Goal: Information Seeking & Learning: Learn about a topic

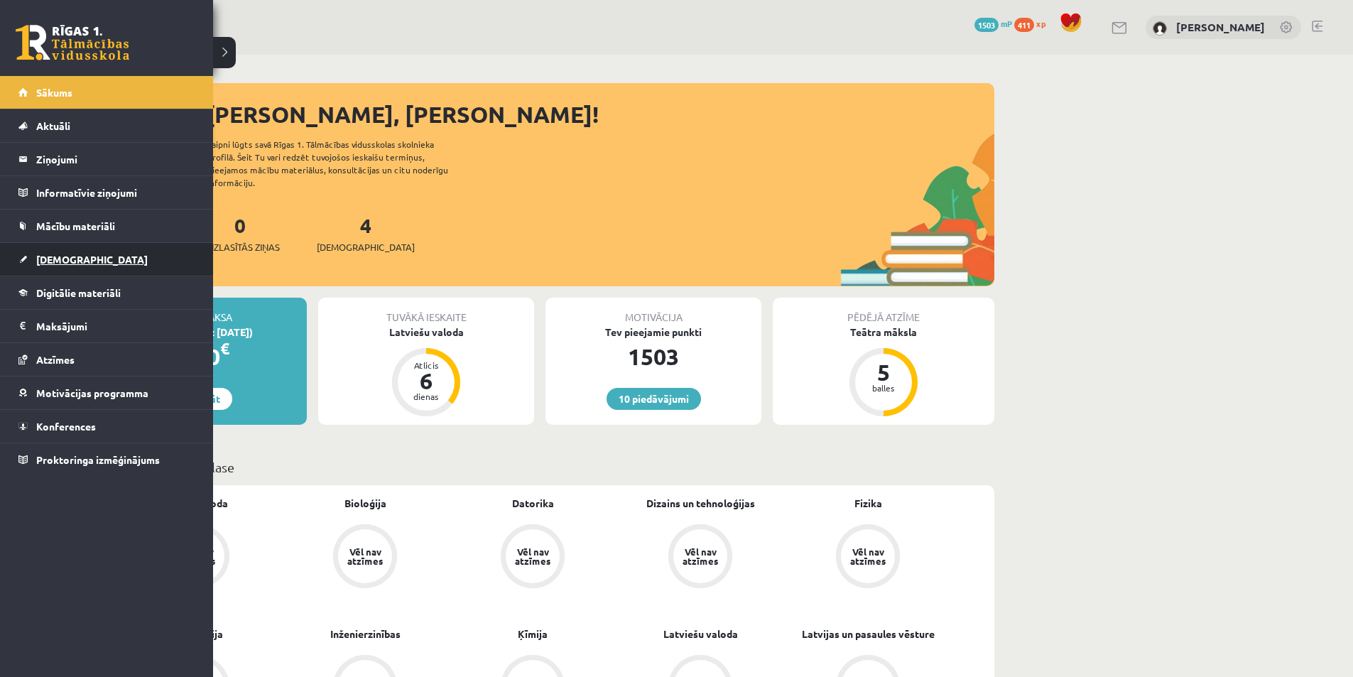
click at [75, 253] on span "[DEMOGRAPHIC_DATA]" at bounding box center [91, 259] width 111 height 13
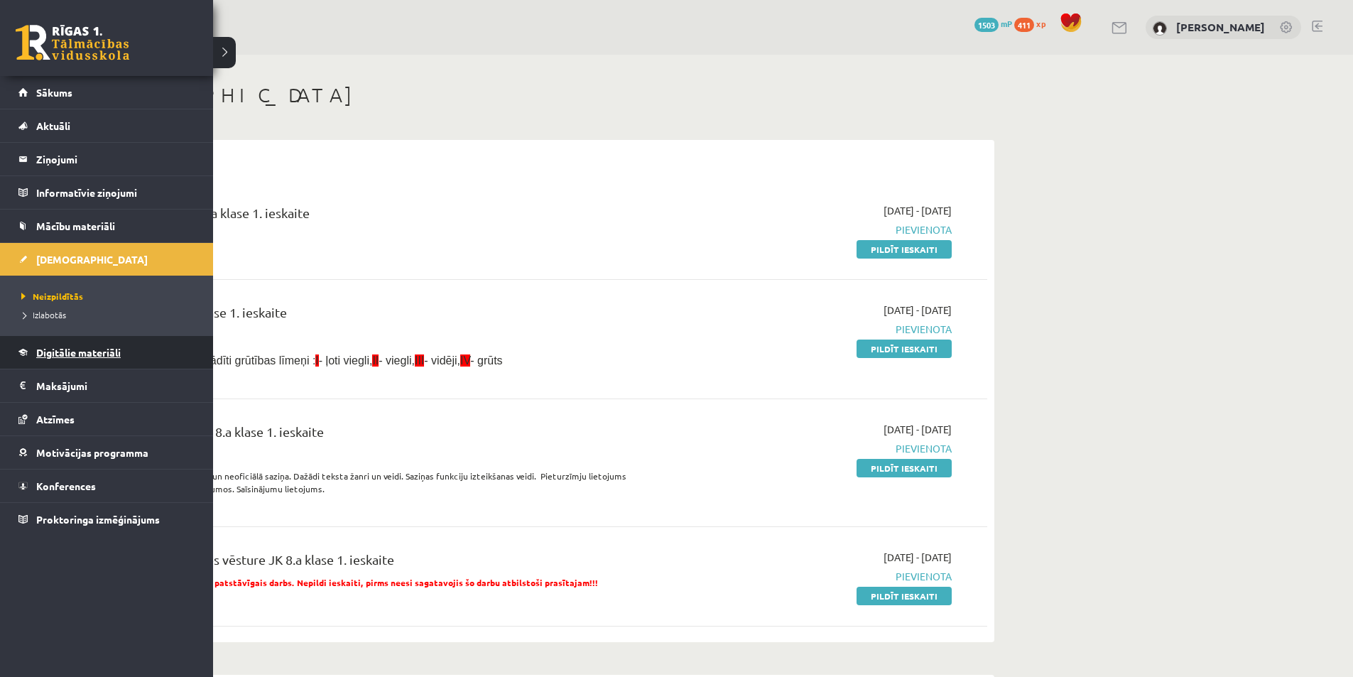
click at [23, 364] on link "Digitālie materiāli" at bounding box center [106, 352] width 177 height 33
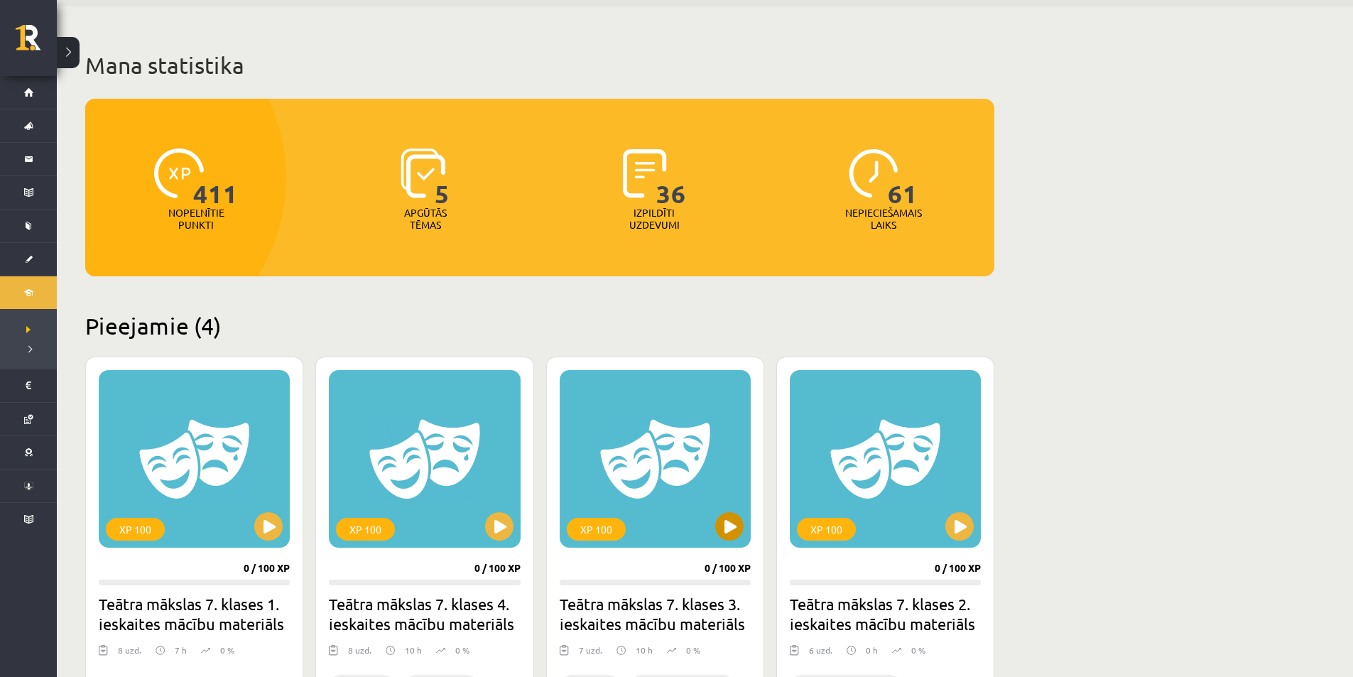
scroll to position [71, 0]
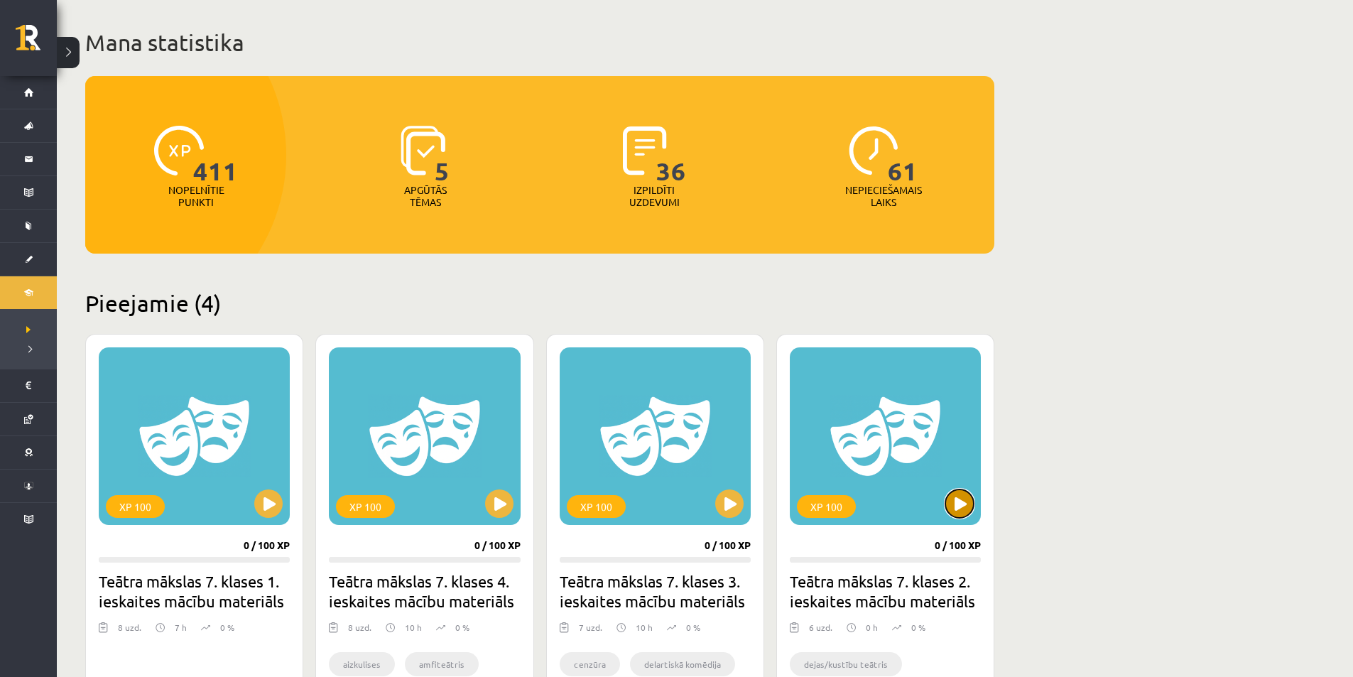
click at [953, 510] on button at bounding box center [959, 503] width 28 height 28
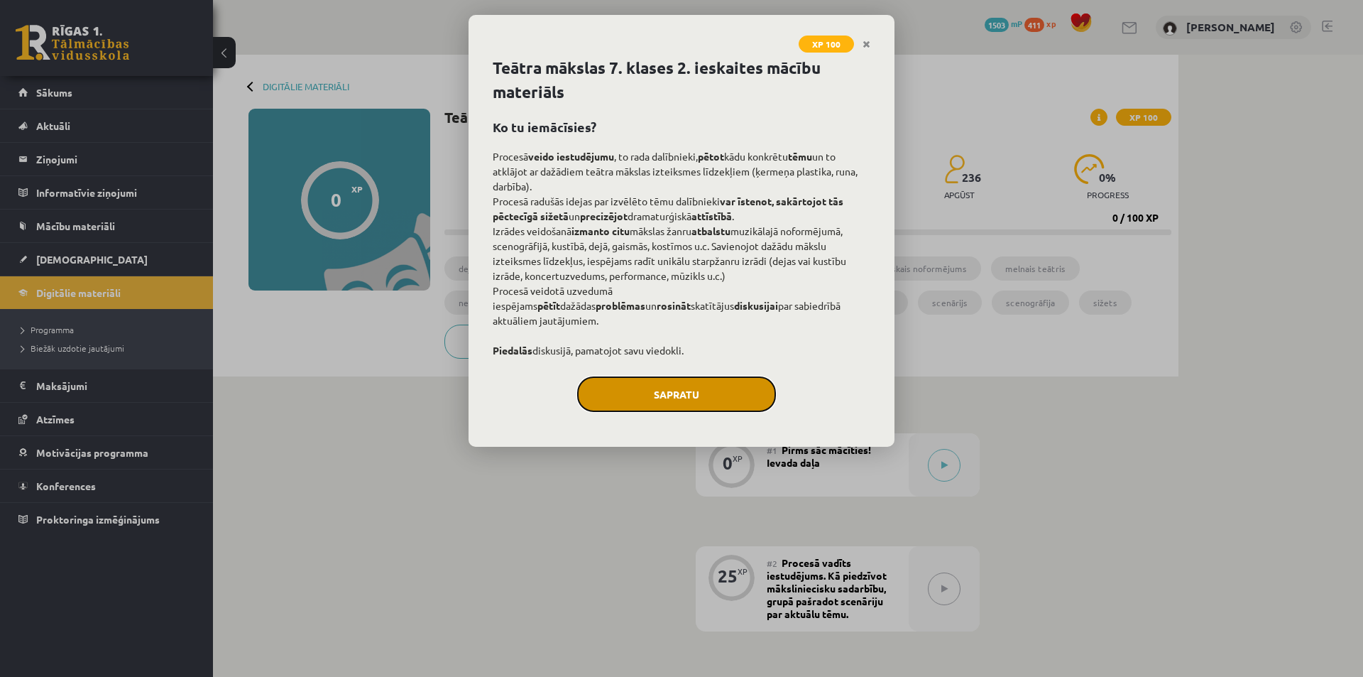
click at [703, 403] on button "Sapratu" at bounding box center [676, 394] width 199 height 36
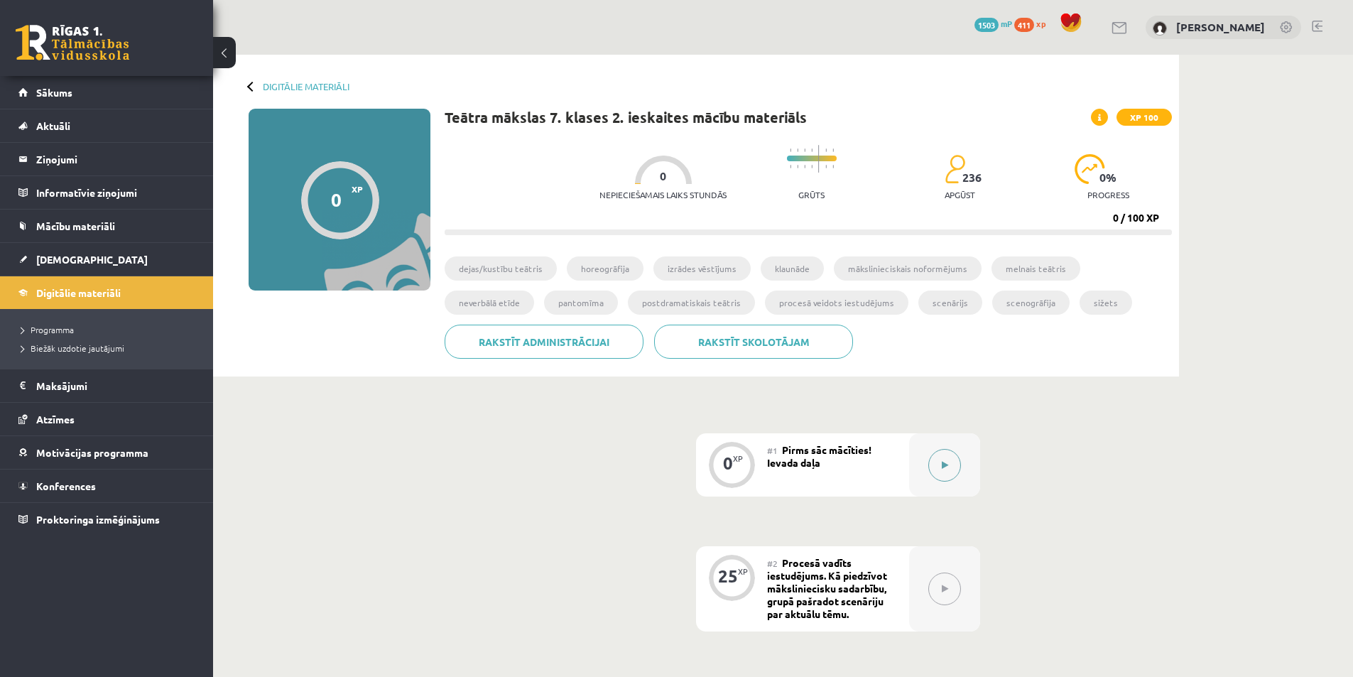
click at [930, 462] on button at bounding box center [944, 465] width 33 height 33
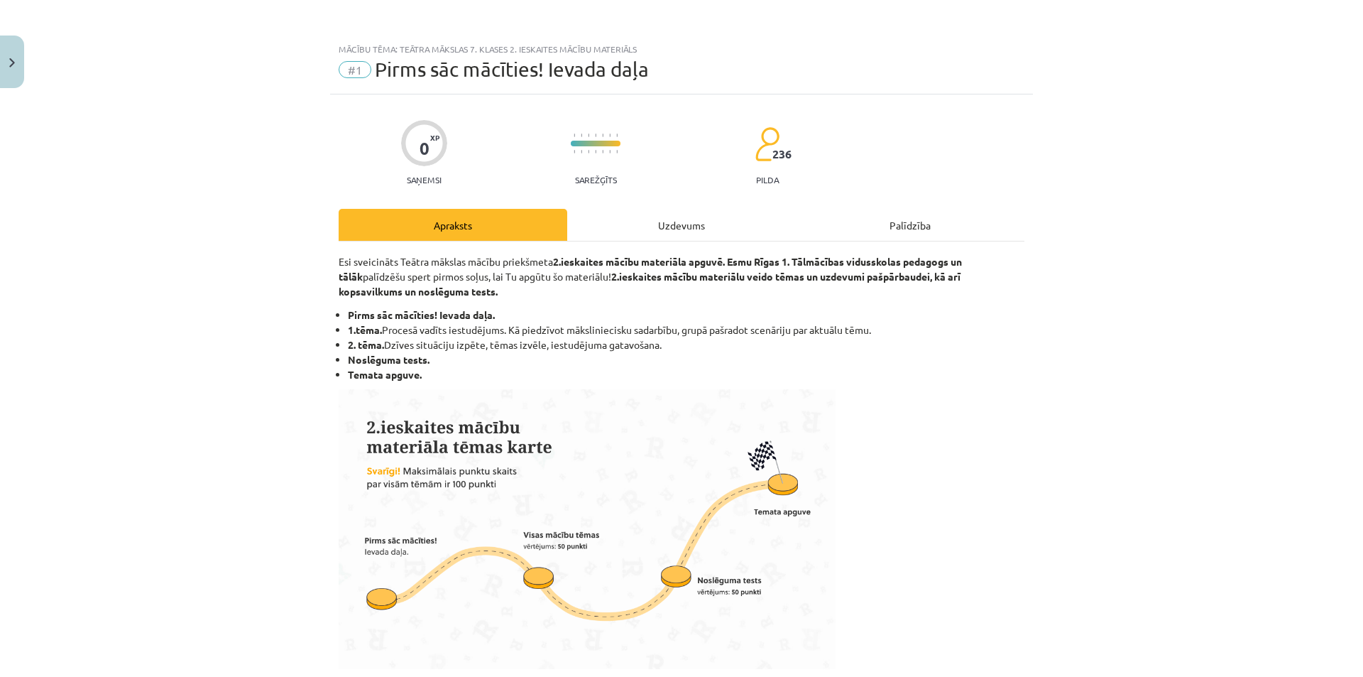
click at [667, 227] on div "Uzdevums" at bounding box center [681, 225] width 229 height 32
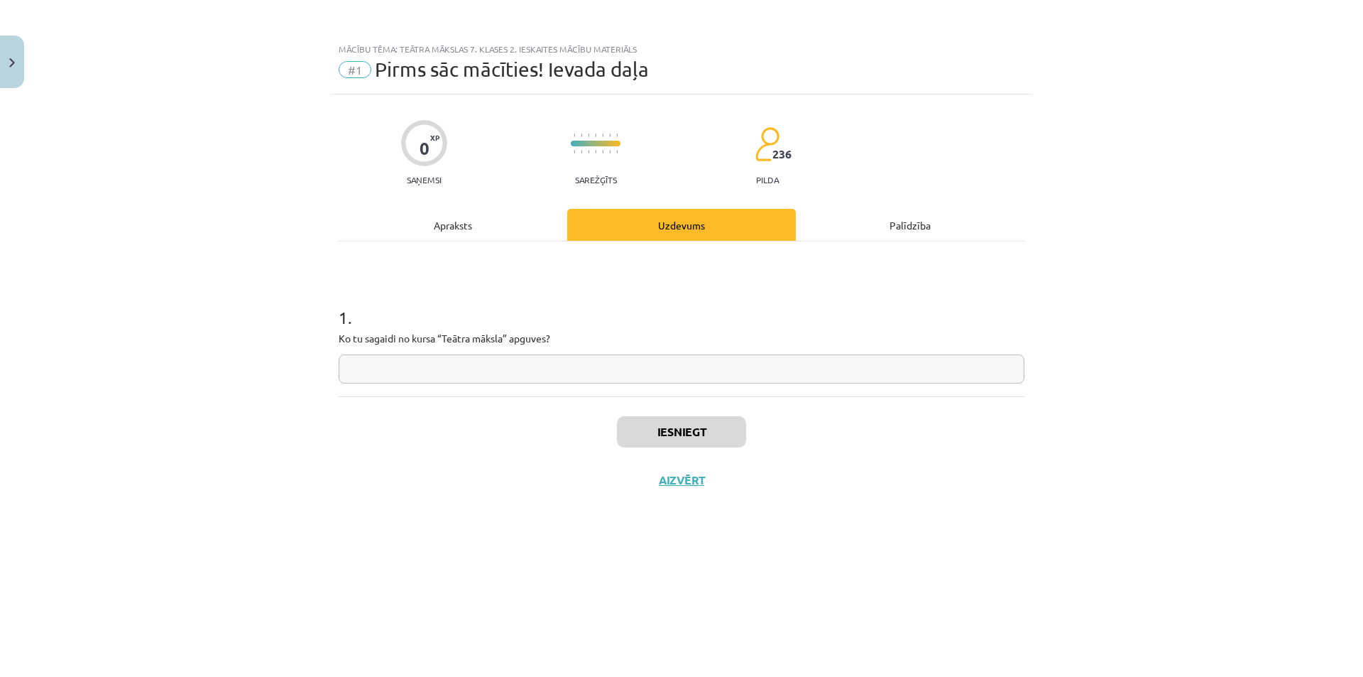
click at [454, 219] on div "Apraksts" at bounding box center [453, 225] width 229 height 32
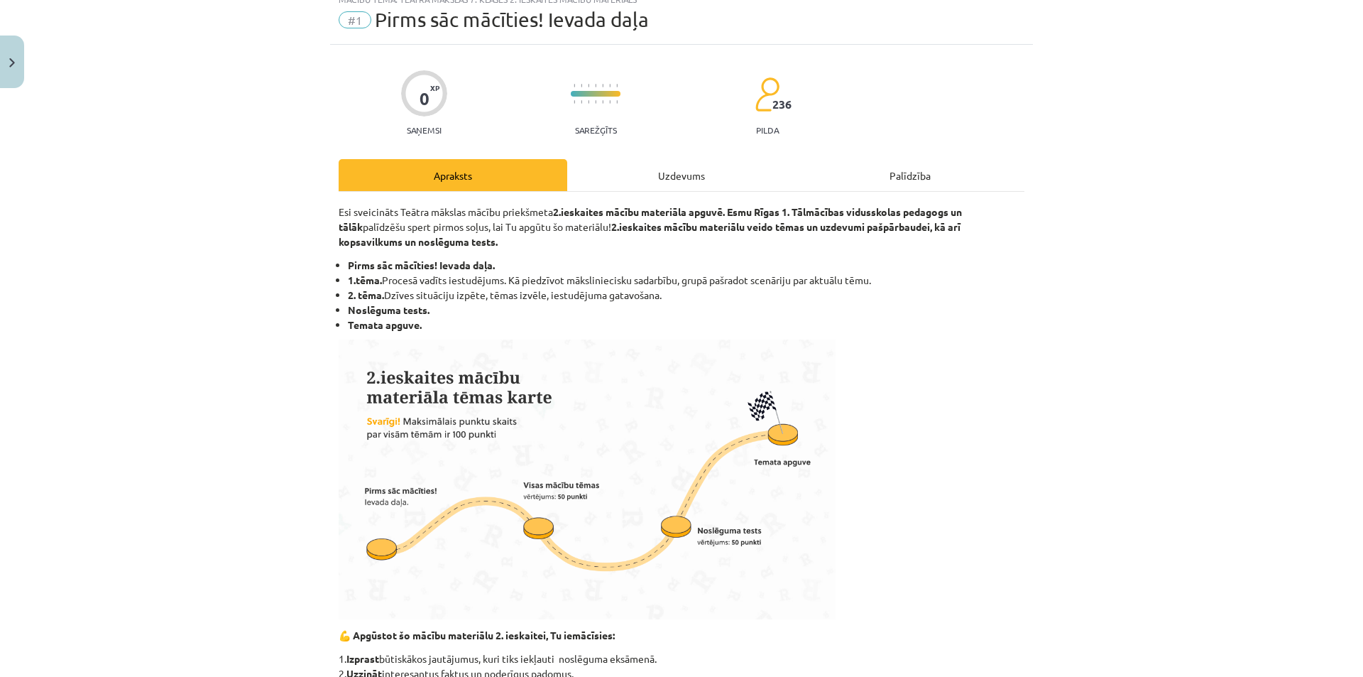
scroll to position [71, 0]
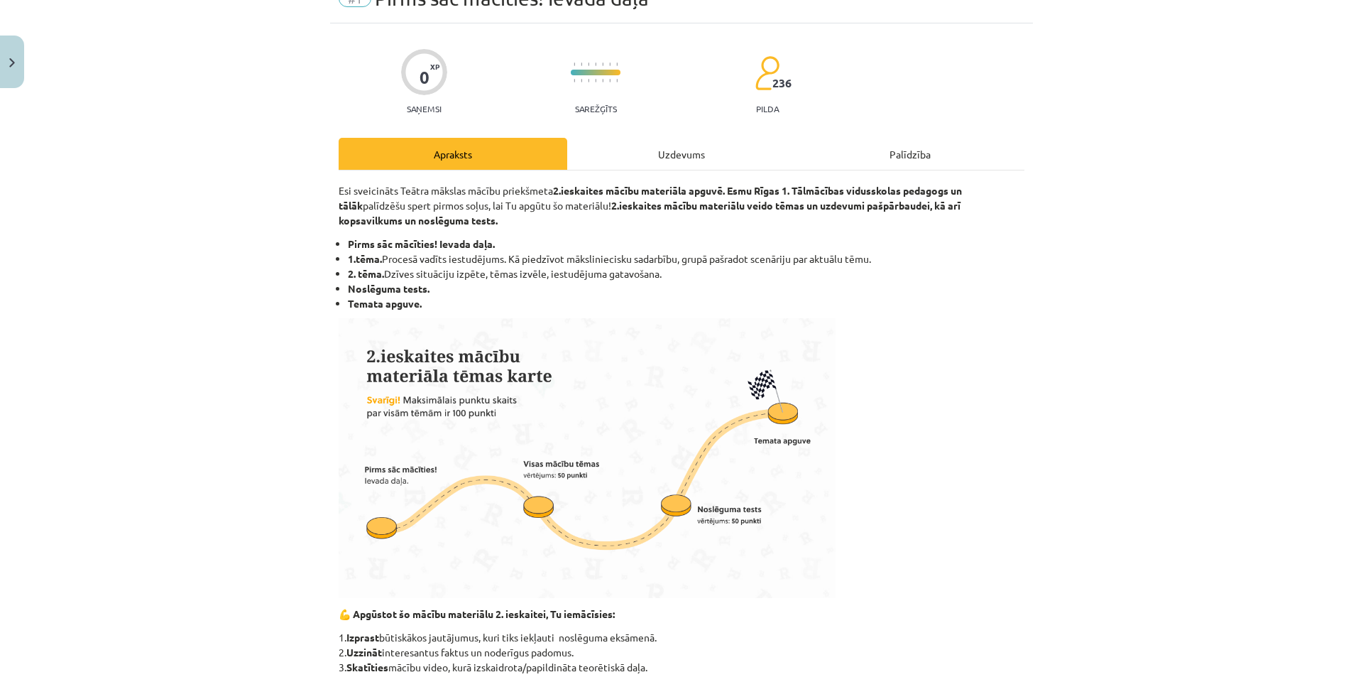
click at [639, 155] on div "Uzdevums" at bounding box center [681, 154] width 229 height 32
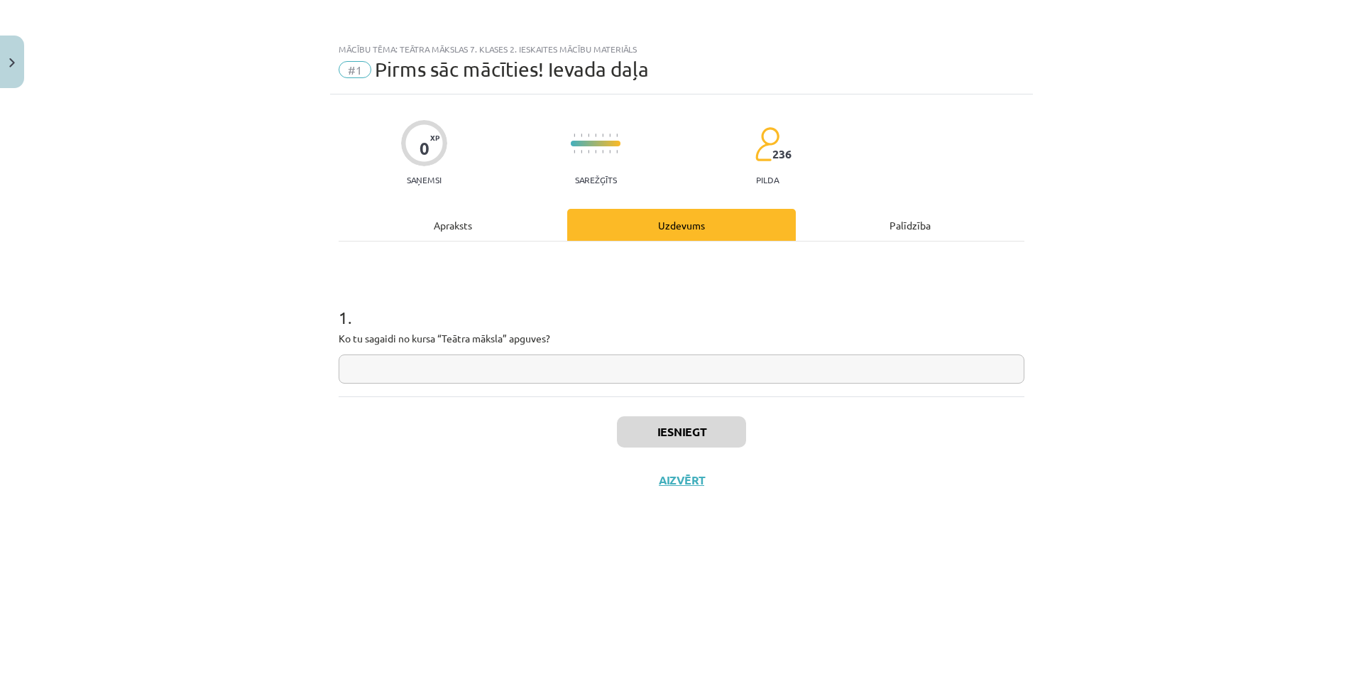
click at [596, 382] on input "text" at bounding box center [682, 368] width 686 height 29
type input "*"
click at [661, 368] on input "*" at bounding box center [682, 368] width 686 height 29
click at [686, 421] on button "Iesniegt" at bounding box center [681, 431] width 129 height 31
click at [669, 479] on button "Nākamā nodarbība" at bounding box center [681, 489] width 139 height 33
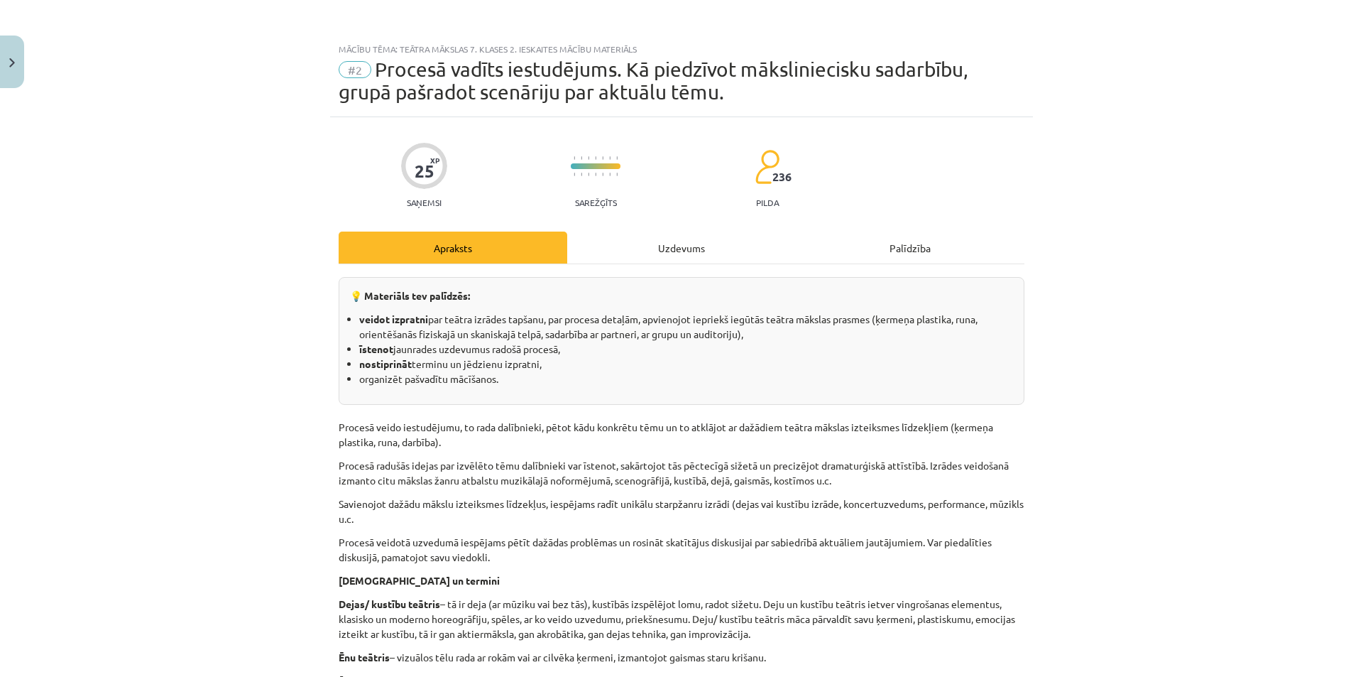
click at [672, 253] on div "Uzdevums" at bounding box center [681, 247] width 229 height 32
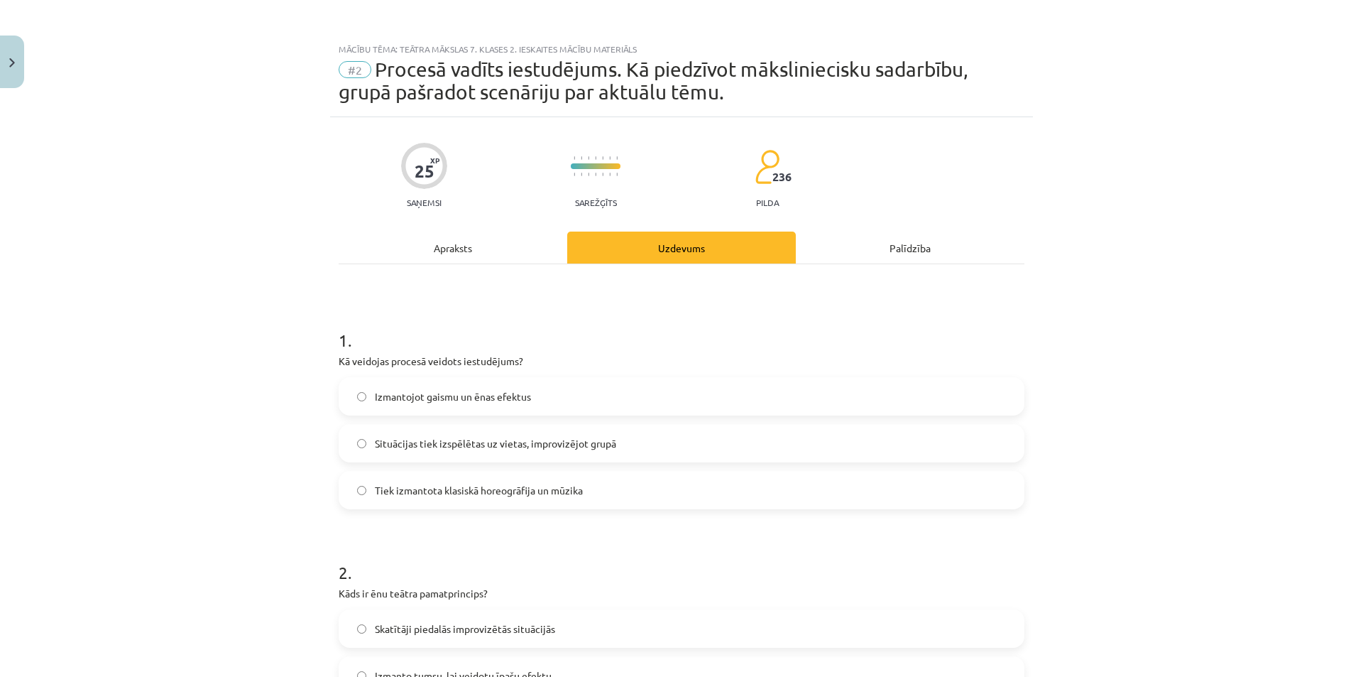
scroll to position [36, 0]
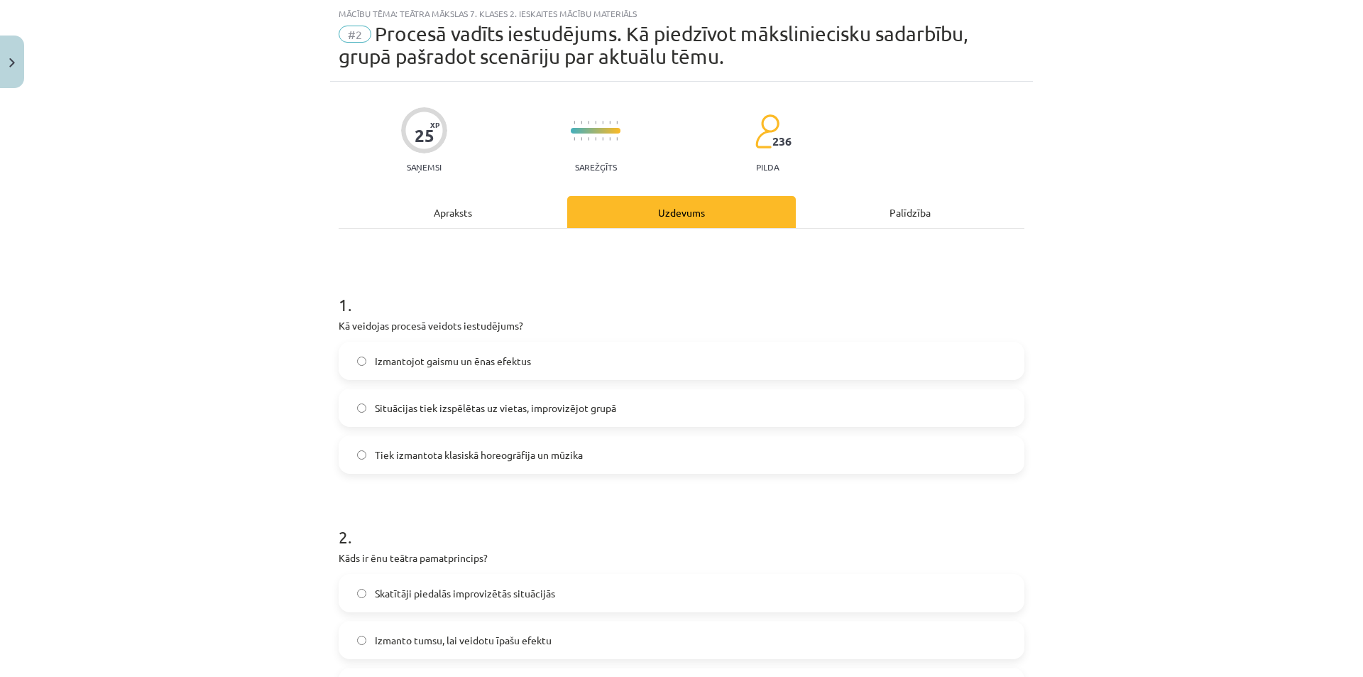
click at [310, 302] on div "Mācību tēma: Teātra mākslas 7. klases 2. ieskaites mācību materiāls #2 Procesā …" at bounding box center [681, 338] width 1363 height 677
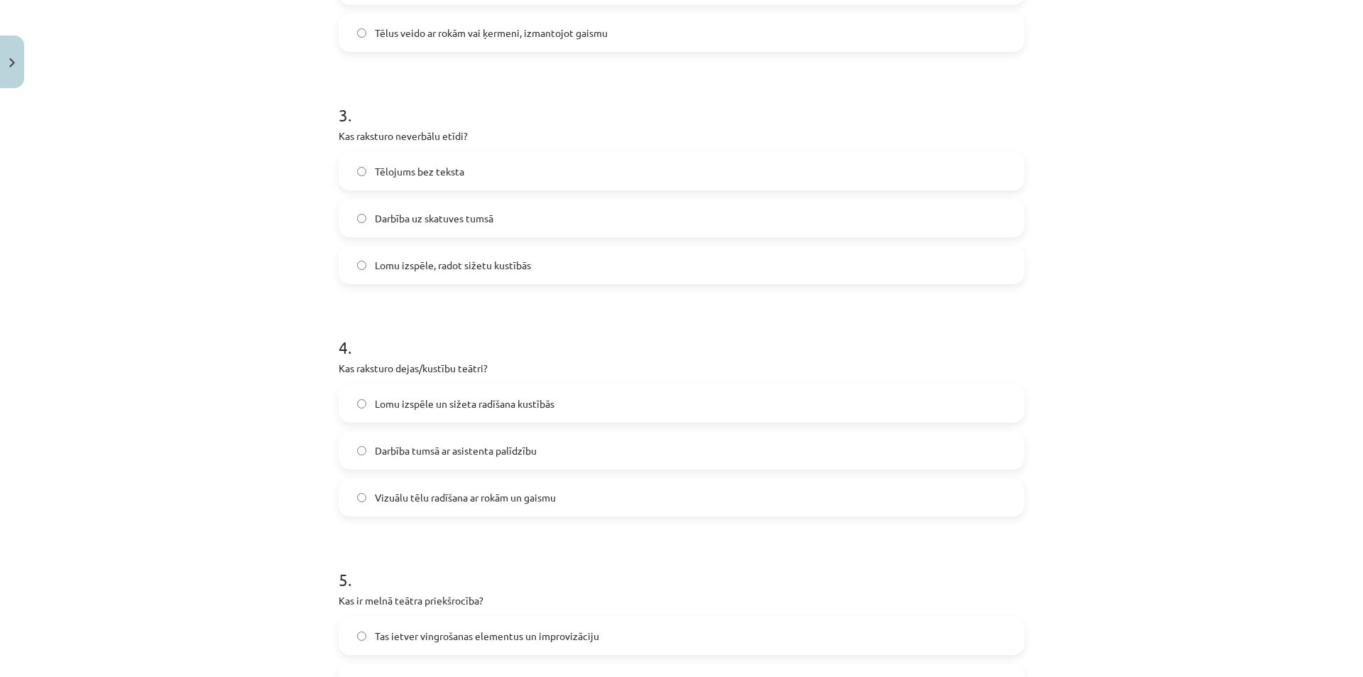
scroll to position [926, 0]
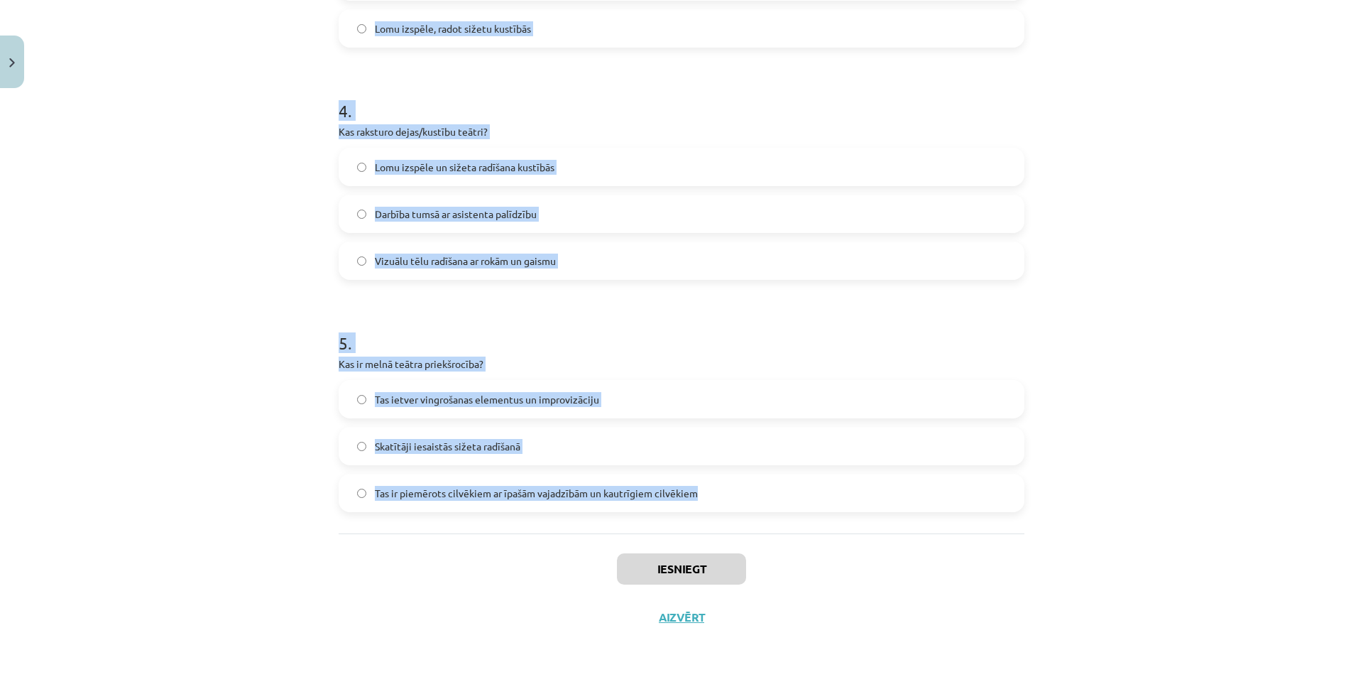
drag, startPoint x: 315, startPoint y: 331, endPoint x: 841, endPoint y: 493, distance: 550.5
click at [841, 493] on div "Mācību tēma: Teātra mākslas 7. klases 2. ieskaites mācību materiāls #2 Procesā …" at bounding box center [681, 338] width 1363 height 677
copy form "1 . Kā veidojas procesā veidots iestudējums? Izmantojot gaismu un ēnas efektus …"
drag, startPoint x: 1197, startPoint y: 398, endPoint x: 1032, endPoint y: 484, distance: 186.7
click at [1198, 398] on div "Mācību tēma: Teātra mākslas 7. klases 2. ieskaites mācību materiāls #2 Procesā …" at bounding box center [681, 338] width 1363 height 677
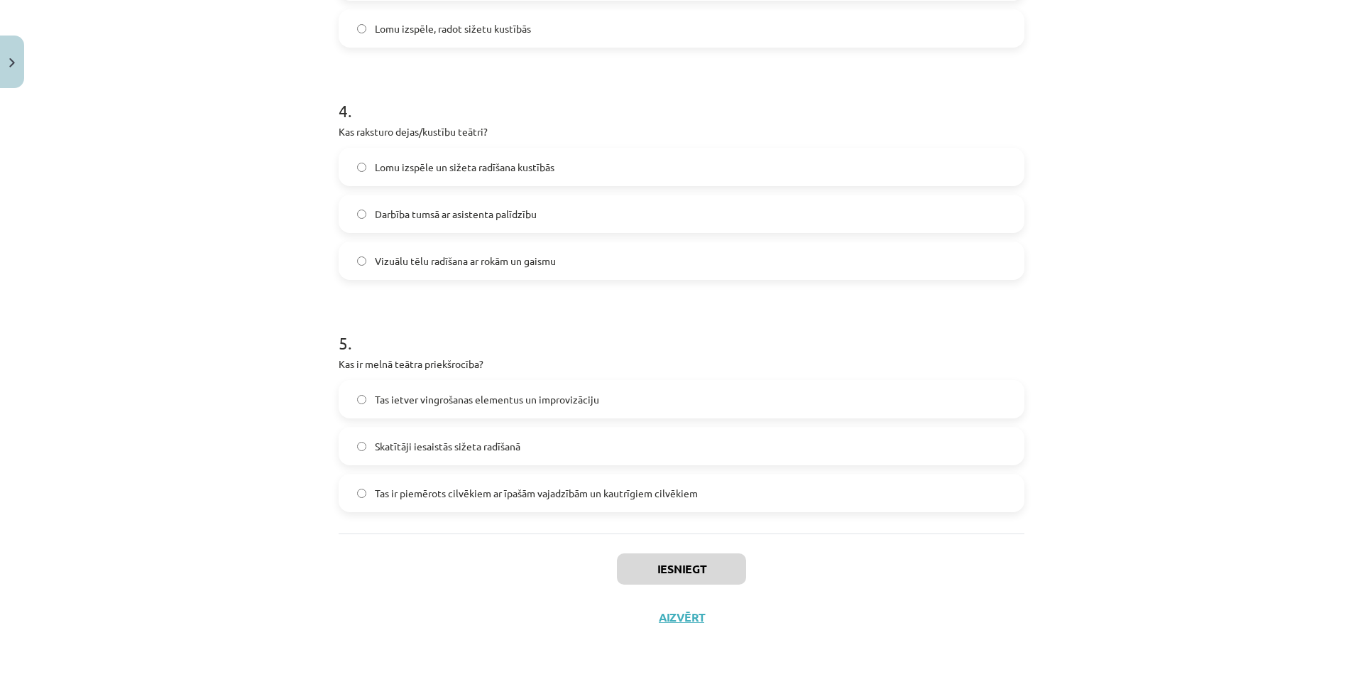
drag, startPoint x: 498, startPoint y: 607, endPoint x: 471, endPoint y: 643, distance: 45.6
click at [498, 607] on div "Iesniegt Aizvērt" at bounding box center [682, 582] width 686 height 99
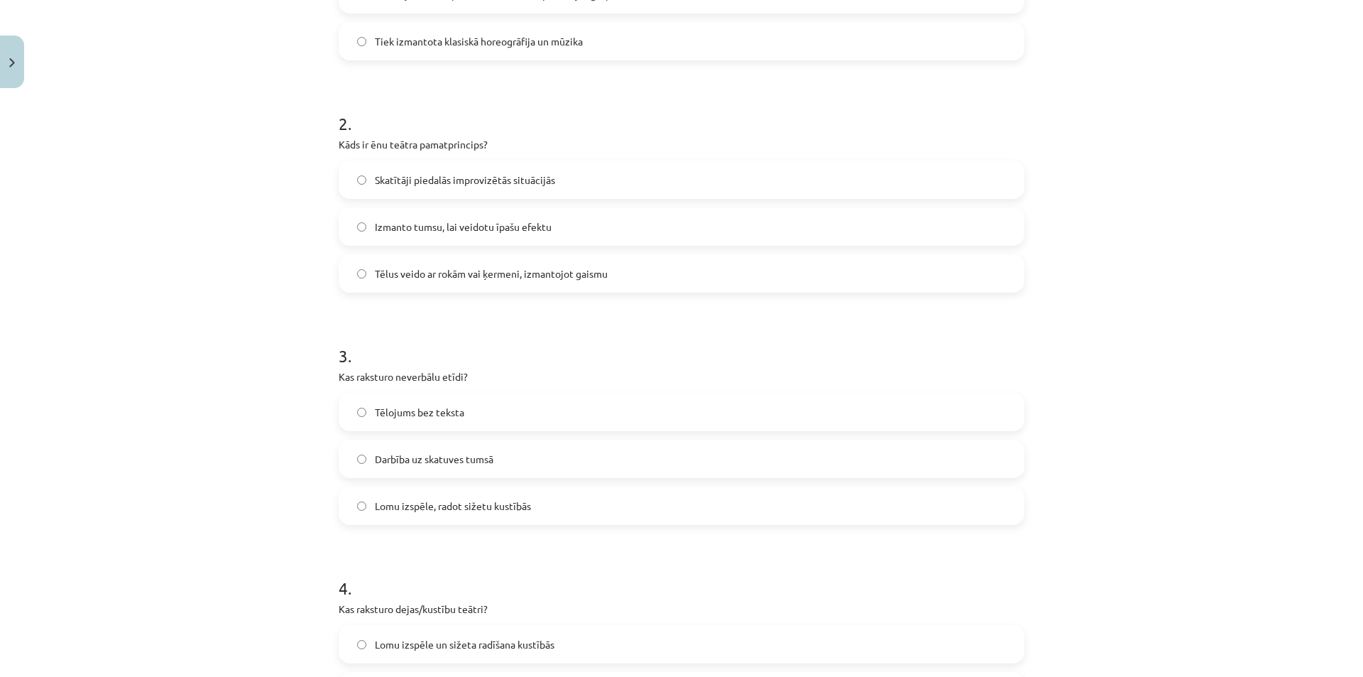
scroll to position [287, 0]
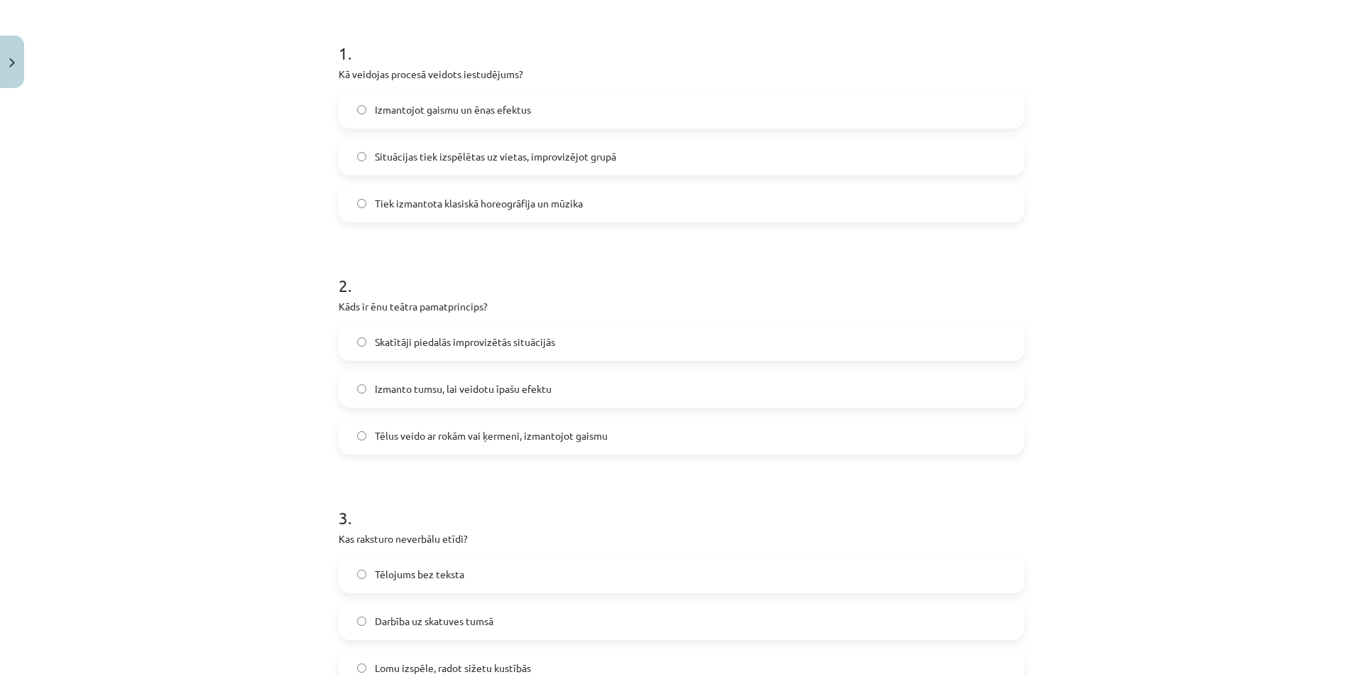
click at [530, 157] on span "Situācijas tiek izspēlētas uz vietas, improvizējot grupā" at bounding box center [495, 156] width 241 height 15
click at [844, 317] on div "2 . Kāds ir ēnu teātra pamatprincips? Skatītāji piedalās improvizētās situācijā…" at bounding box center [682, 353] width 686 height 204
click at [467, 436] on span "Tēlus veido ar rokām vai ķermeni, izmantojot gaismu" at bounding box center [491, 435] width 233 height 15
click at [1055, 481] on div "Mācību tēma: Teātra mākslas 7. klases 2. ieskaites mācību materiāls #2 Procesā …" at bounding box center [681, 338] width 1363 height 677
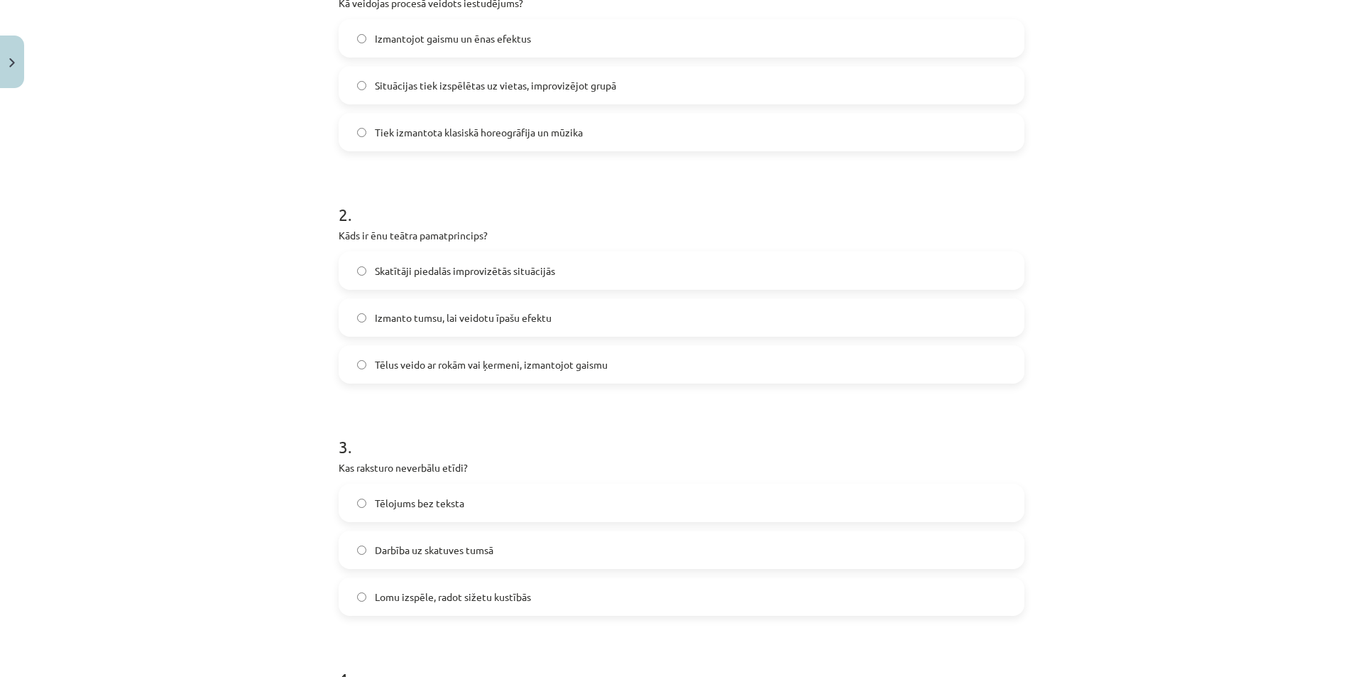
click at [554, 597] on label "Lomu izspēle, radot sižetu kustībās" at bounding box center [681, 597] width 683 height 36
click at [448, 503] on span "Tēlojums bez teksta" at bounding box center [419, 503] width 89 height 15
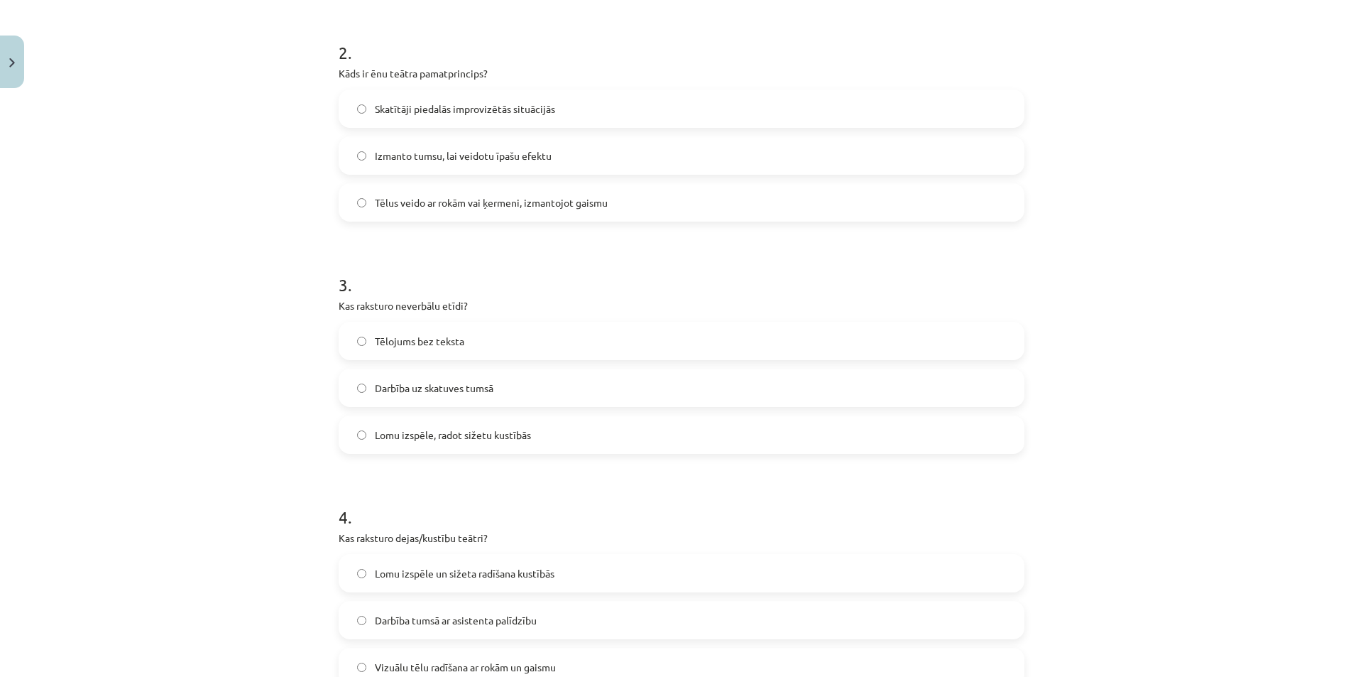
scroll to position [642, 0]
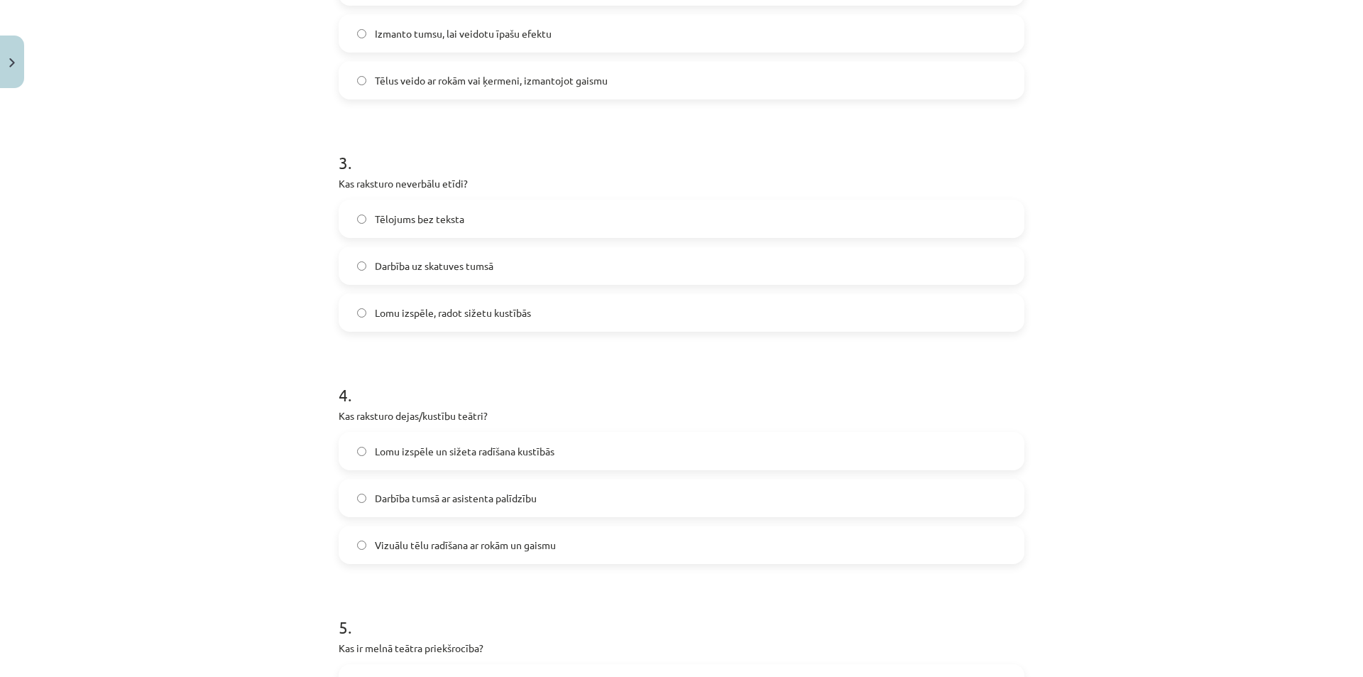
click at [647, 559] on label "Vizuālu tēlu radīšana ar rokām un gaismu" at bounding box center [681, 545] width 683 height 36
click at [427, 449] on span "Lomu izspēle un sižeta radīšana kustībās" at bounding box center [465, 451] width 180 height 15
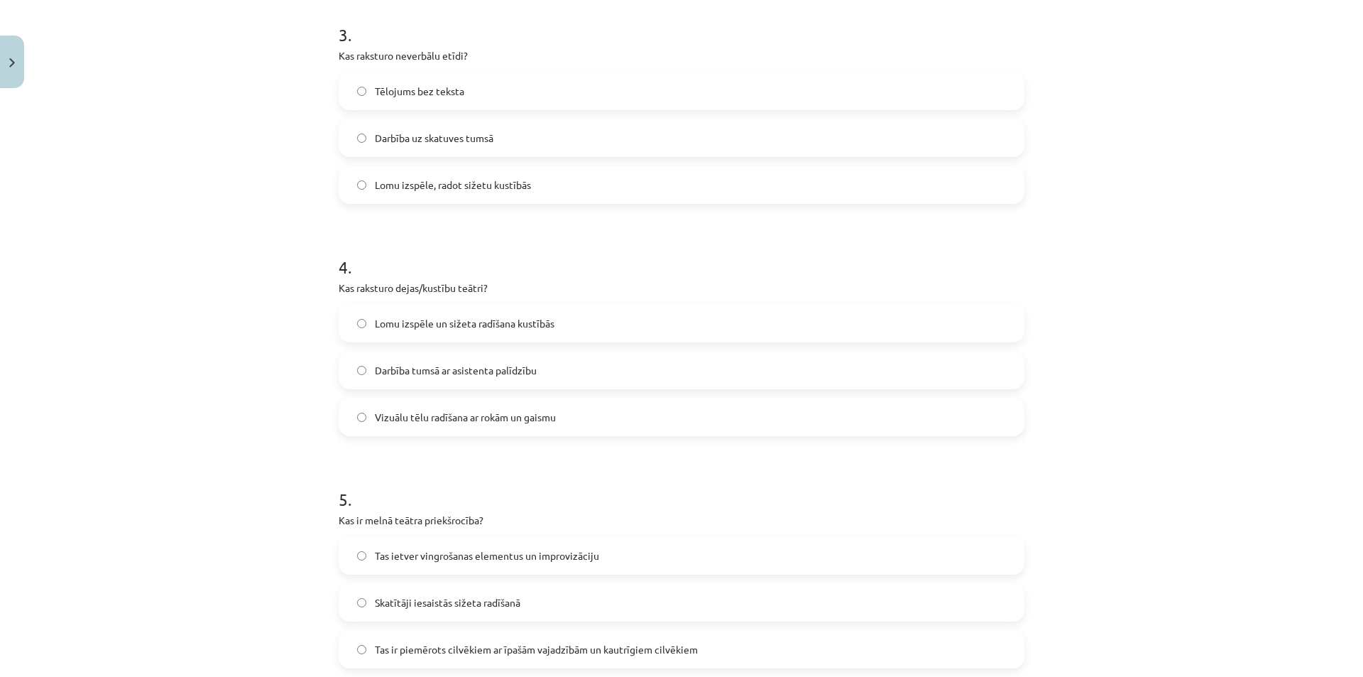
scroll to position [784, 0]
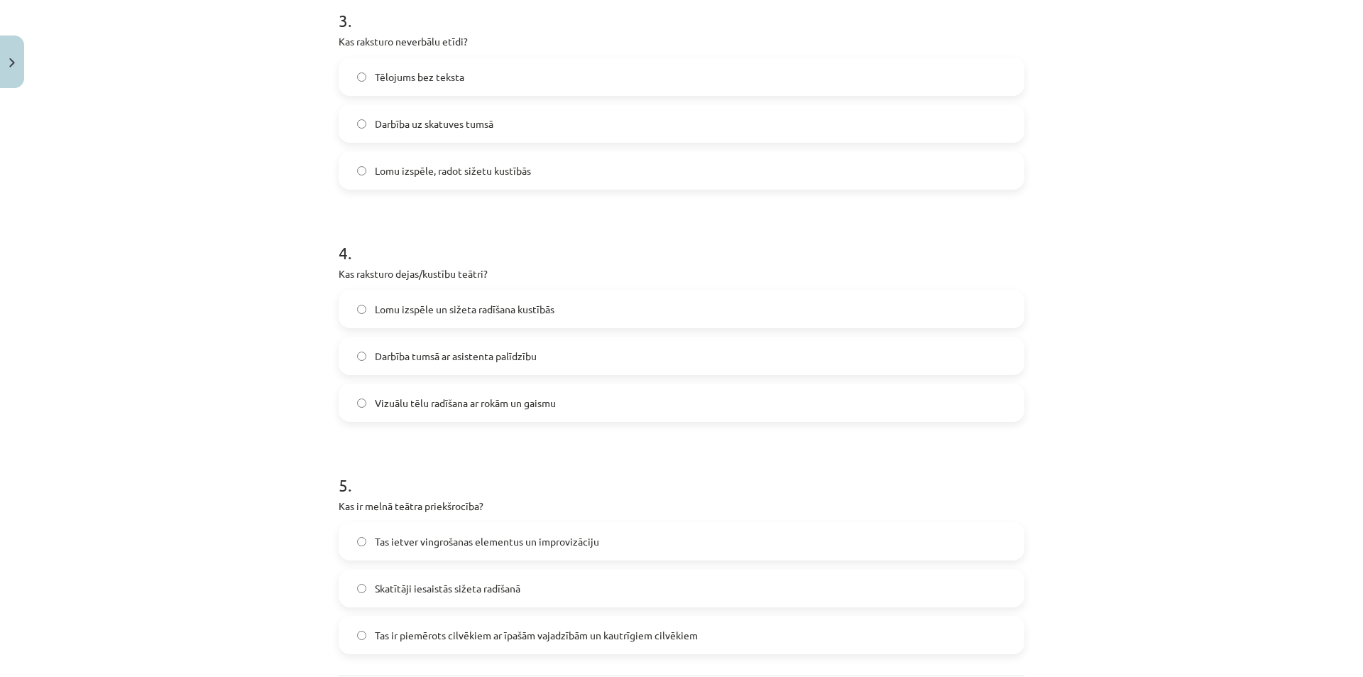
click at [613, 642] on span "Tas ir piemērots cilvēkiem ar īpašām vajadzībām un kautrīgiem cilvēkiem" at bounding box center [536, 635] width 323 height 15
click at [866, 563] on div "Tas ietver vingrošanas elementus un improvizāciju Skatītāji iesaistās sižeta ra…" at bounding box center [682, 588] width 686 height 132
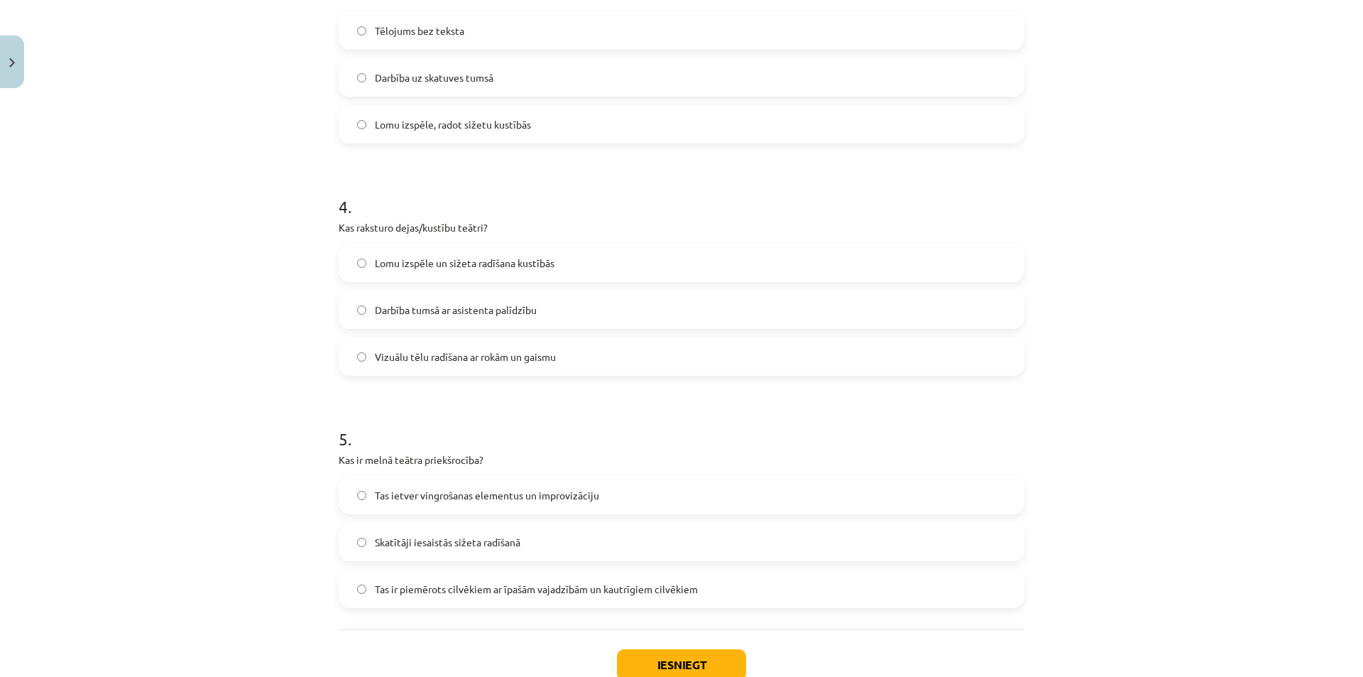
scroll to position [855, 0]
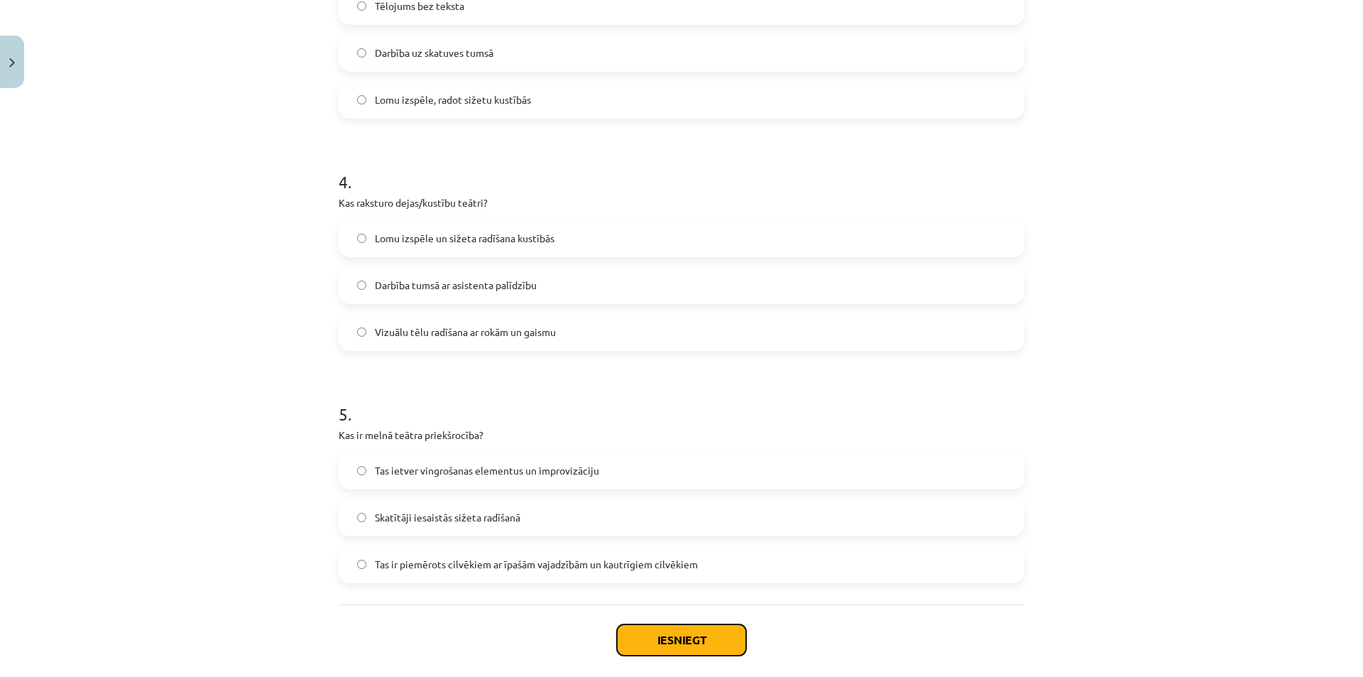
click at [675, 633] on button "Iesniegt" at bounding box center [681, 639] width 129 height 31
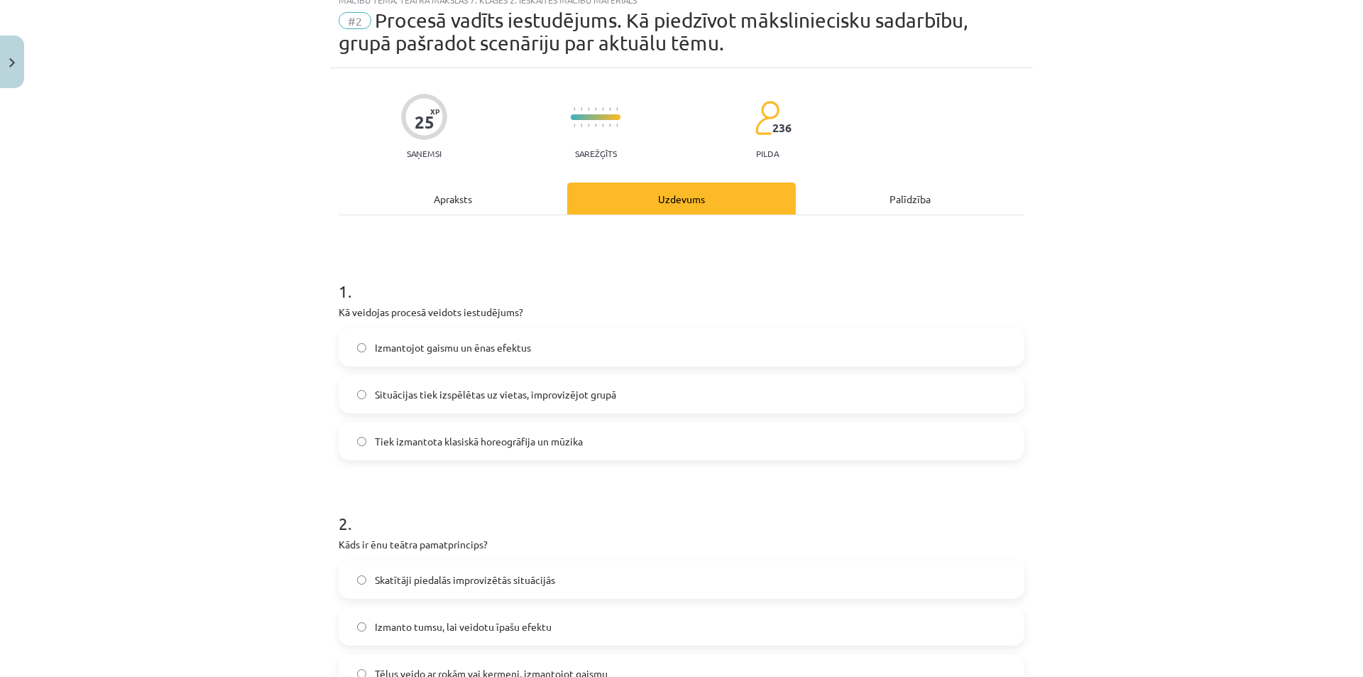
scroll to position [74, 0]
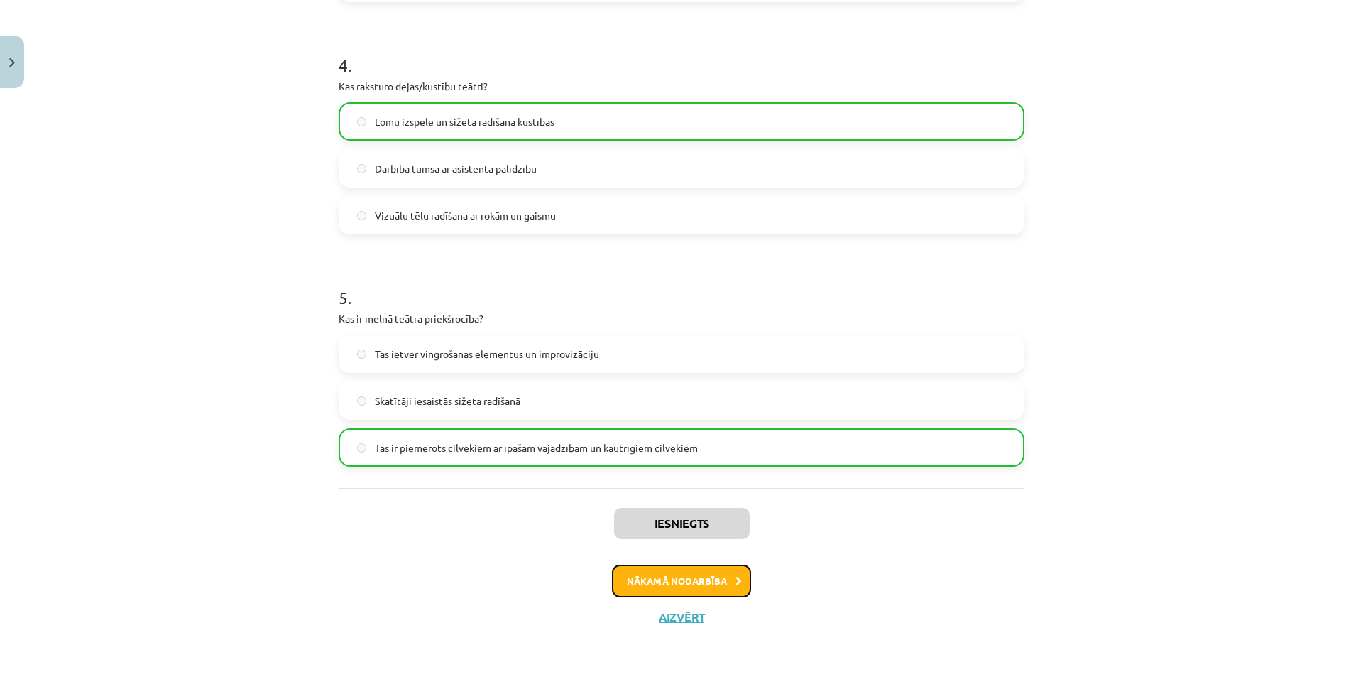
click at [678, 582] on button "Nākamā nodarbība" at bounding box center [681, 580] width 139 height 33
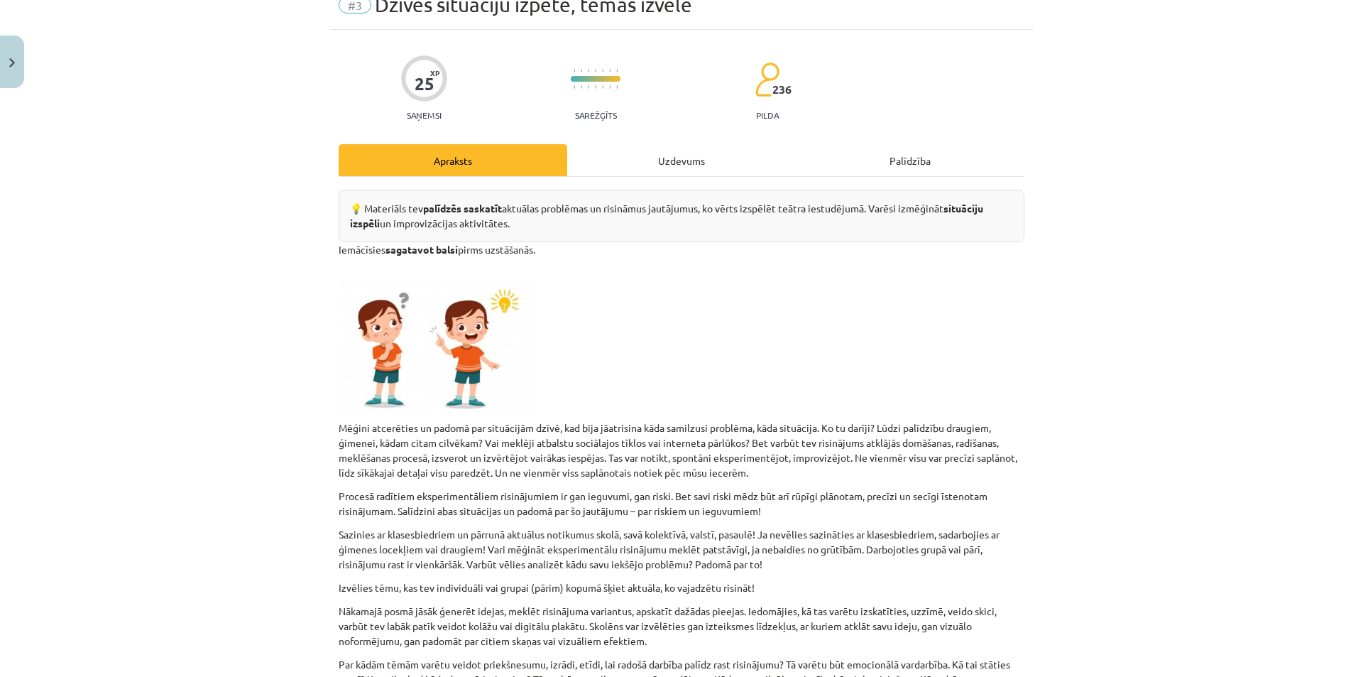
scroll to position [36, 0]
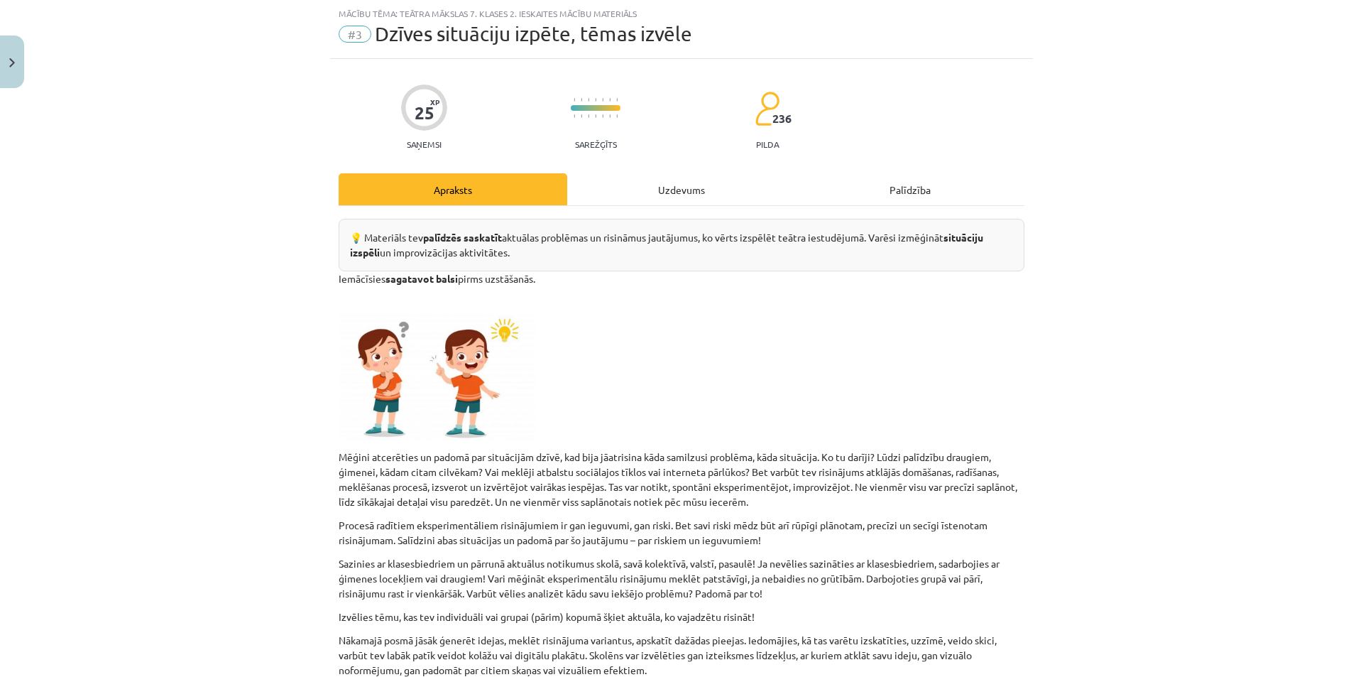
click at [608, 198] on div "Uzdevums" at bounding box center [681, 189] width 229 height 32
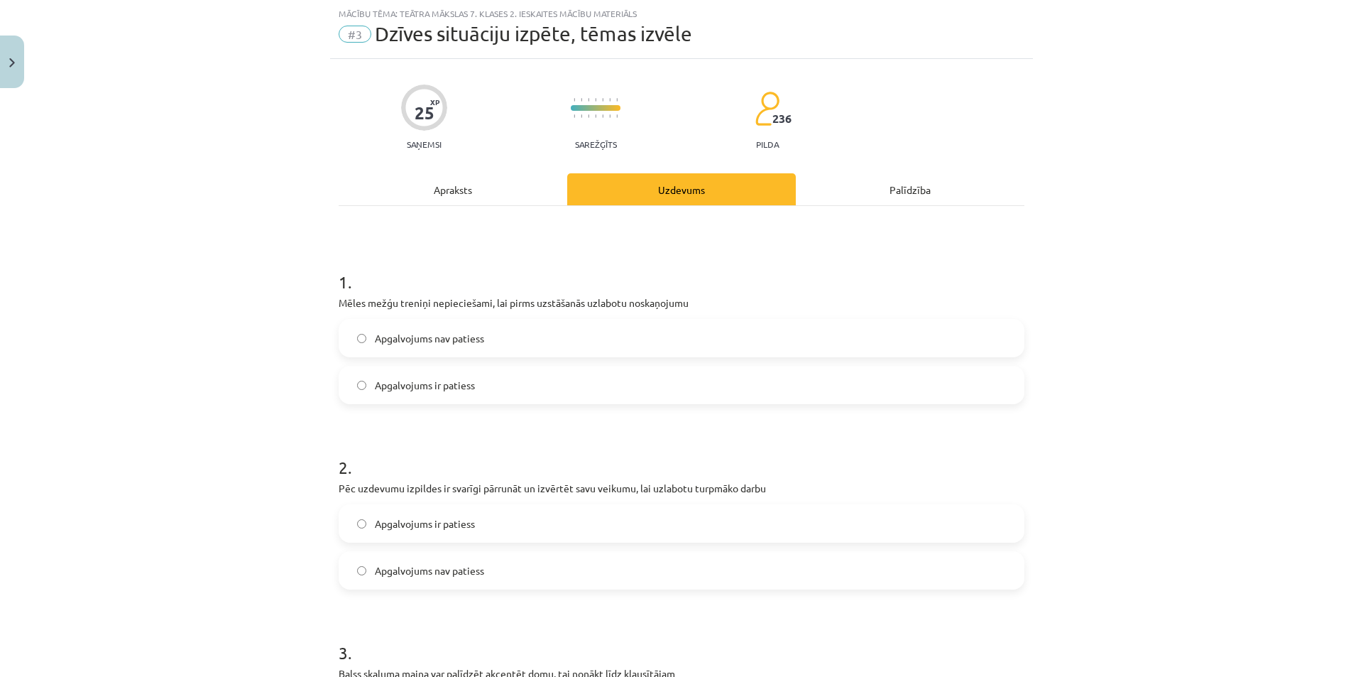
click at [1099, 331] on div "Mācību tēma: Teātra mākslas 7. klases 2. ieskaites mācību materiāls #3 Dzīves s…" at bounding box center [681, 338] width 1363 height 677
click at [466, 340] on span "Apgalvojums nav patiess" at bounding box center [429, 338] width 109 height 15
click at [481, 533] on label "Apgalvojums ir patiess" at bounding box center [681, 524] width 683 height 36
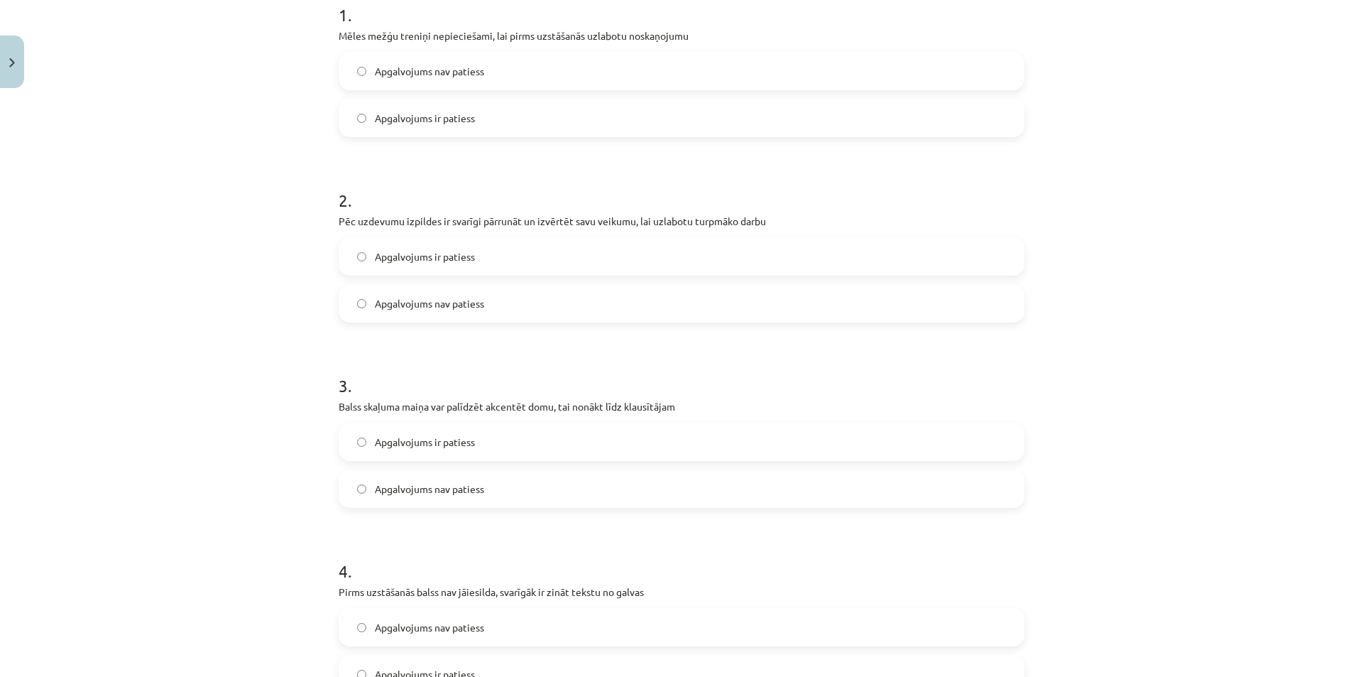
scroll to position [320, 0]
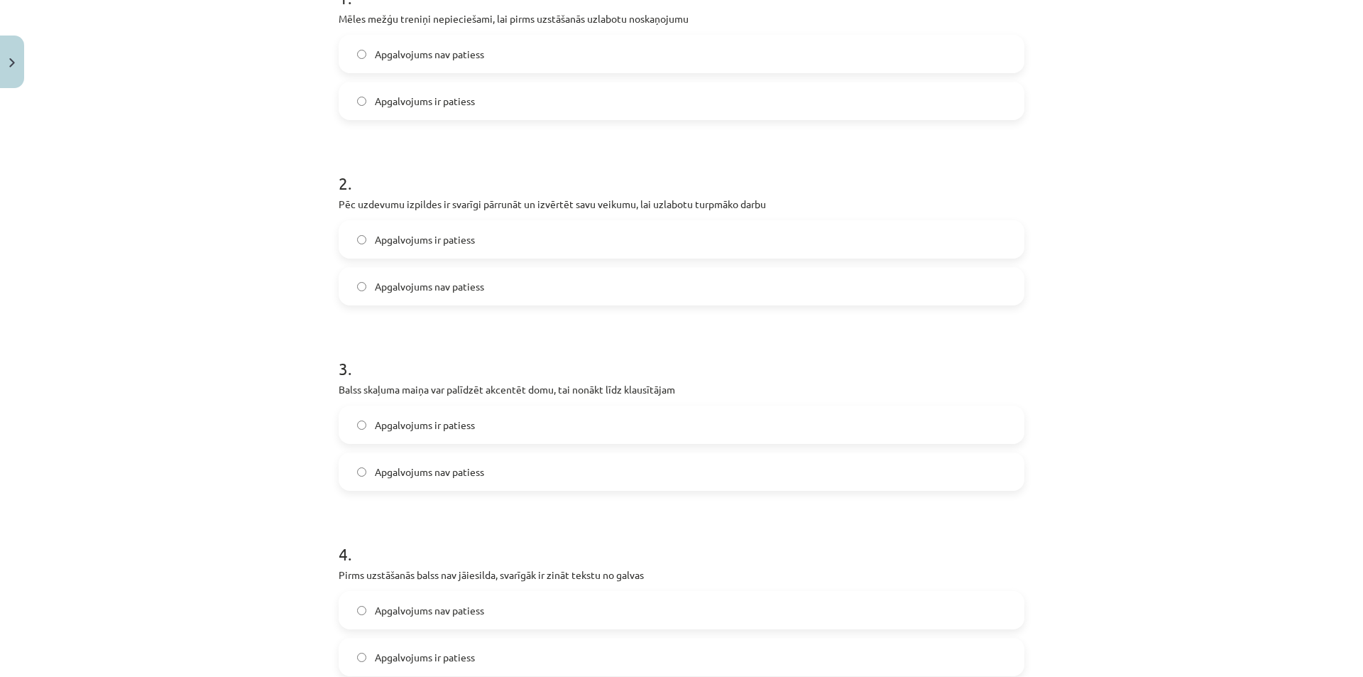
drag, startPoint x: 465, startPoint y: 422, endPoint x: 659, endPoint y: 407, distance: 194.5
click at [470, 420] on span "Apgalvojums ir patiess" at bounding box center [425, 425] width 100 height 15
click at [645, 433] on label "Apgalvojums ir patiess" at bounding box center [681, 425] width 683 height 36
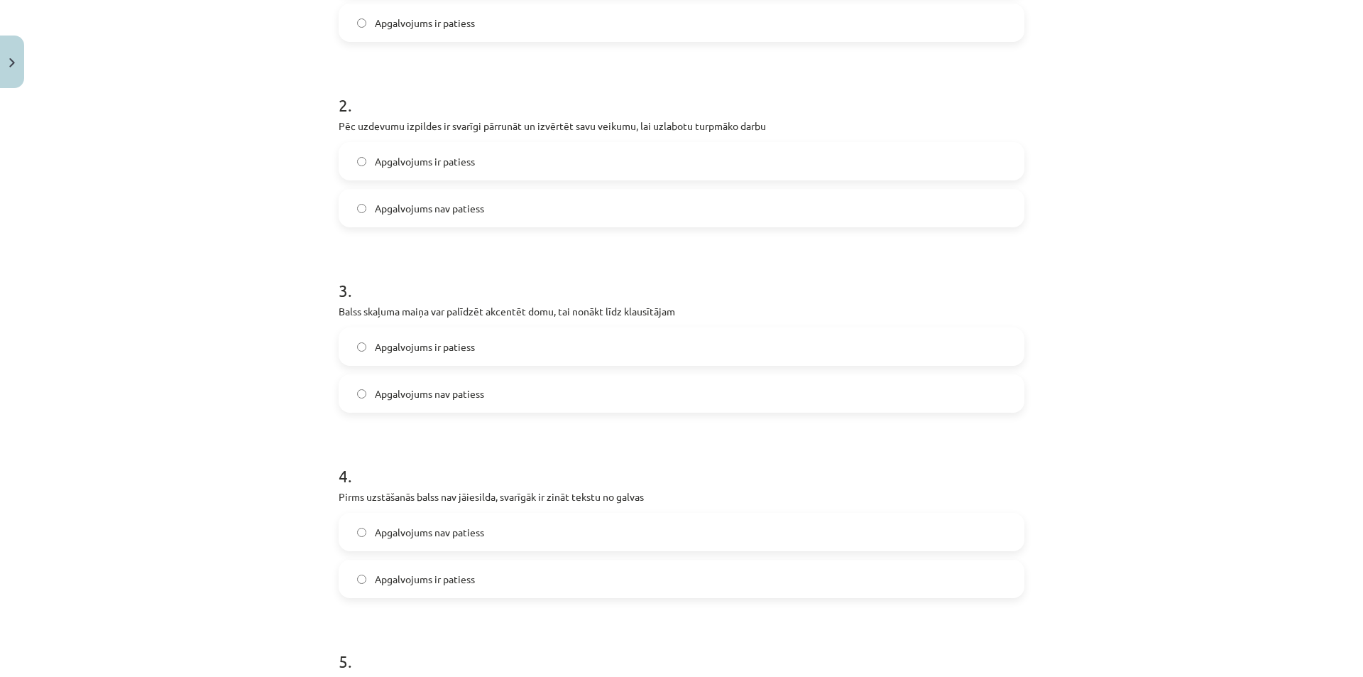
scroll to position [604, 0]
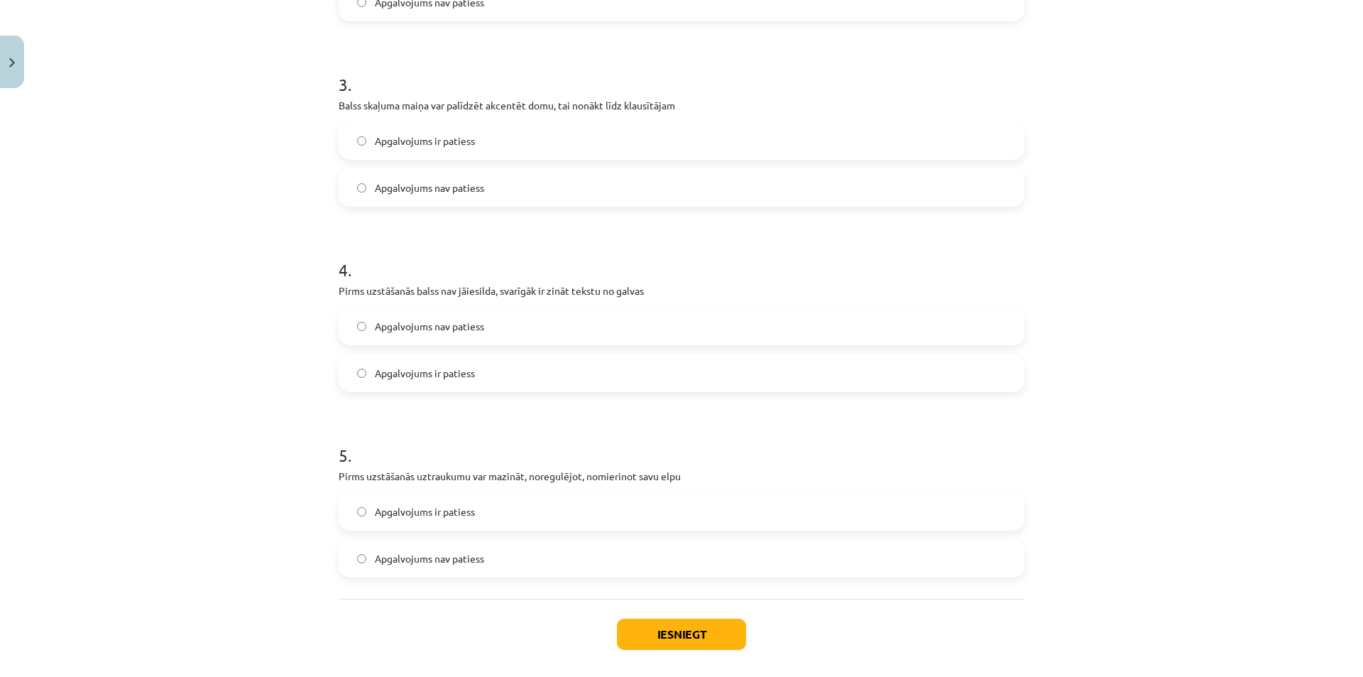
click at [591, 322] on label "Apgalvojums nav patiess" at bounding box center [681, 326] width 683 height 36
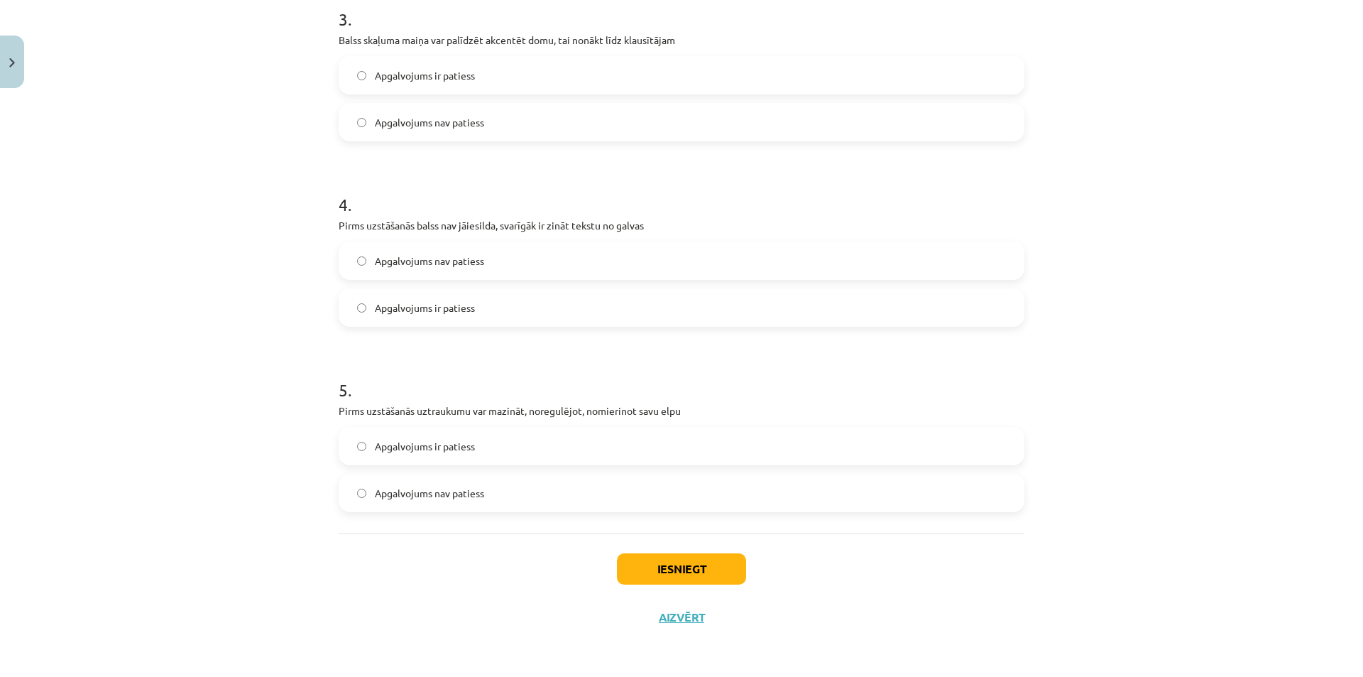
click at [636, 456] on label "Apgalvojums ir patiess" at bounding box center [681, 446] width 683 height 36
click at [689, 571] on button "Iesniegt" at bounding box center [681, 568] width 129 height 31
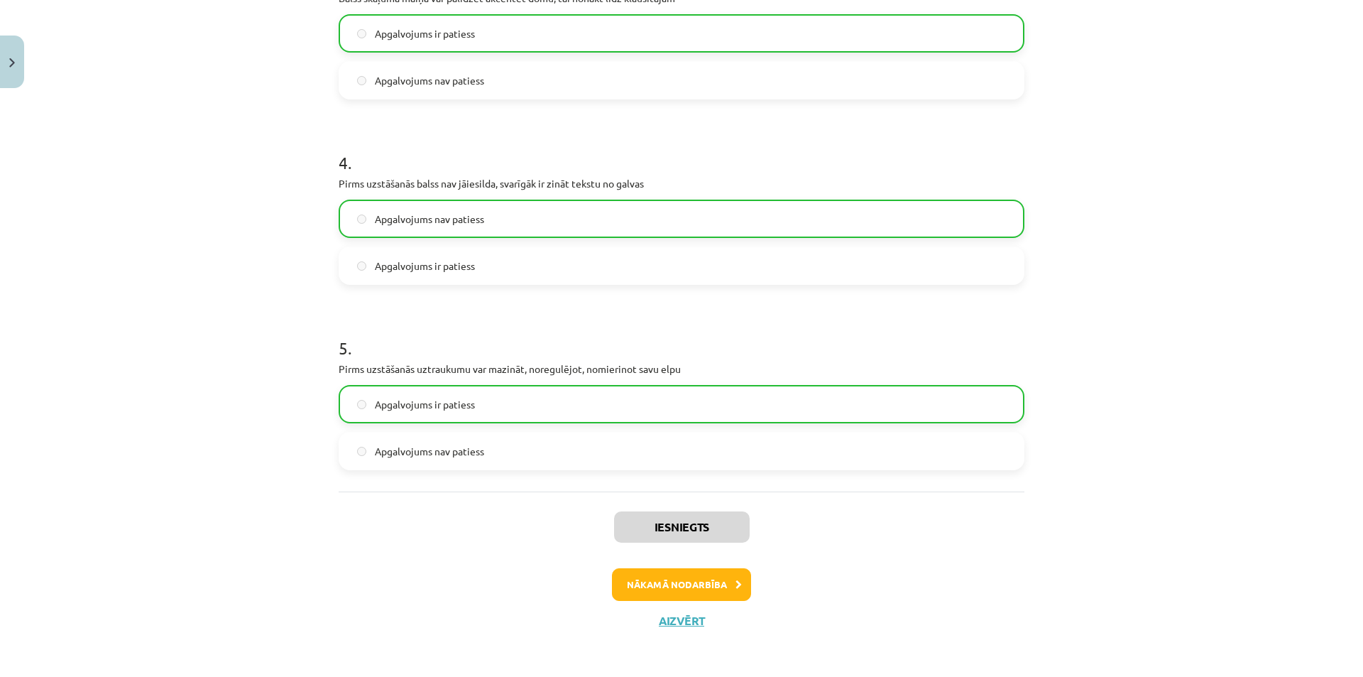
scroll to position [714, 0]
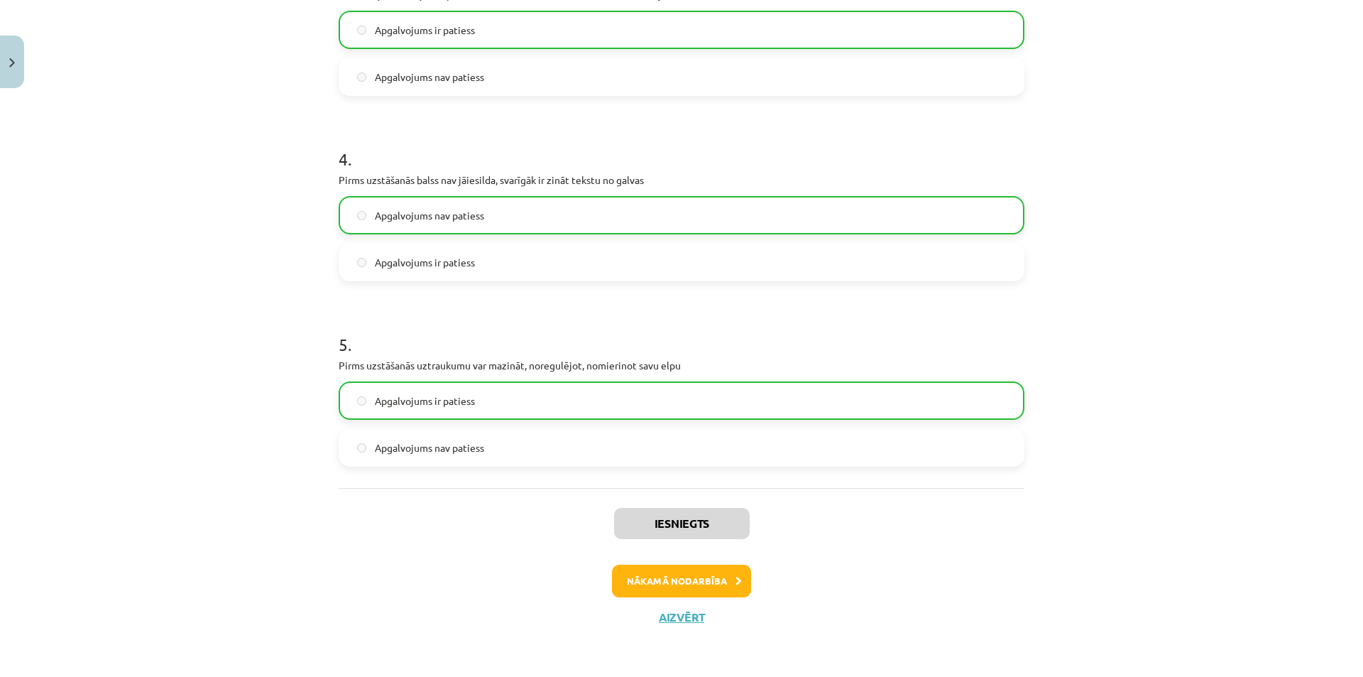
click at [721, 597] on div "Iesniegts Nākamā nodarbība Aizvērt" at bounding box center [682, 560] width 686 height 145
click at [722, 594] on button "Nākamā nodarbība" at bounding box center [681, 580] width 139 height 33
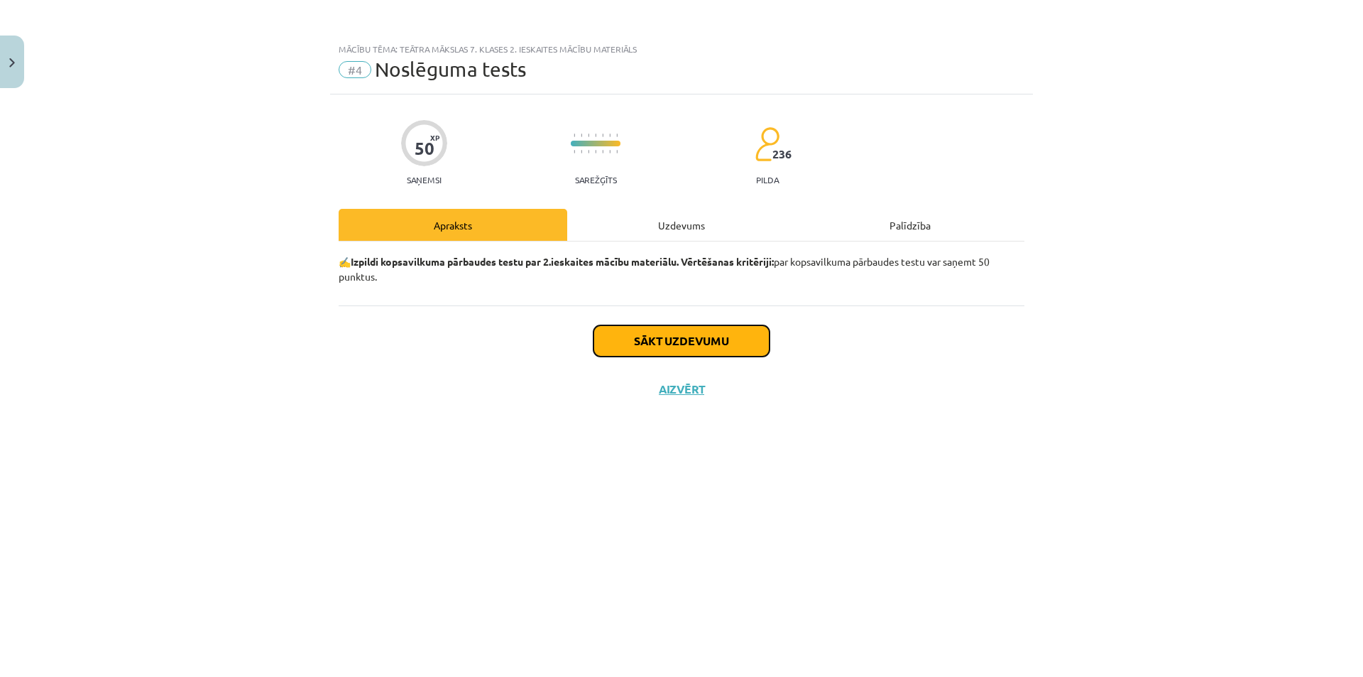
click at [697, 337] on button "Sākt uzdevumu" at bounding box center [682, 340] width 176 height 31
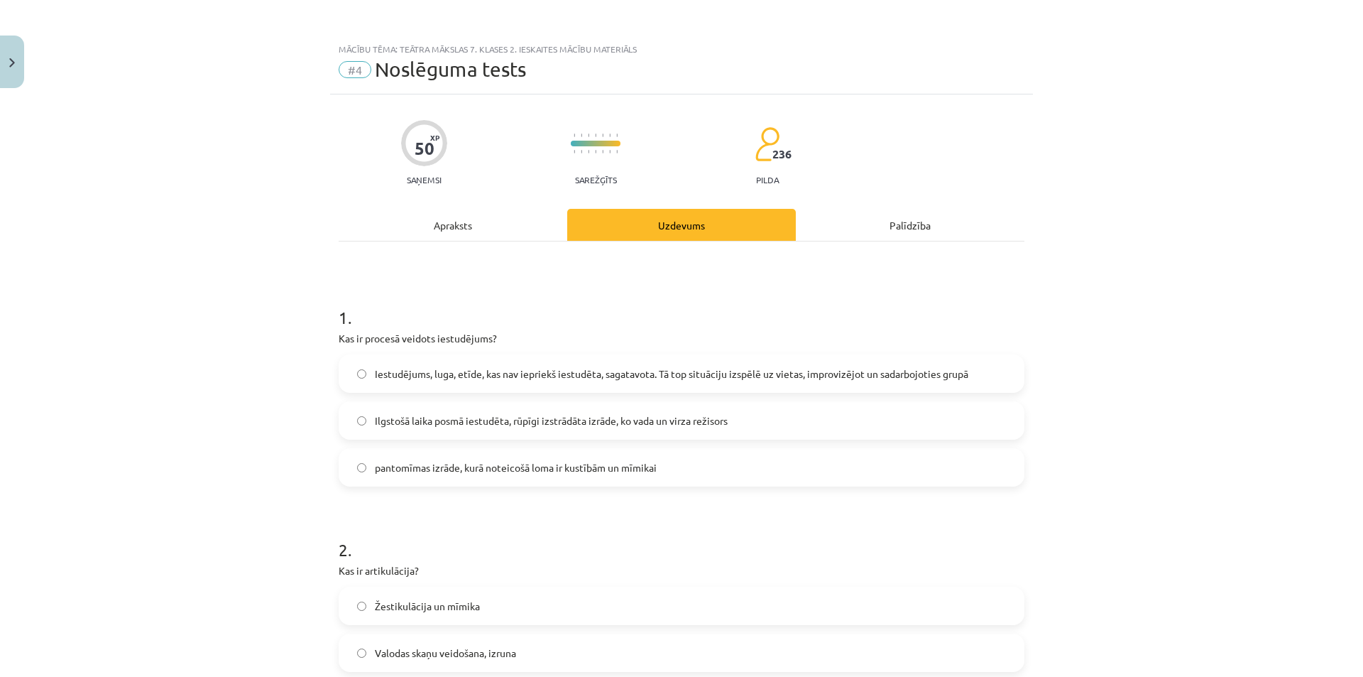
click at [838, 397] on div "Iestudējums, luga, etīde, kas nav iepriekš iestudēta, sagatavota. Tā top situāc…" at bounding box center [682, 420] width 686 height 132
drag, startPoint x: 848, startPoint y: 380, endPoint x: 852, endPoint y: 373, distance: 8.3
click at [849, 378] on span "Iestudējums, luga, etīde, kas nav iepriekš iestudēta, sagatavota. Tā top situāc…" at bounding box center [672, 373] width 594 height 15
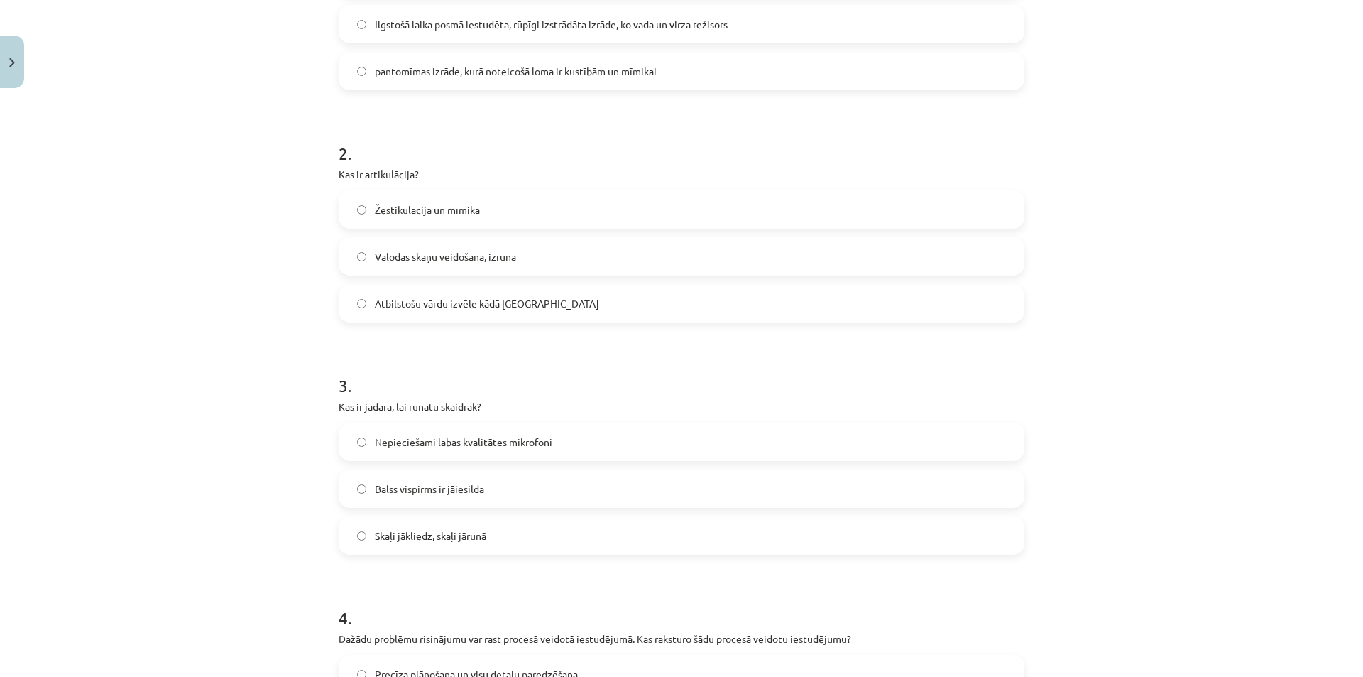
scroll to position [426, 0]
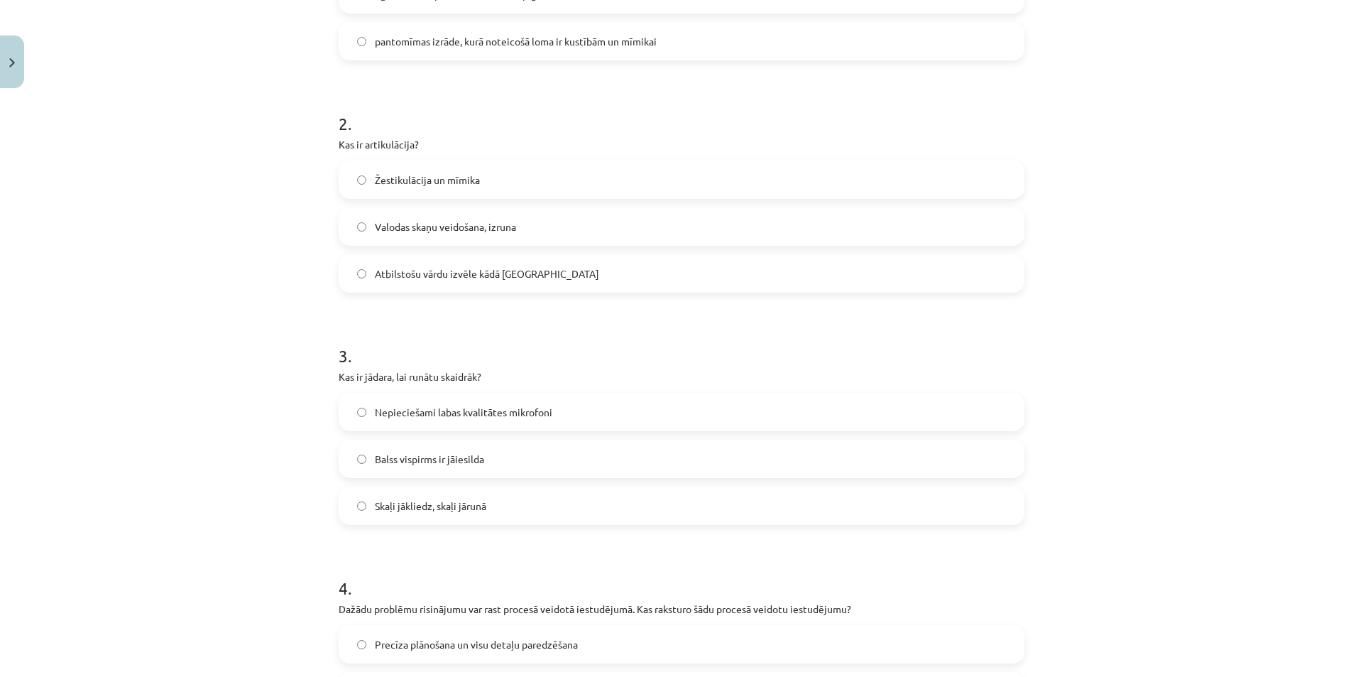
click at [393, 464] on span "Balss vispirms ir jāiesilda" at bounding box center [429, 459] width 109 height 15
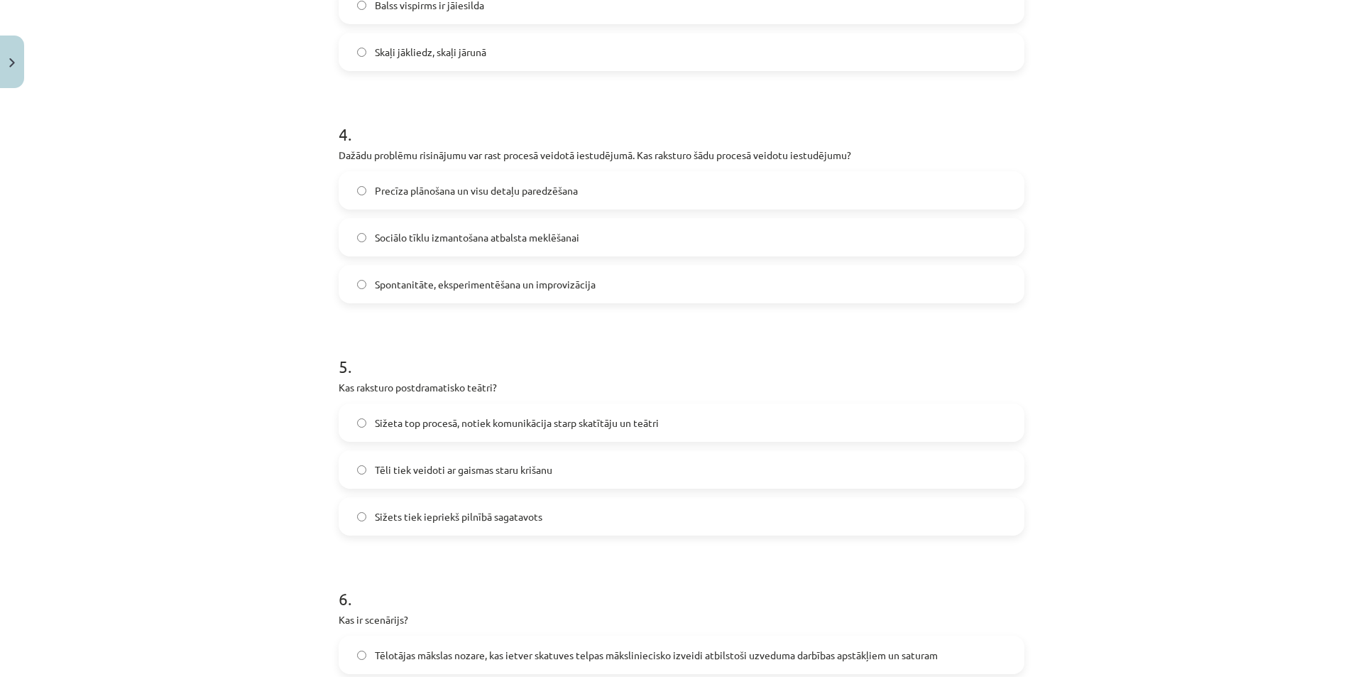
scroll to position [1065, 0]
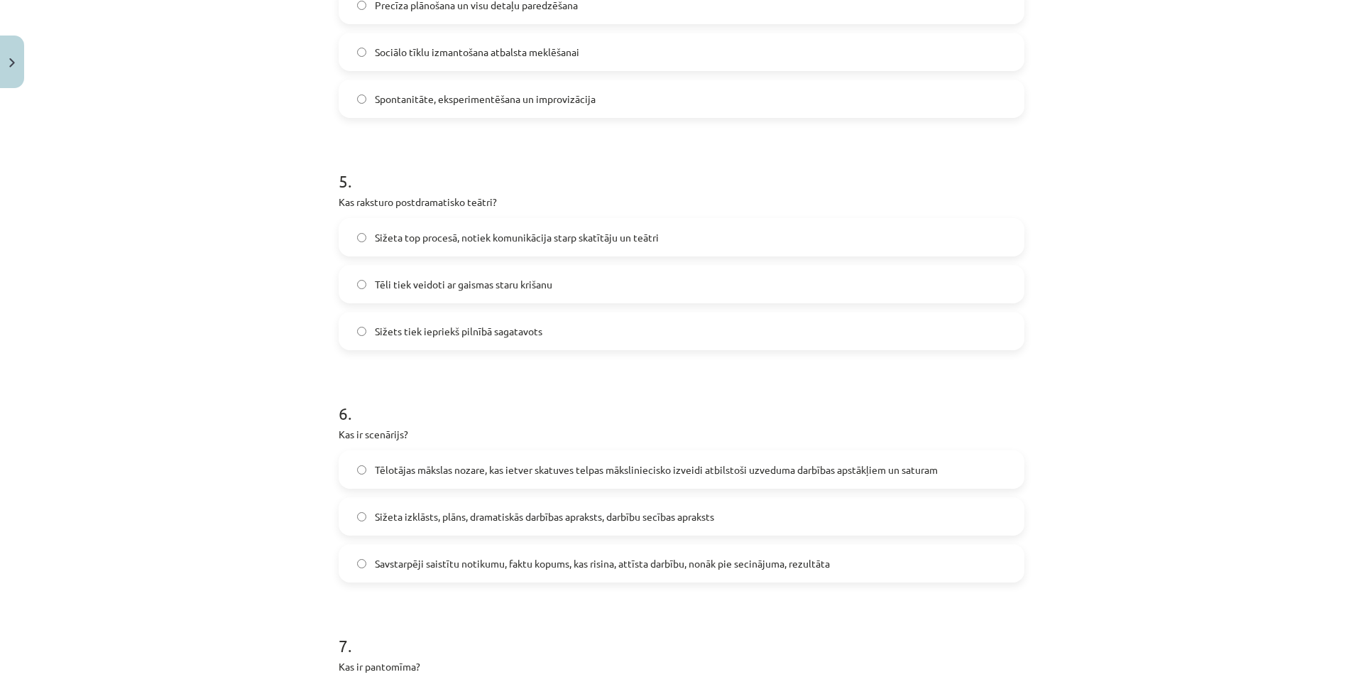
click at [675, 251] on label "Sižeta top procesā, notiek komunikācija starp skatītāju un teātri" at bounding box center [681, 237] width 683 height 36
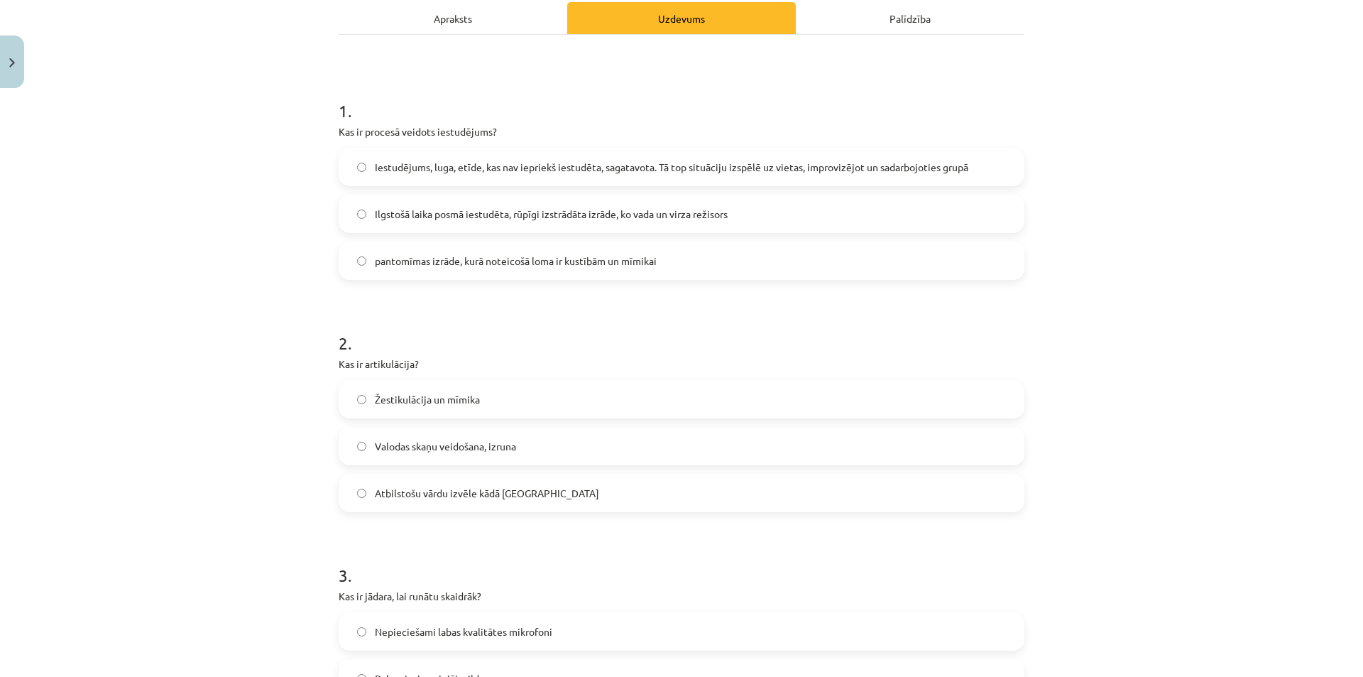
scroll to position [213, 0]
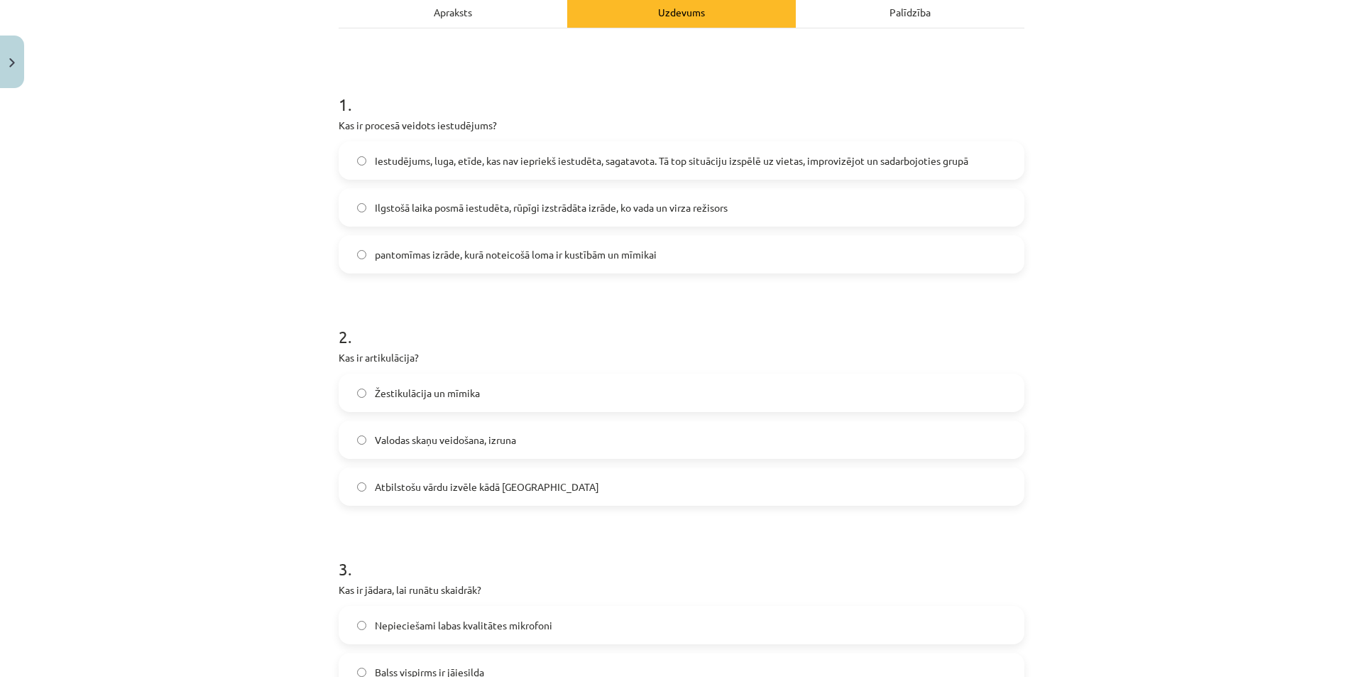
click at [322, 328] on div "Mācību tēma: Teātra mākslas 7. klases 2. ieskaites mācību materiāls #4 Noslēgum…" at bounding box center [681, 338] width 1363 height 677
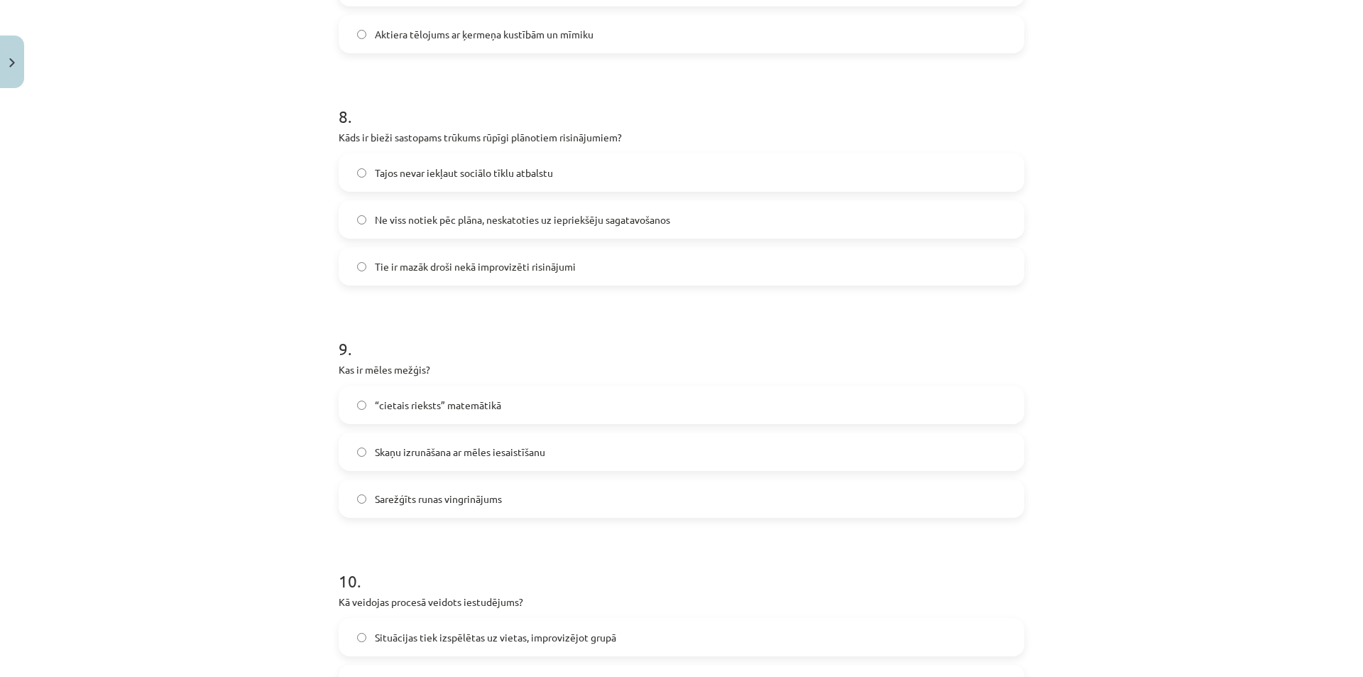
scroll to position [2064, 0]
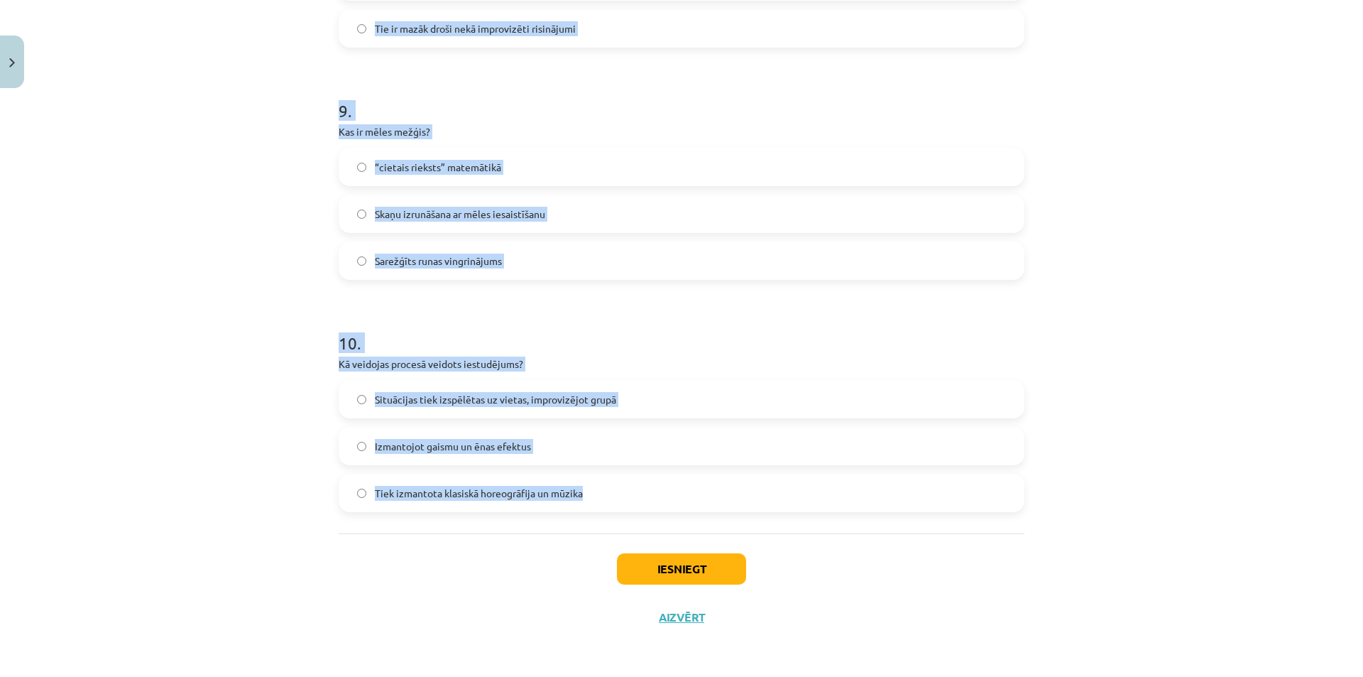
drag, startPoint x: 310, startPoint y: 93, endPoint x: 804, endPoint y: 501, distance: 641.0
click at [804, 501] on div "Mācību tēma: Teātra mākslas 7. klases 2. ieskaites mācību materiāls #4 Noslēgum…" at bounding box center [681, 338] width 1363 height 677
copy form "1 . Kas ir procesā veidots iestudējums? Iestudējums, luga, etīde, kas nav iepri…"
drag, startPoint x: 1054, startPoint y: 515, endPoint x: 1033, endPoint y: 555, distance: 44.5
click at [1055, 518] on div "Mācību tēma: Teātra mākslas 7. klases 2. ieskaites mācību materiāls #4 Noslēgum…" at bounding box center [681, 338] width 1363 height 677
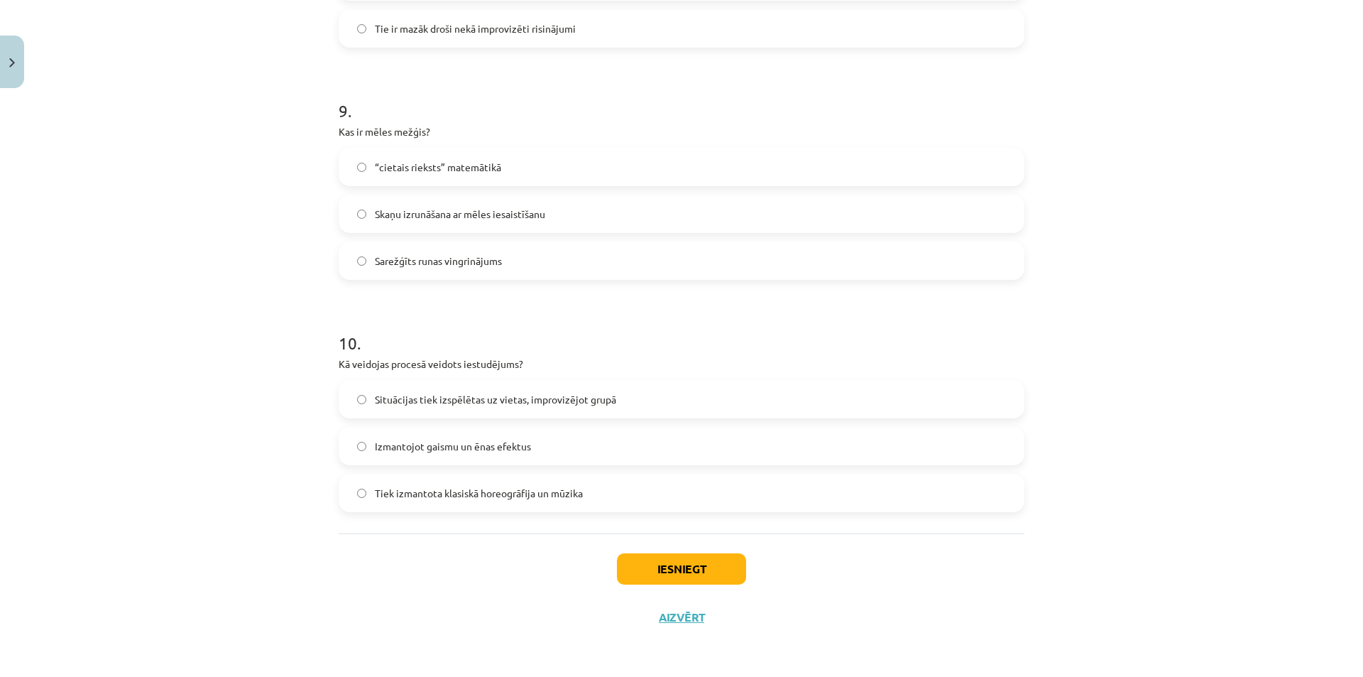
drag, startPoint x: 670, startPoint y: 661, endPoint x: 615, endPoint y: 649, distance: 56.0
click at [669, 660] on div "Mācību tēma: Teātra mākslas 7. klases 2. ieskaites mācību materiāls #4 Noslēgum…" at bounding box center [681, 338] width 1363 height 677
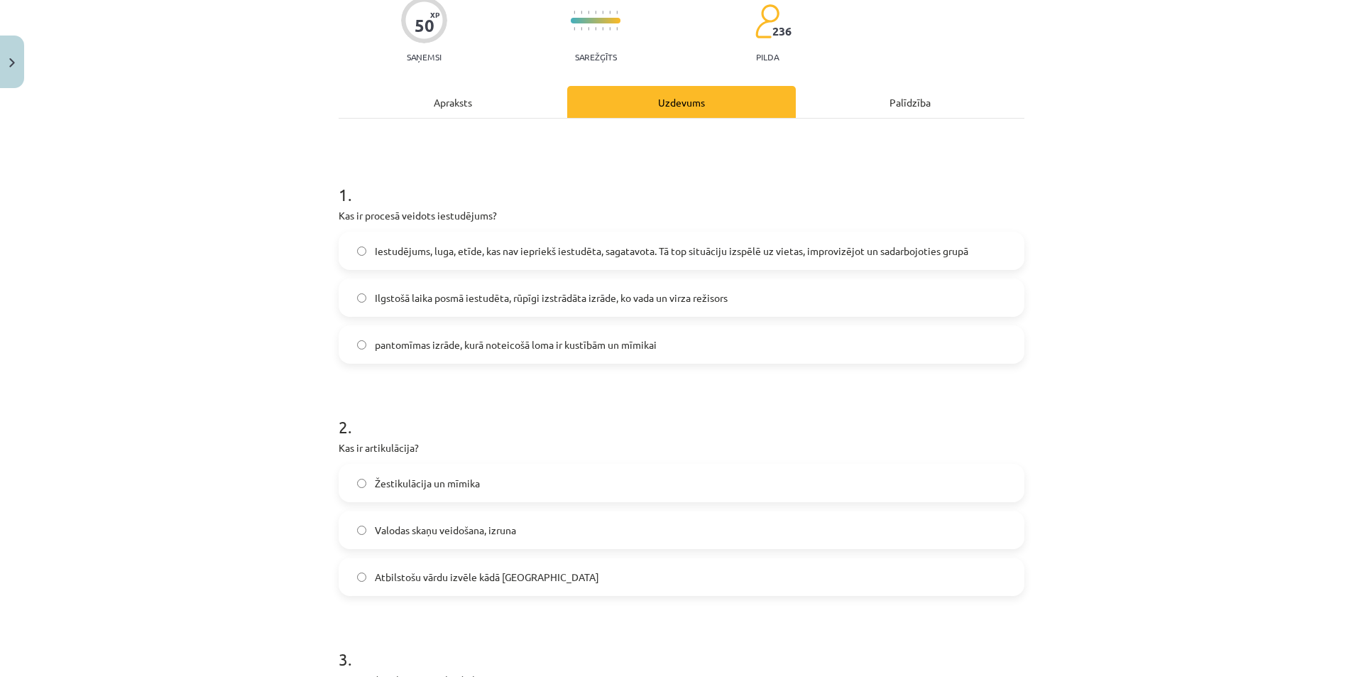
scroll to position [147, 0]
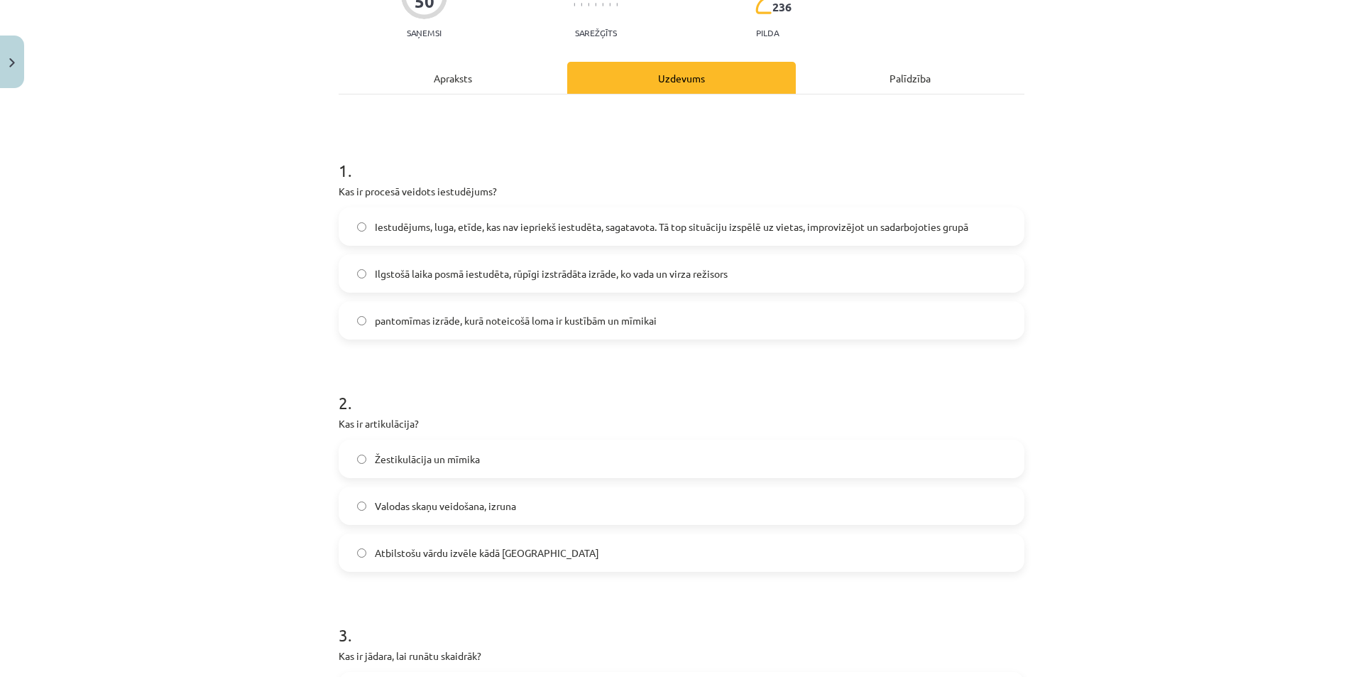
click at [744, 409] on h1 "2 ." at bounding box center [682, 390] width 686 height 44
click at [507, 506] on span "Valodas skaņu veidošana, izruna" at bounding box center [445, 505] width 141 height 15
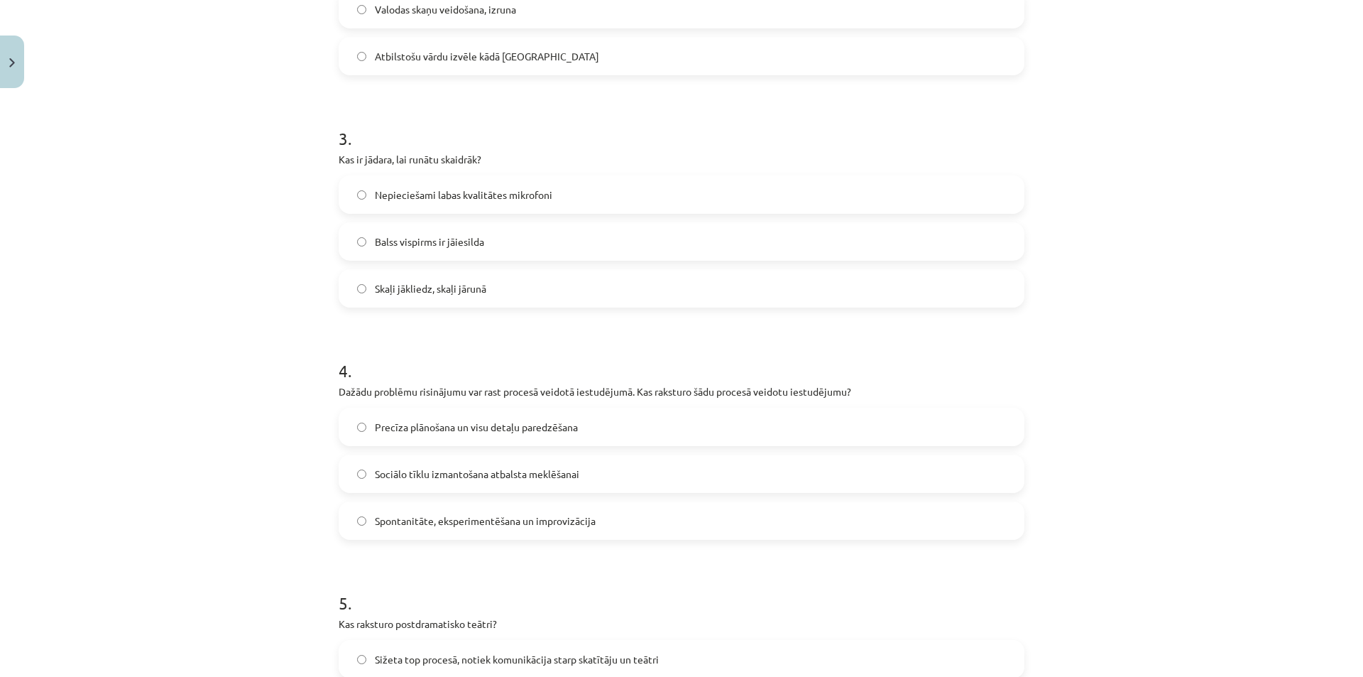
scroll to position [644, 0]
click at [513, 525] on span "Spontanitāte, eksperimentēšana un improvizācija" at bounding box center [485, 520] width 221 height 15
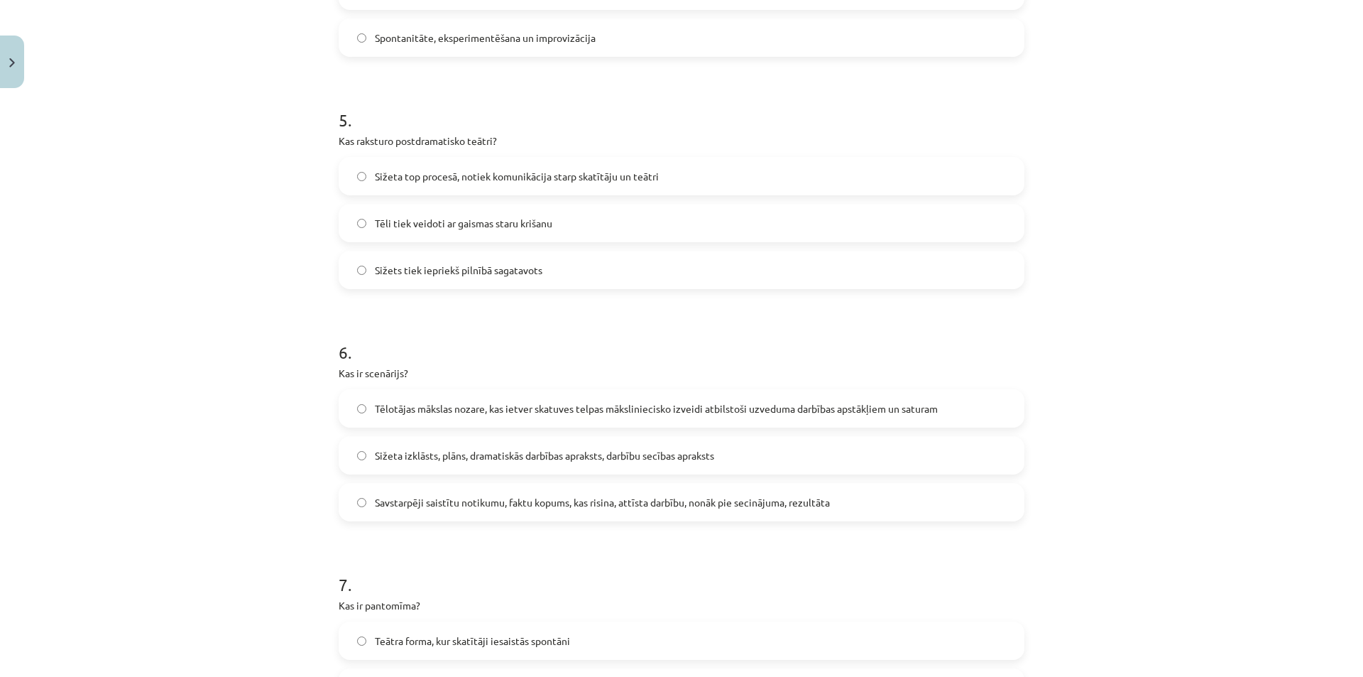
scroll to position [1141, 0]
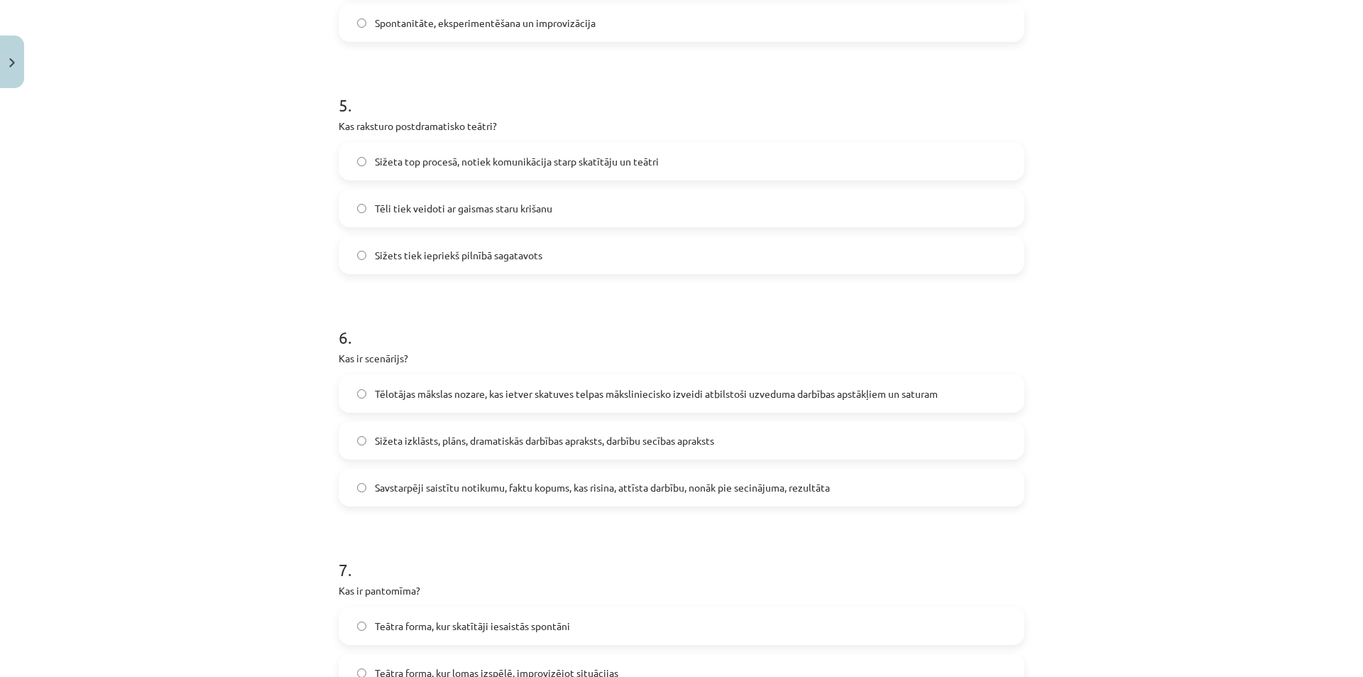
click at [490, 439] on span "Sižeta izklāsts, plāns, dramatiskās darbības apraksts, darbību secības apraksts" at bounding box center [544, 440] width 339 height 15
click at [510, 560] on h1 "7 ." at bounding box center [682, 557] width 686 height 44
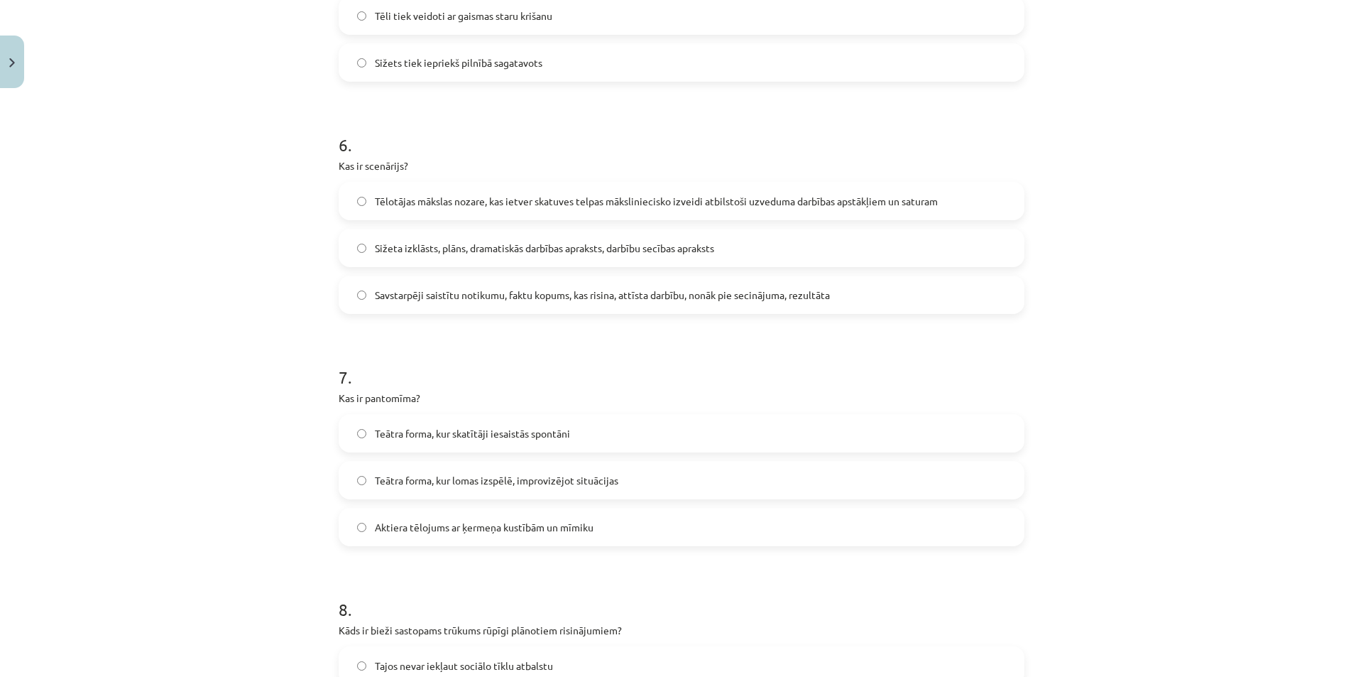
scroll to position [1354, 0]
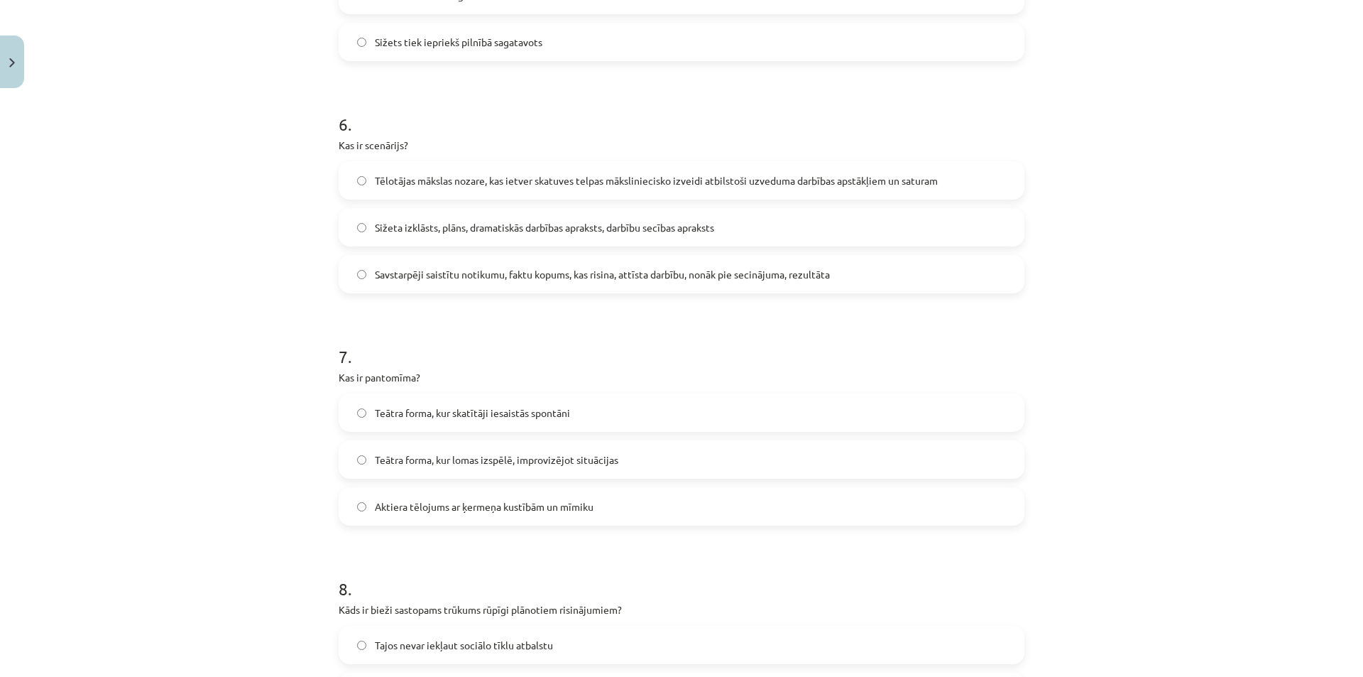
click at [484, 515] on label "Aktiera tēlojums ar ķermeņa kustībām un mīmiku" at bounding box center [681, 507] width 683 height 36
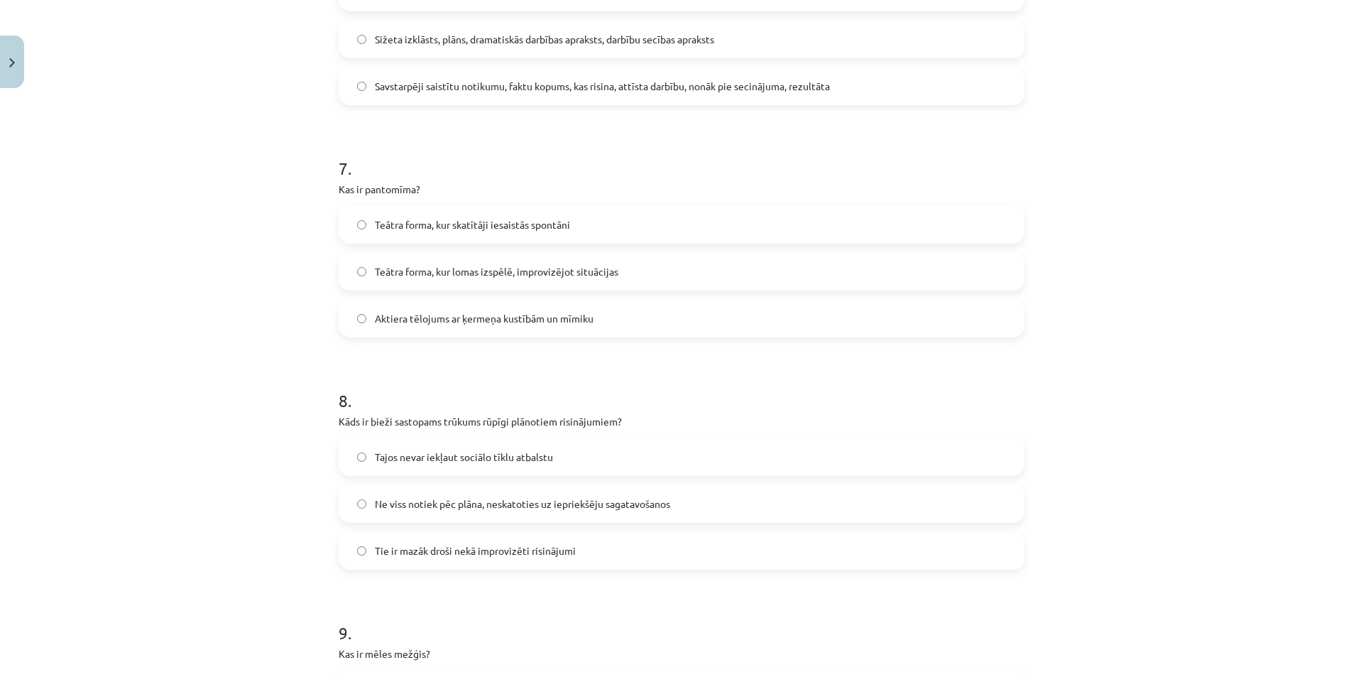
scroll to position [1567, 0]
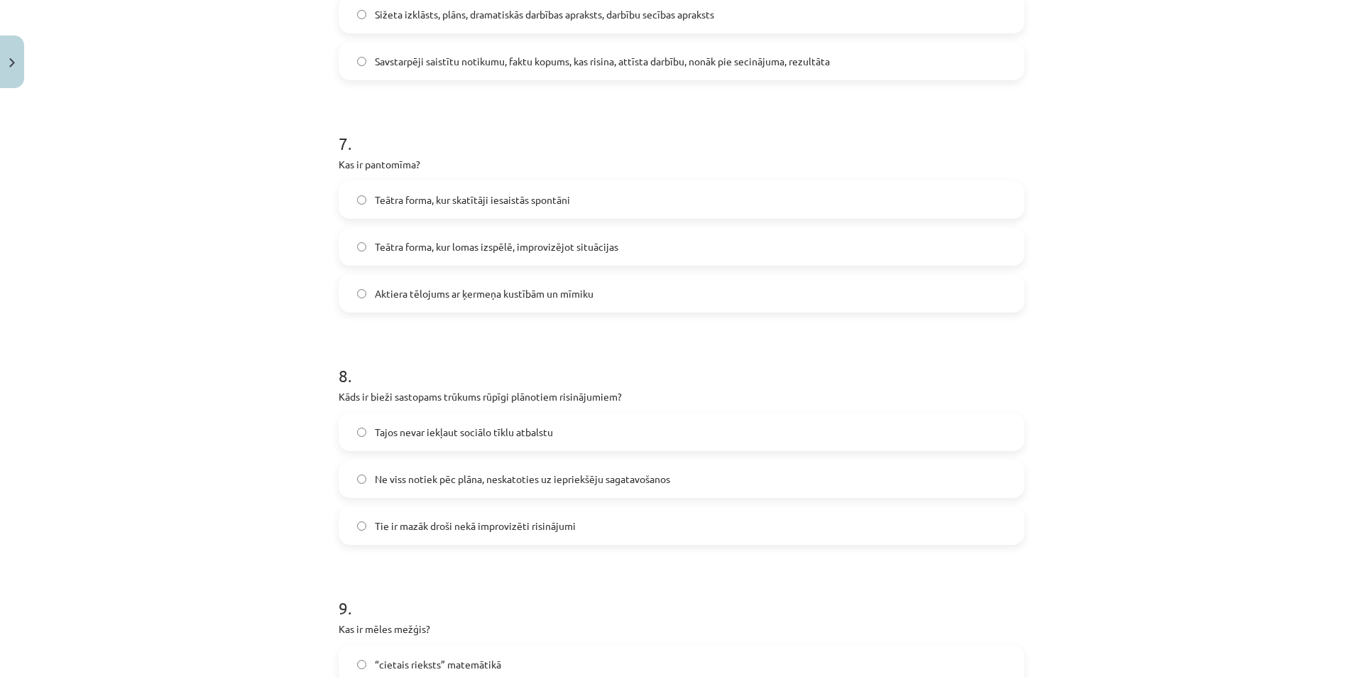
click at [487, 485] on span "Ne viss notiek pēc plāna, neskatoties uz iepriekšēju sagatavošanos" at bounding box center [522, 478] width 295 height 15
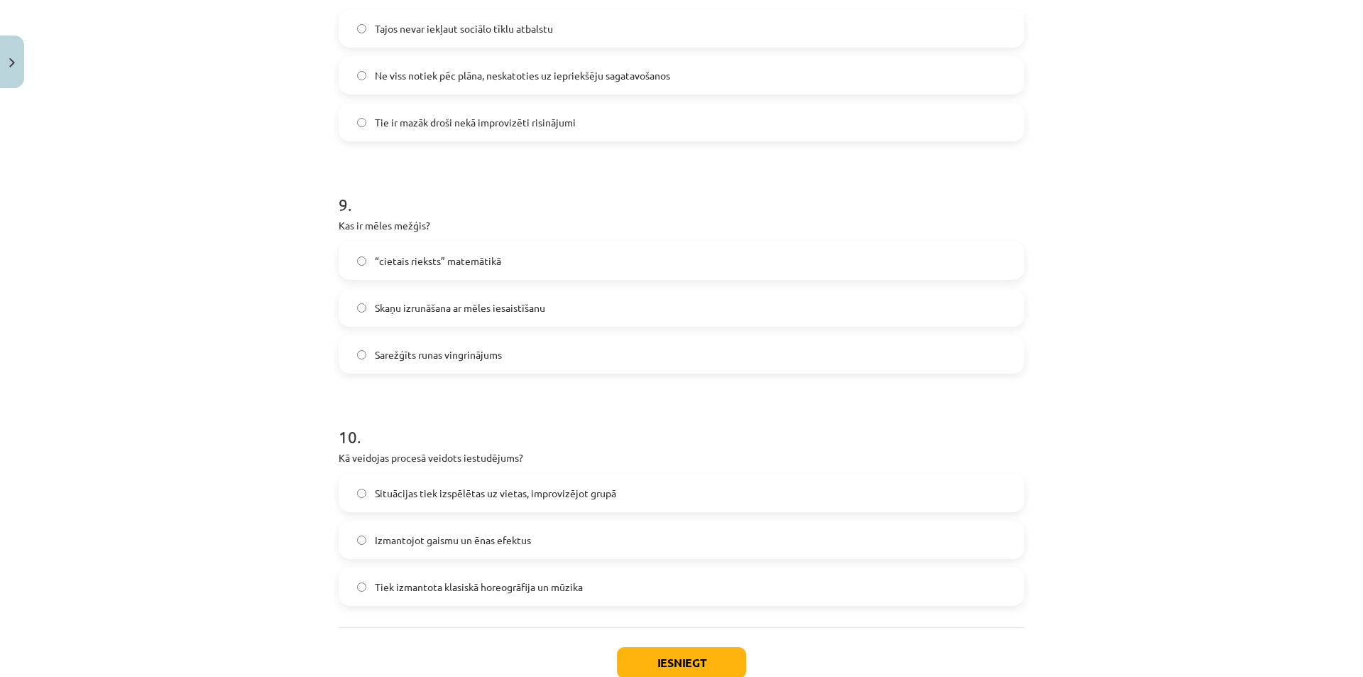
scroll to position [1993, 0]
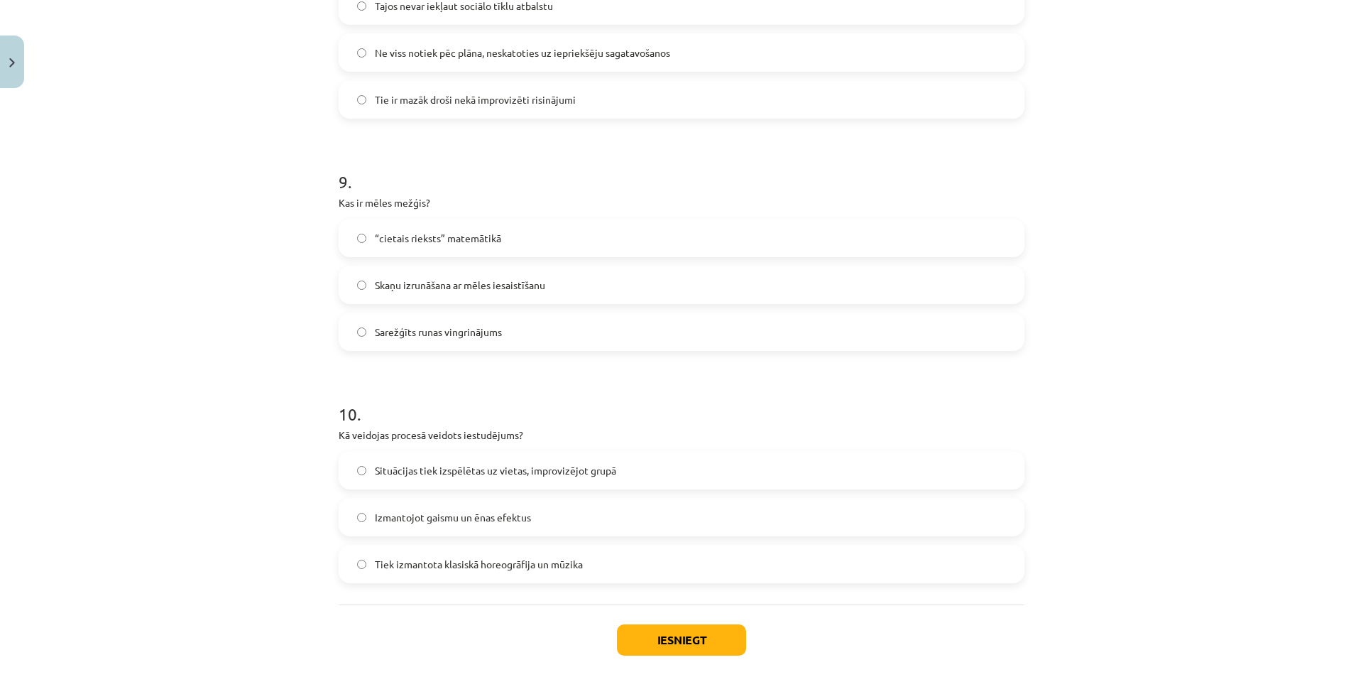
click at [481, 333] on span "Sarežģīts runas vingrinājums" at bounding box center [438, 331] width 127 height 15
click at [496, 483] on label "Situācijas tiek izspēlētas uz vietas, improvizējot grupā" at bounding box center [681, 470] width 683 height 36
click at [669, 628] on button "Iesniegt" at bounding box center [681, 639] width 129 height 31
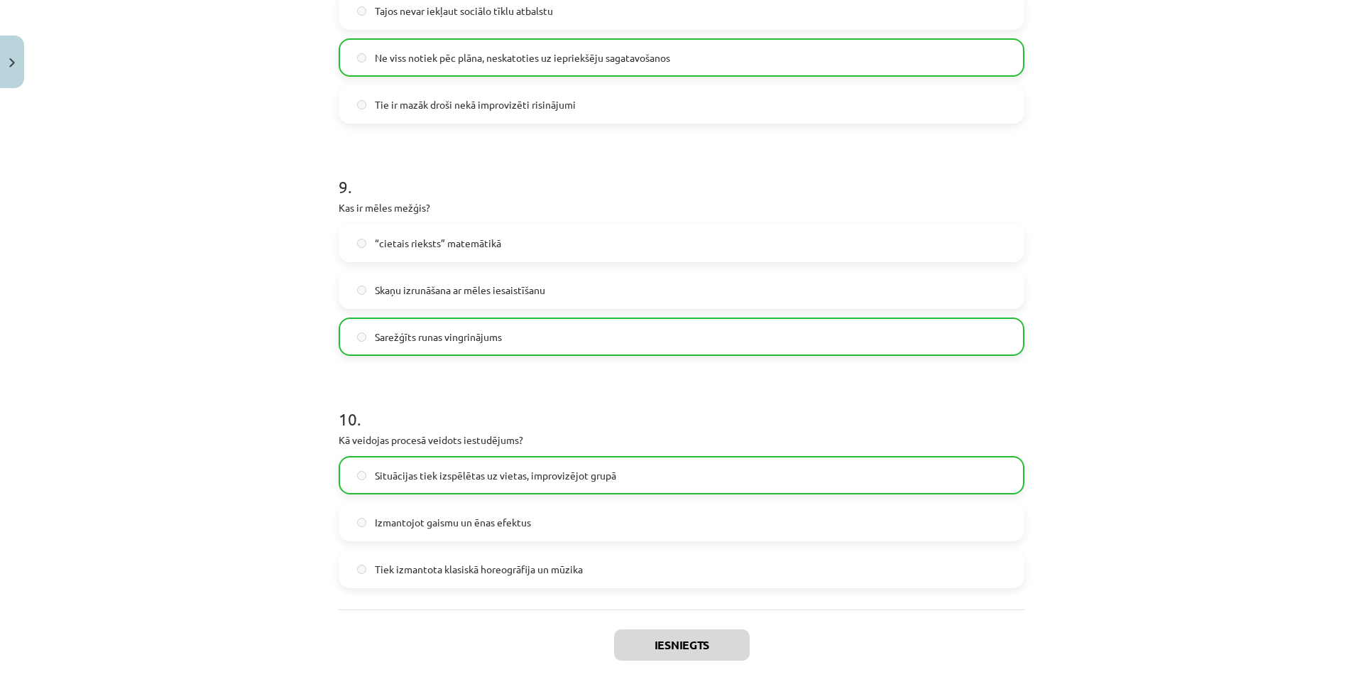
scroll to position [2110, 0]
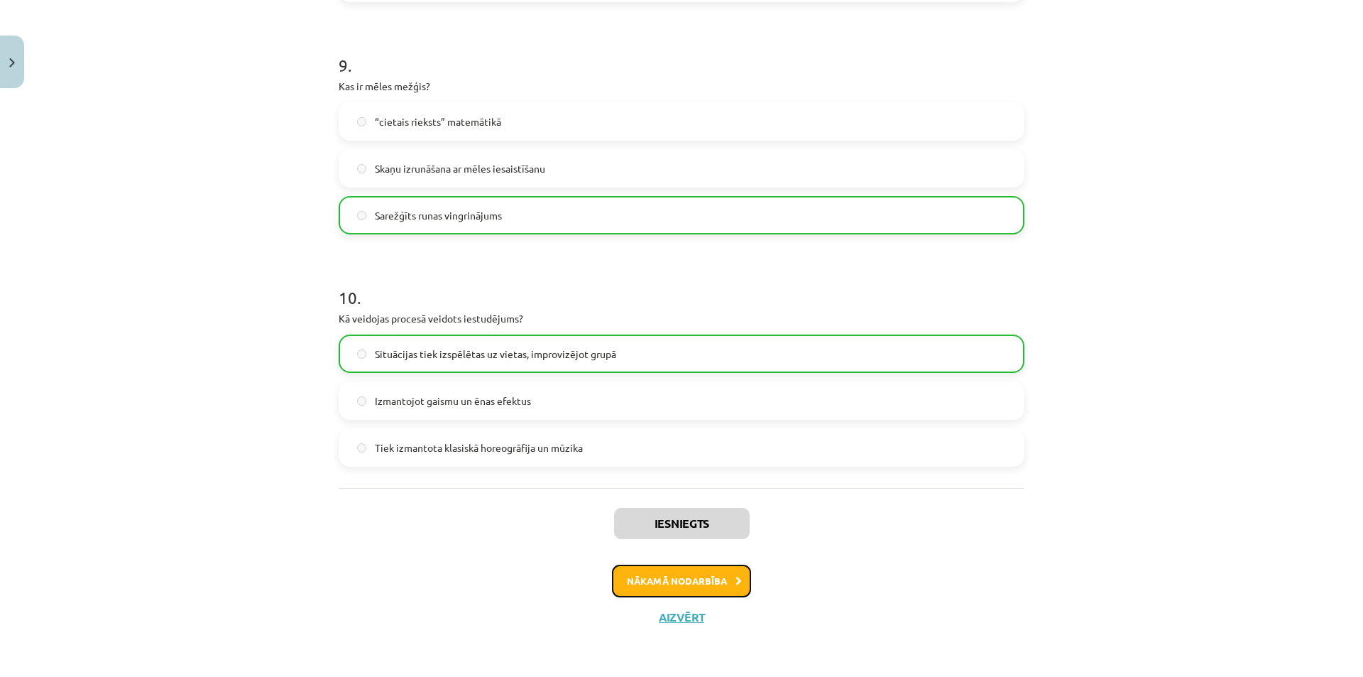
click at [724, 581] on button "Nākamā nodarbība" at bounding box center [681, 580] width 139 height 33
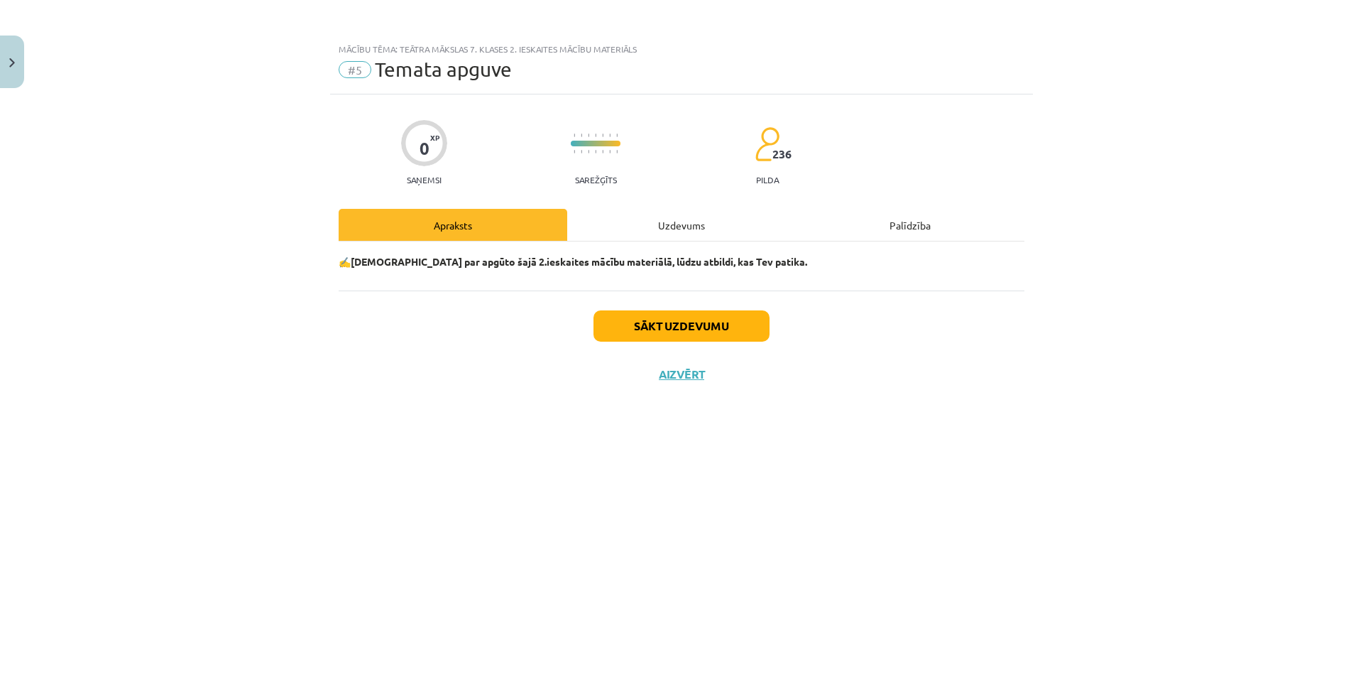
scroll to position [0, 0]
click at [687, 326] on button "Sākt uzdevumu" at bounding box center [682, 325] width 176 height 31
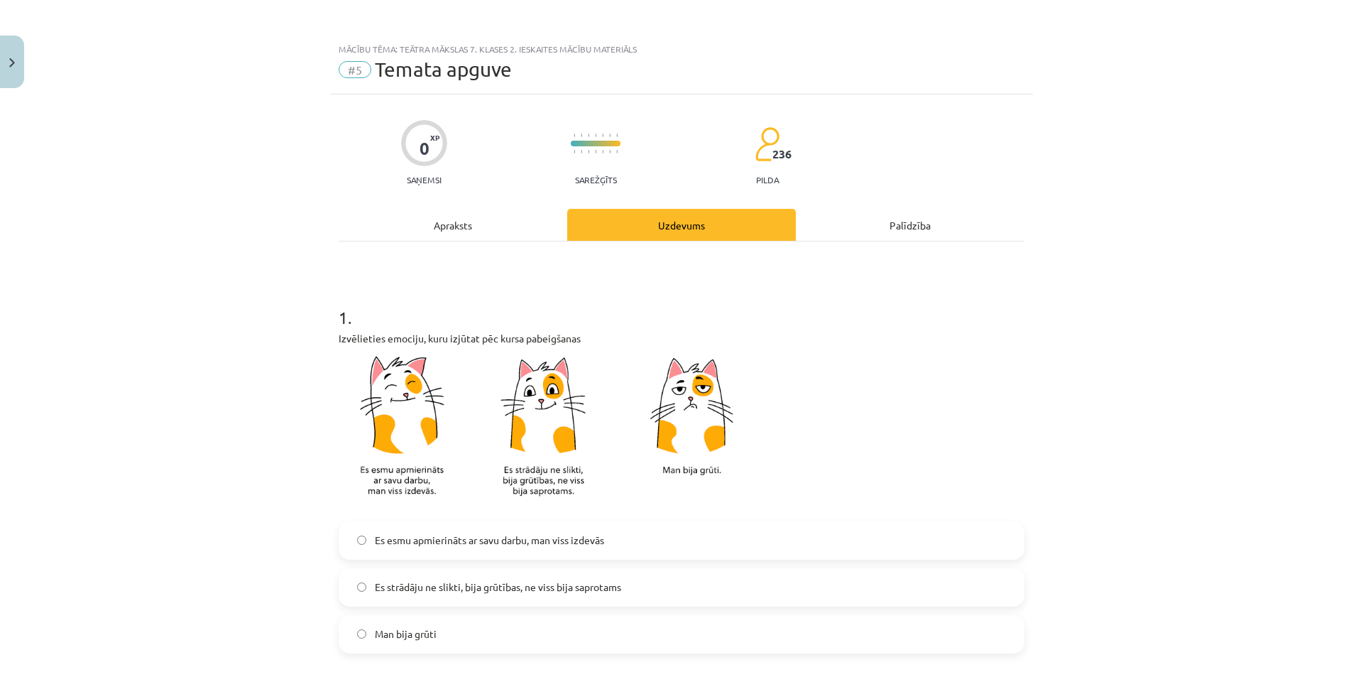
click at [469, 548] on label "Es esmu apmierināts ar savu darbu, man viss izdevās" at bounding box center [681, 541] width 683 height 36
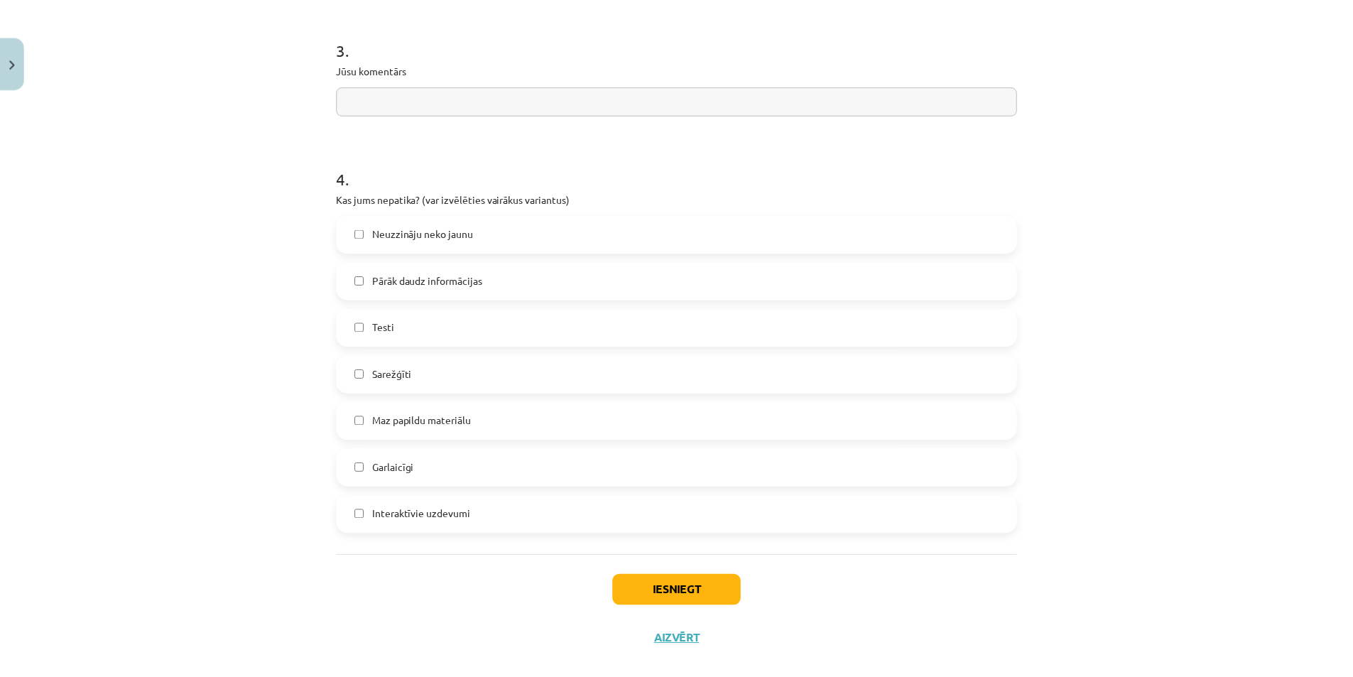
scroll to position [1110, 0]
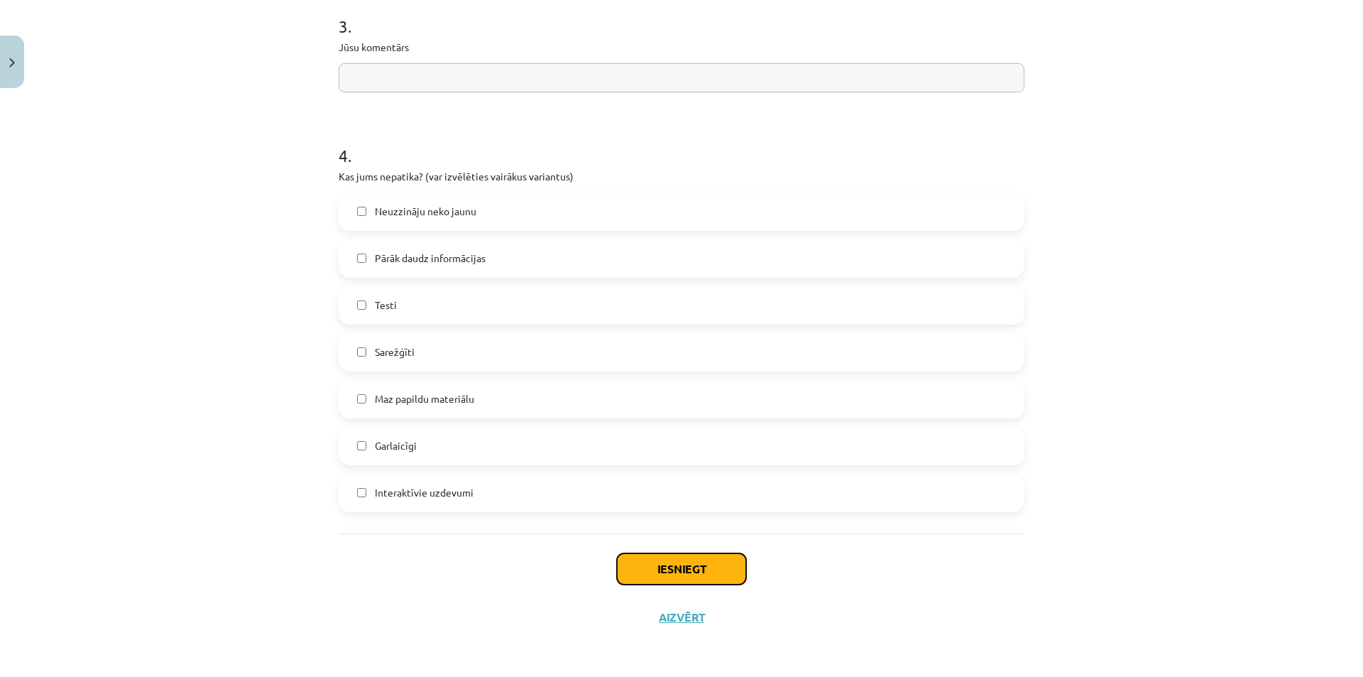
click at [662, 567] on button "Iesniegt" at bounding box center [681, 568] width 129 height 31
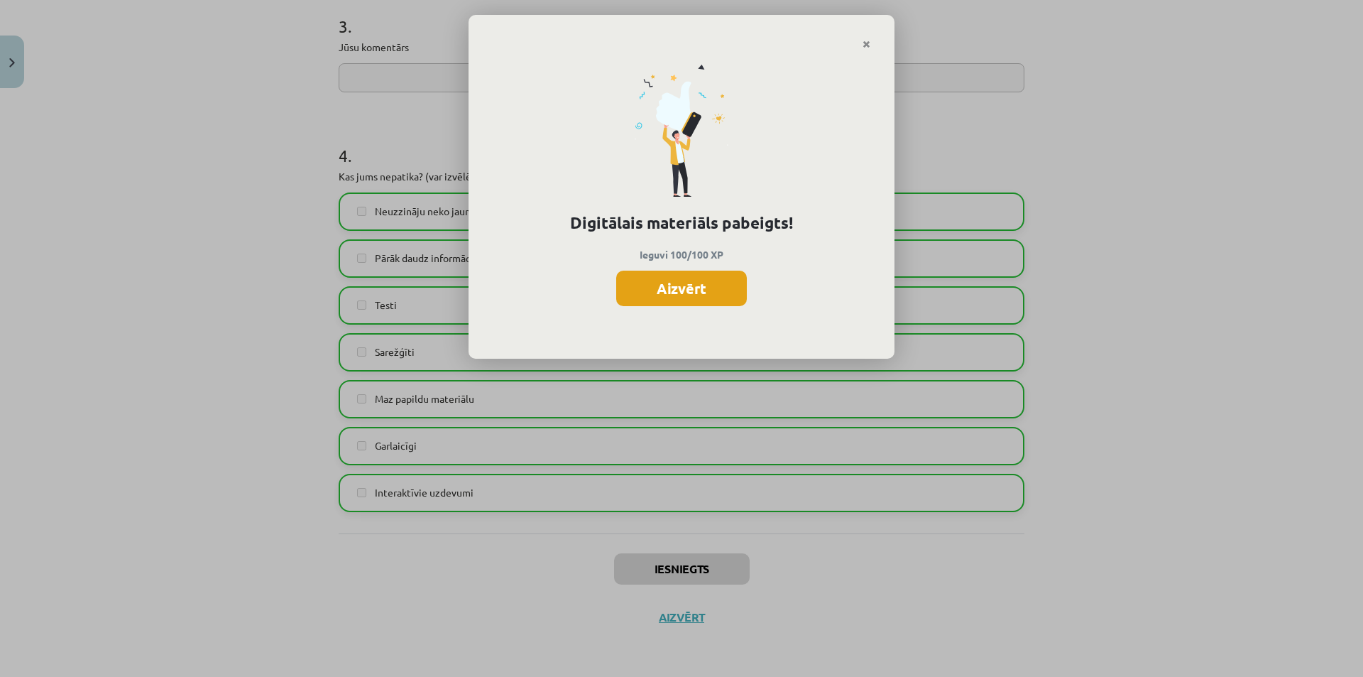
click at [733, 294] on button "Aizvērt" at bounding box center [681, 289] width 131 height 36
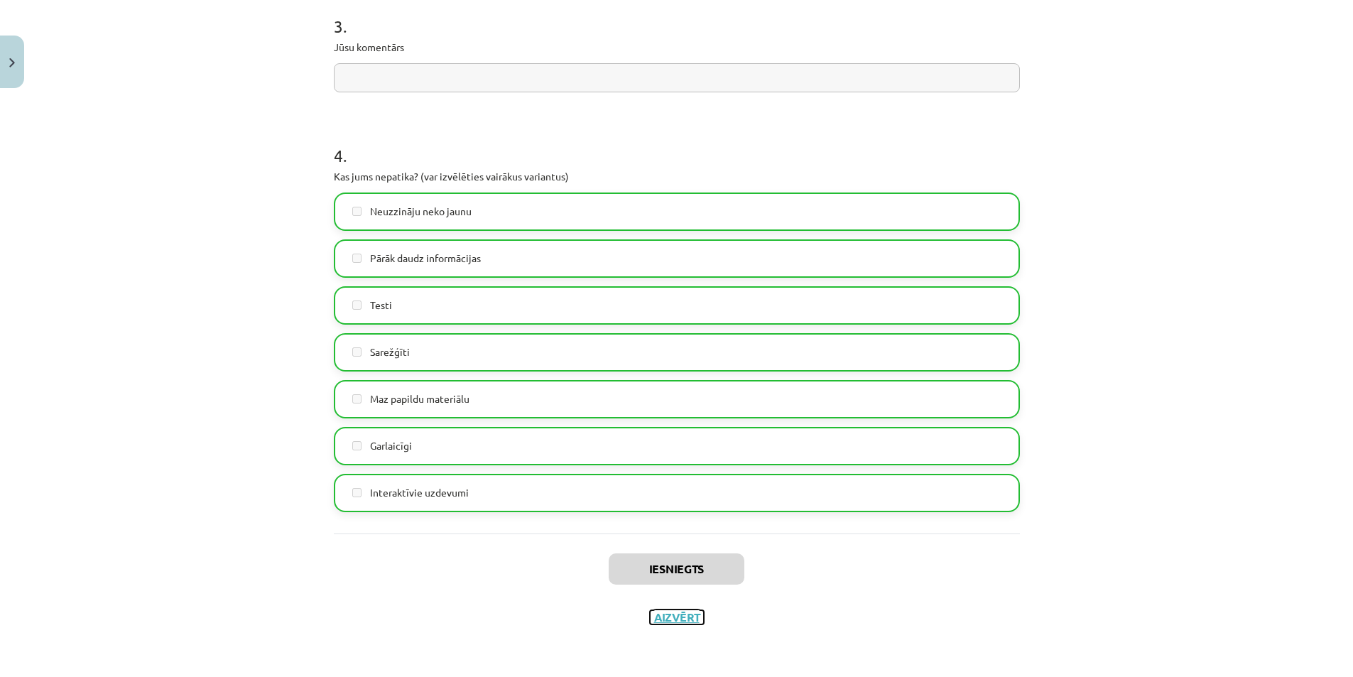
click at [662, 617] on button "Aizvērt" at bounding box center [677, 617] width 54 height 14
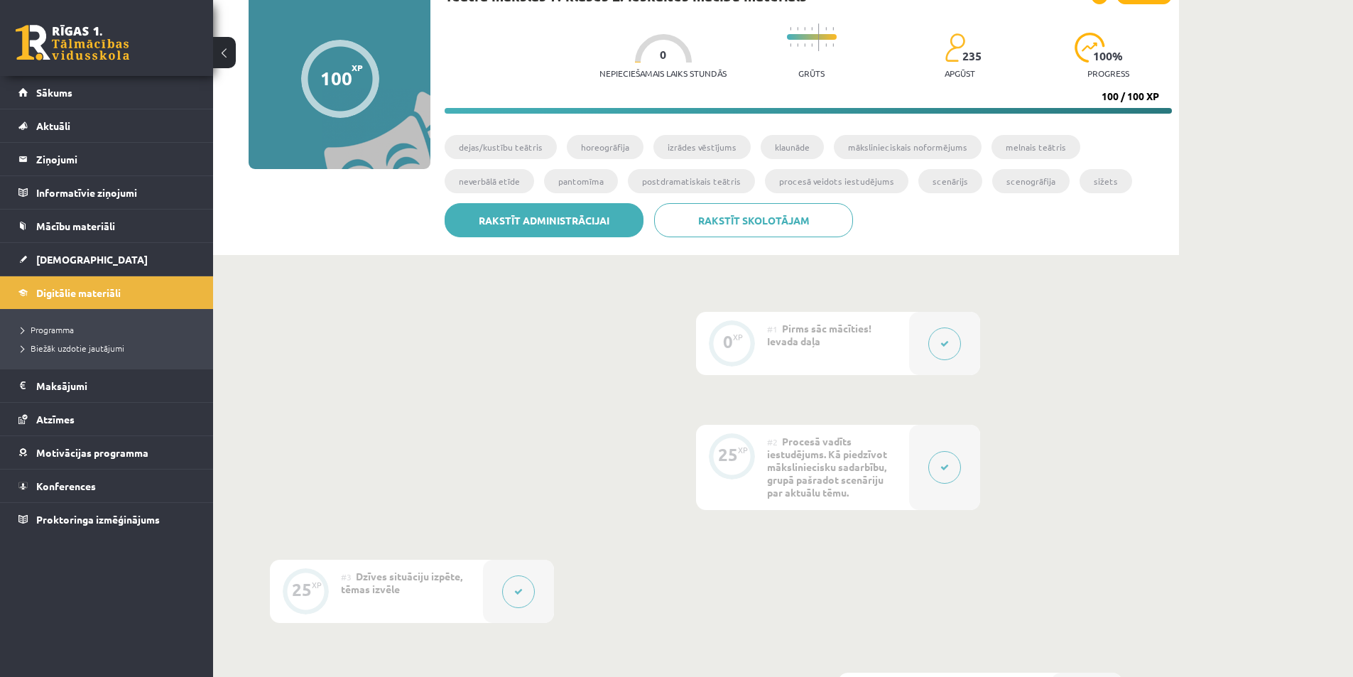
scroll to position [0, 0]
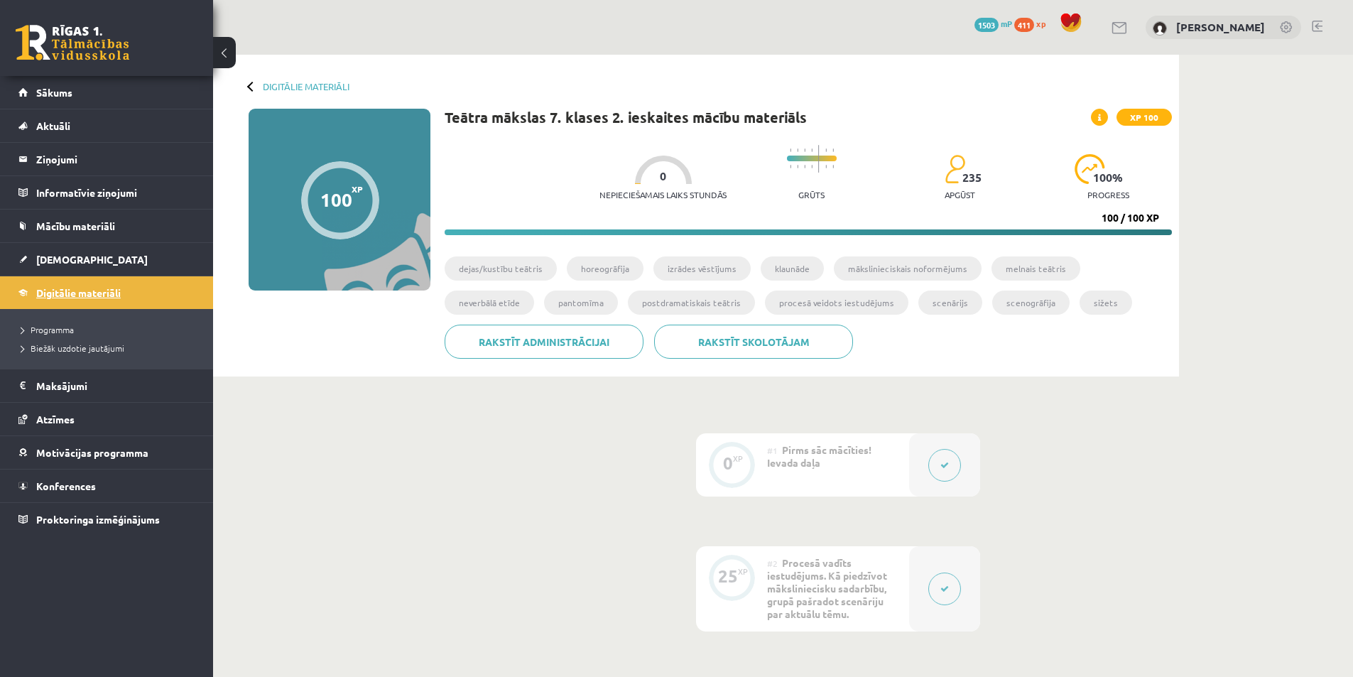
click at [126, 292] on link "Digitālie materiāli" at bounding box center [106, 292] width 177 height 33
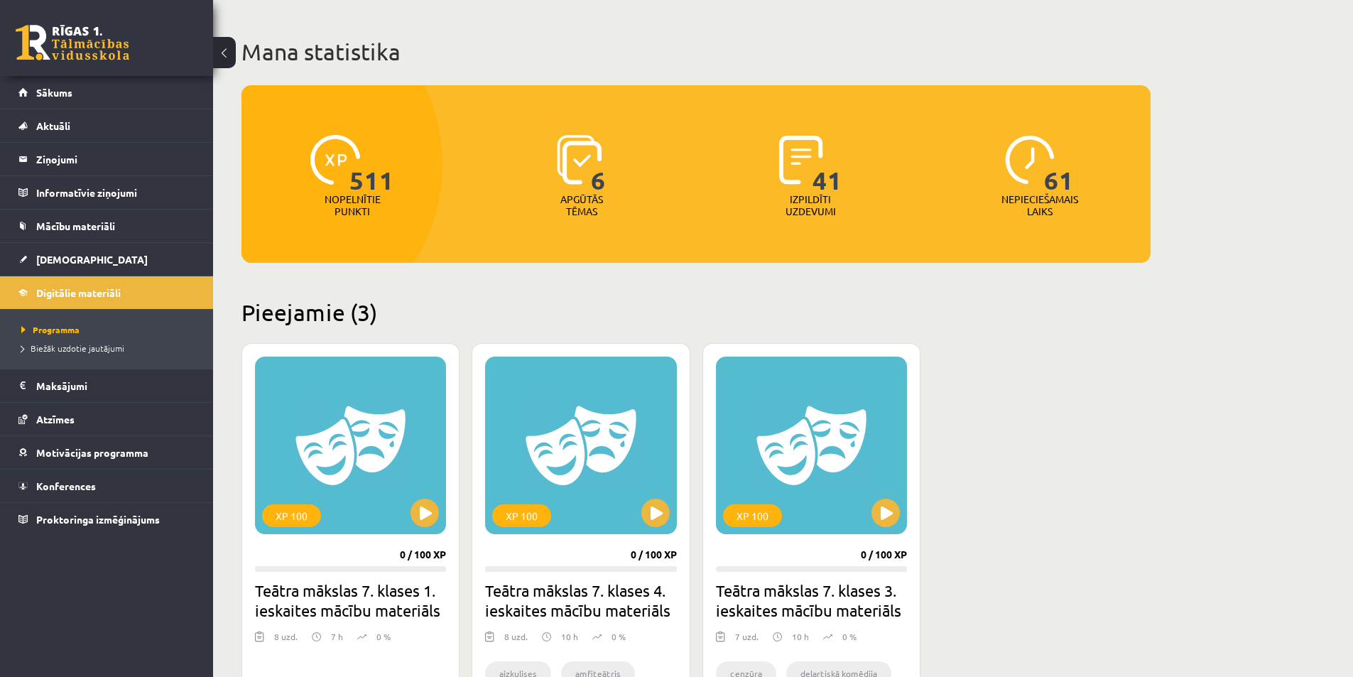
scroll to position [142, 0]
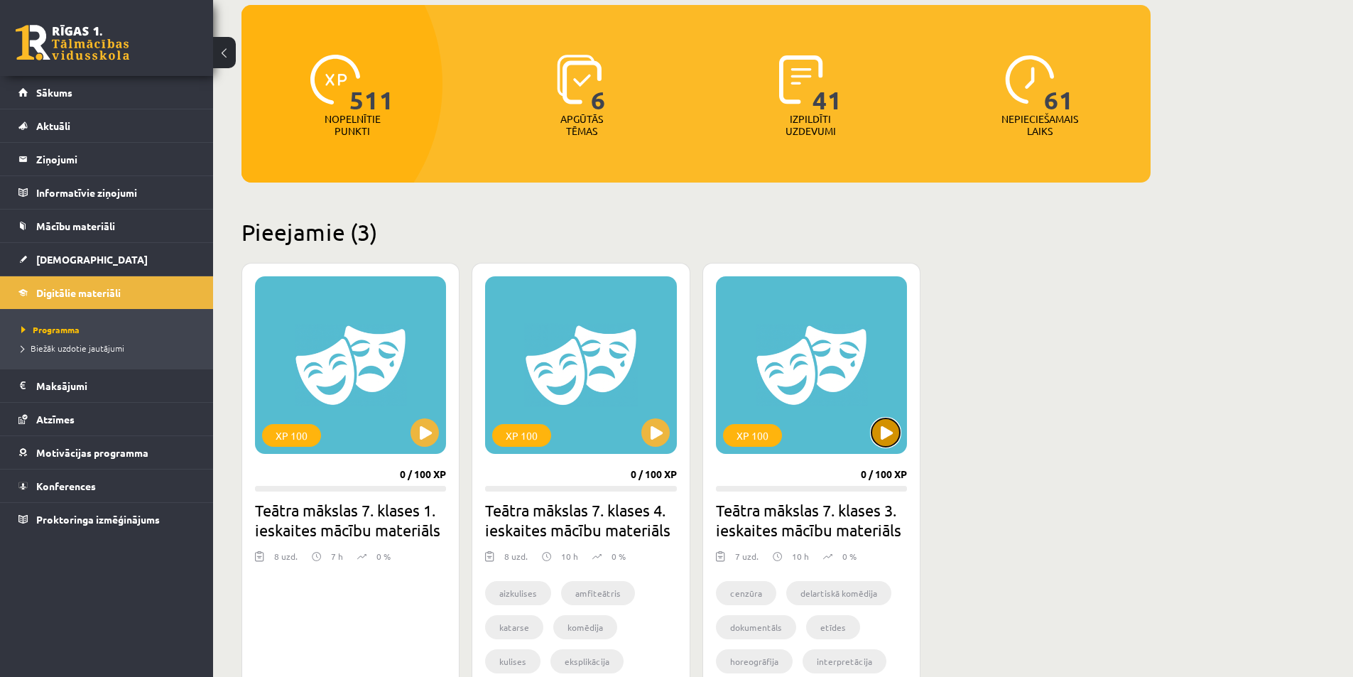
click at [896, 440] on button at bounding box center [885, 432] width 28 height 28
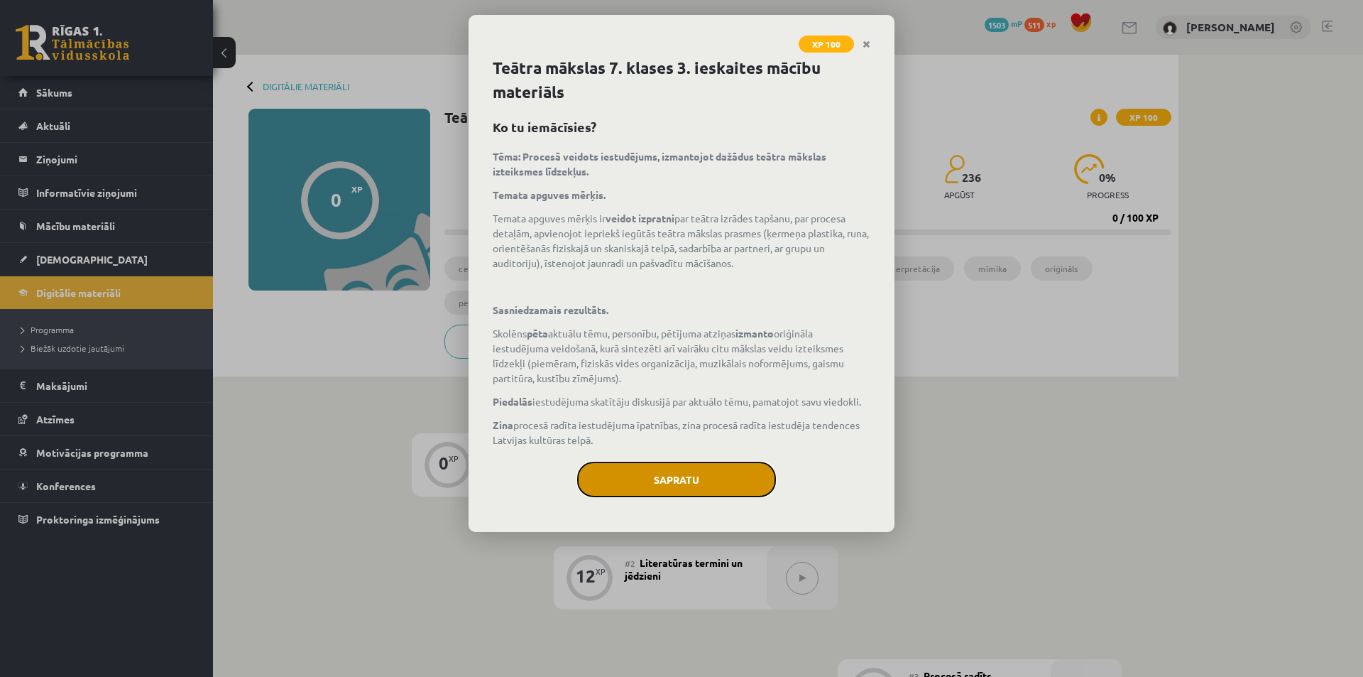
click at [670, 477] on button "Sapratu" at bounding box center [676, 480] width 199 height 36
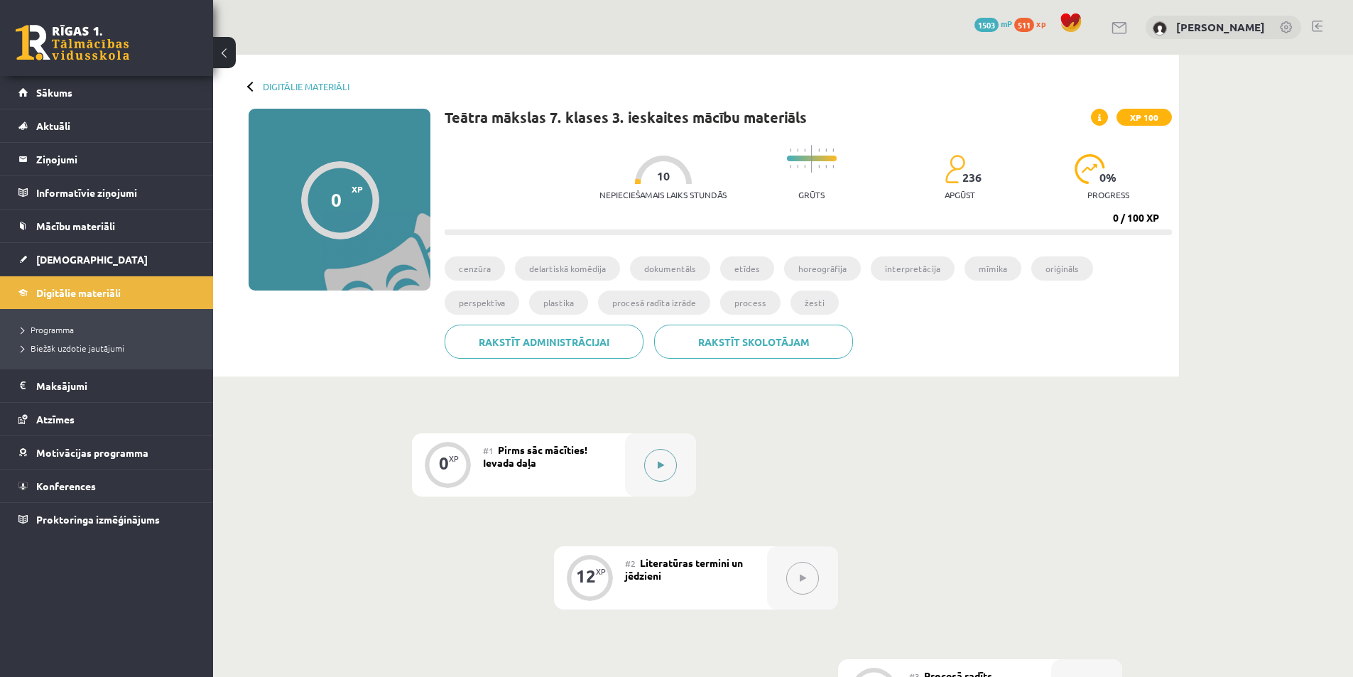
click at [667, 468] on button at bounding box center [660, 465] width 33 height 33
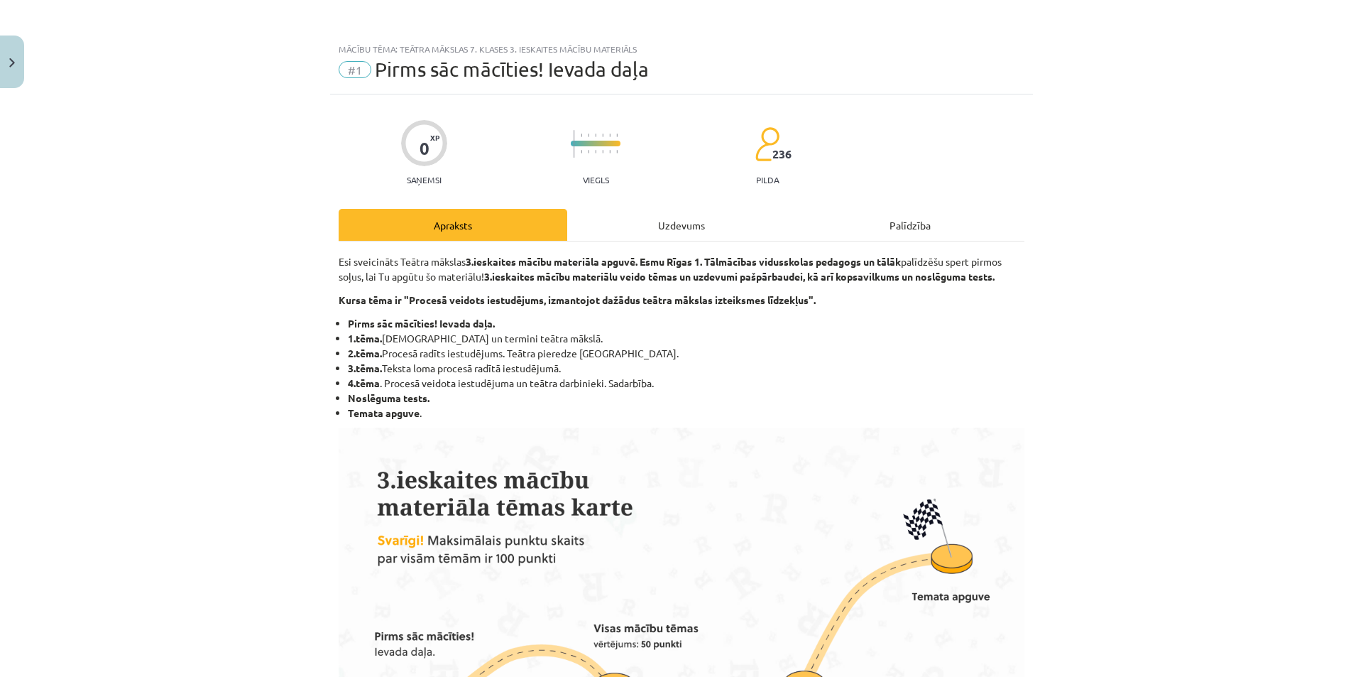
click at [697, 230] on div "Uzdevums" at bounding box center [681, 225] width 229 height 32
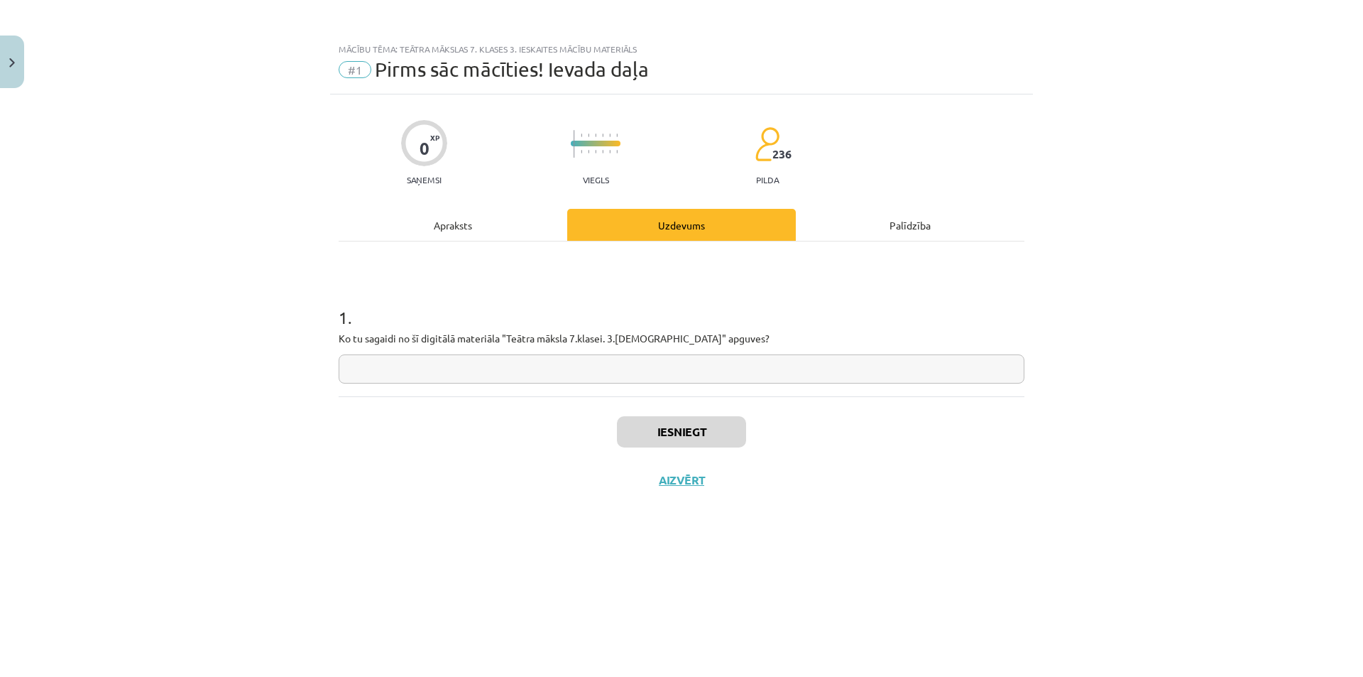
click at [567, 370] on input "text" at bounding box center [682, 368] width 686 height 29
click at [744, 442] on button "Iesniegt" at bounding box center [681, 431] width 129 height 31
click at [739, 496] on button "Nākamā nodarbība" at bounding box center [681, 489] width 139 height 33
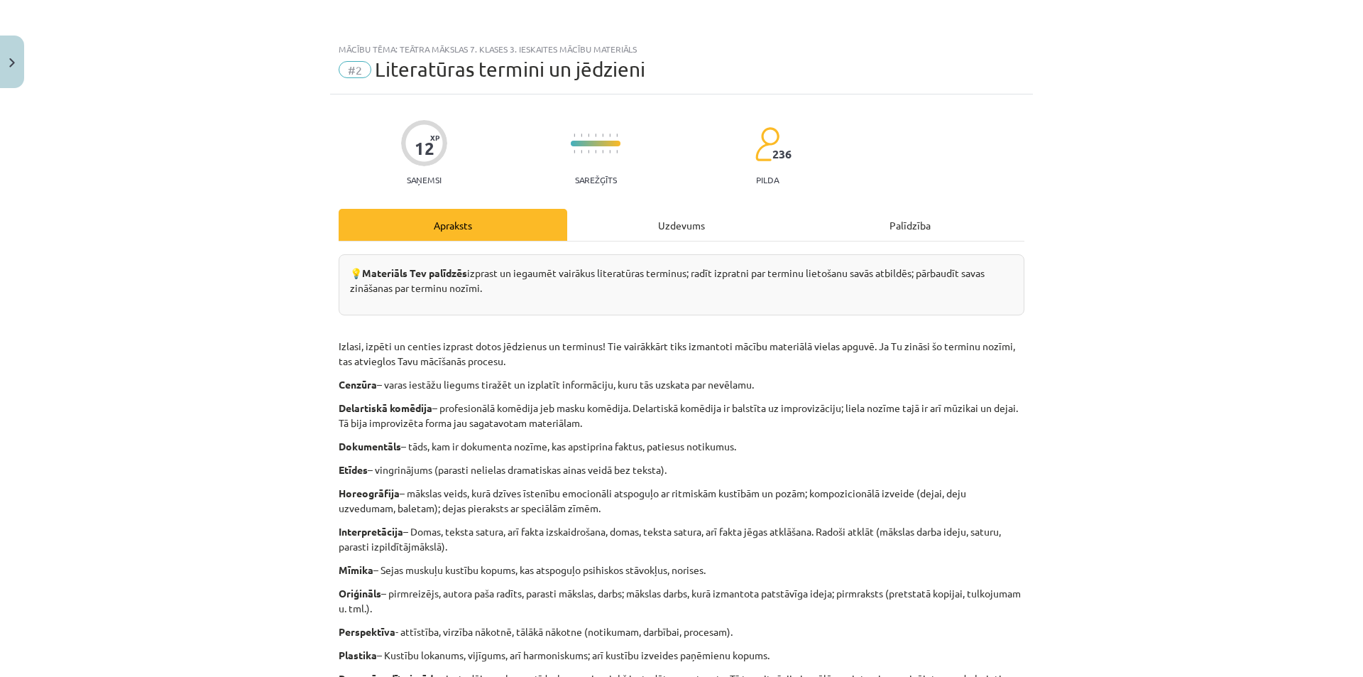
click at [635, 222] on div "Uzdevums" at bounding box center [681, 225] width 229 height 32
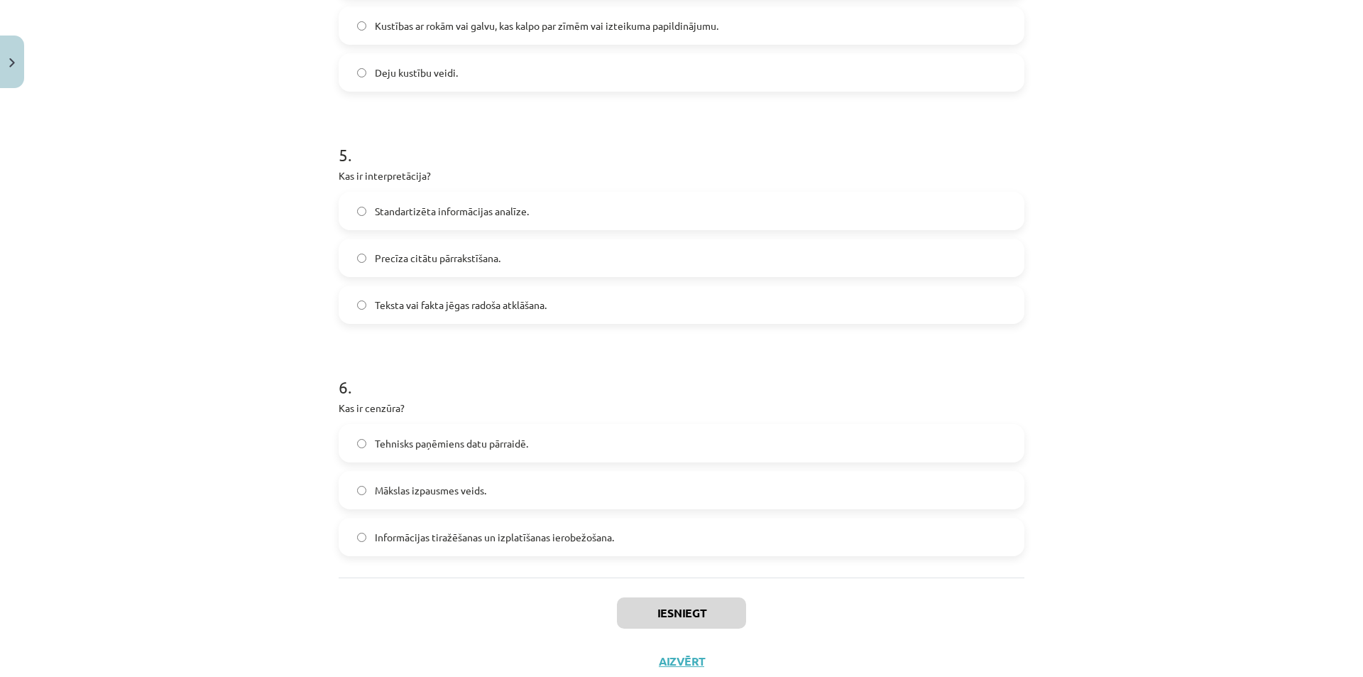
scroll to position [1135, 0]
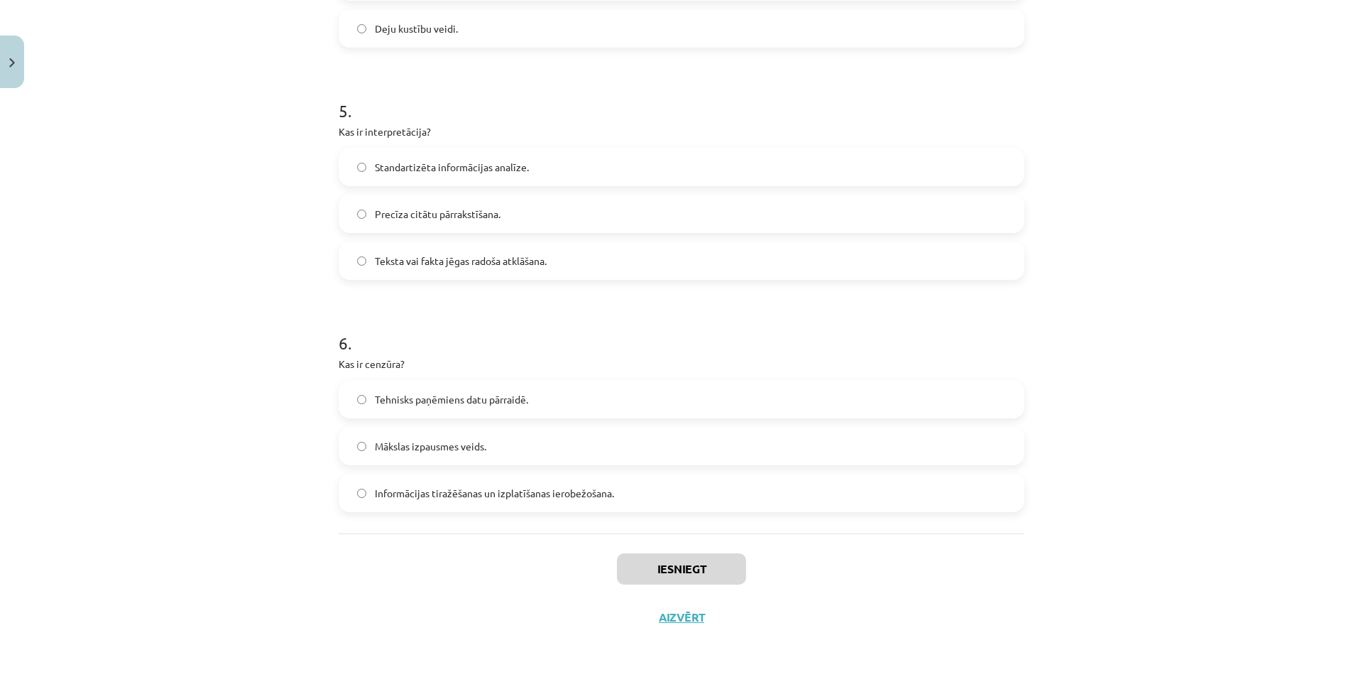
drag, startPoint x: 330, startPoint y: 283, endPoint x: 749, endPoint y: 489, distance: 467.1
copy form "1 . Kas raksturīgs delartiskajai komēdijai? Precīza scenārija ievērošana.  Dram…"
drag, startPoint x: 444, startPoint y: 600, endPoint x: 454, endPoint y: 596, distance: 10.2
click at [449, 598] on div "Iesniegt Aizvērt" at bounding box center [682, 582] width 686 height 99
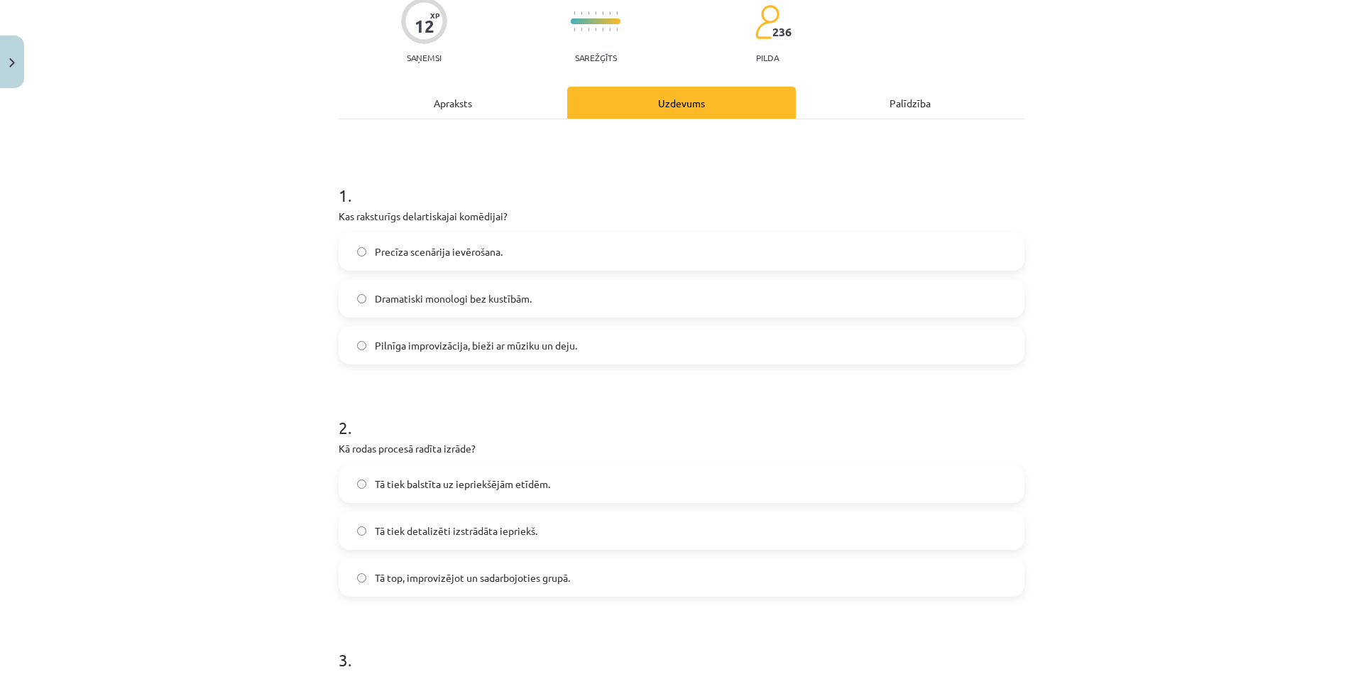
scroll to position [213, 0]
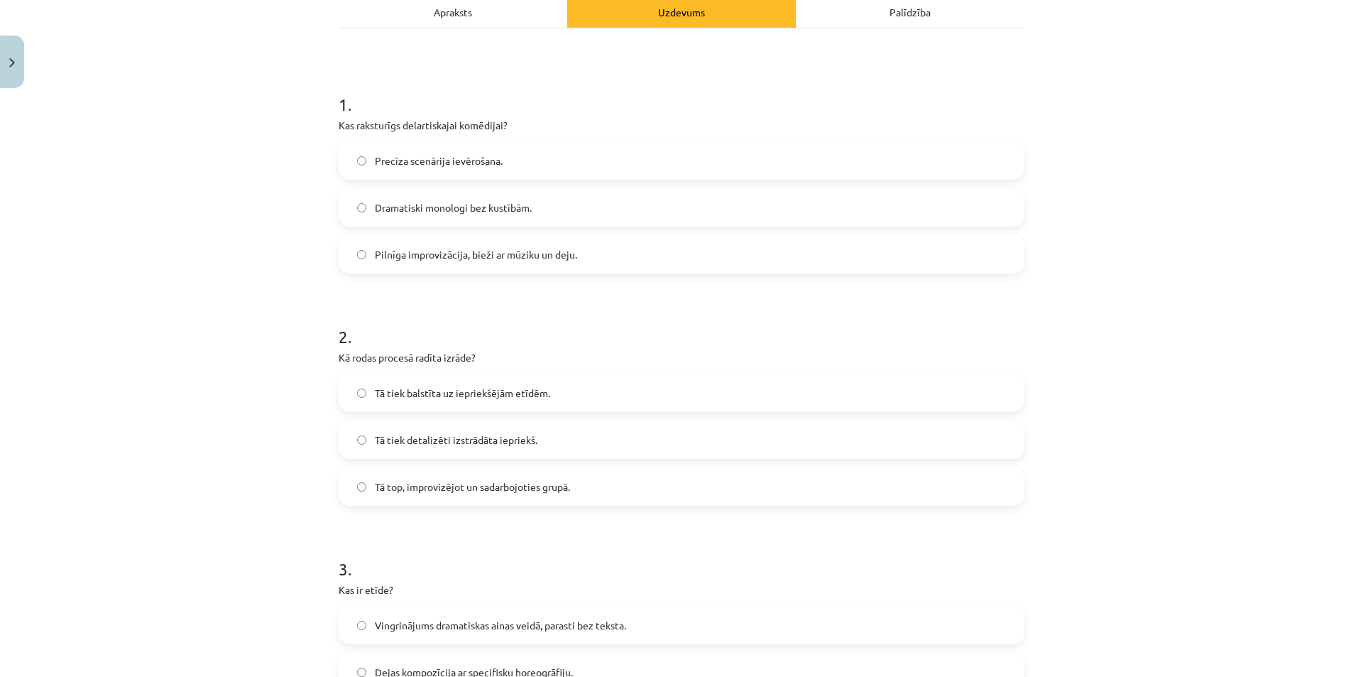
click at [520, 272] on div "Pilnīga improvizācija, bieži ar mūziku un deju." at bounding box center [682, 254] width 686 height 38
click at [487, 255] on span "Pilnīga improvizācija, bieži ar mūziku un deju." at bounding box center [476, 254] width 202 height 15
click at [549, 338] on h1 "2 ." at bounding box center [682, 324] width 686 height 44
drag, startPoint x: 408, startPoint y: 500, endPoint x: 403, endPoint y: 484, distance: 16.2
click at [405, 495] on label "Tā top, improvizējot un sadarbojoties grupā." at bounding box center [681, 487] width 683 height 36
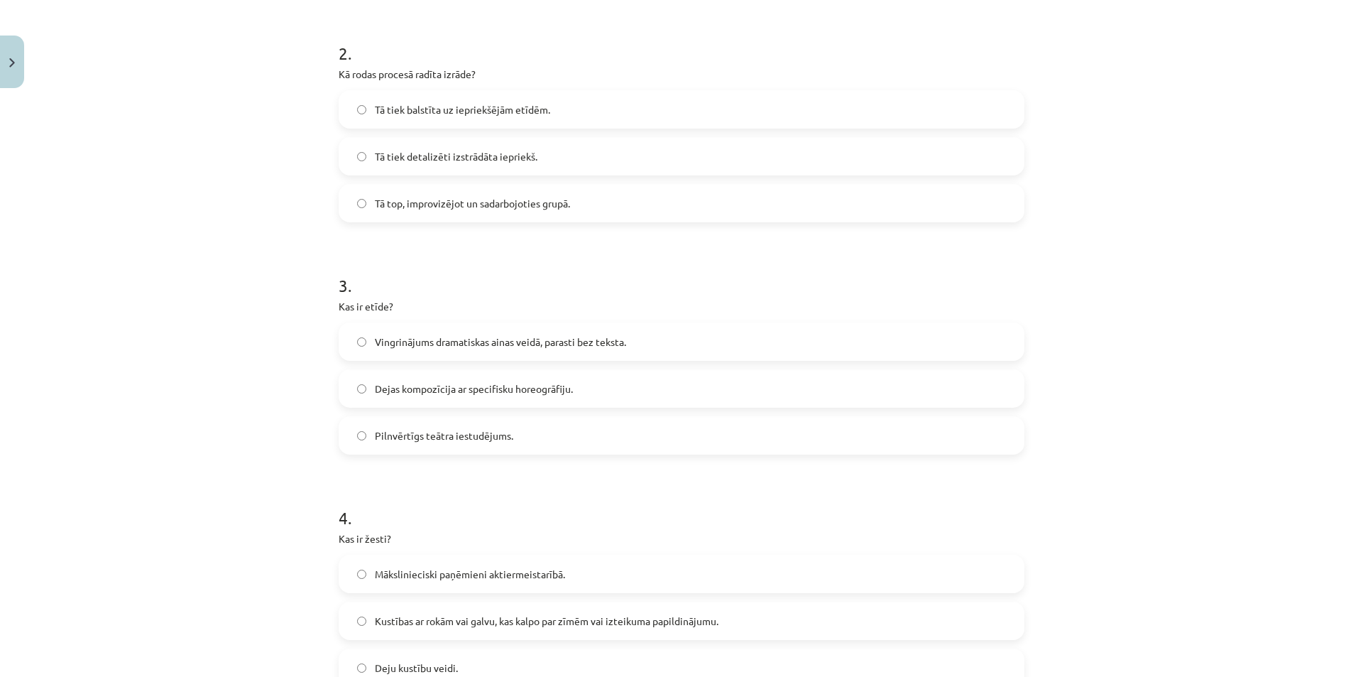
scroll to position [497, 0]
click at [633, 346] on label "Vingrinājums dramatiskas ainas veidā, parasti bez teksta." at bounding box center [681, 341] width 683 height 36
click at [1101, 424] on div "Mācību tēma: Teātra mākslas 7. klases 3. ieskaites mācību materiāls #2 Literatū…" at bounding box center [681, 338] width 1363 height 677
click at [1096, 491] on div "Mācību tēma: Teātra mākslas 7. klases 3. ieskaites mācību materiāls #2 Literatū…" at bounding box center [681, 338] width 1363 height 677
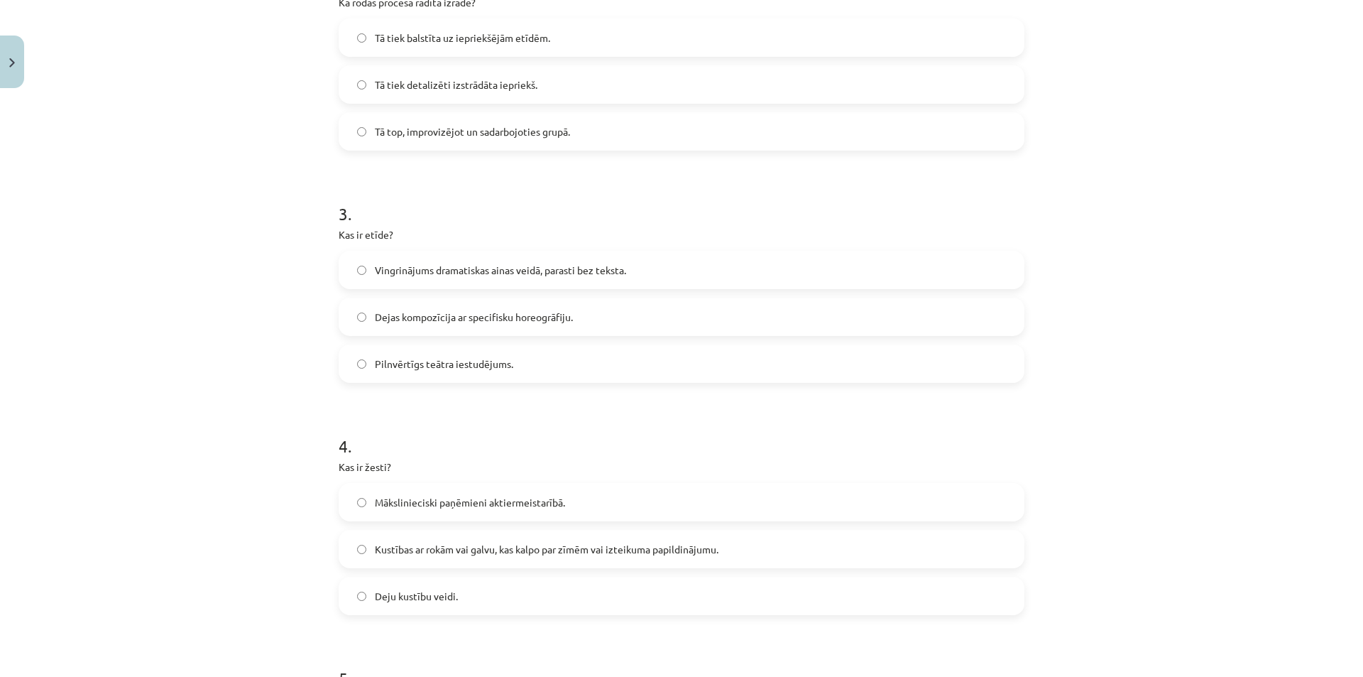
click at [397, 559] on label "Kustības ar rokām vai galvu, kas kalpo par zīmēm vai izteikuma papildinājumu." at bounding box center [681, 549] width 683 height 36
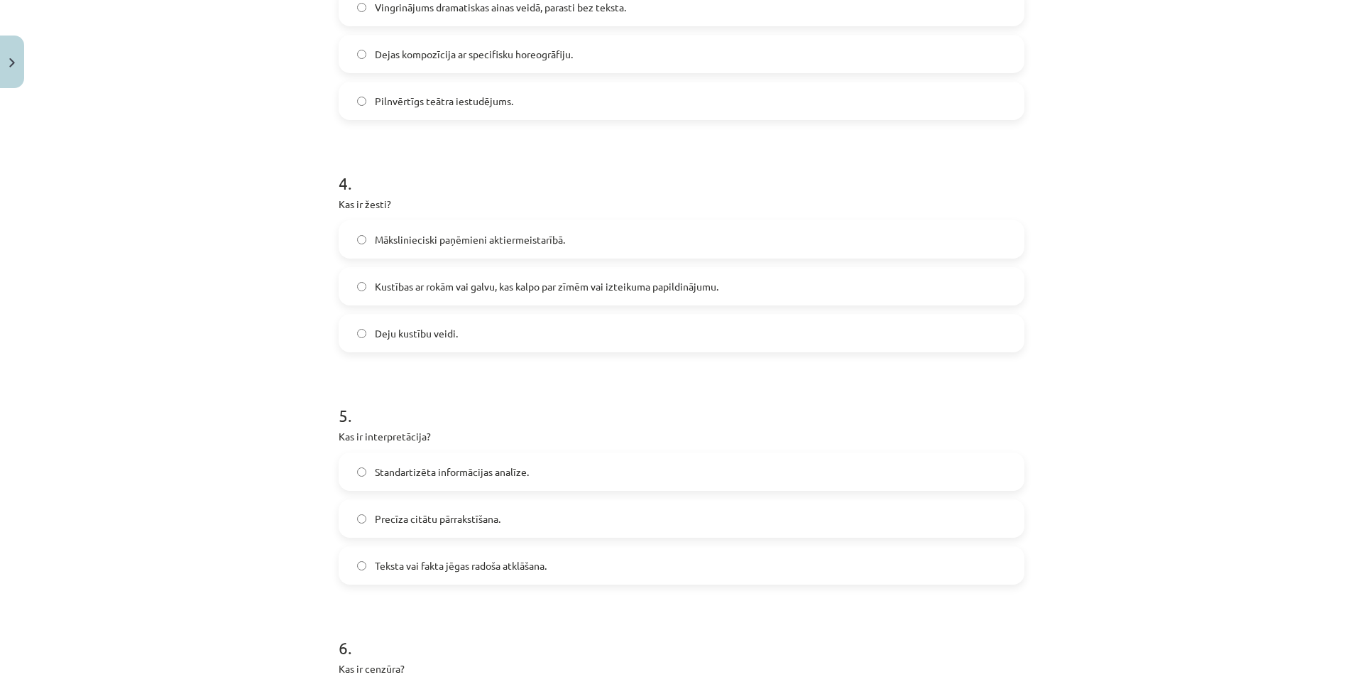
scroll to position [852, 0]
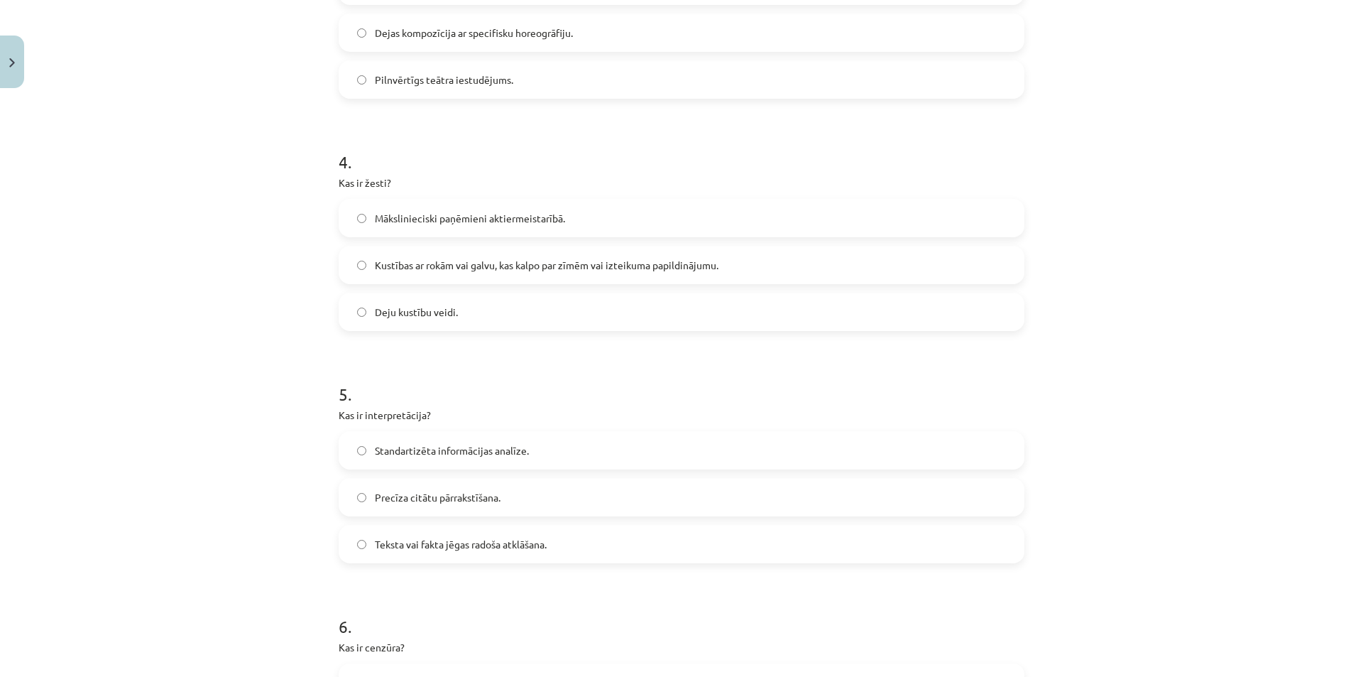
click at [430, 549] on span "Teksta vai fakta jēgas radoša atklāšana." at bounding box center [461, 544] width 172 height 15
click at [413, 601] on h1 "6 ." at bounding box center [682, 613] width 686 height 44
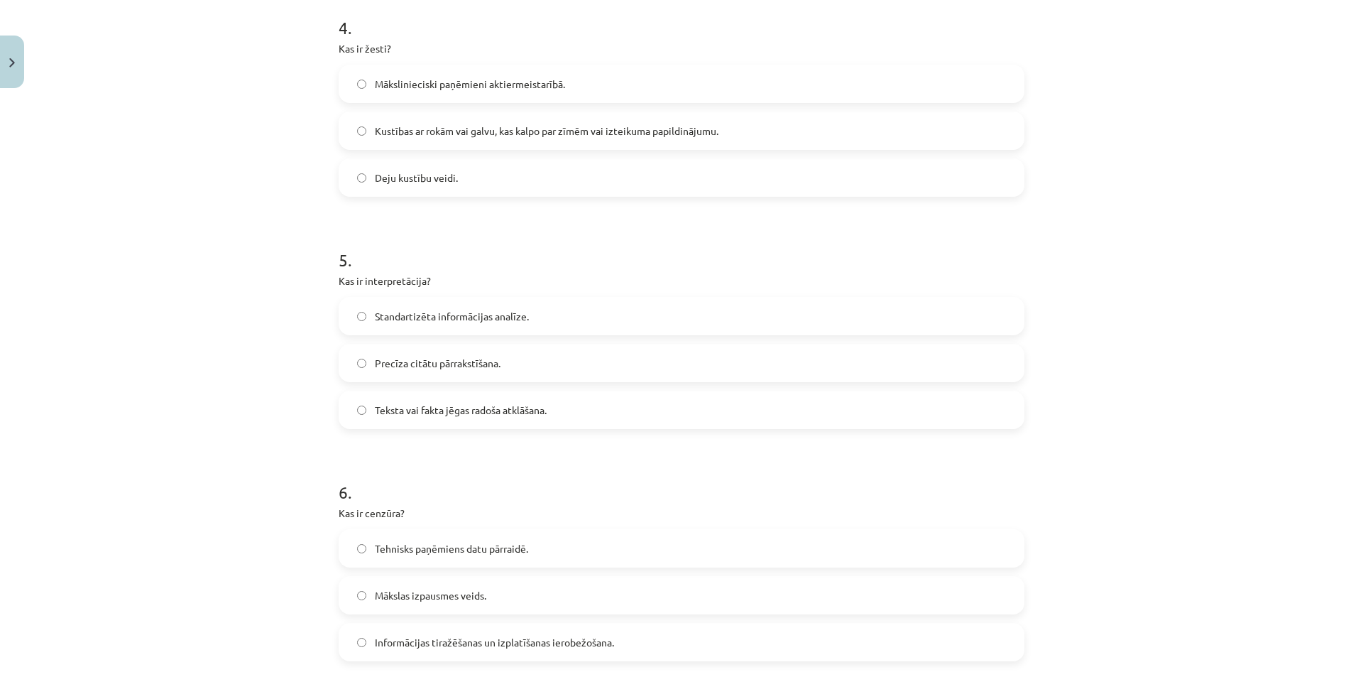
scroll to position [1065, 0]
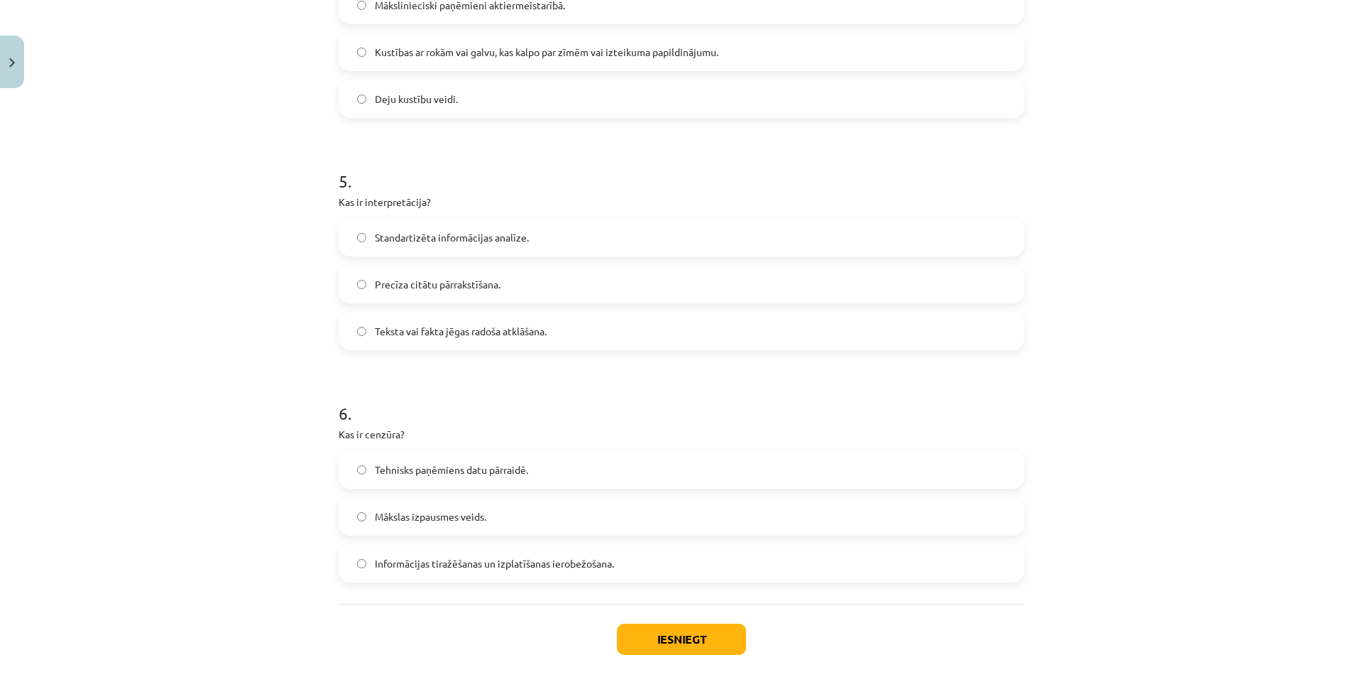
click at [429, 570] on span "Informācijas tiražēšanas un izplatīšanas ierobežošana." at bounding box center [494, 563] width 239 height 15
click at [459, 635] on div "Iesniegt Aizvērt" at bounding box center [682, 653] width 686 height 99
drag, startPoint x: 579, startPoint y: 645, endPoint x: 613, endPoint y: 641, distance: 34.3
click at [585, 645] on div "Iesniegt Aizvērt" at bounding box center [682, 653] width 686 height 99
click at [617, 641] on button "Iesniegt" at bounding box center [681, 638] width 129 height 31
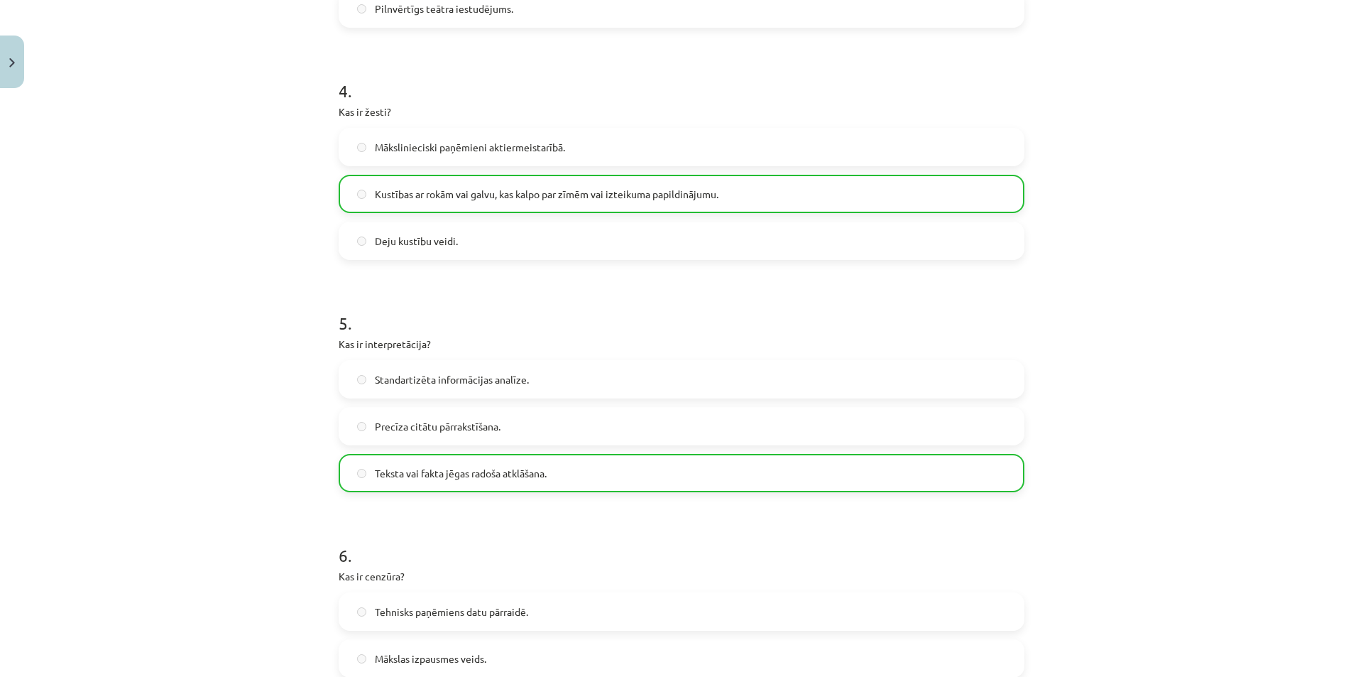
scroll to position [1181, 0]
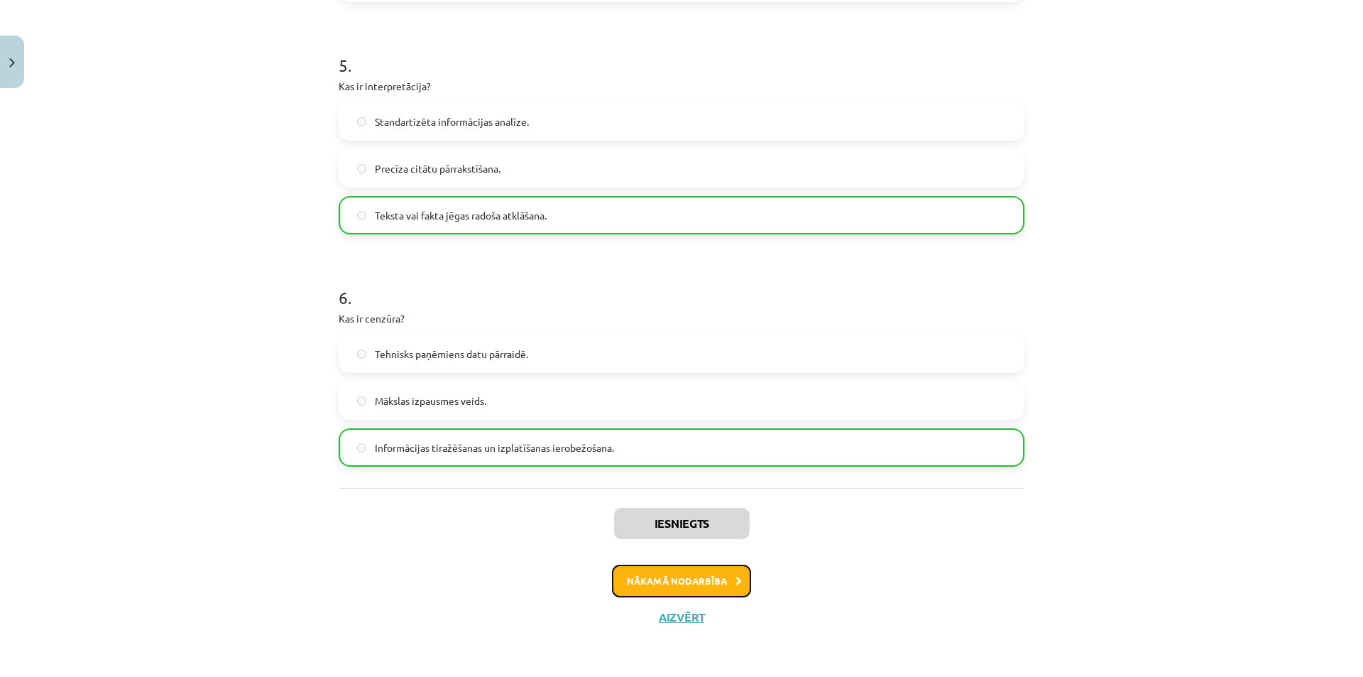
click at [694, 581] on button "Nākamā nodarbība" at bounding box center [681, 580] width 139 height 33
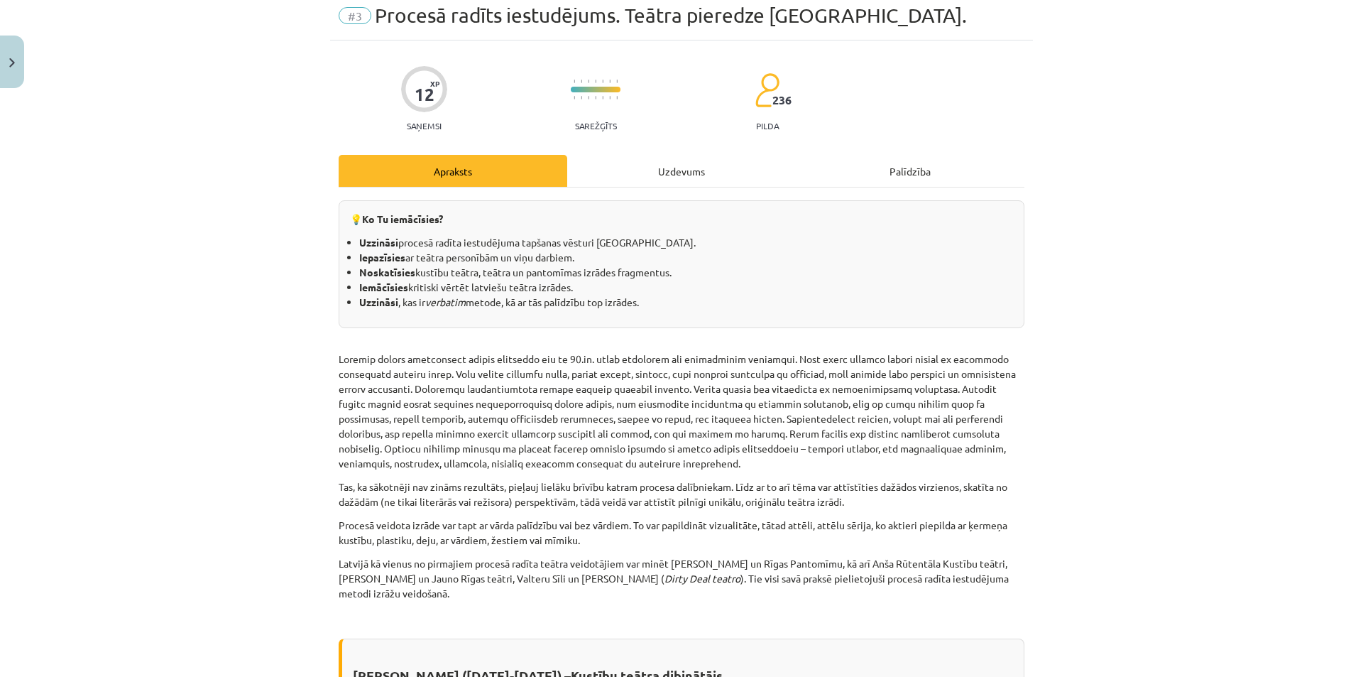
scroll to position [36, 0]
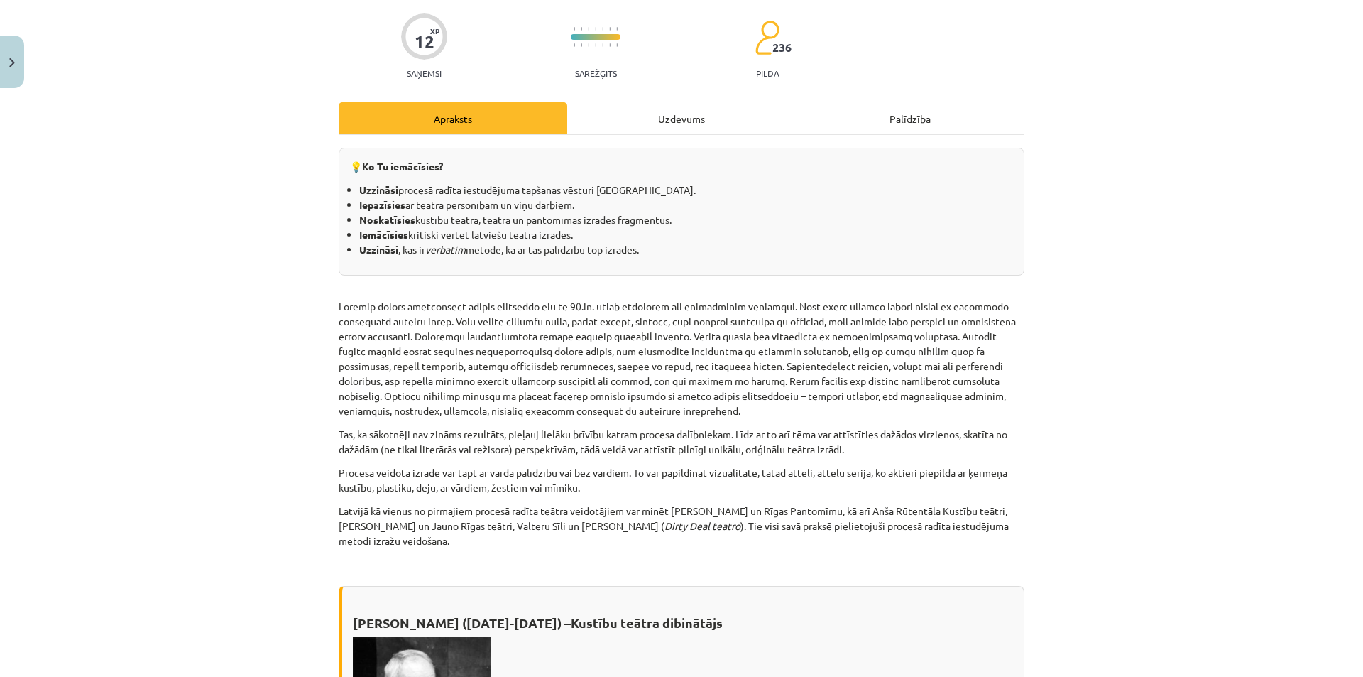
click at [681, 122] on div "Uzdevums" at bounding box center [681, 118] width 229 height 32
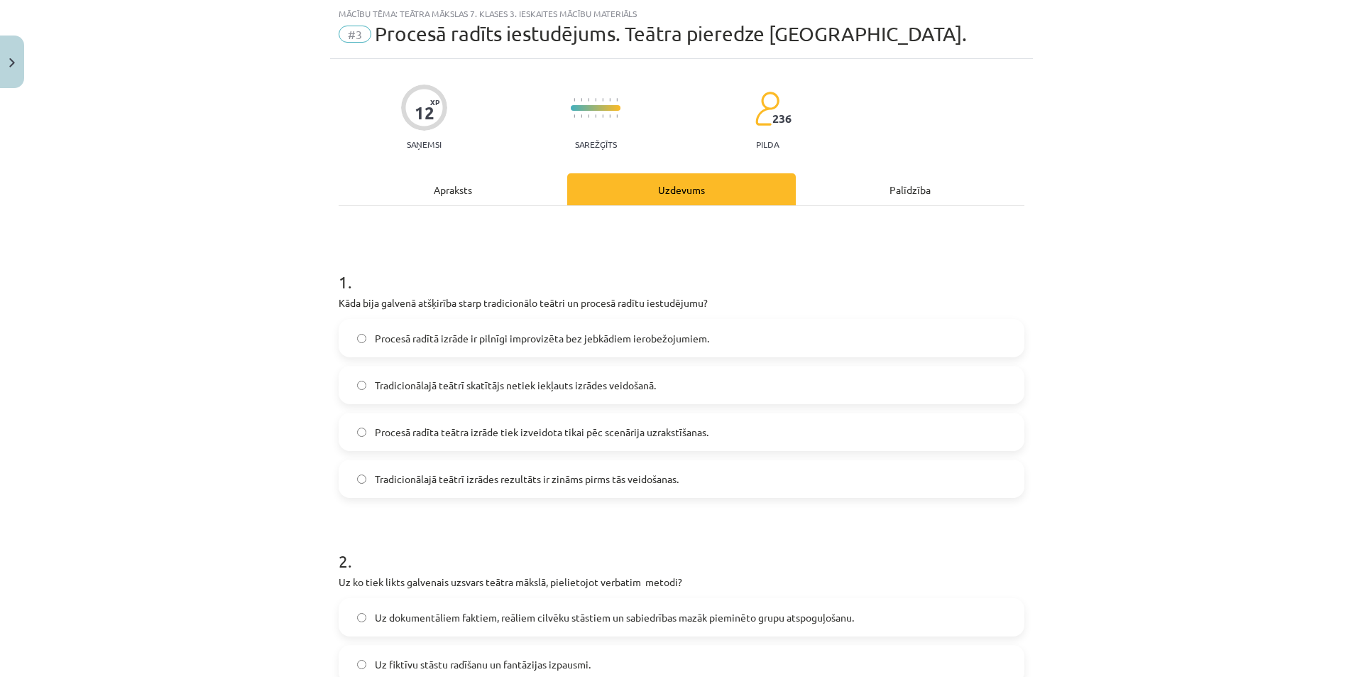
click at [484, 338] on span "Procesā radītā izrāde ir pilnīgi improvizēta bez jebkādiem ierobežojumiem." at bounding box center [542, 338] width 334 height 15
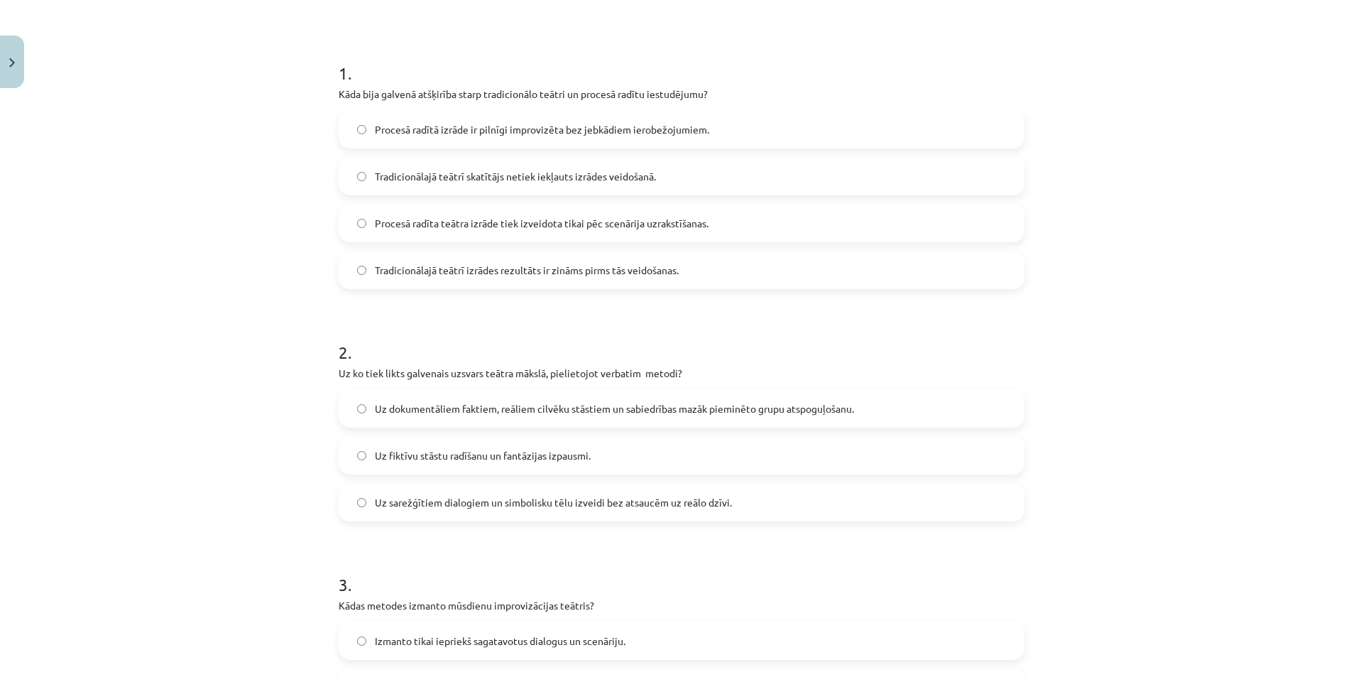
scroll to position [320, 0]
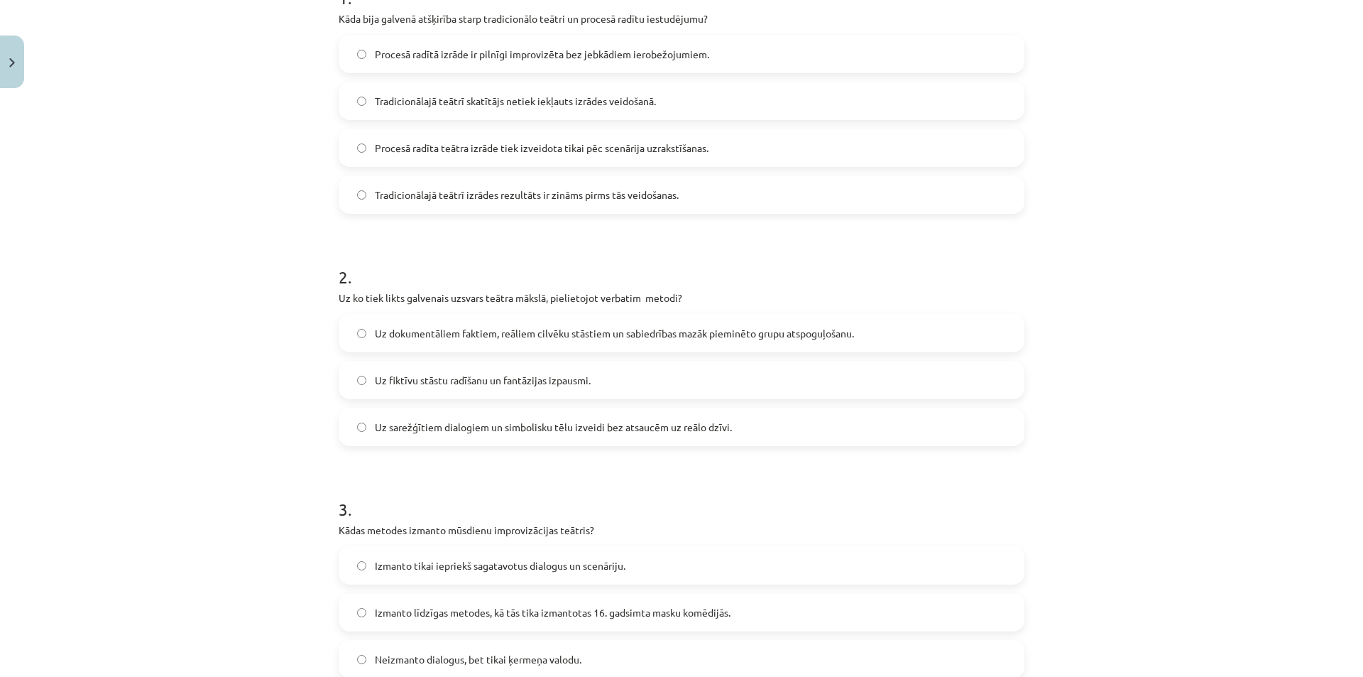
click at [812, 338] on span "Uz dokumentāliem faktiem, reāliem cilvēku stāstiem un sabiedrības mazāk pieminē…" at bounding box center [614, 333] width 479 height 15
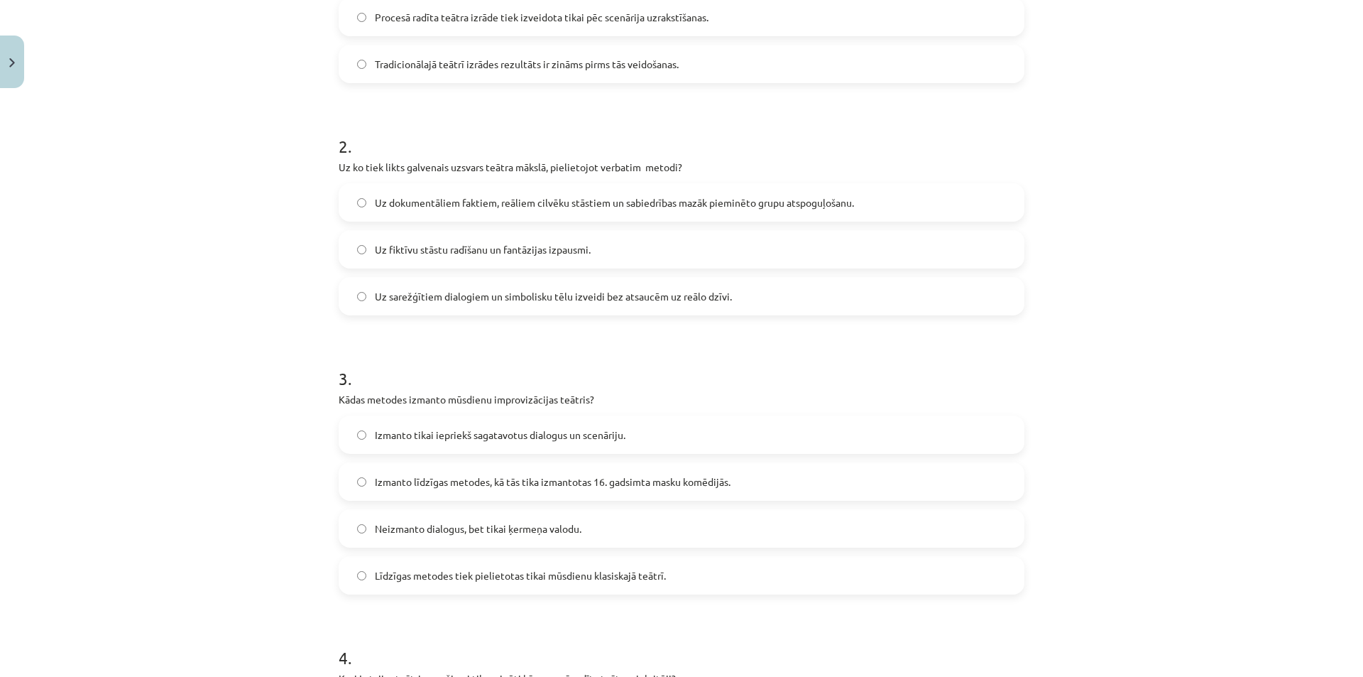
scroll to position [462, 0]
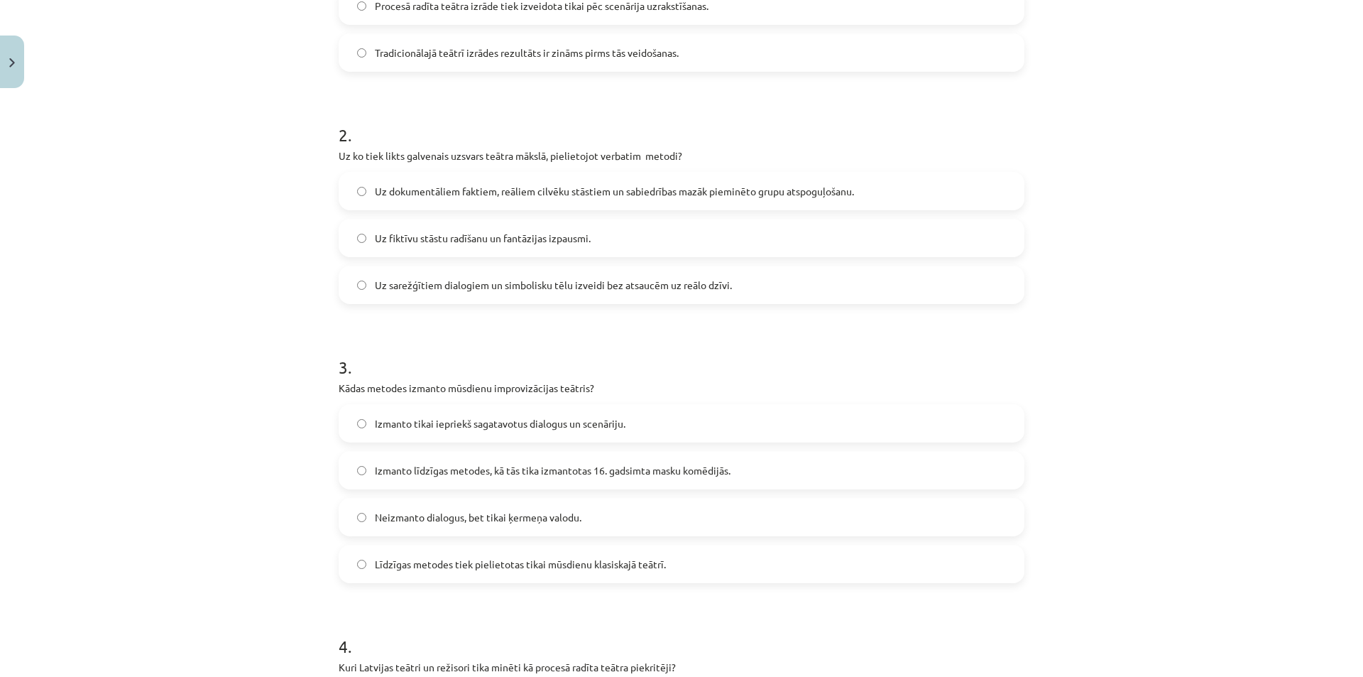
click at [481, 480] on label "Izmanto līdzīgas metodes, kā tās tika izmantotas 16. gadsimta masku komēdijās." at bounding box center [681, 470] width 683 height 36
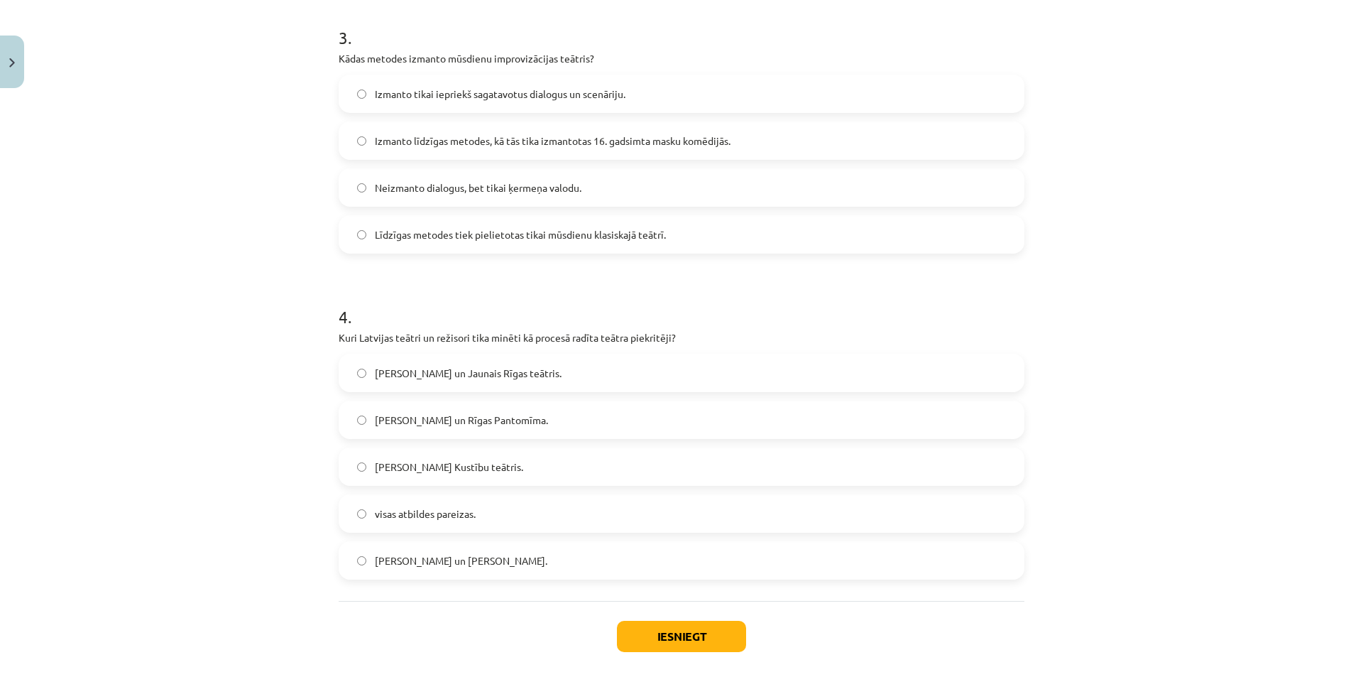
scroll to position [817, 0]
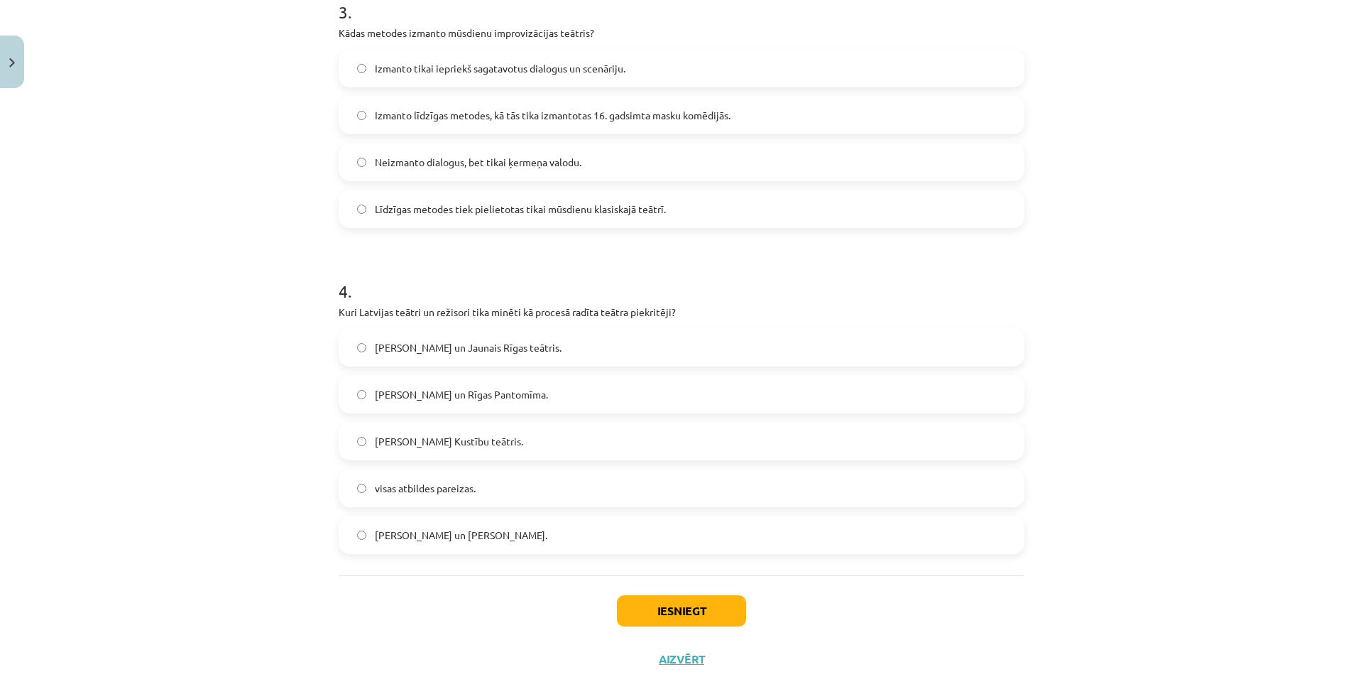
click at [566, 353] on label "Alvis Hermani un Jaunais Rīgas teātris." at bounding box center [681, 347] width 683 height 36
click at [632, 616] on button "Iesniegt" at bounding box center [681, 610] width 129 height 31
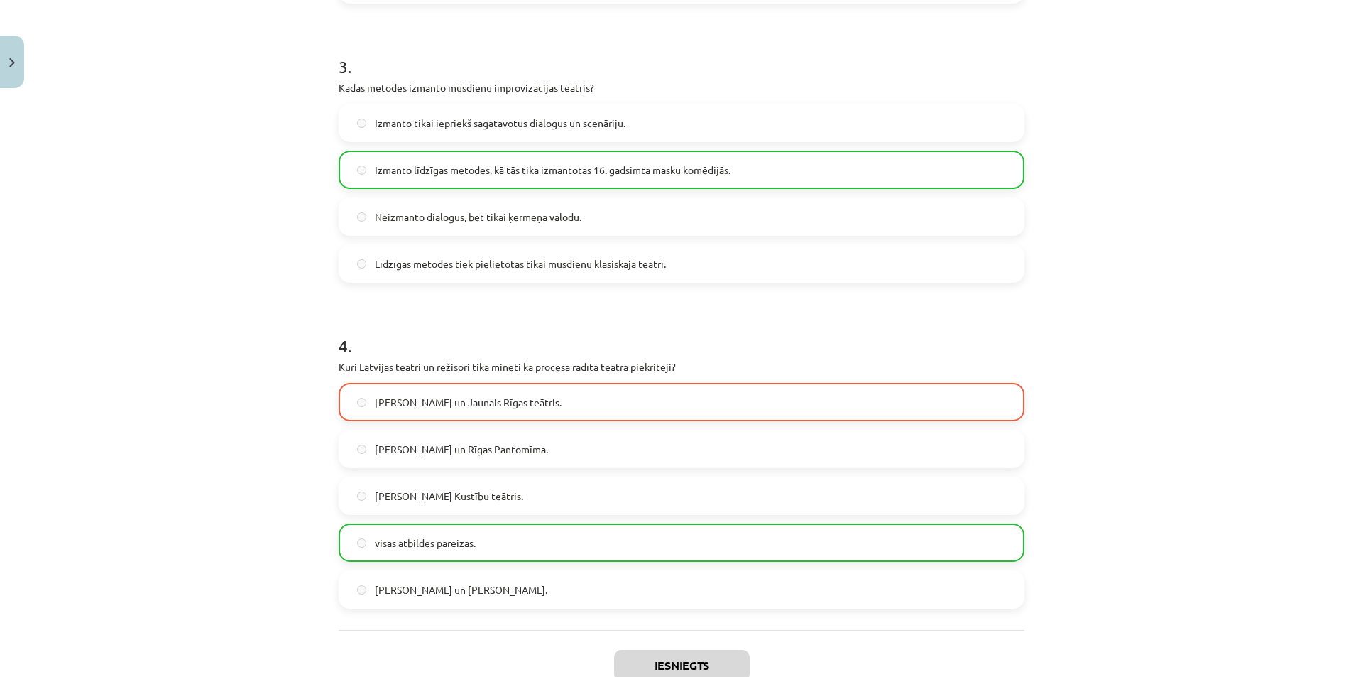
scroll to position [904, 0]
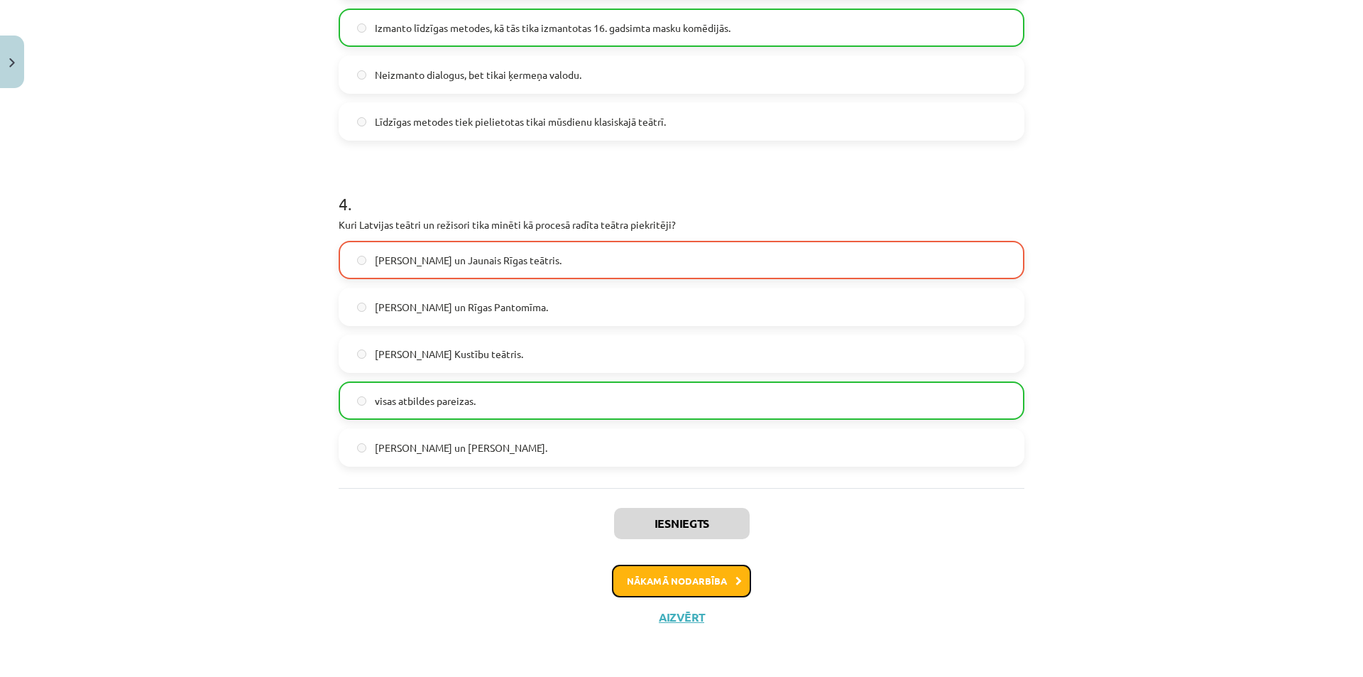
click at [684, 579] on button "Nākamā nodarbība" at bounding box center [681, 580] width 139 height 33
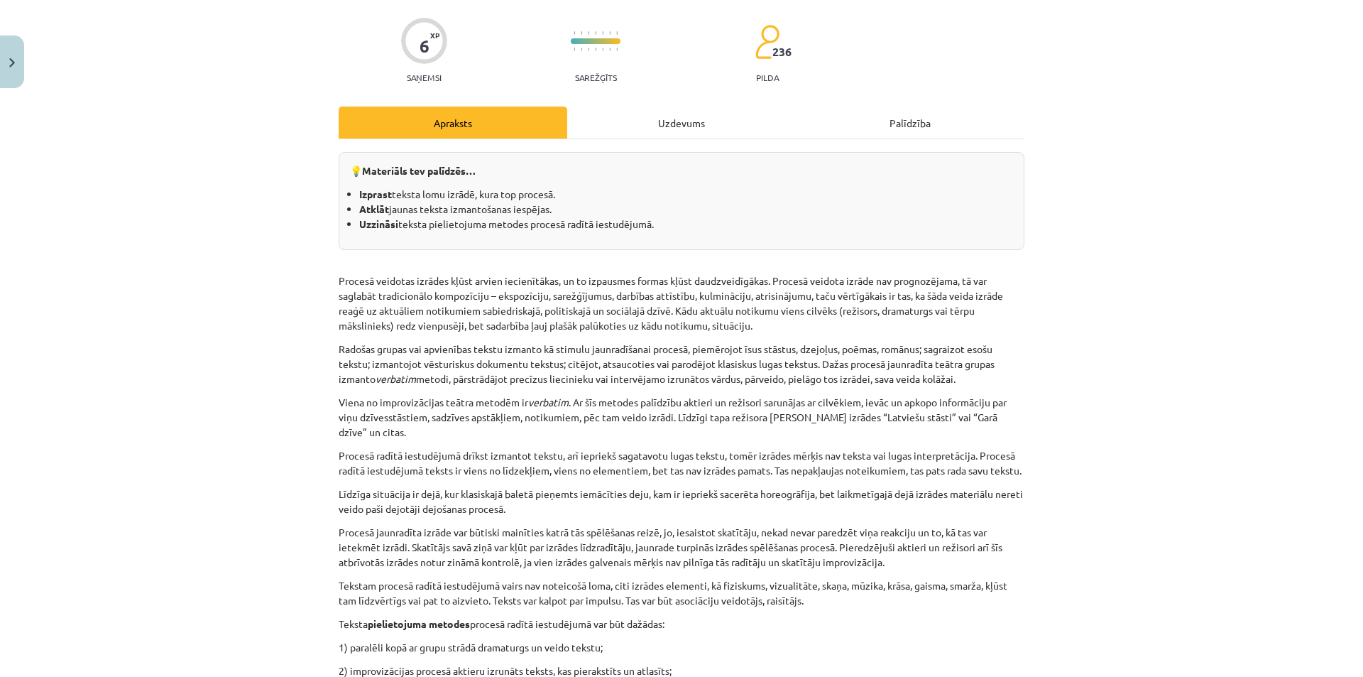
scroll to position [36, 0]
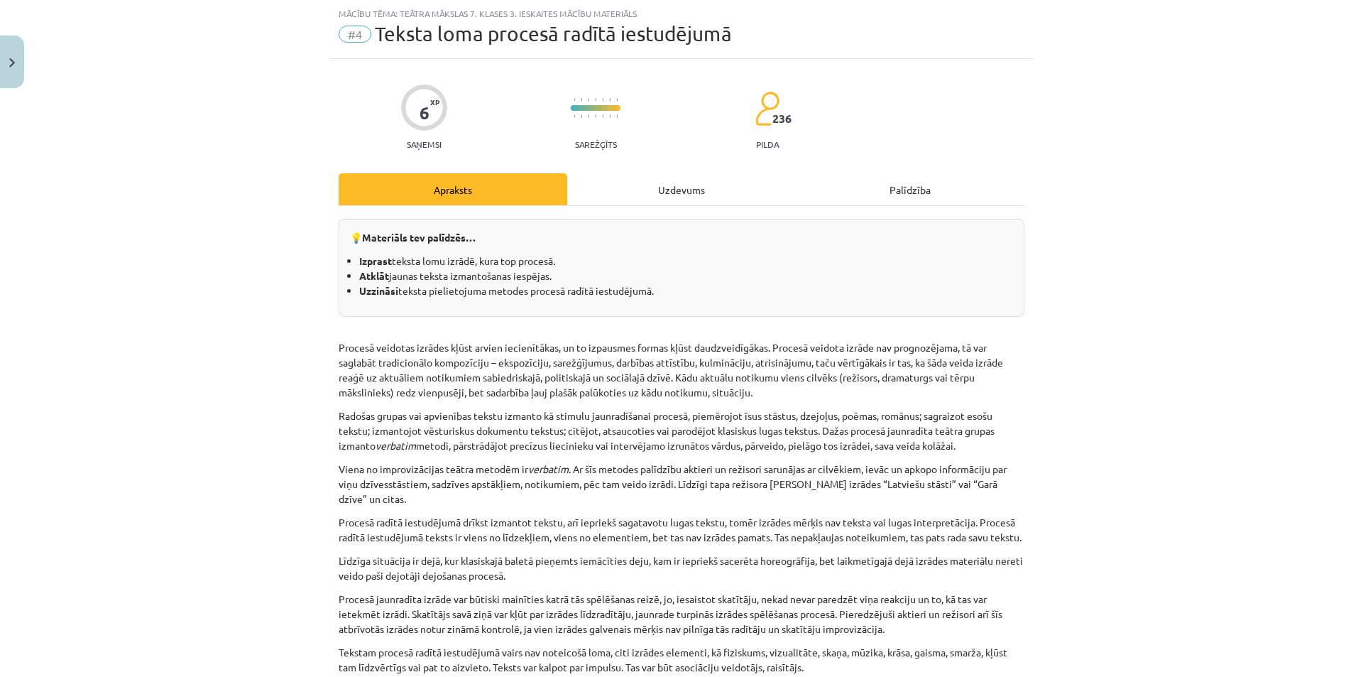
click at [688, 200] on div "Uzdevums" at bounding box center [681, 189] width 229 height 32
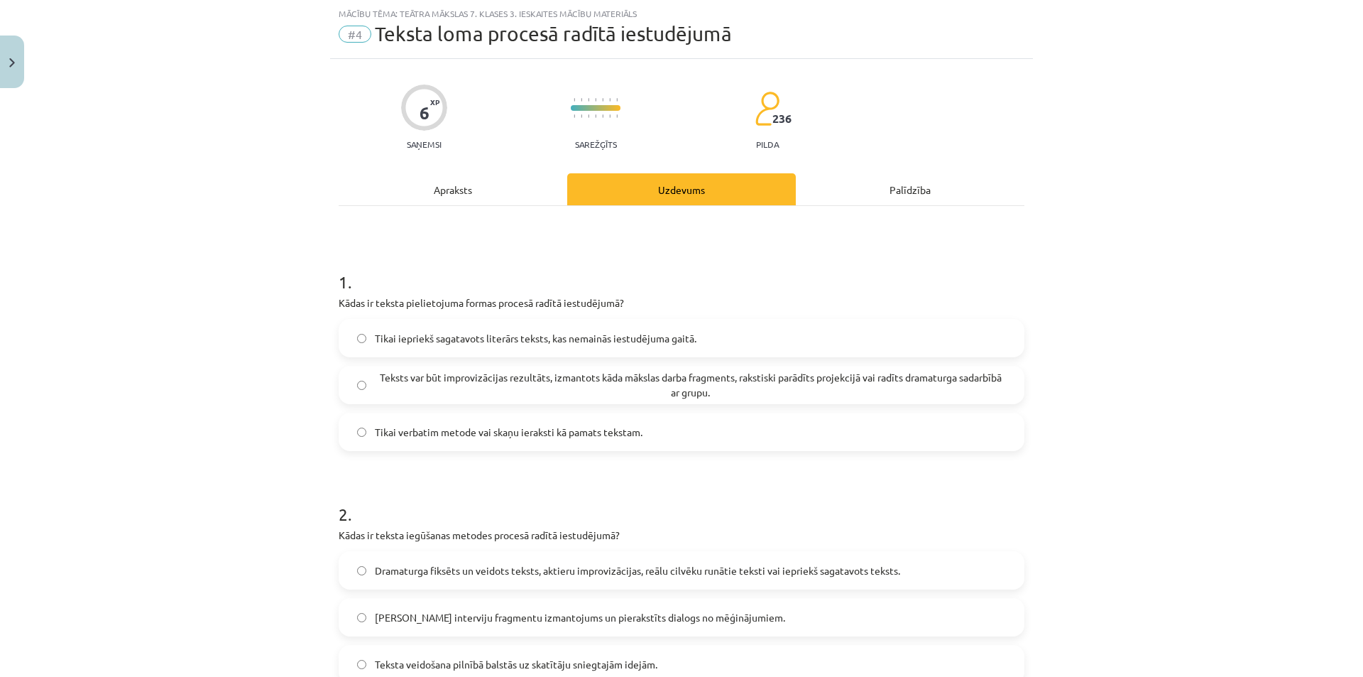
click at [621, 397] on span "Teksts var būt improvizācijas rezultāts, izmantots kāda mākslas darba fragments…" at bounding box center [690, 385] width 631 height 30
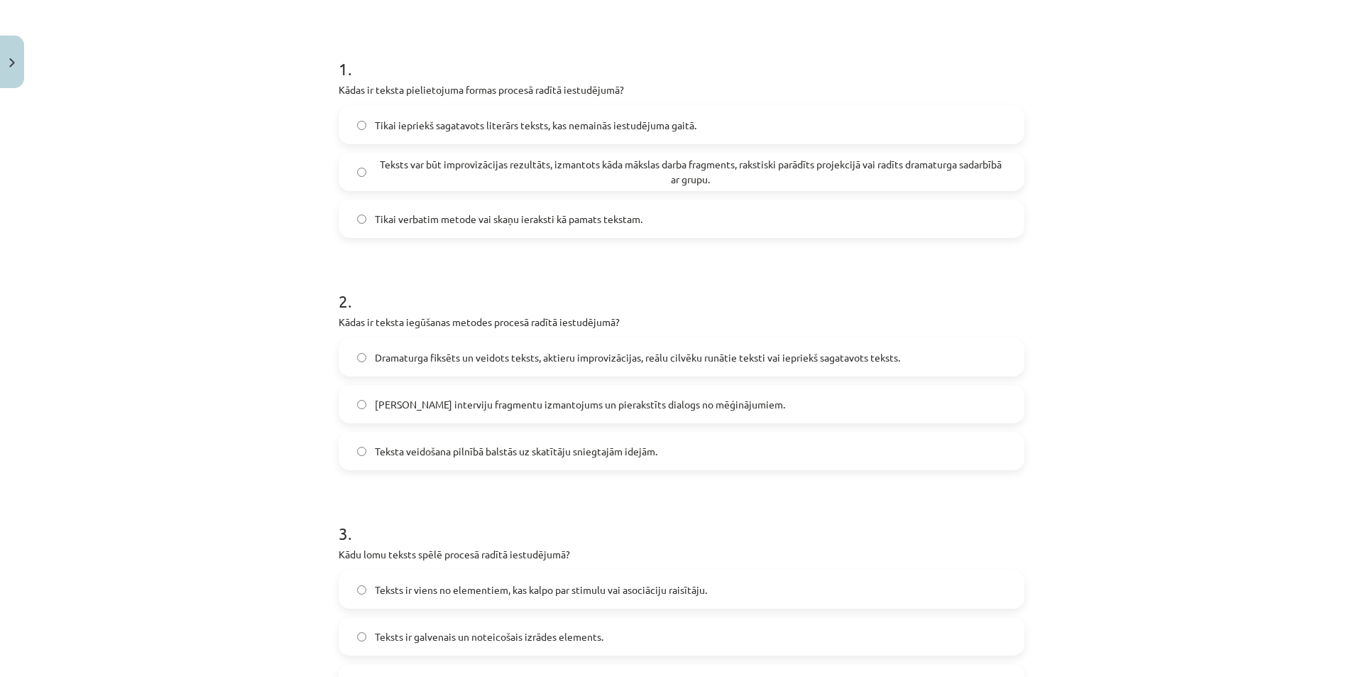
click at [489, 374] on label "Dramaturga fiksēts un veidots teksts, aktieru improvizācijas, reālu cilvēku run…" at bounding box center [681, 357] width 683 height 36
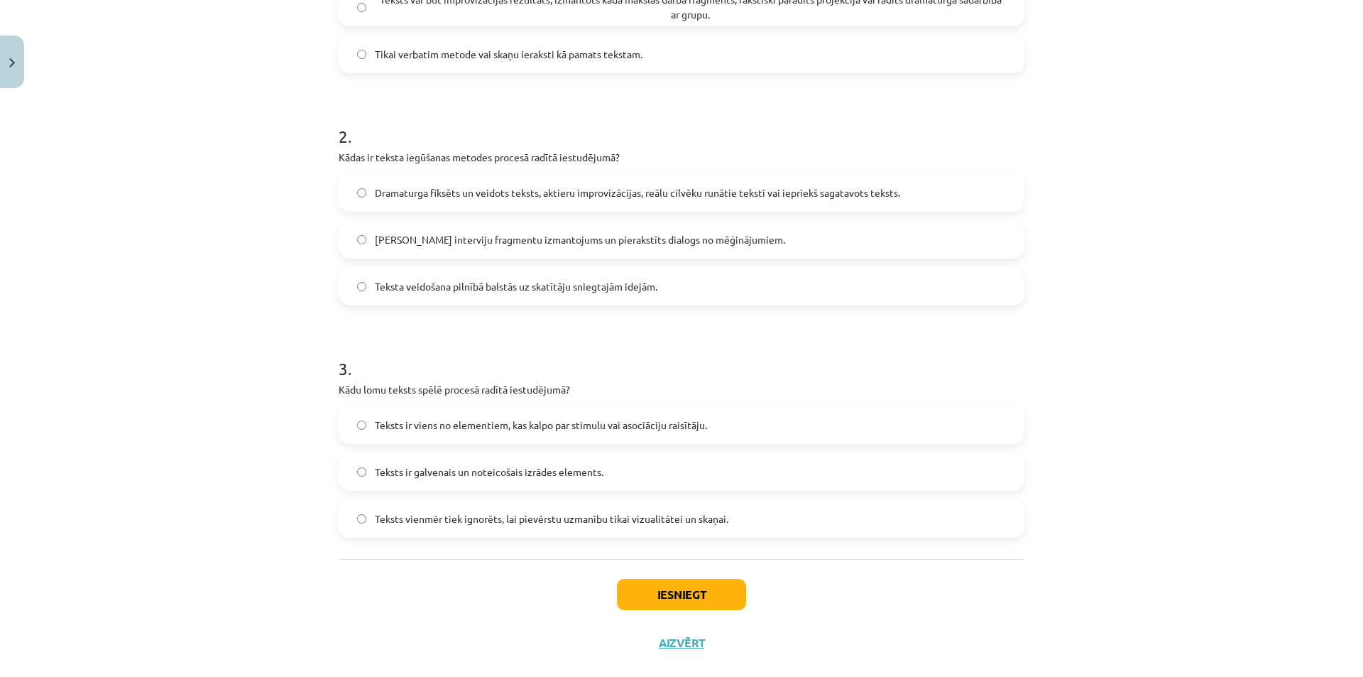
scroll to position [439, 0]
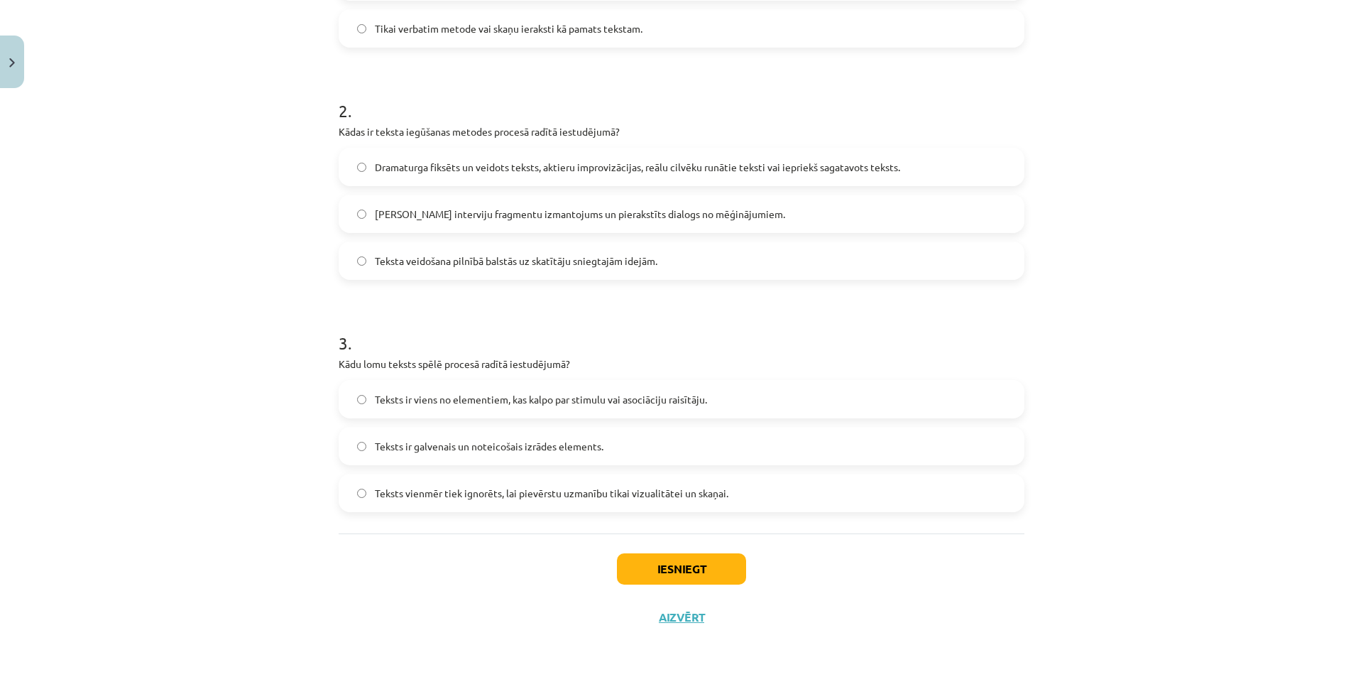
click at [430, 411] on label "Teksts ir viens no elementiem, kas kalpo par stimulu vai asociāciju raisītāju." at bounding box center [681, 399] width 683 height 36
click at [650, 562] on button "Iesniegt" at bounding box center [681, 568] width 129 height 31
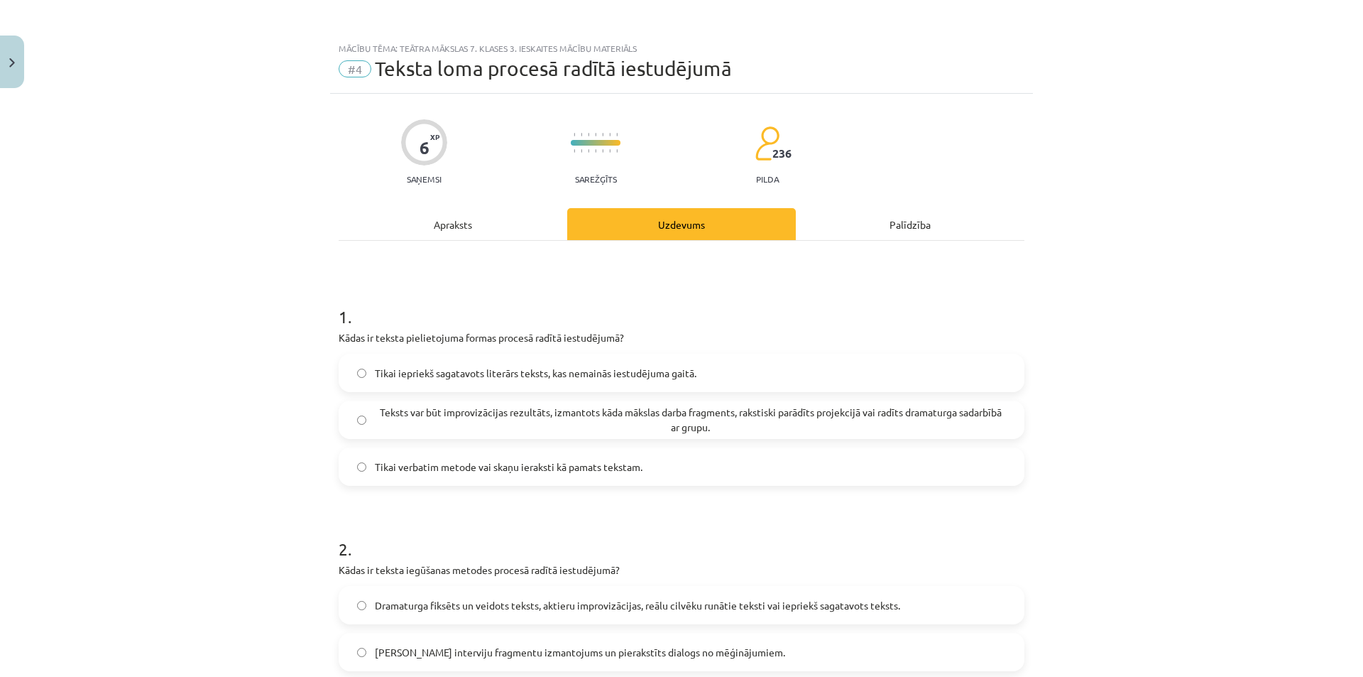
scroll to position [0, 0]
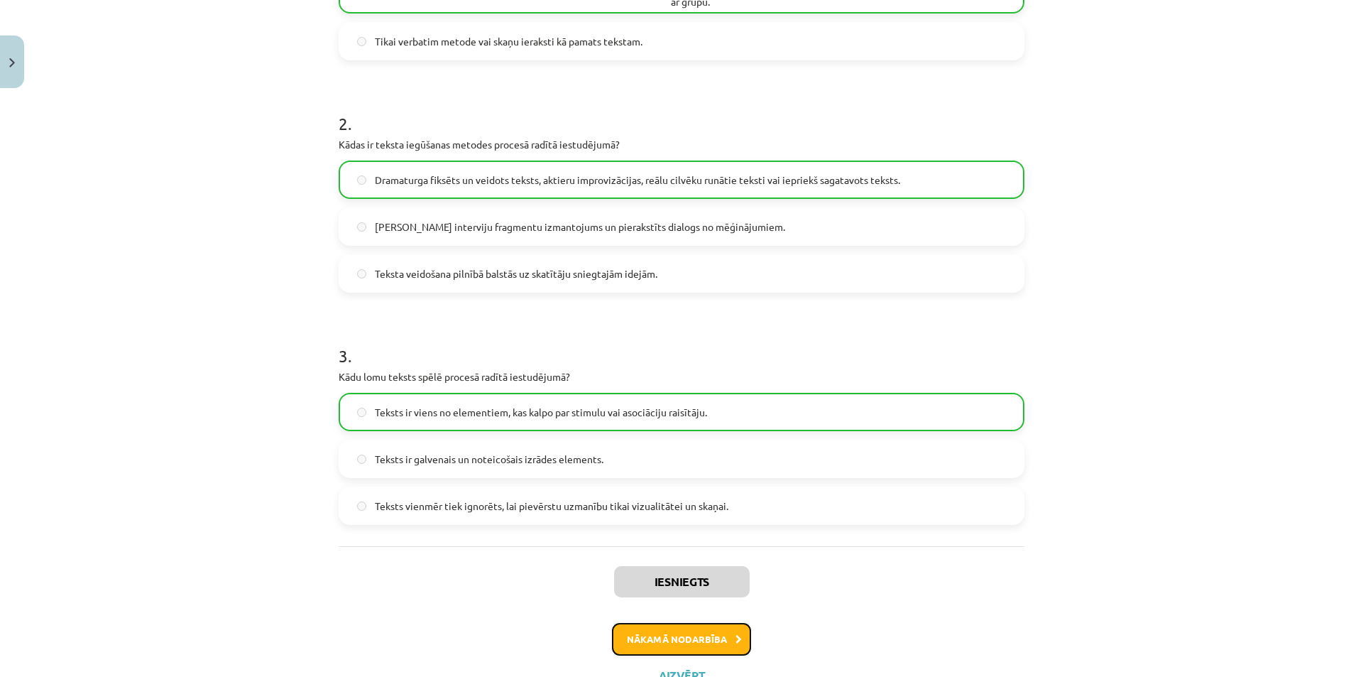
click at [633, 646] on button "Nākamā nodarbība" at bounding box center [681, 639] width 139 height 33
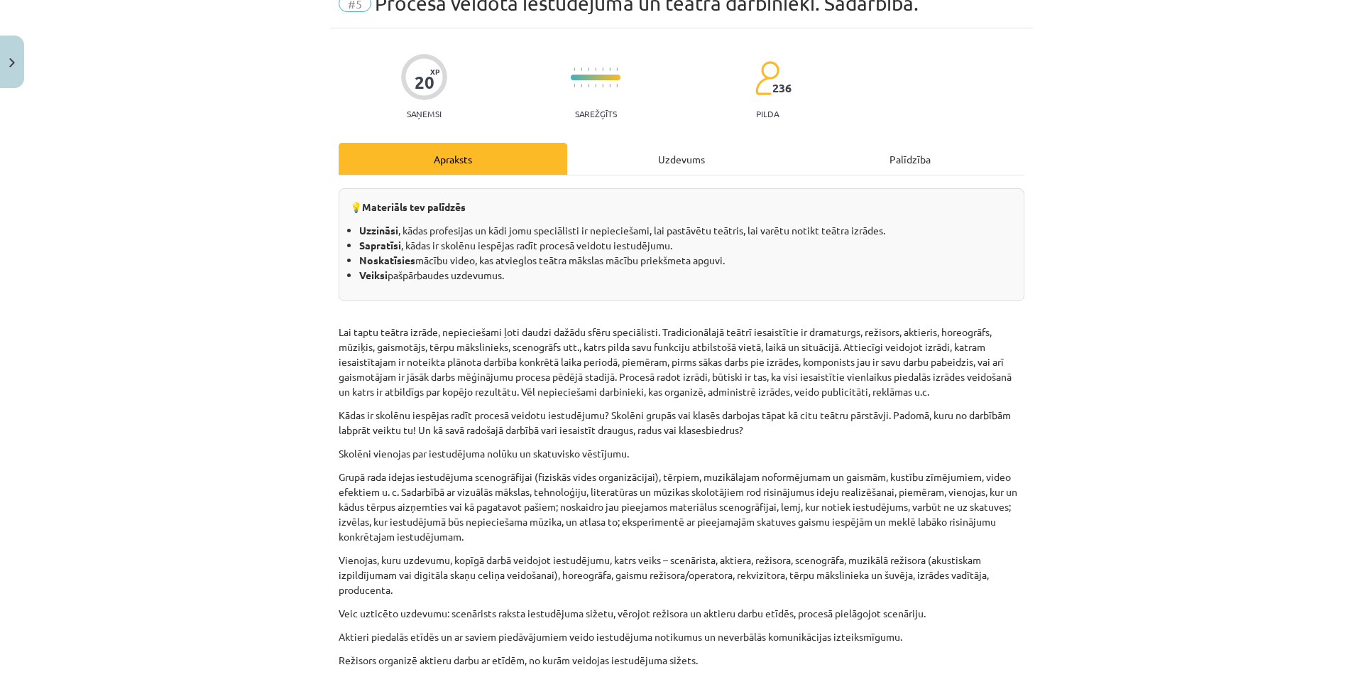
scroll to position [36, 0]
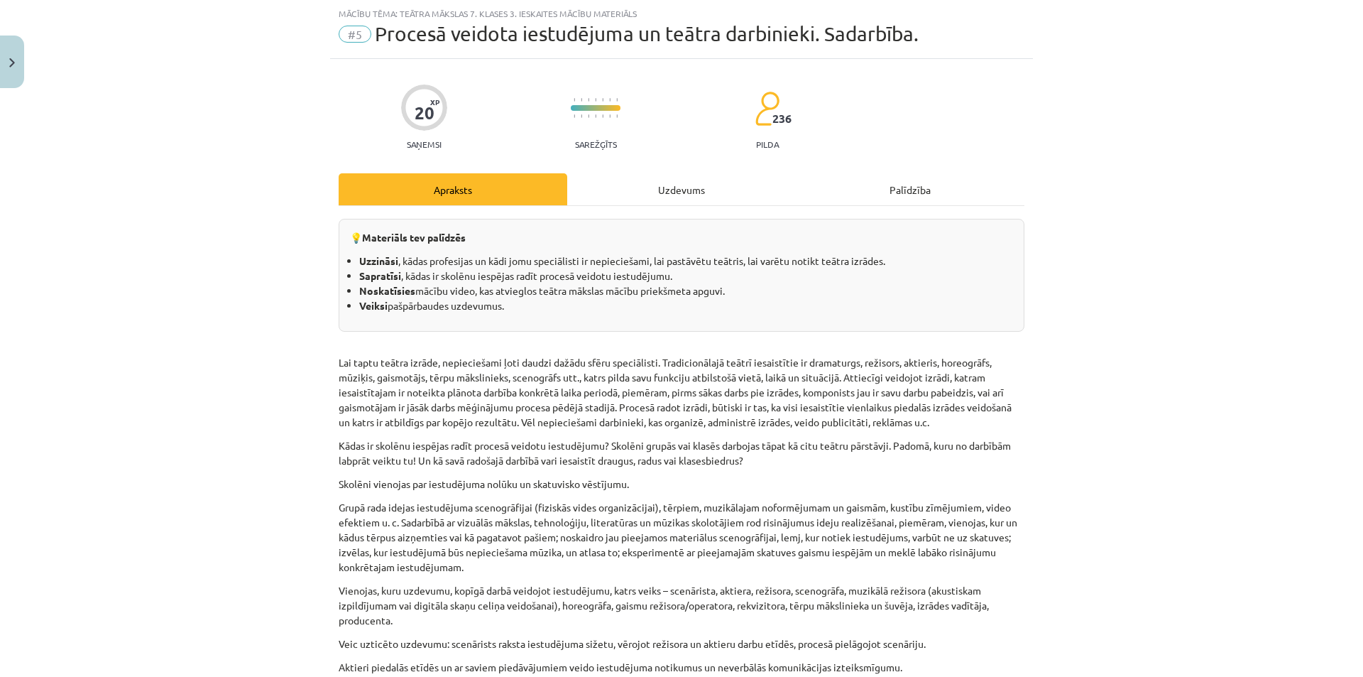
click at [653, 196] on div "Uzdevums" at bounding box center [681, 189] width 229 height 32
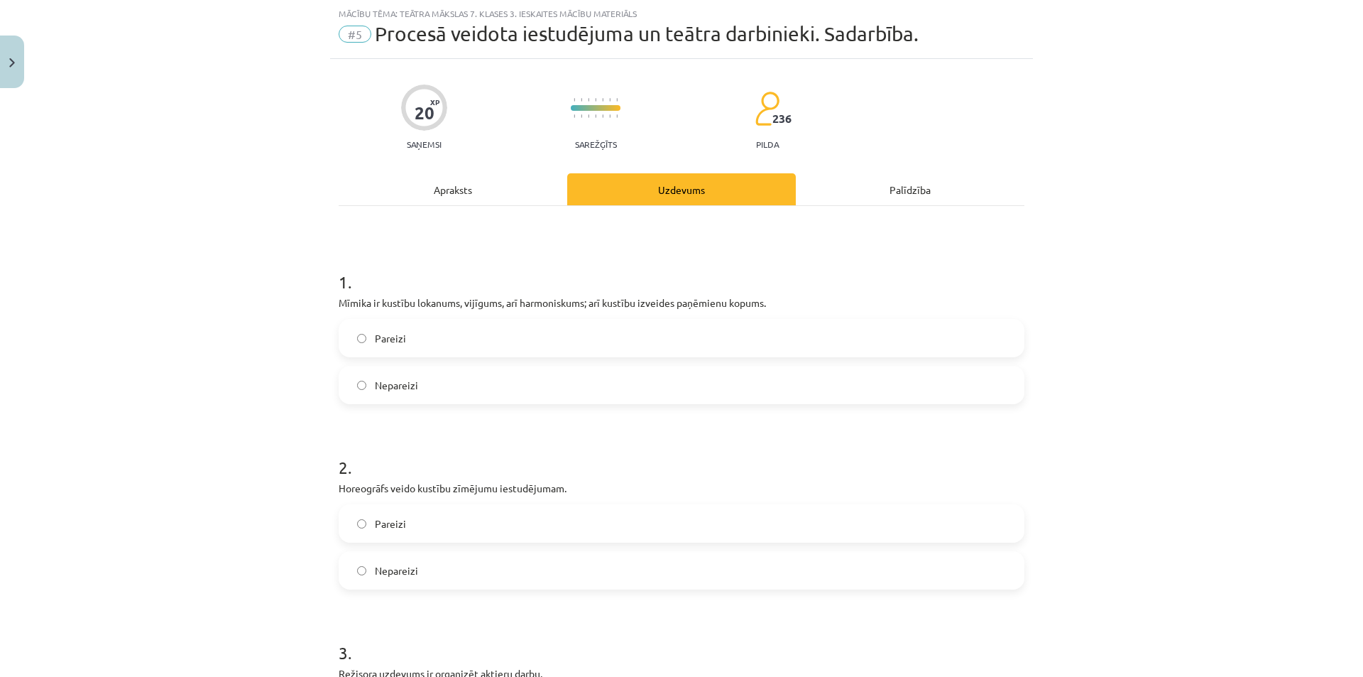
click at [523, 385] on label "Nepareizi" at bounding box center [681, 385] width 683 height 36
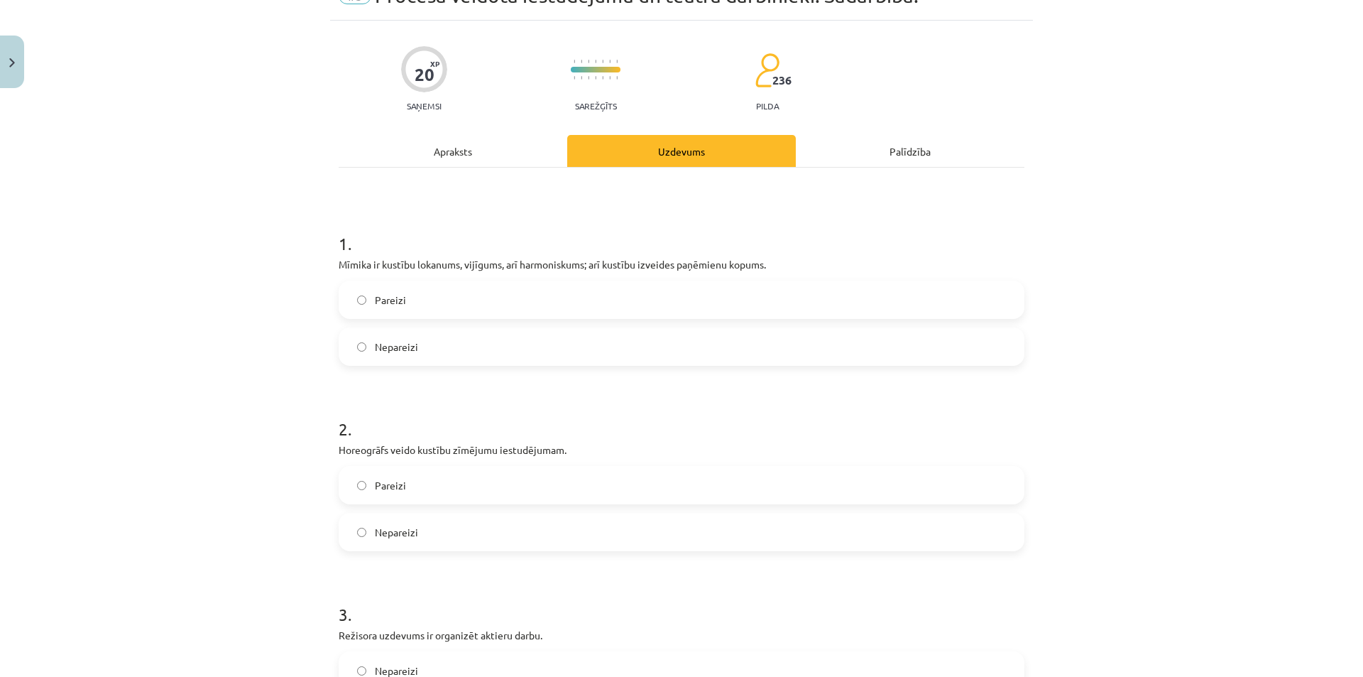
scroll to position [107, 0]
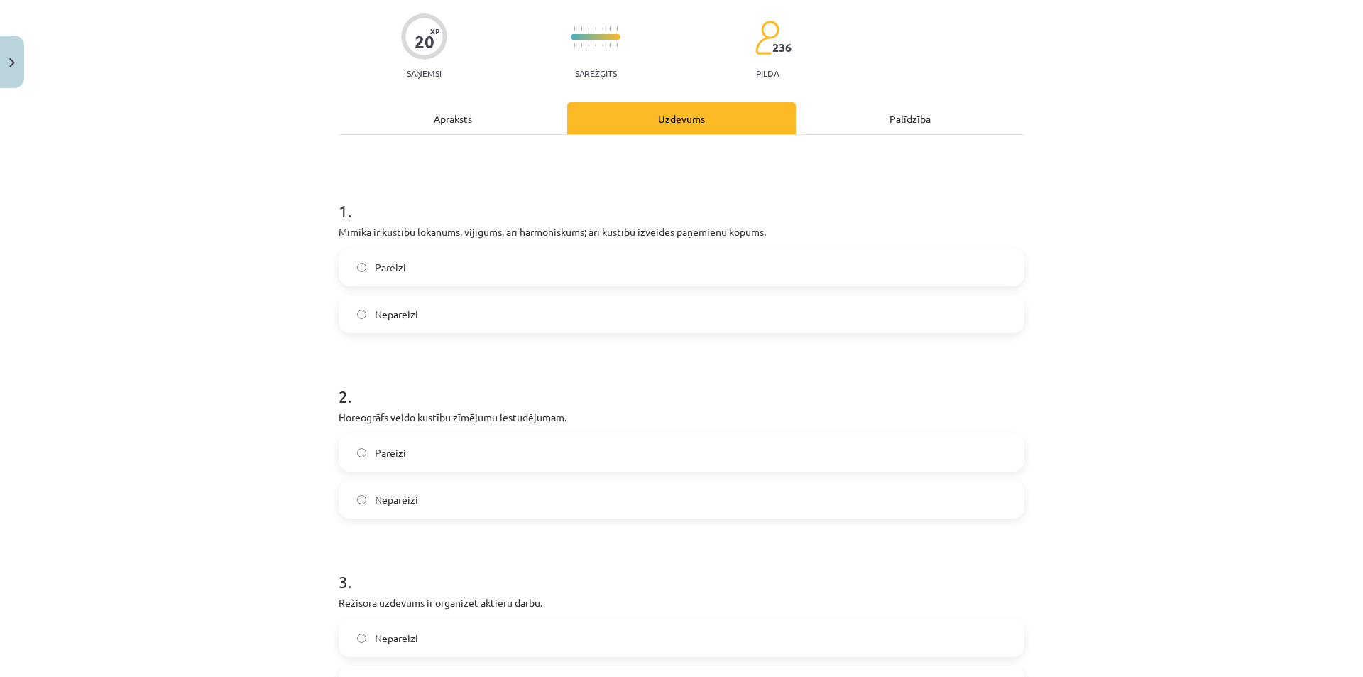
click at [468, 453] on label "Pareizi" at bounding box center [681, 453] width 683 height 36
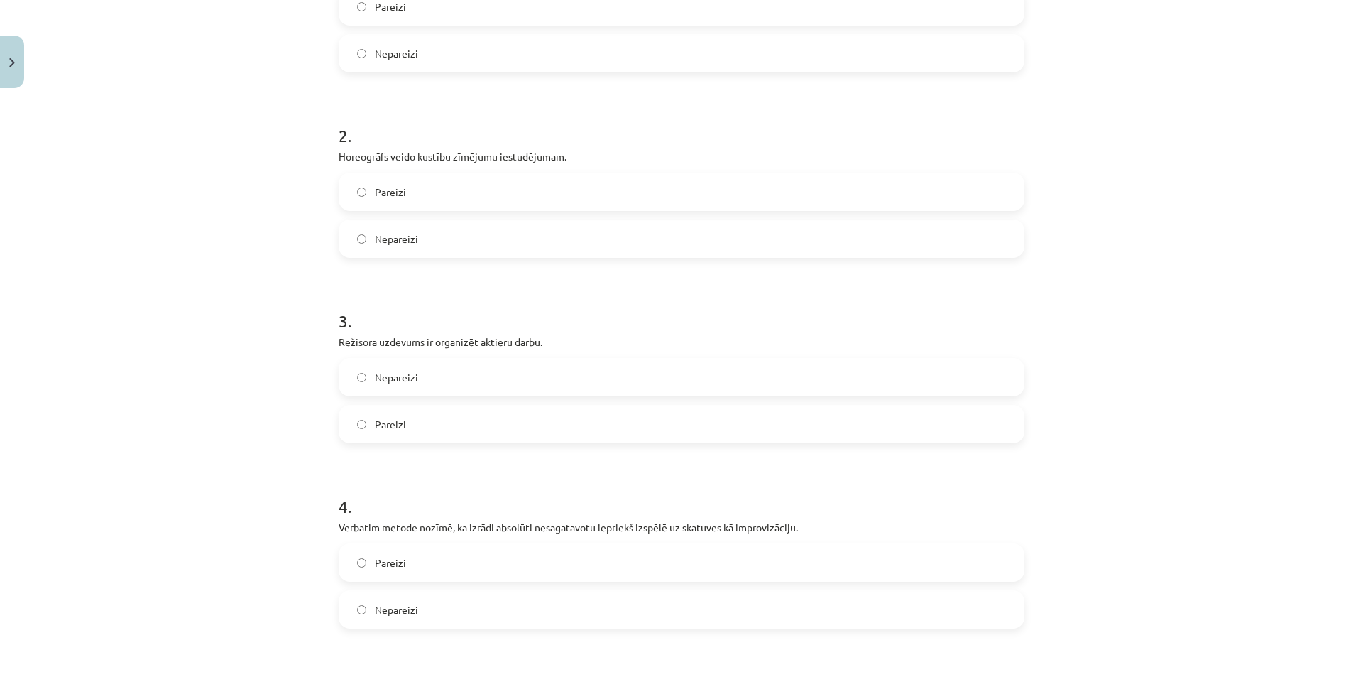
scroll to position [391, 0]
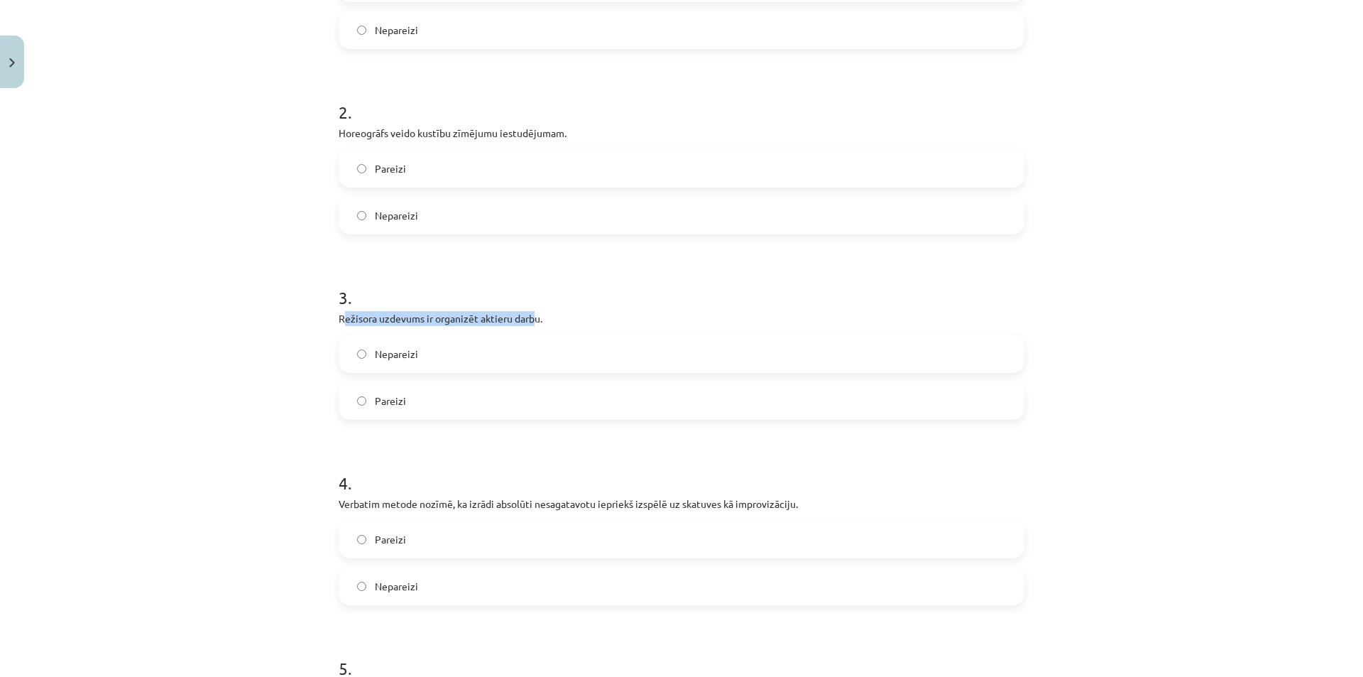
drag, startPoint x: 337, startPoint y: 316, endPoint x: 522, endPoint y: 324, distance: 184.8
click at [530, 324] on p "Režisora uzdevums ir organizēt aktieru darbu." at bounding box center [682, 318] width 686 height 15
drag, startPoint x: 298, startPoint y: 307, endPoint x: 584, endPoint y: 408, distance: 302.7
click at [584, 408] on div "Mācību tēma: Teātra mākslas 7. klases 3. ieskaites mācību materiāls #5 Procesā …" at bounding box center [681, 338] width 1363 height 677
copy div "Režisora uzdevums ir organizēt aktieru darbu. Nepareizi Pareizi"
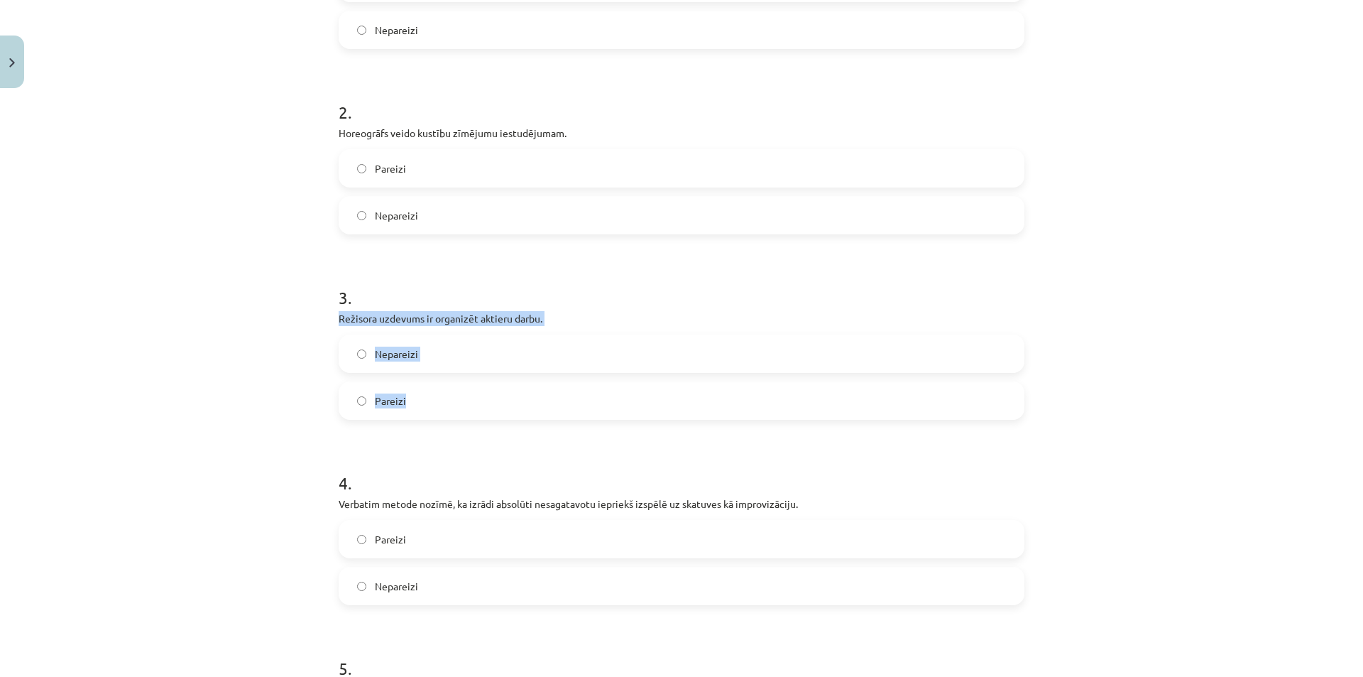
click at [480, 395] on label "Pareizi" at bounding box center [681, 401] width 683 height 36
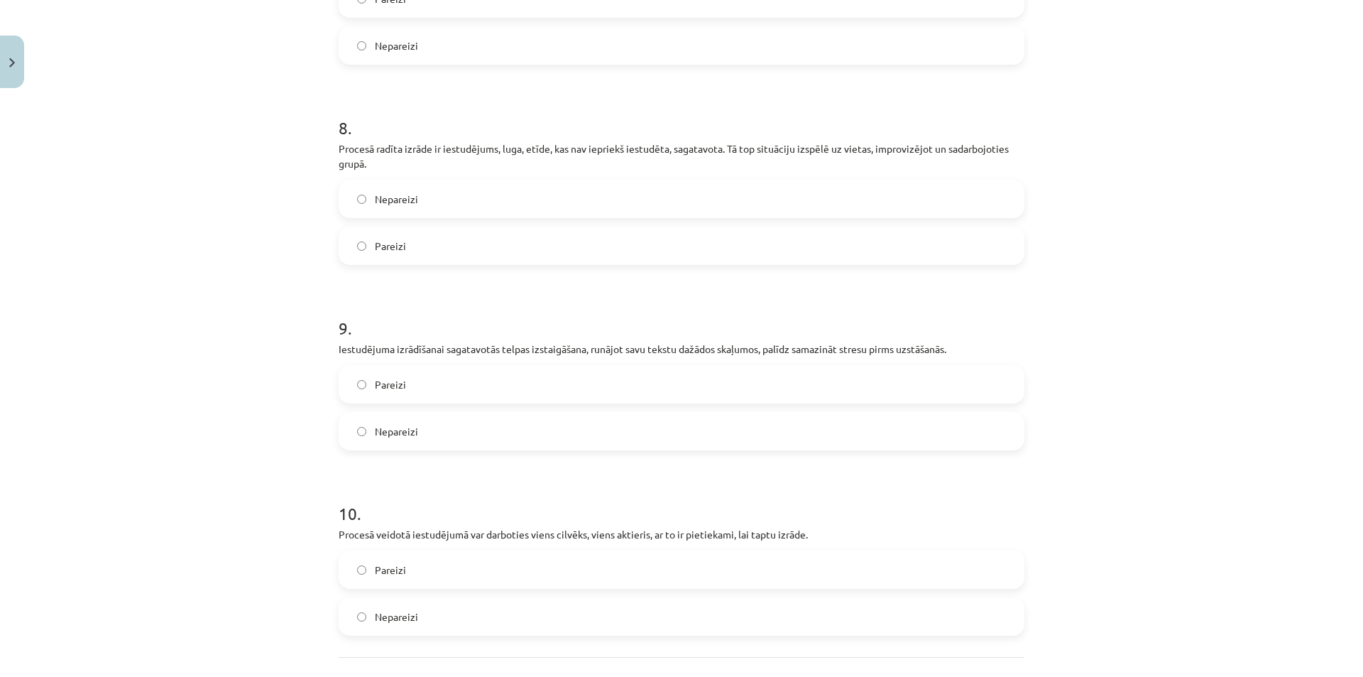
scroll to position [1625, 0]
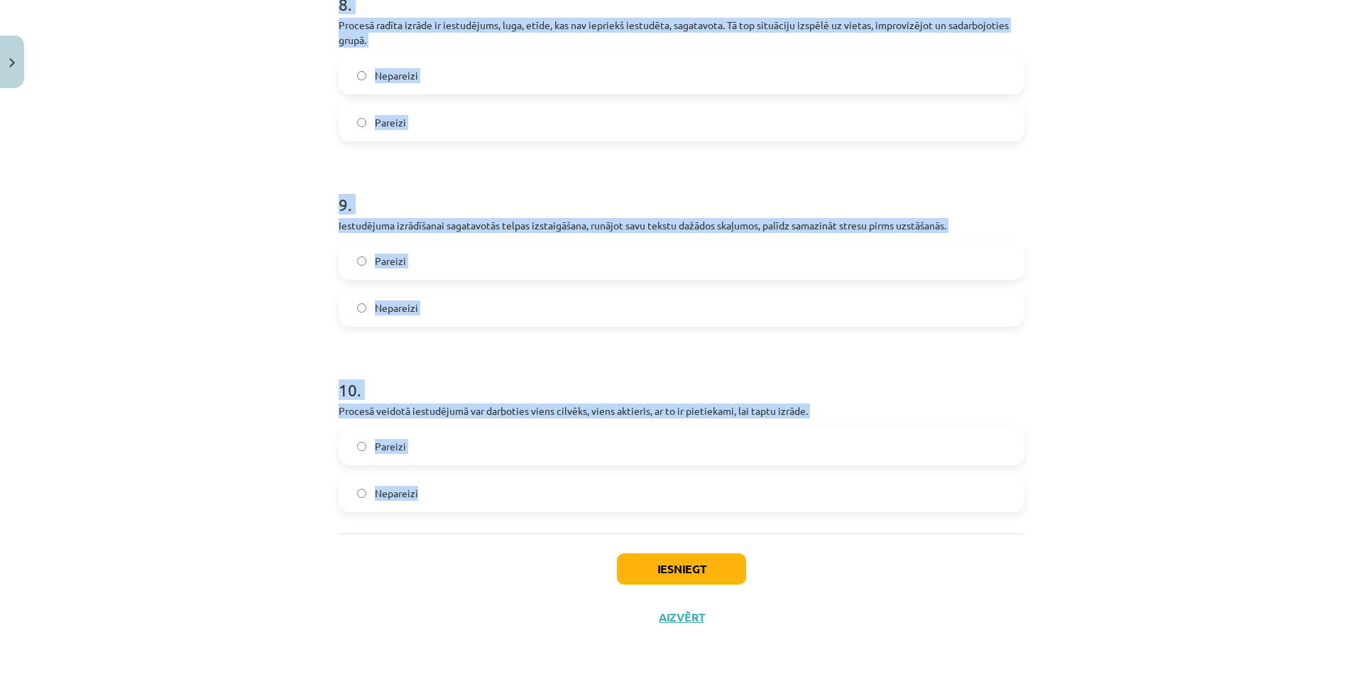
drag, startPoint x: 400, startPoint y: 362, endPoint x: 722, endPoint y: 487, distance: 345.7
click at [722, 487] on div "Mācību tēma: Teātra mākslas 7. klases 3. ieskaites mācību materiāls #5 Procesā …" at bounding box center [681, 338] width 1363 height 677
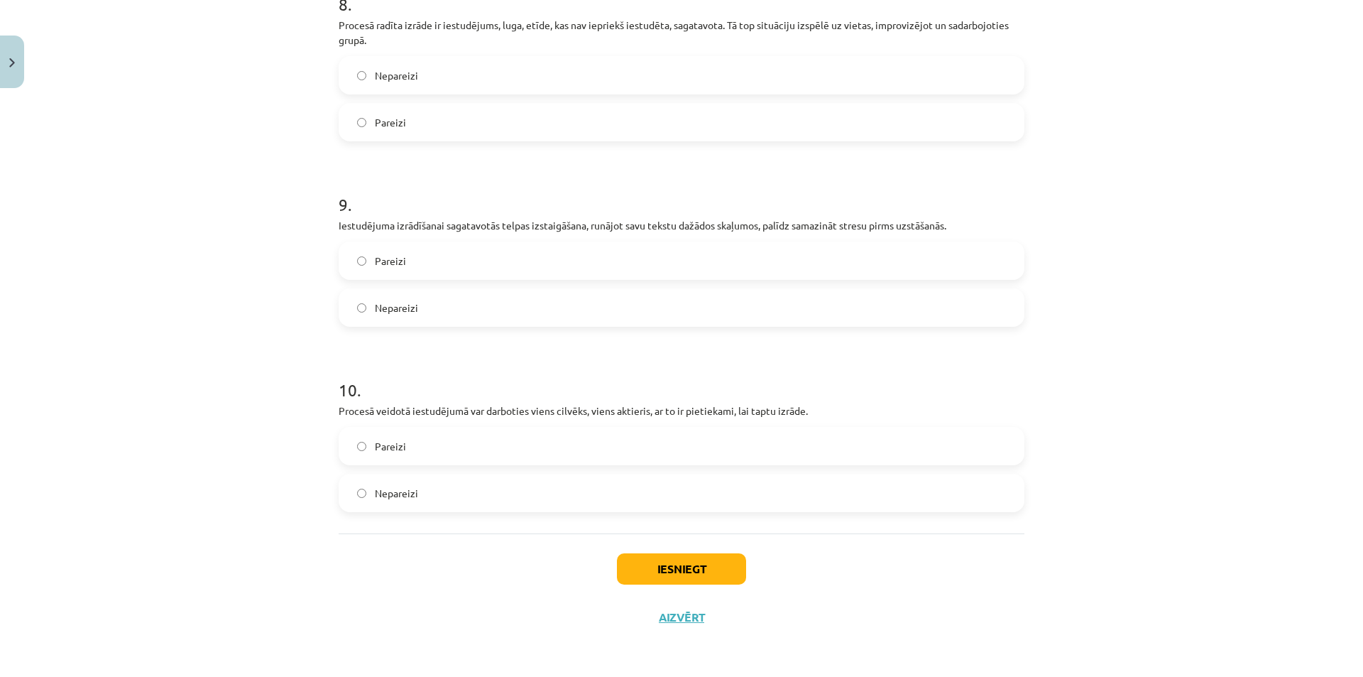
click at [581, 599] on div "Iesniegt Aizvērt" at bounding box center [682, 582] width 686 height 99
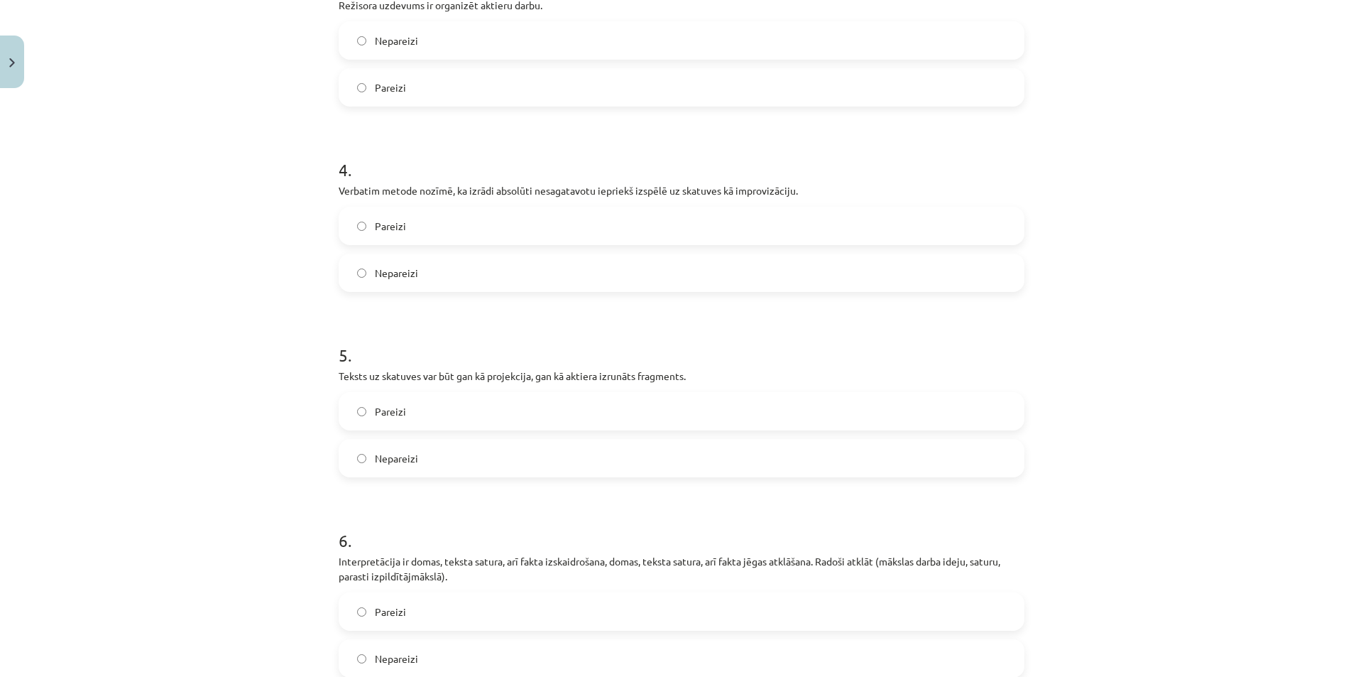
scroll to position [702, 0]
click at [470, 457] on label "Nepareizi" at bounding box center [681, 460] width 683 height 36
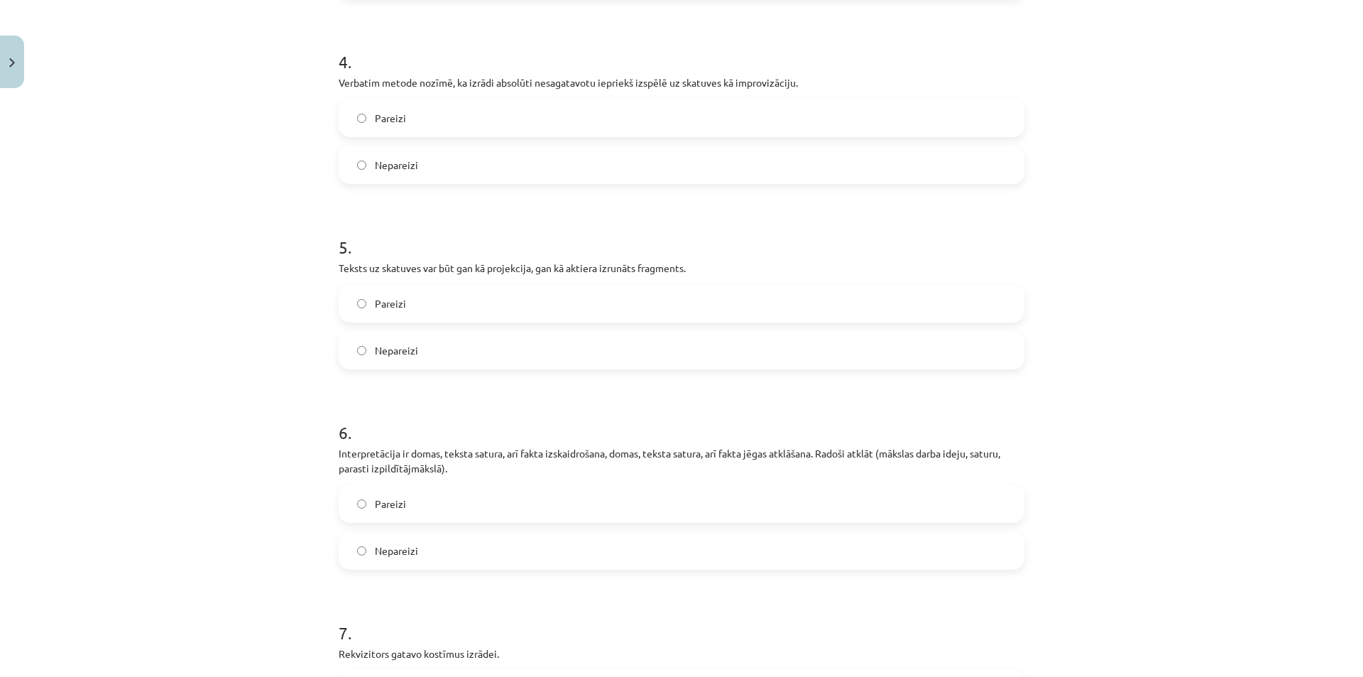
scroll to position [844, 0]
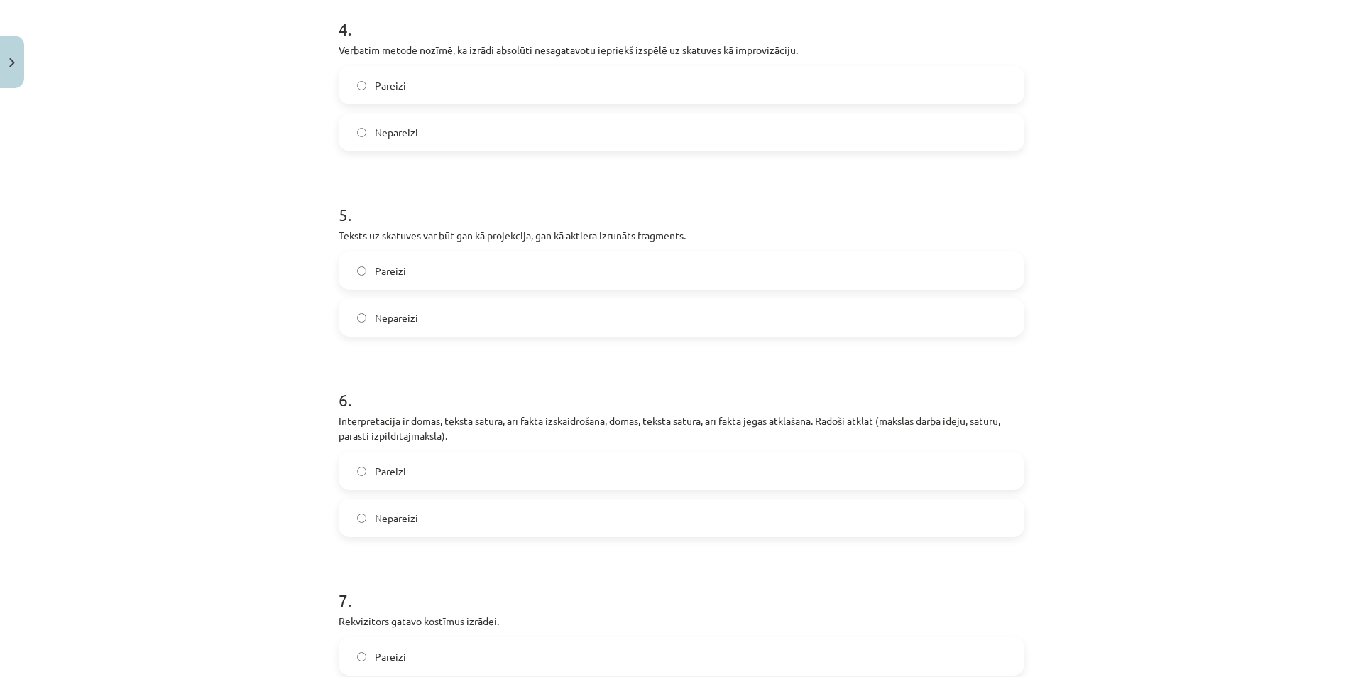
click at [479, 462] on label "Pareizi" at bounding box center [681, 471] width 683 height 36
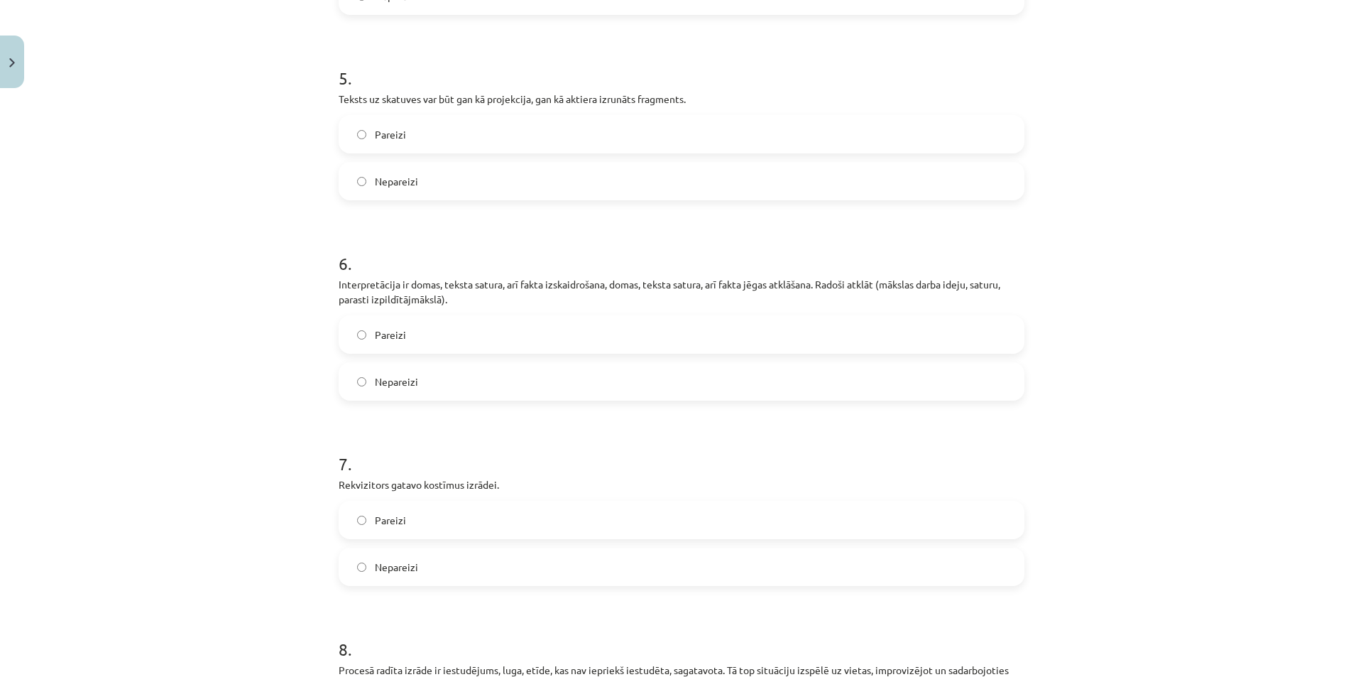
scroll to position [986, 0]
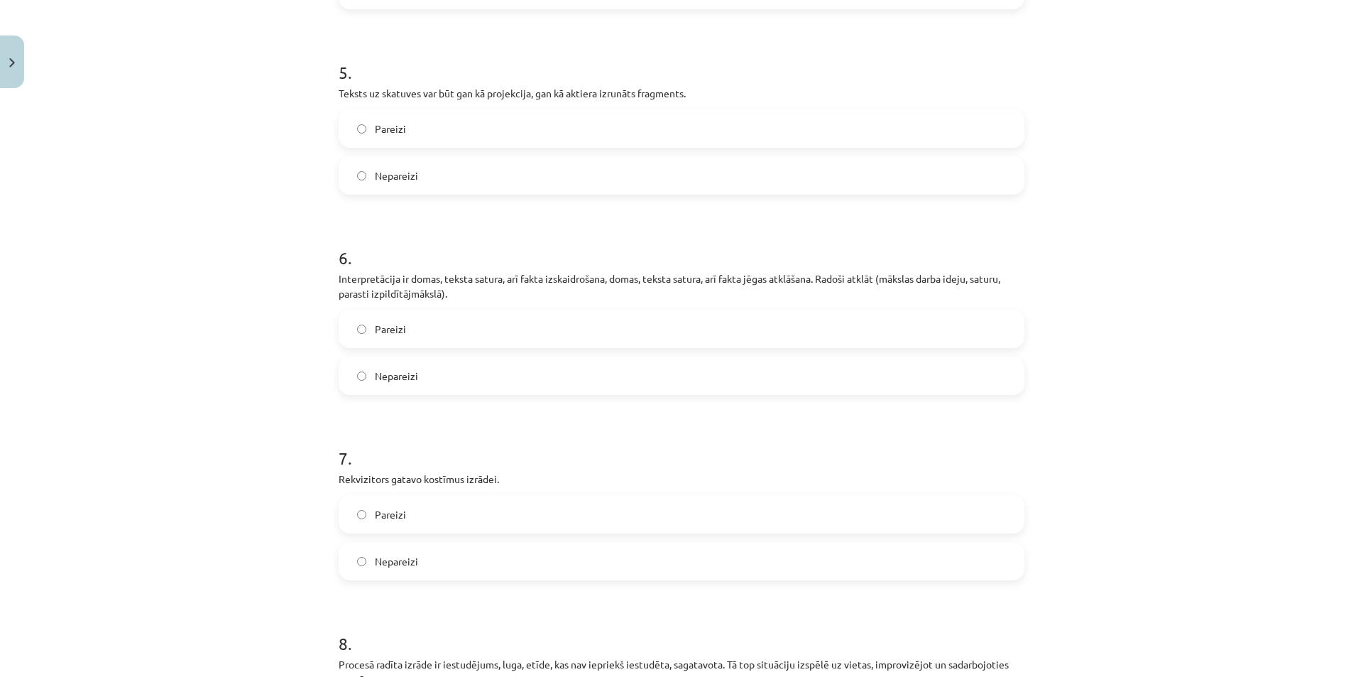
click at [622, 517] on label "Pareizi" at bounding box center [681, 514] width 683 height 36
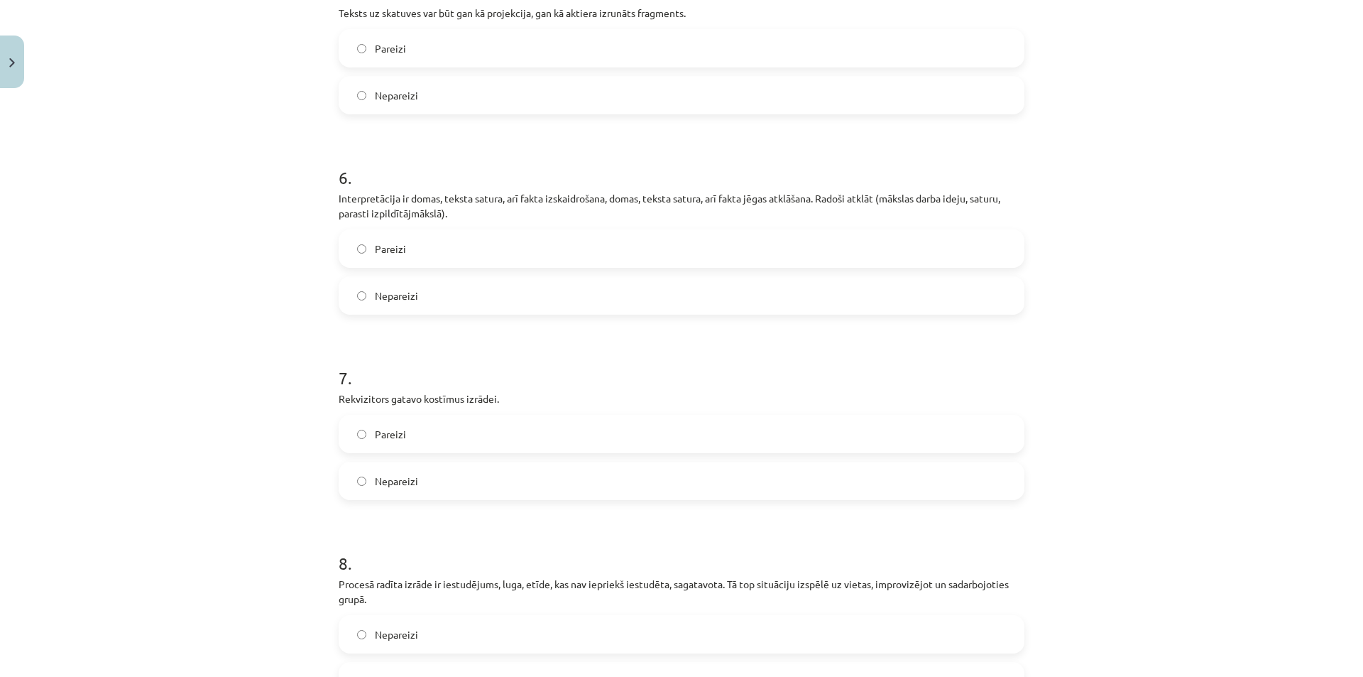
scroll to position [1199, 0]
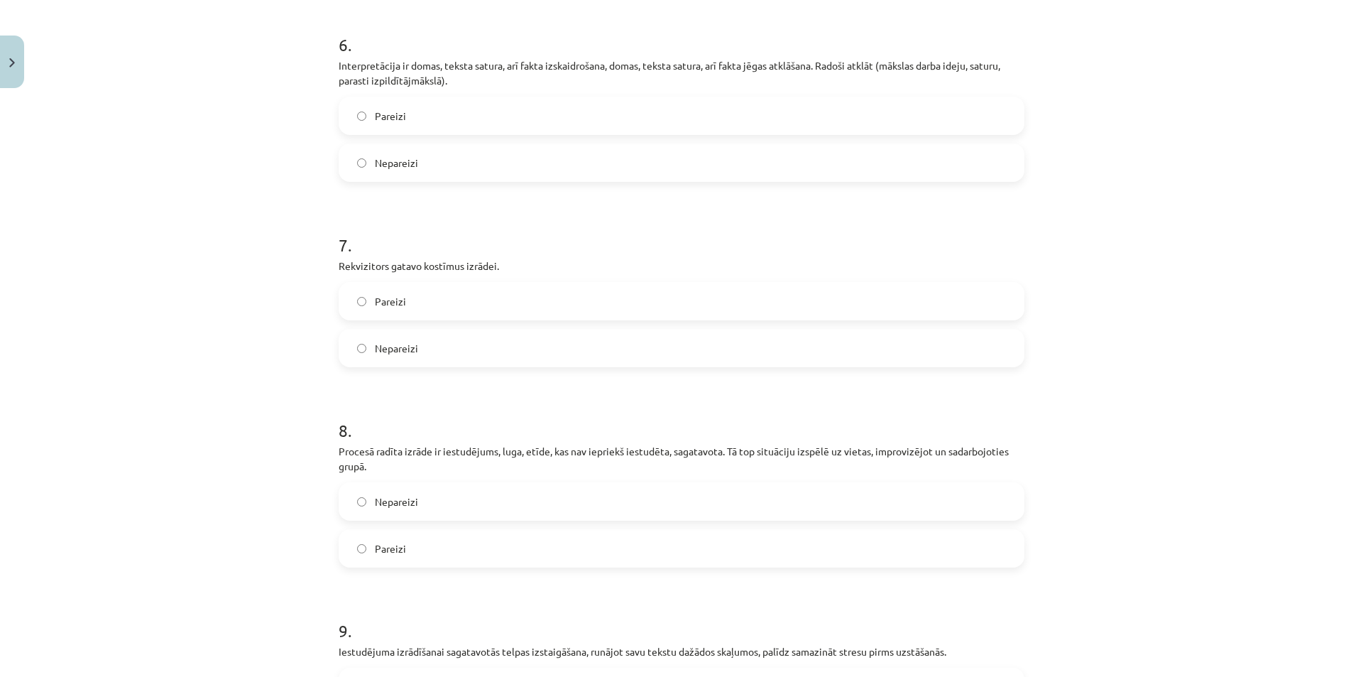
click at [621, 546] on label "Pareizi" at bounding box center [681, 548] width 683 height 36
click at [628, 504] on label "Nepareizi" at bounding box center [681, 502] width 683 height 36
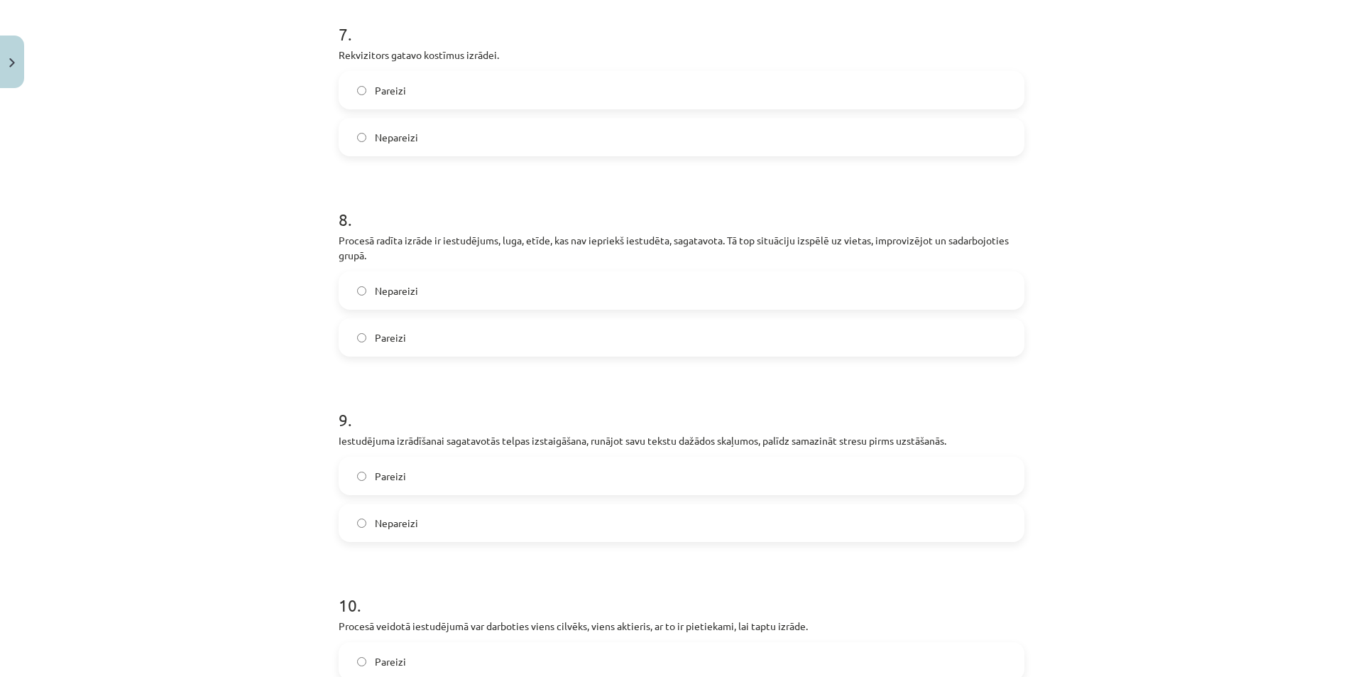
scroll to position [1483, 0]
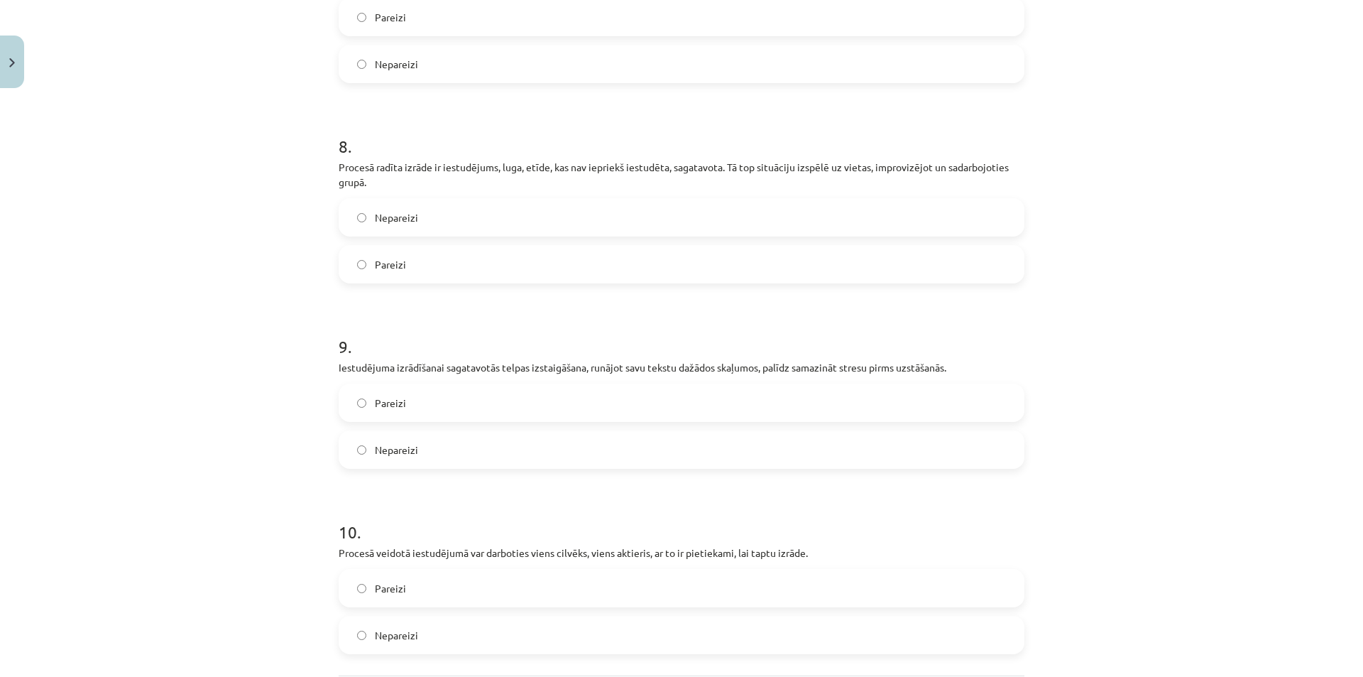
click at [528, 511] on h1 "10 ." at bounding box center [682, 519] width 686 height 44
drag, startPoint x: 513, startPoint y: 290, endPoint x: 579, endPoint y: 275, distance: 67.9
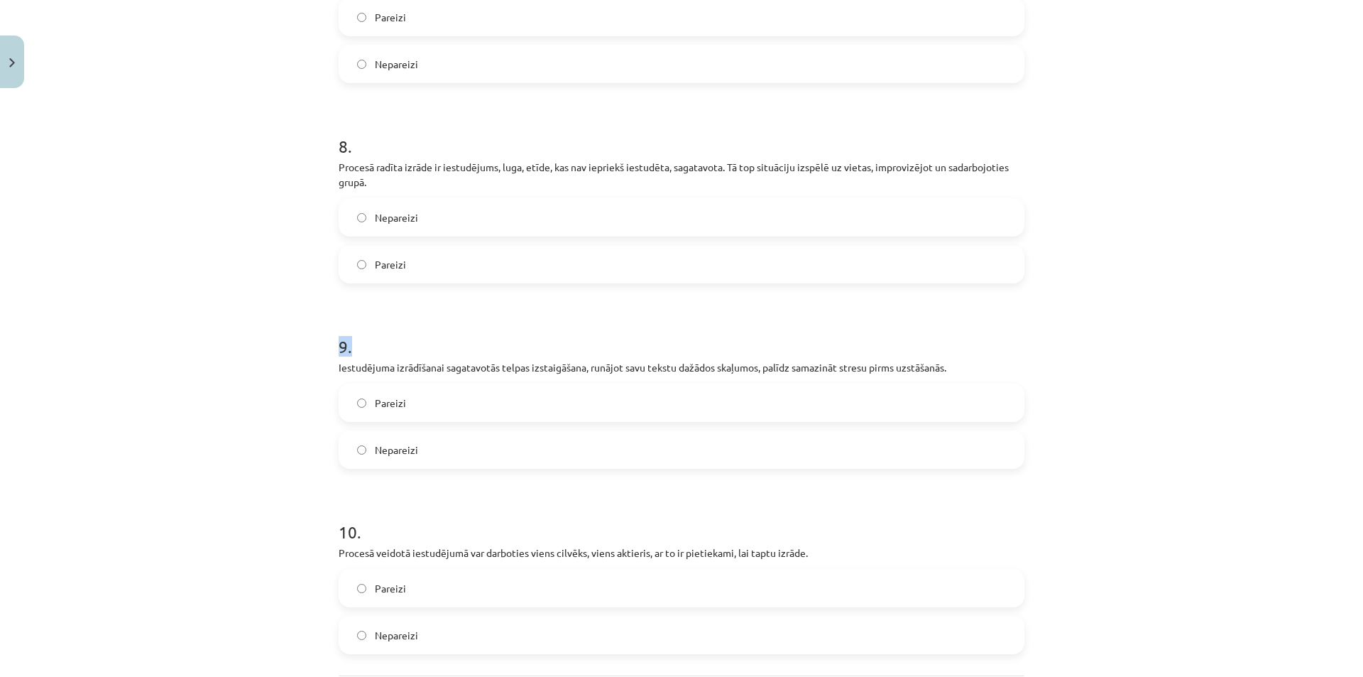
click at [580, 274] on label "Pareizi" at bounding box center [681, 264] width 683 height 36
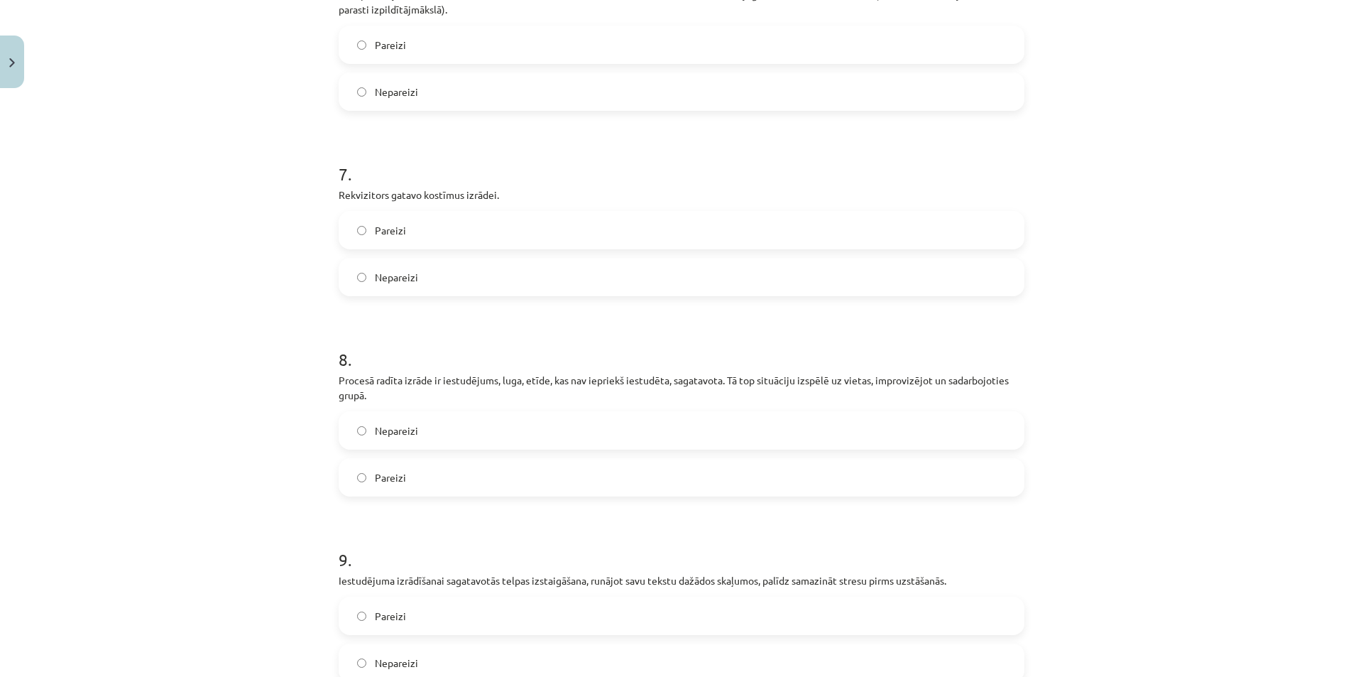
click at [580, 274] on label "Nepareizi" at bounding box center [681, 277] width 683 height 36
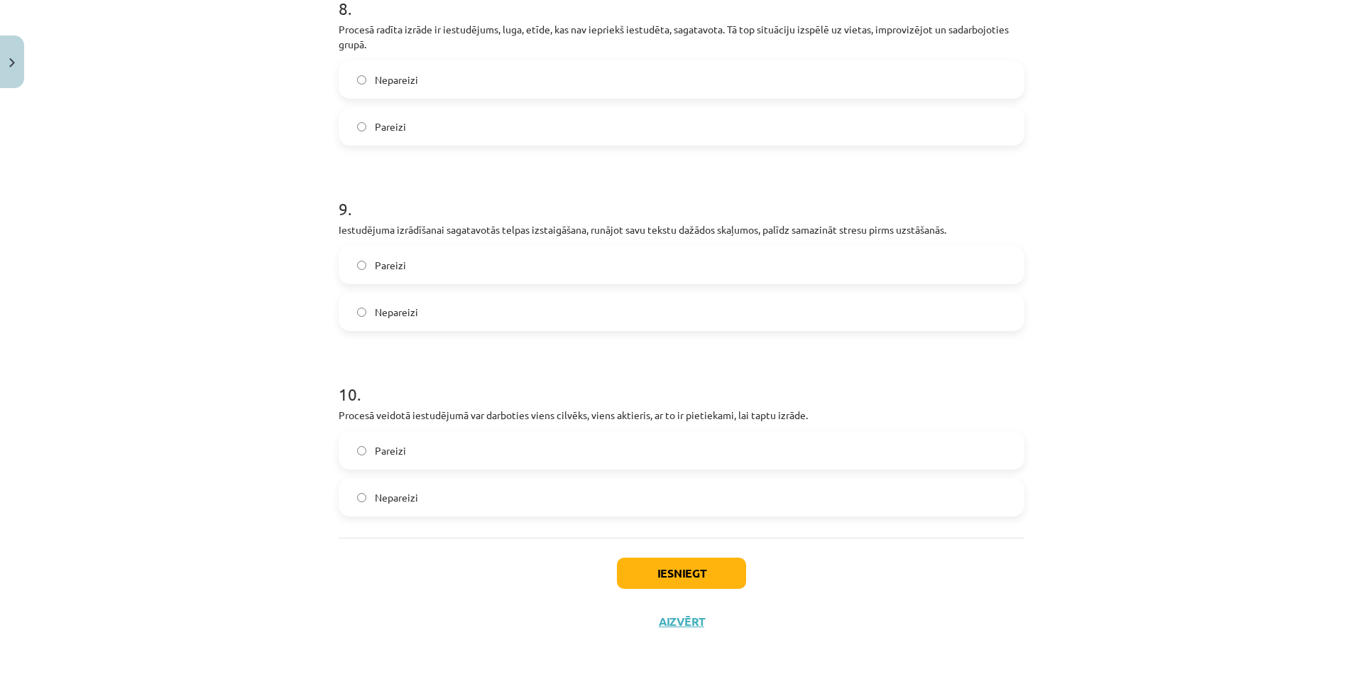
scroll to position [1625, 0]
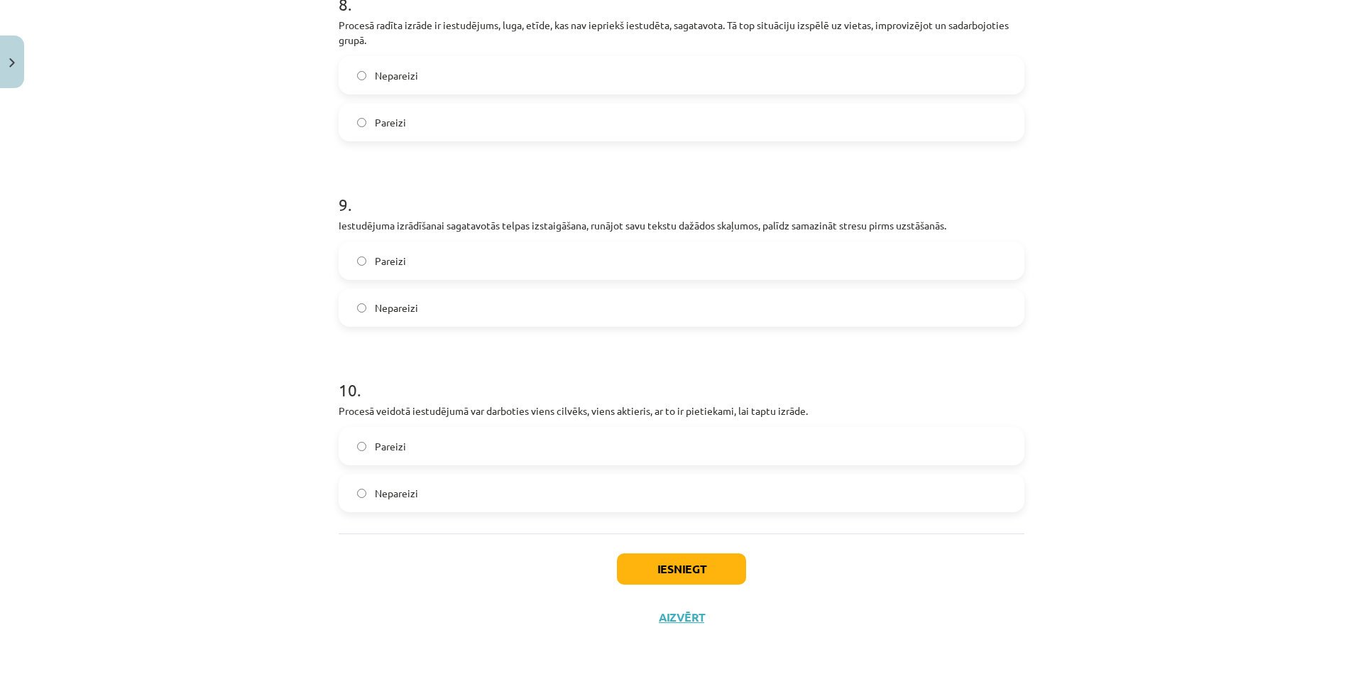
click at [471, 602] on div "Iesniegt Aizvērt" at bounding box center [682, 582] width 686 height 99
drag, startPoint x: 463, startPoint y: 322, endPoint x: 491, endPoint y: 346, distance: 37.2
click at [445, 326] on div "Nepareizi" at bounding box center [682, 307] width 686 height 38
click at [447, 310] on label "Nepareizi" at bounding box center [681, 308] width 683 height 36
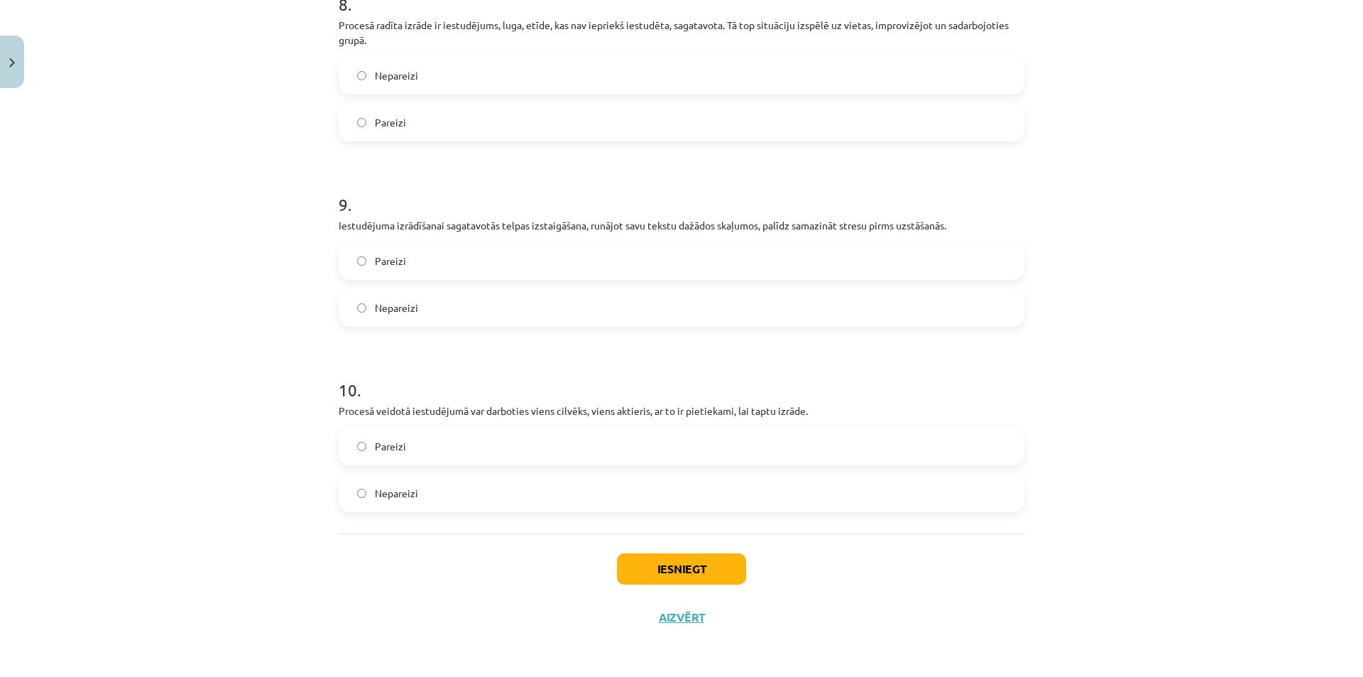
drag, startPoint x: 413, startPoint y: 608, endPoint x: 406, endPoint y: 573, distance: 35.4
click at [412, 598] on div "Iesniegt Aizvērt" at bounding box center [682, 582] width 686 height 99
click at [432, 263] on label "Pareizi" at bounding box center [681, 261] width 683 height 36
click at [457, 626] on div "Iesniegt Aizvērt" at bounding box center [682, 582] width 686 height 99
drag, startPoint x: 432, startPoint y: 452, endPoint x: 670, endPoint y: 546, distance: 256.6
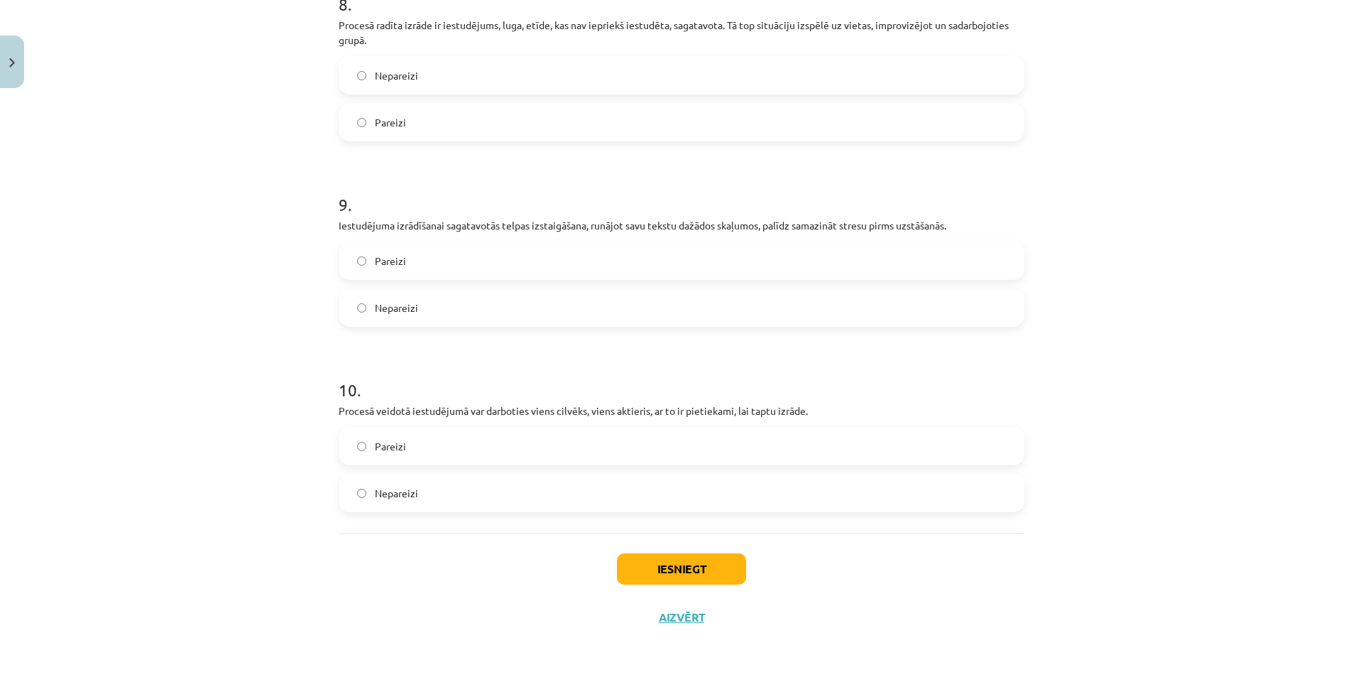
click at [434, 452] on label "Pareizi" at bounding box center [681, 446] width 683 height 36
click at [689, 567] on button "Iesniegt" at bounding box center [681, 568] width 129 height 31
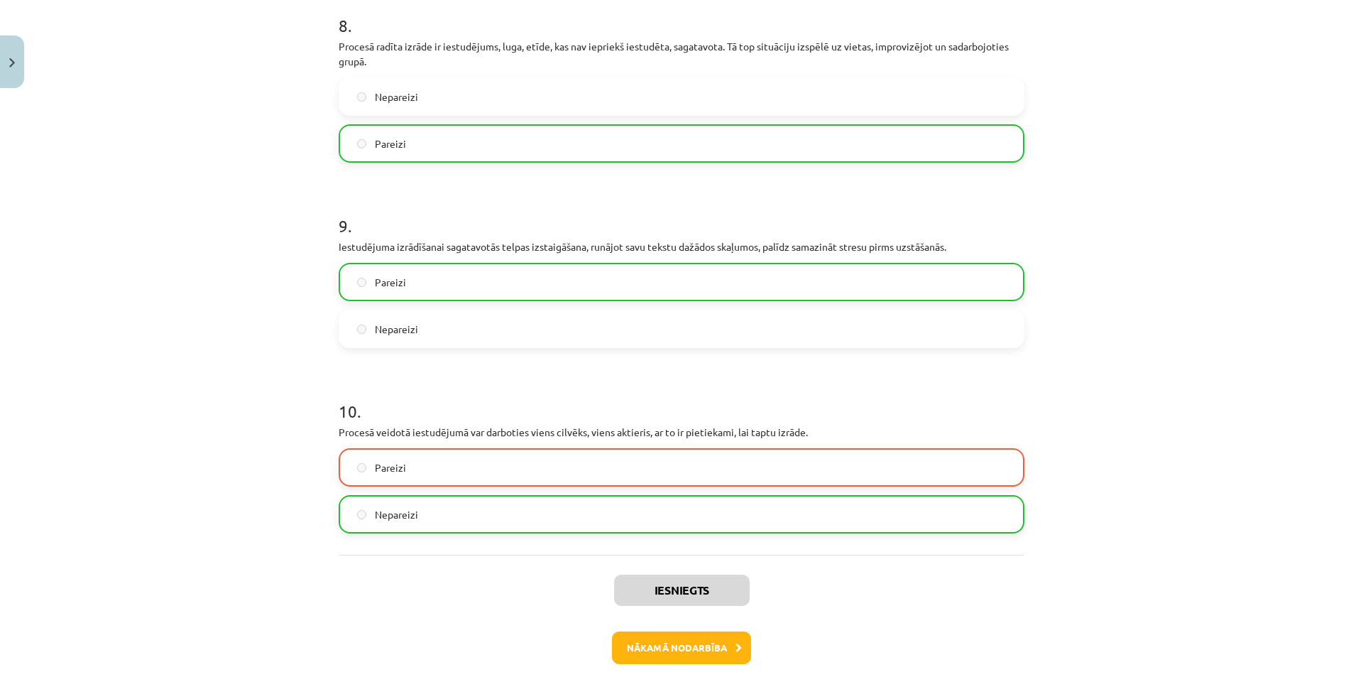
scroll to position [1671, 0]
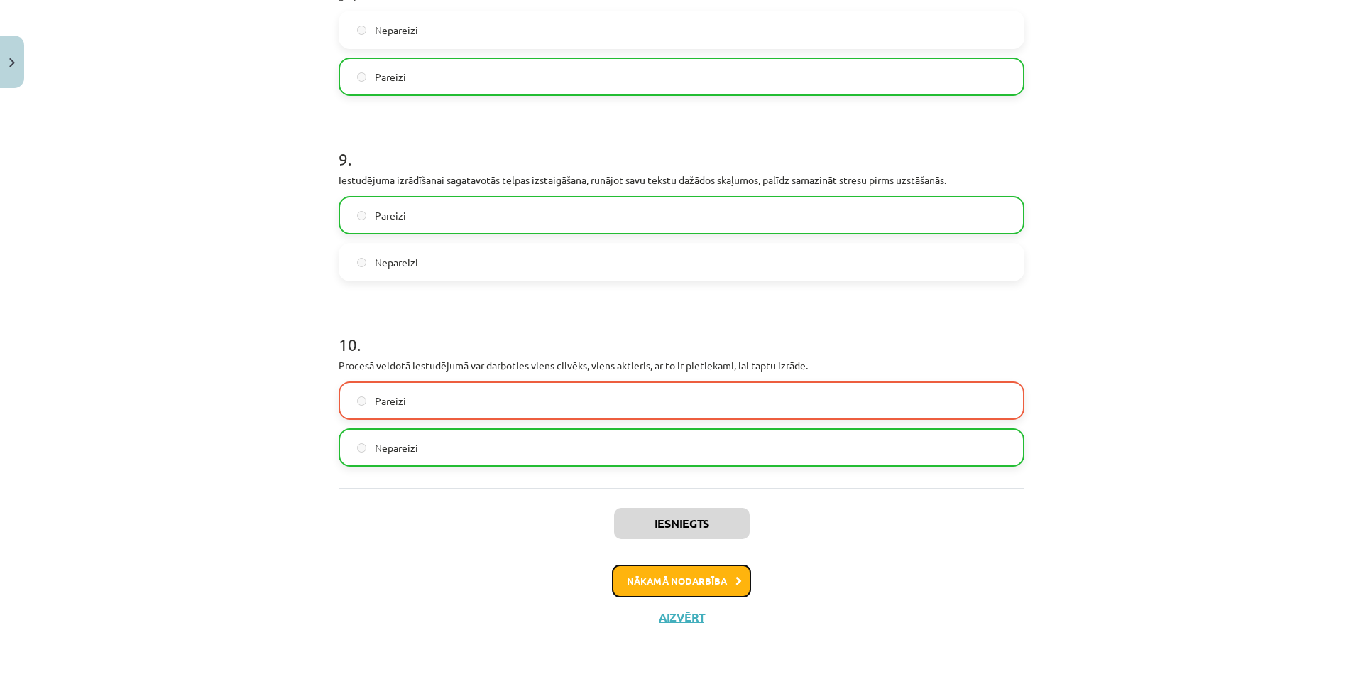
click at [678, 580] on button "Nākamā nodarbība" at bounding box center [681, 580] width 139 height 33
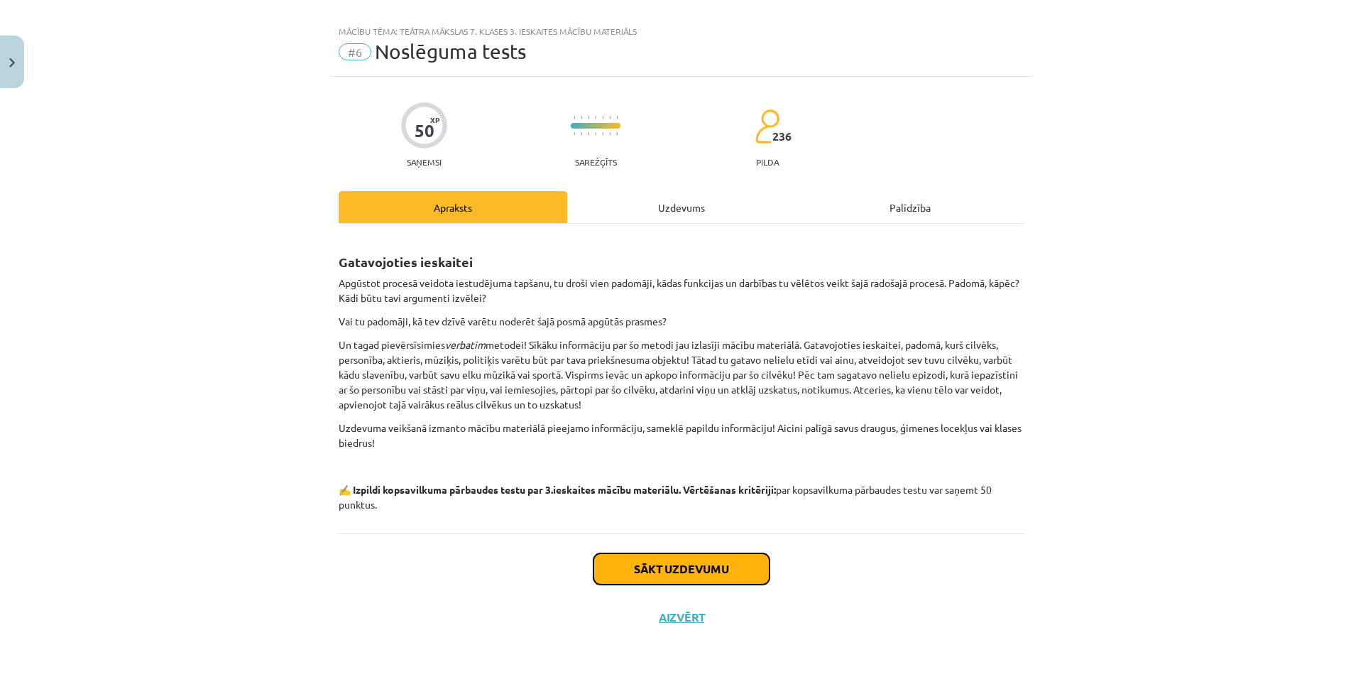
click at [657, 561] on button "Sākt uzdevumu" at bounding box center [682, 568] width 176 height 31
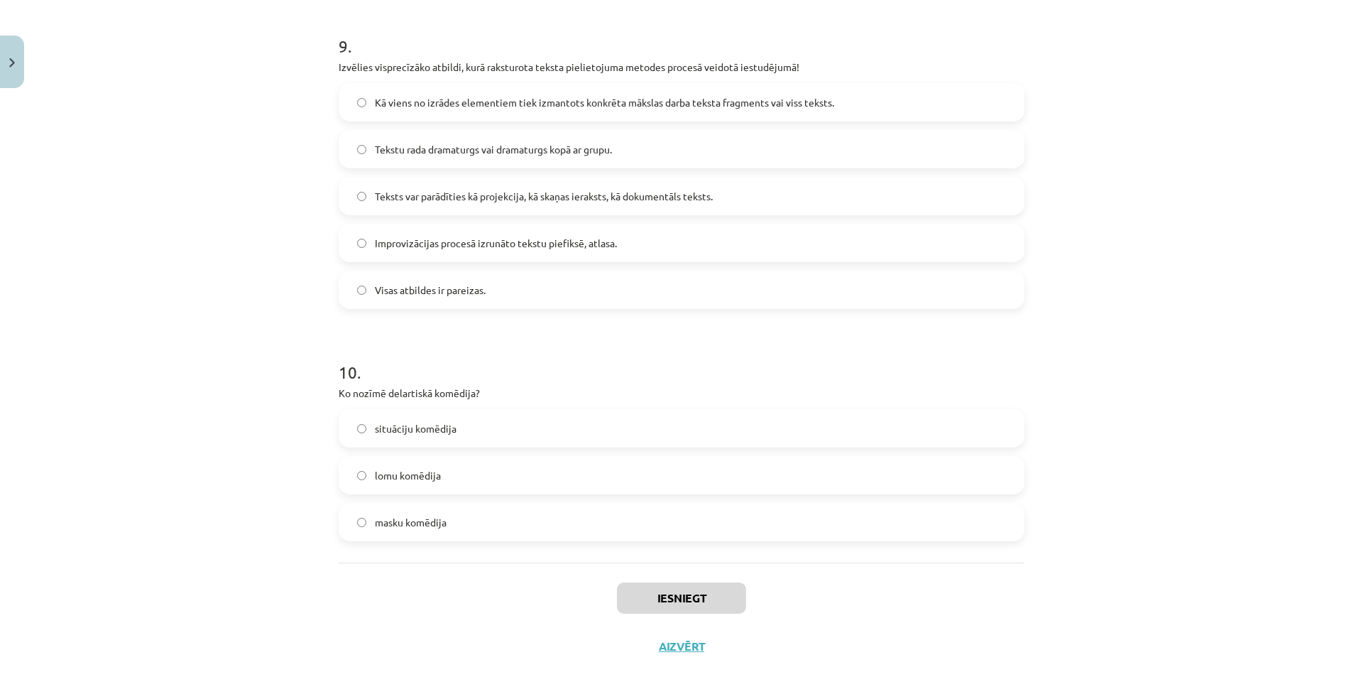
scroll to position [2102, 0]
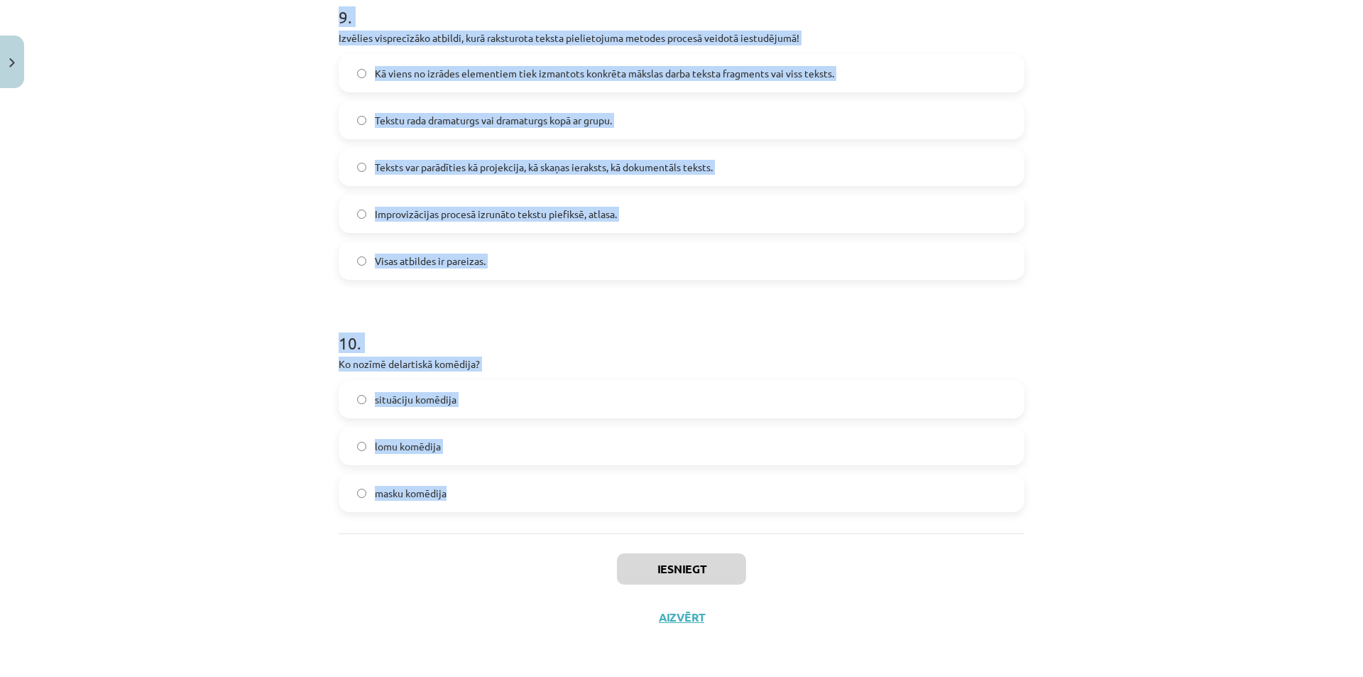
drag, startPoint x: 587, startPoint y: 371, endPoint x: 733, endPoint y: 495, distance: 191.5
copy form ". Izlasi apgalvojumu un izvēlies pareizo atbildi! Pirmreizējs, autora paša radī…"
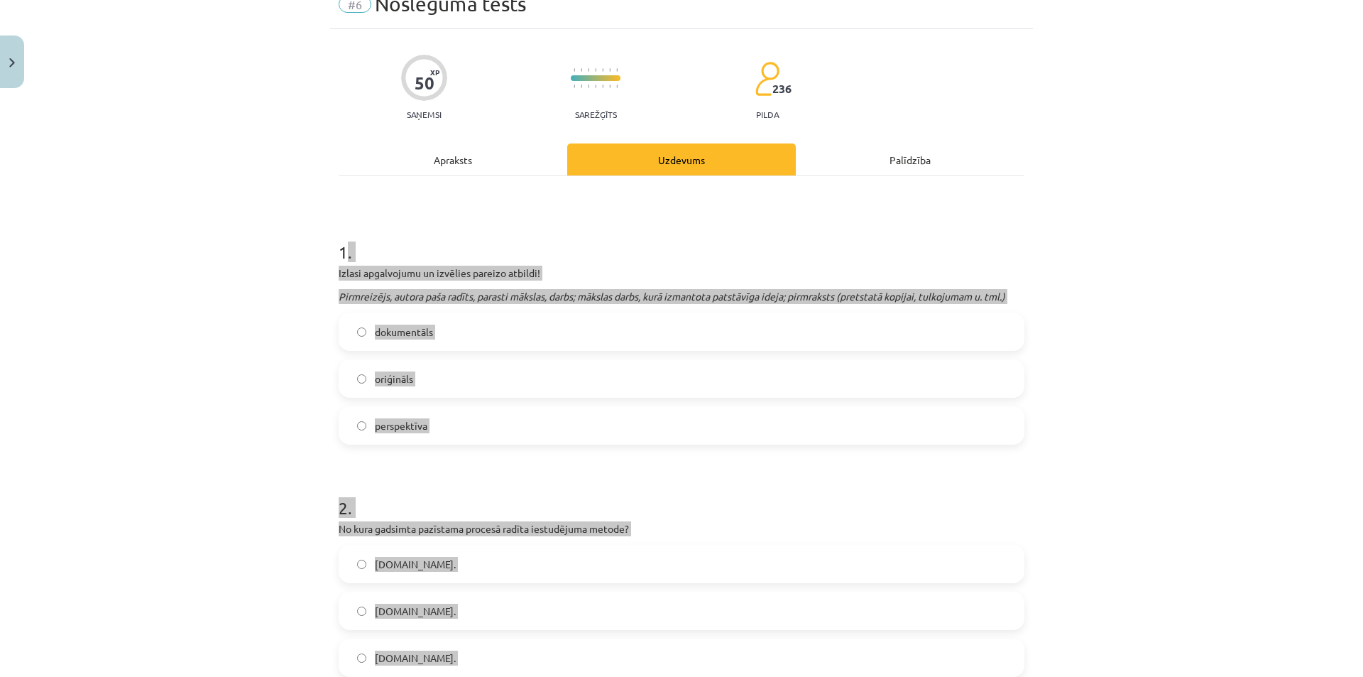
scroll to position [0, 0]
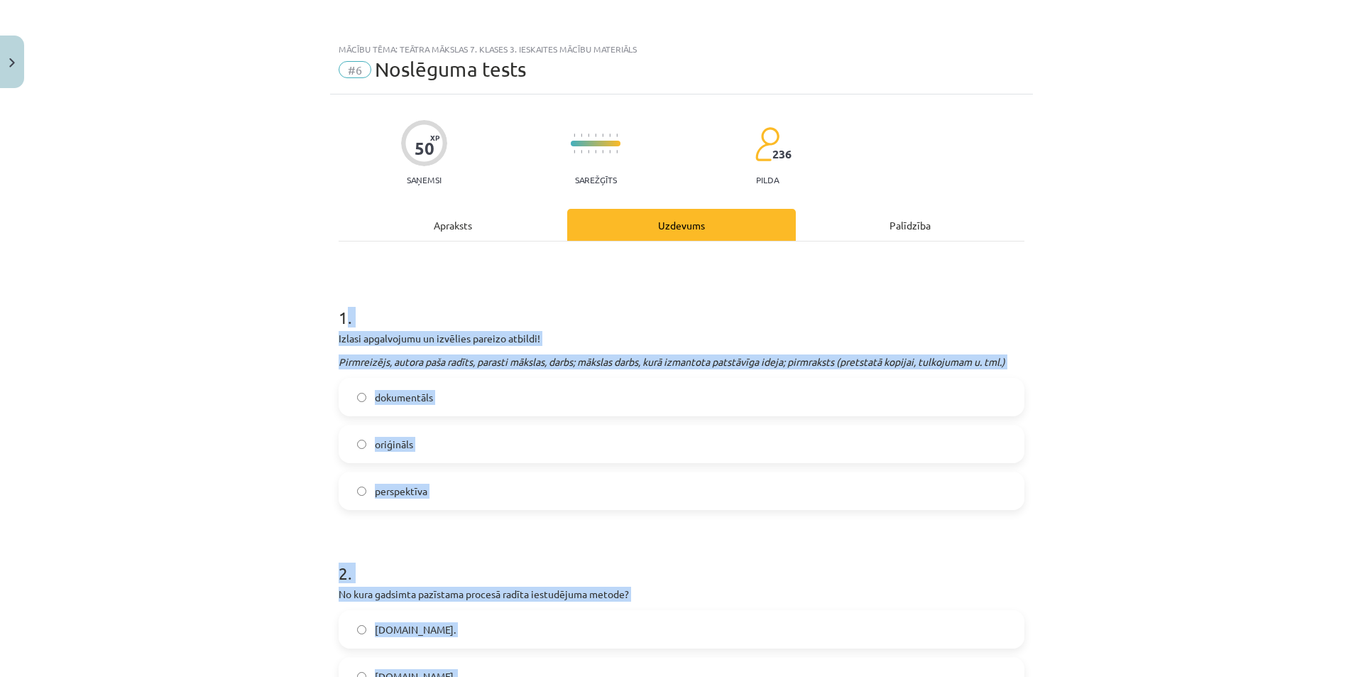
click at [469, 465] on div "dokumentāls oriģināls perspektīva" at bounding box center [682, 444] width 686 height 132
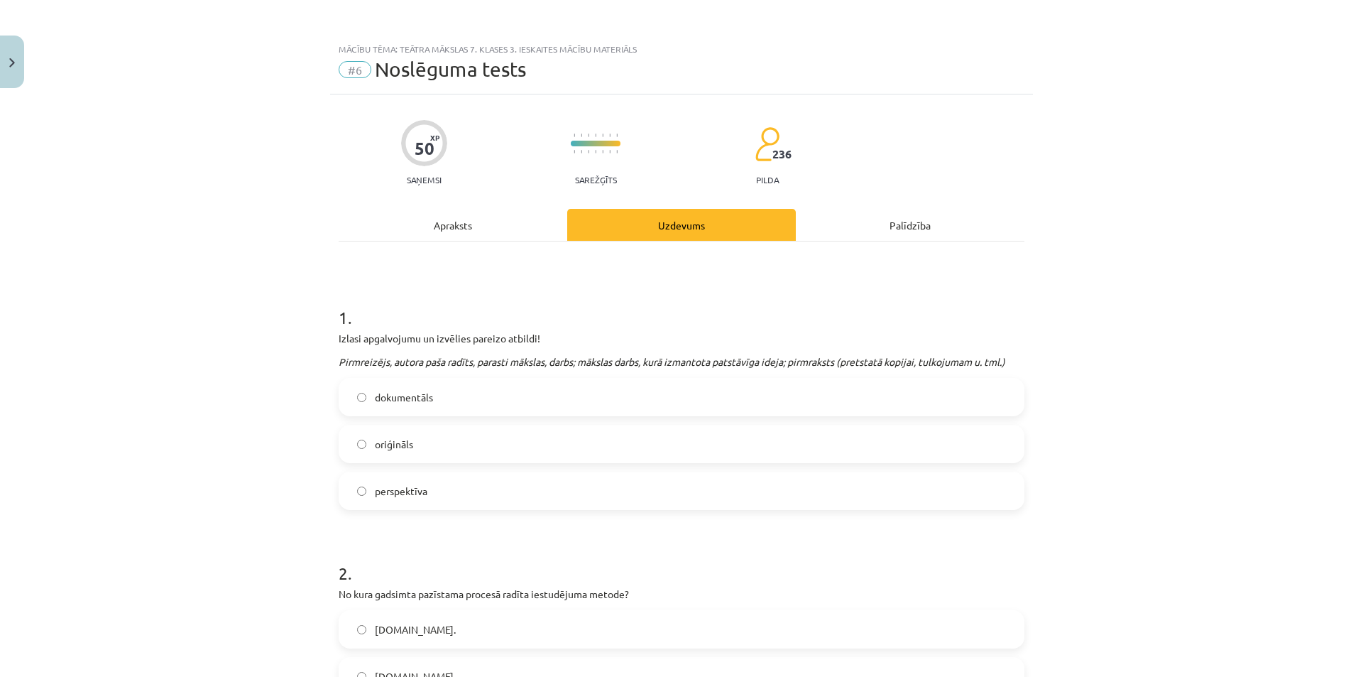
click at [492, 457] on label "oriģināls" at bounding box center [681, 444] width 683 height 36
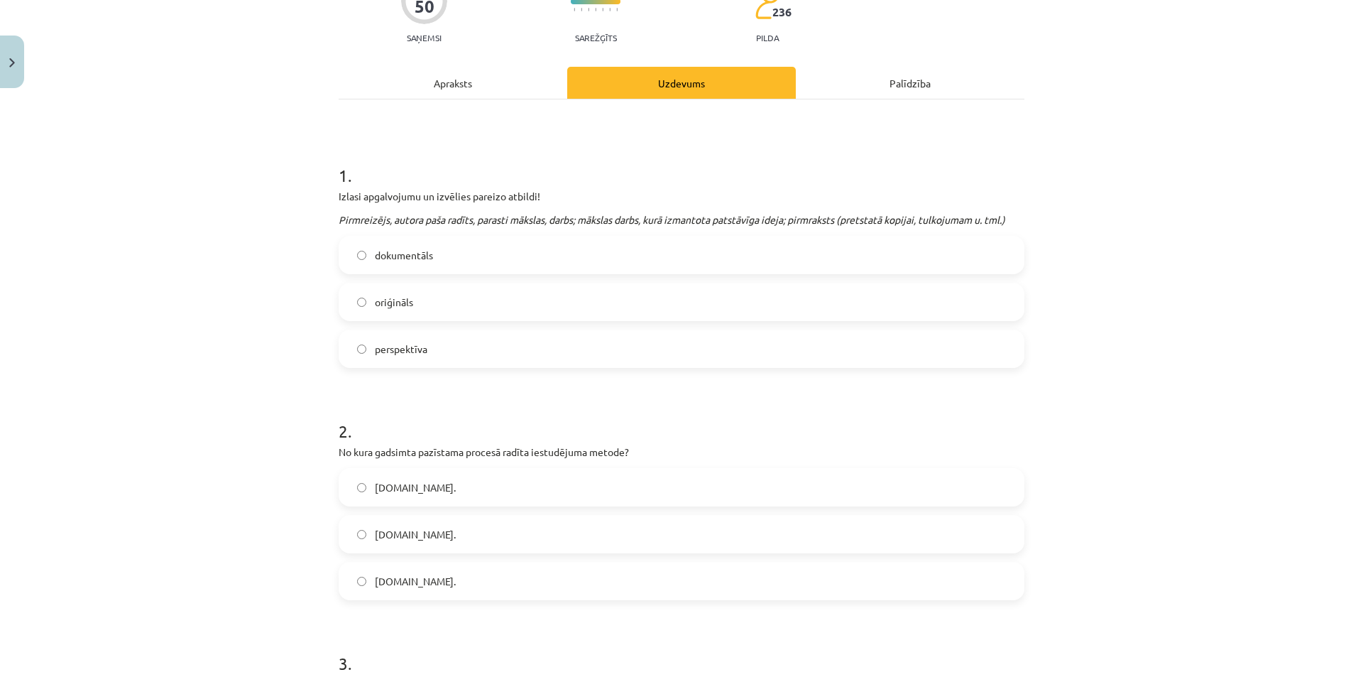
scroll to position [213, 0]
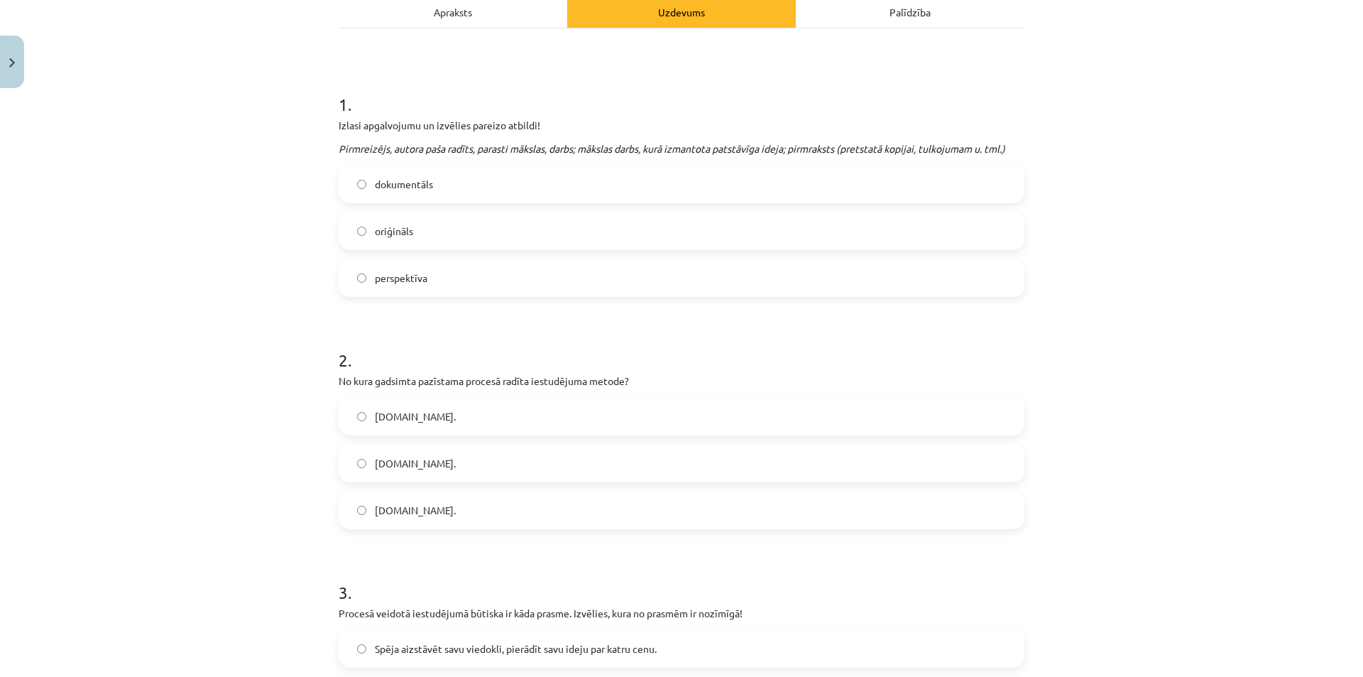
click at [387, 470] on span "16.gs." at bounding box center [415, 463] width 81 height 15
click at [797, 333] on h1 "2 ." at bounding box center [682, 347] width 686 height 44
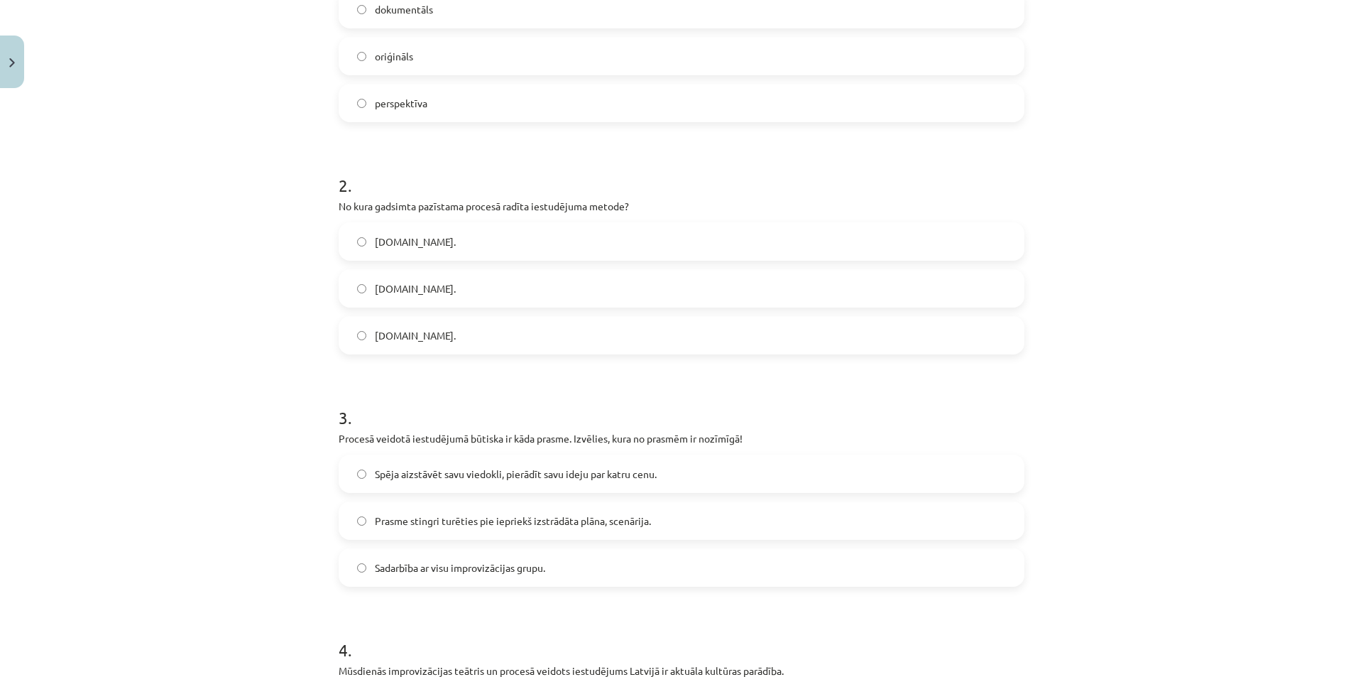
scroll to position [426, 0]
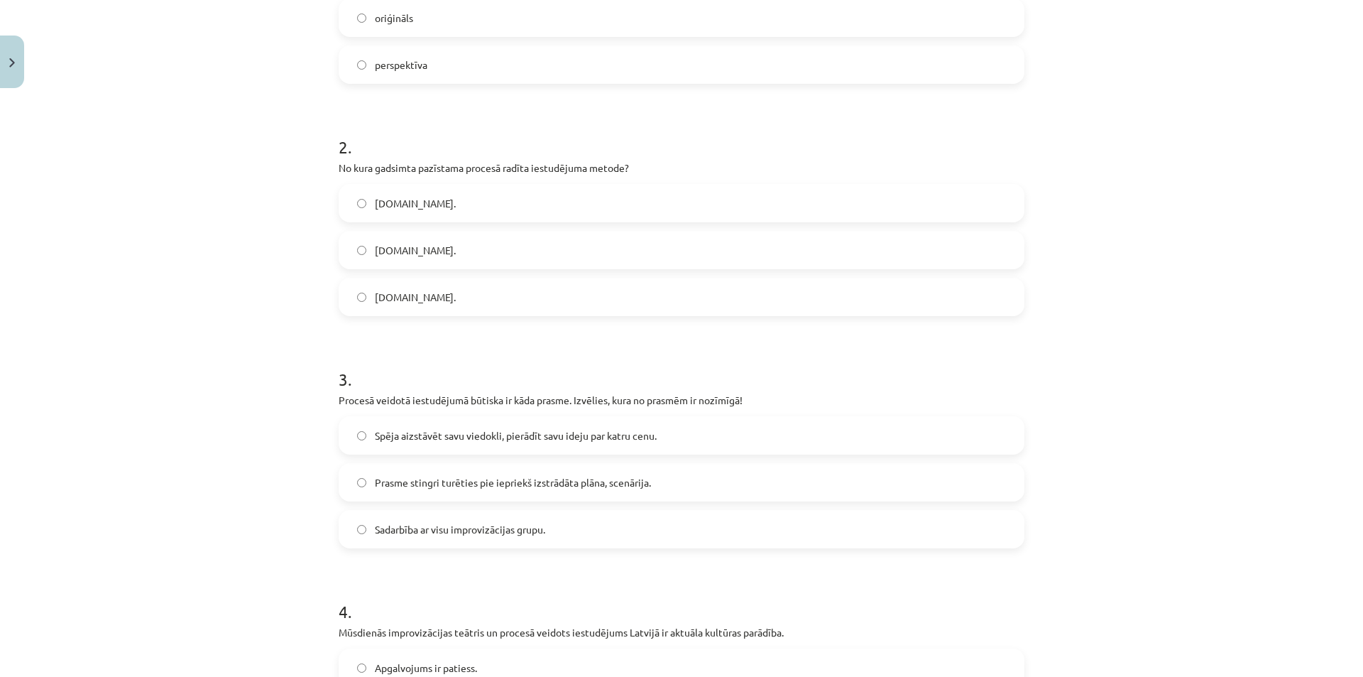
click at [692, 543] on label "Sadarbība ar visu improvizācijas grupu." at bounding box center [681, 529] width 683 height 36
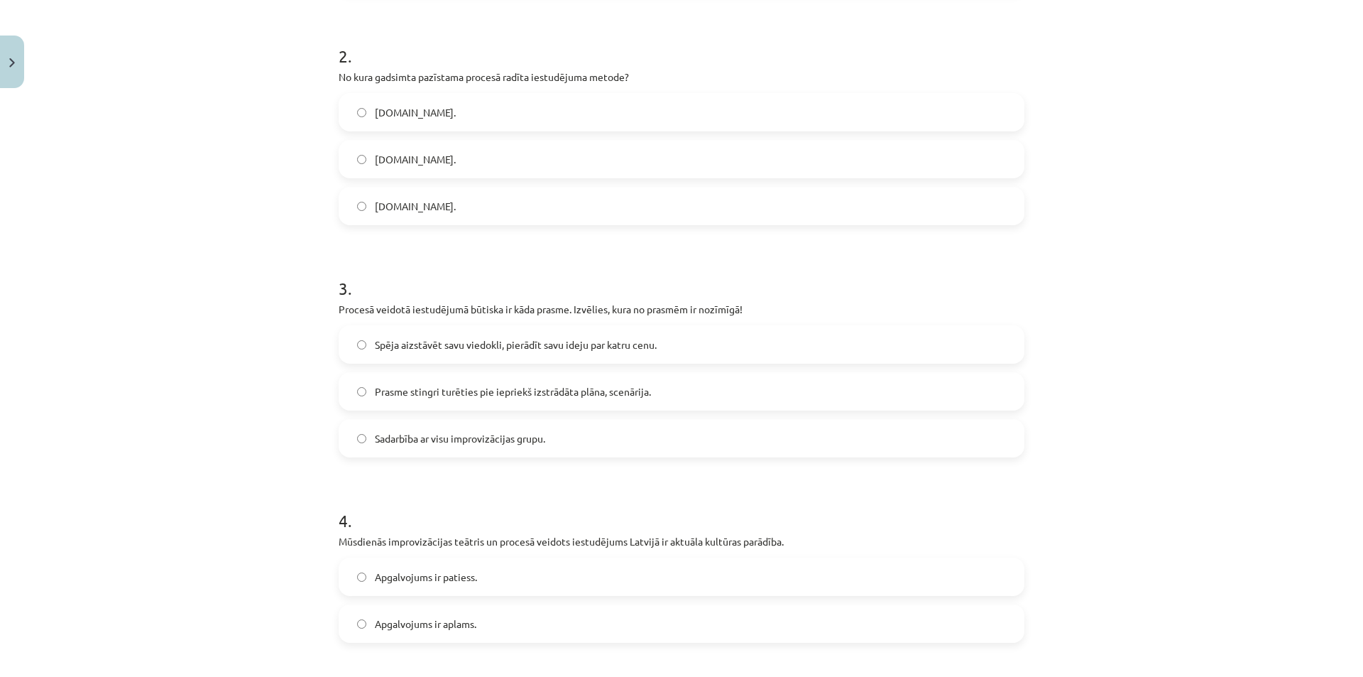
scroll to position [639, 0]
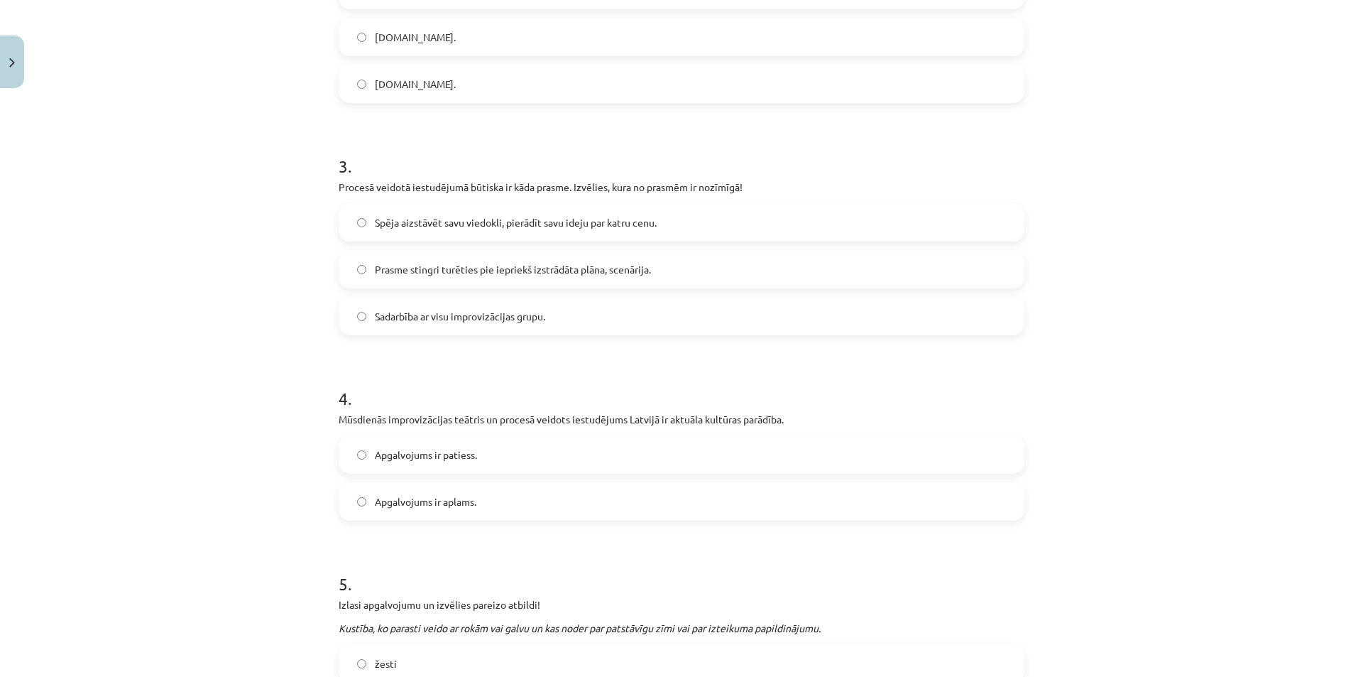
click at [307, 326] on div "Mācību tēma: Teātra mākslas 7. klases 3. ieskaites mācību materiāls #6 Noslēgum…" at bounding box center [681, 338] width 1363 height 677
click at [529, 457] on label "Apgalvojums ir patiess." at bounding box center [681, 455] width 683 height 36
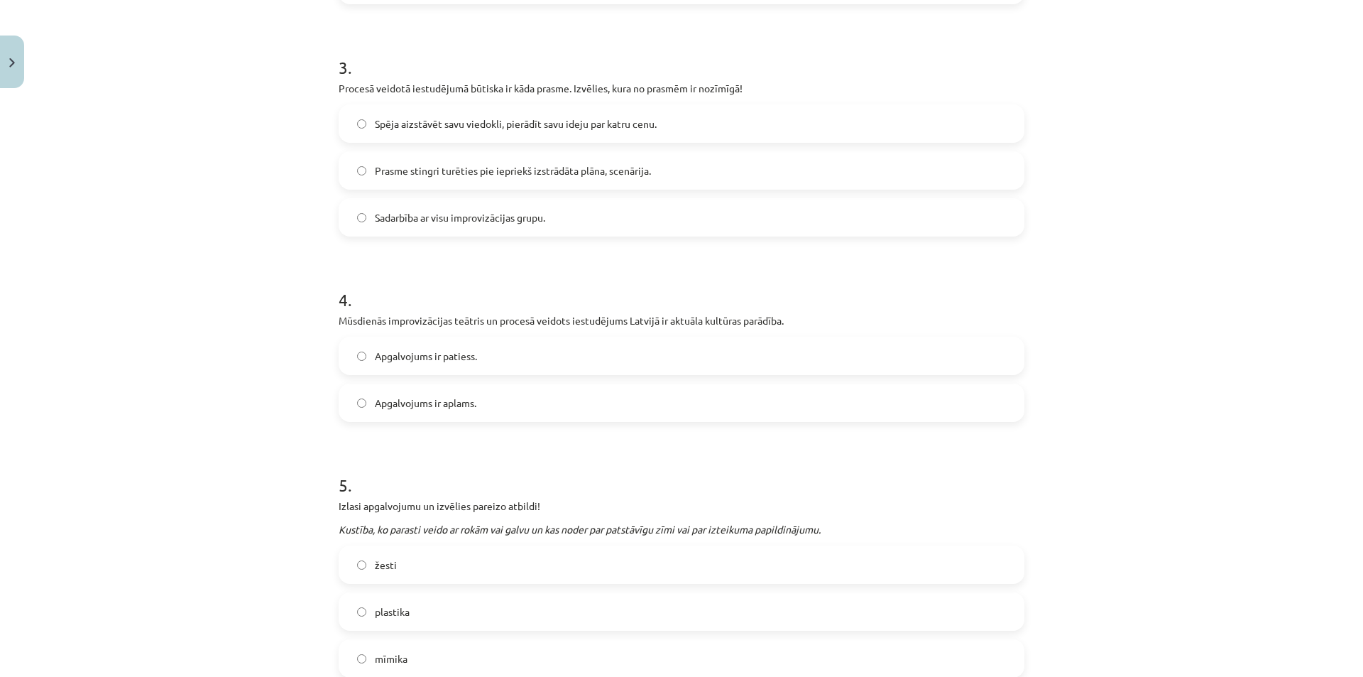
scroll to position [852, 0]
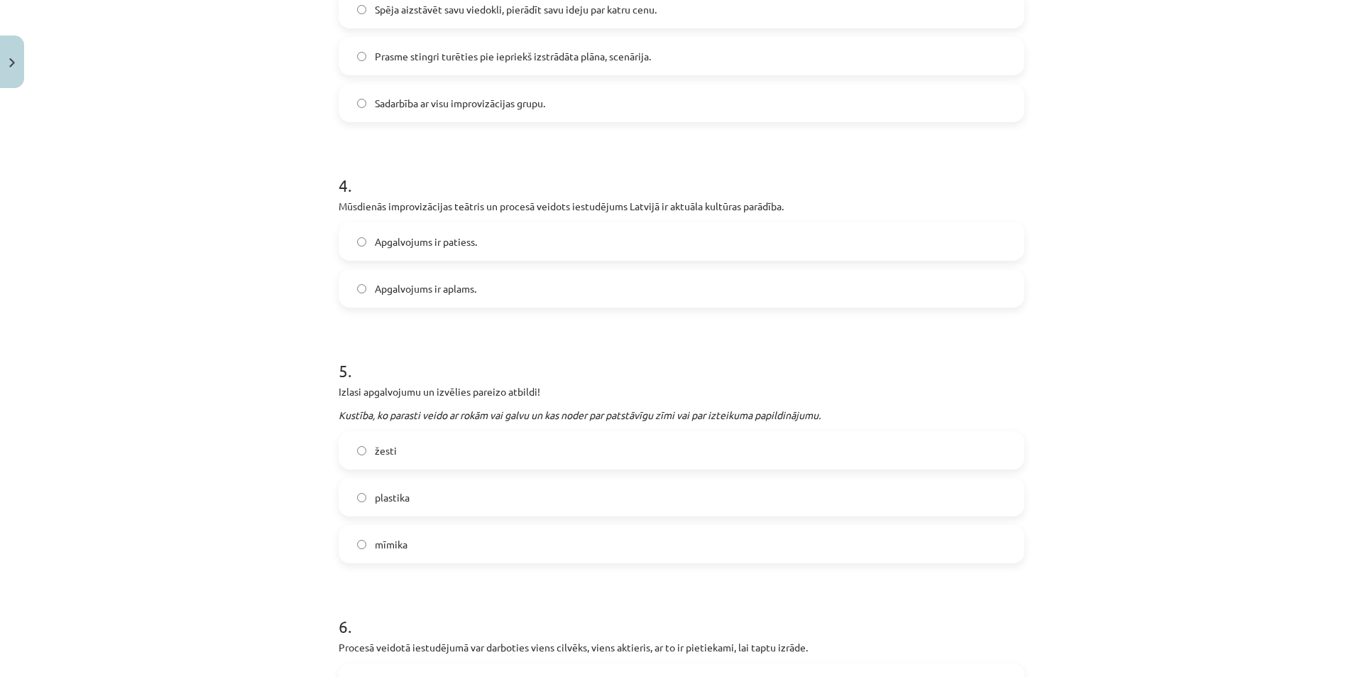
click at [483, 501] on label "plastika" at bounding box center [681, 497] width 683 height 36
click at [488, 461] on label "žesti" at bounding box center [681, 450] width 683 height 36
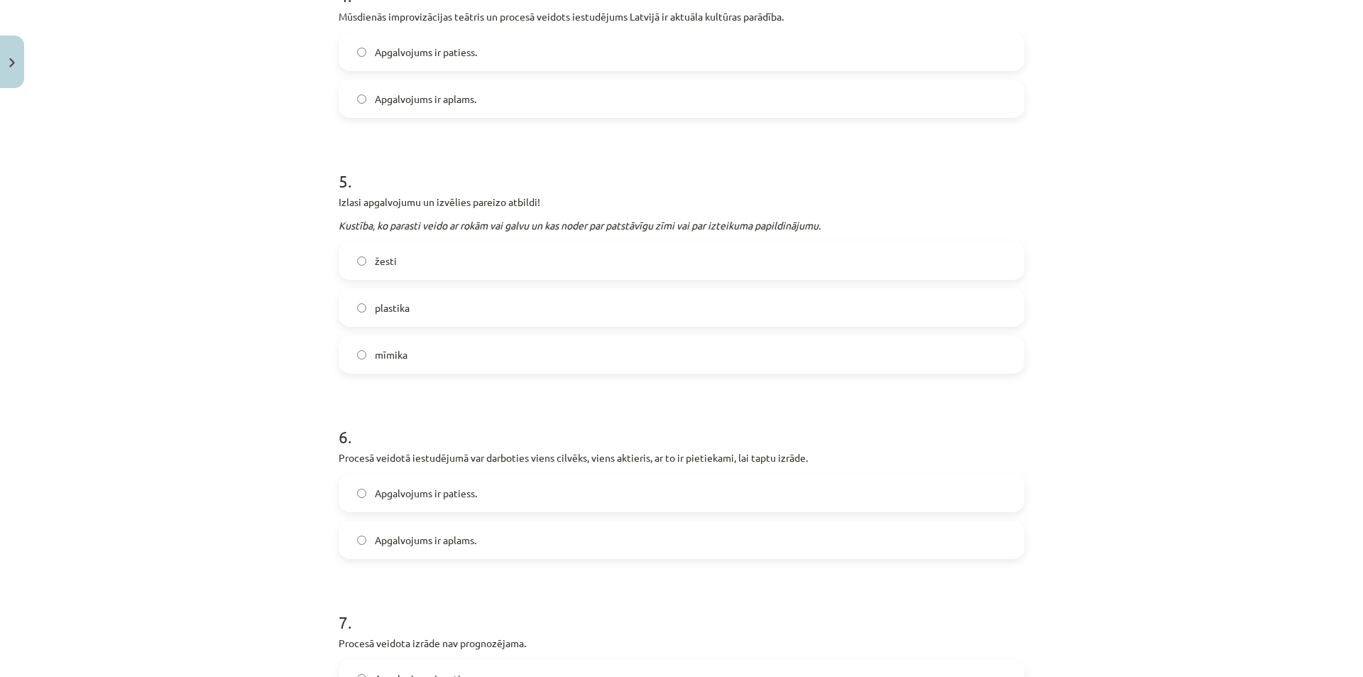
scroll to position [1065, 0]
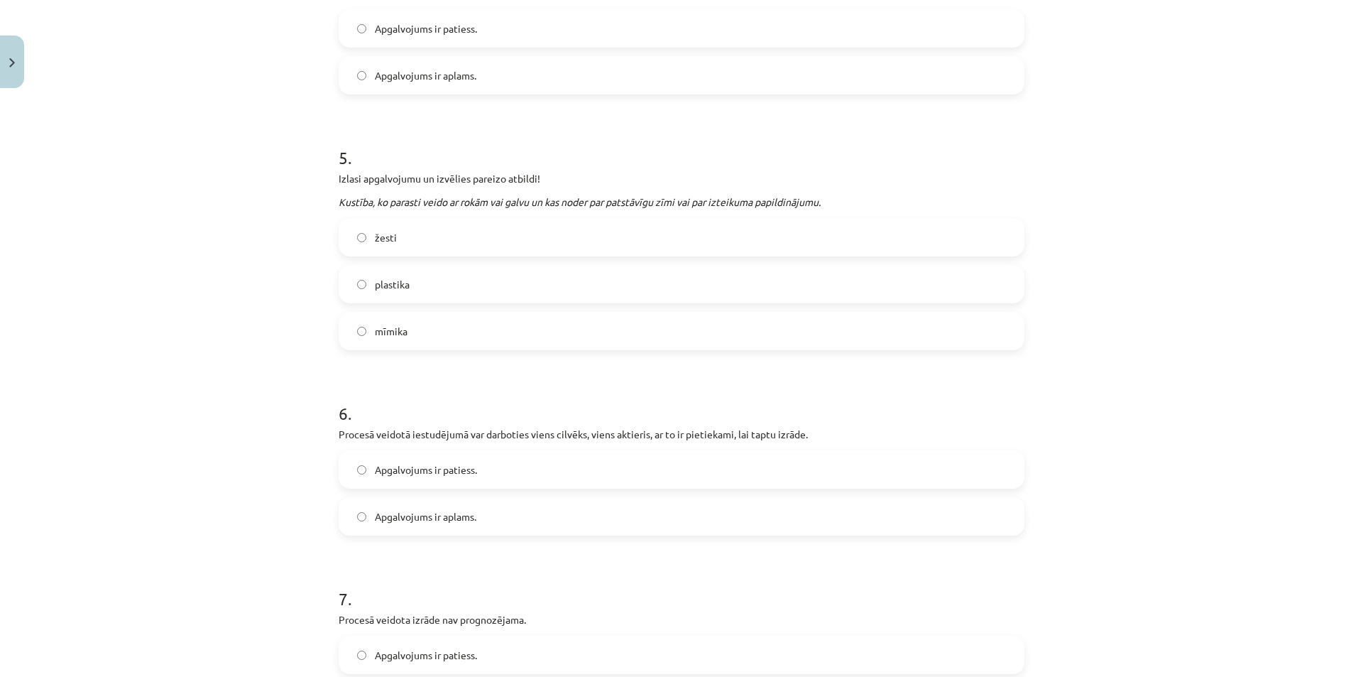
click at [564, 516] on label "Apgalvojums ir aplams." at bounding box center [681, 516] width 683 height 36
click at [1059, 483] on div "Mācību tēma: Teātra mākslas 7. klases 3. ieskaites mācību materiāls #6 Noslēgum…" at bounding box center [681, 338] width 1363 height 677
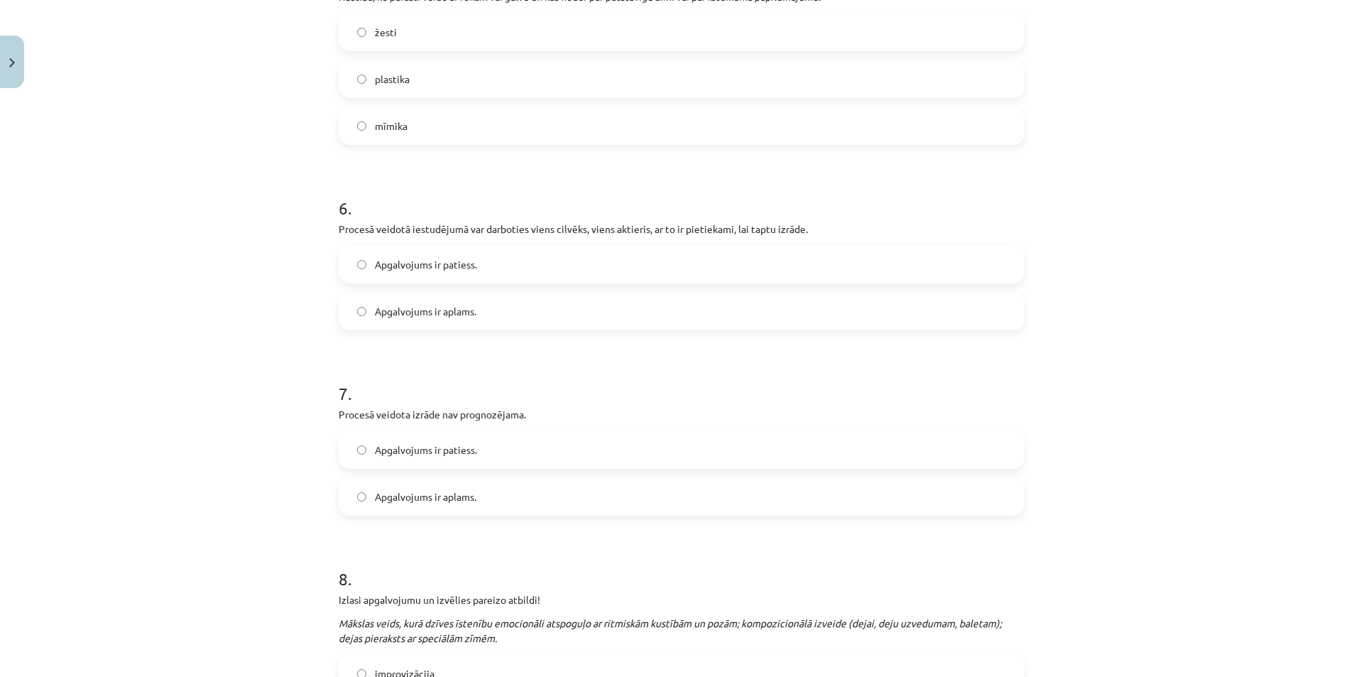
scroll to position [1278, 0]
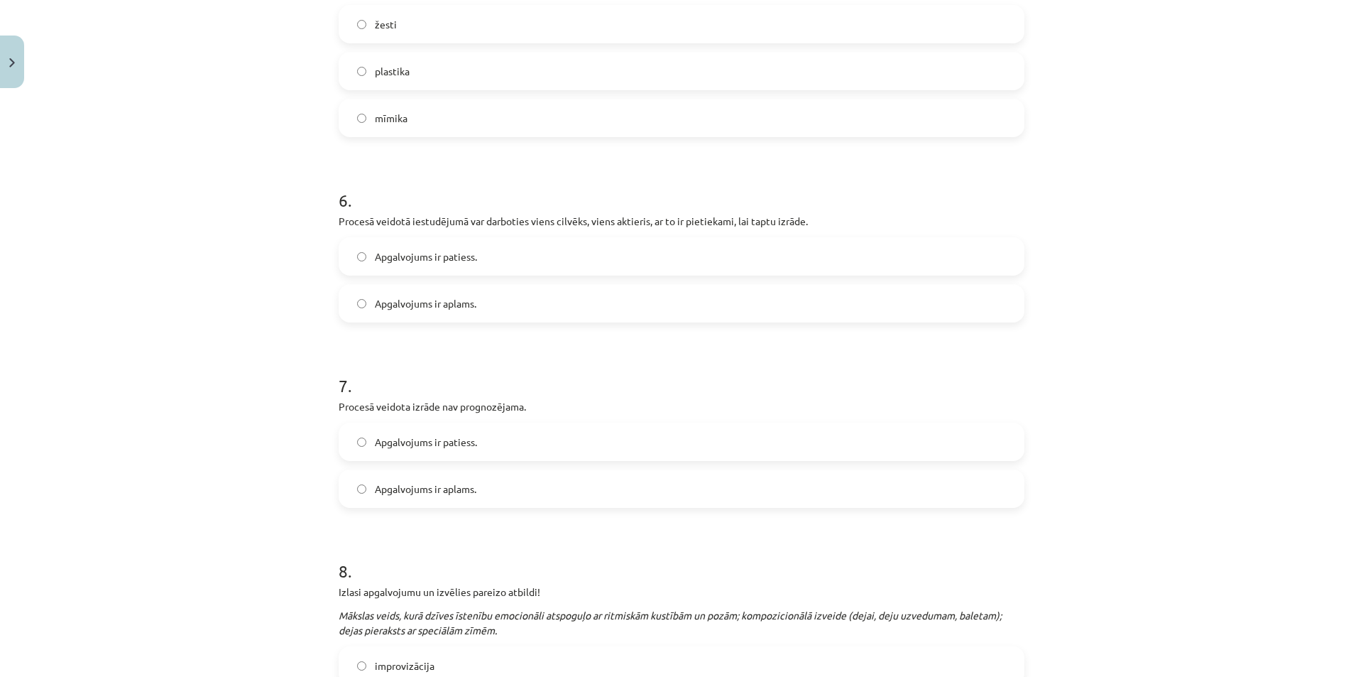
click at [528, 490] on label "Apgalvojums ir aplams." at bounding box center [681, 489] width 683 height 36
click at [522, 453] on label "Apgalvojums ir patiess." at bounding box center [681, 442] width 683 height 36
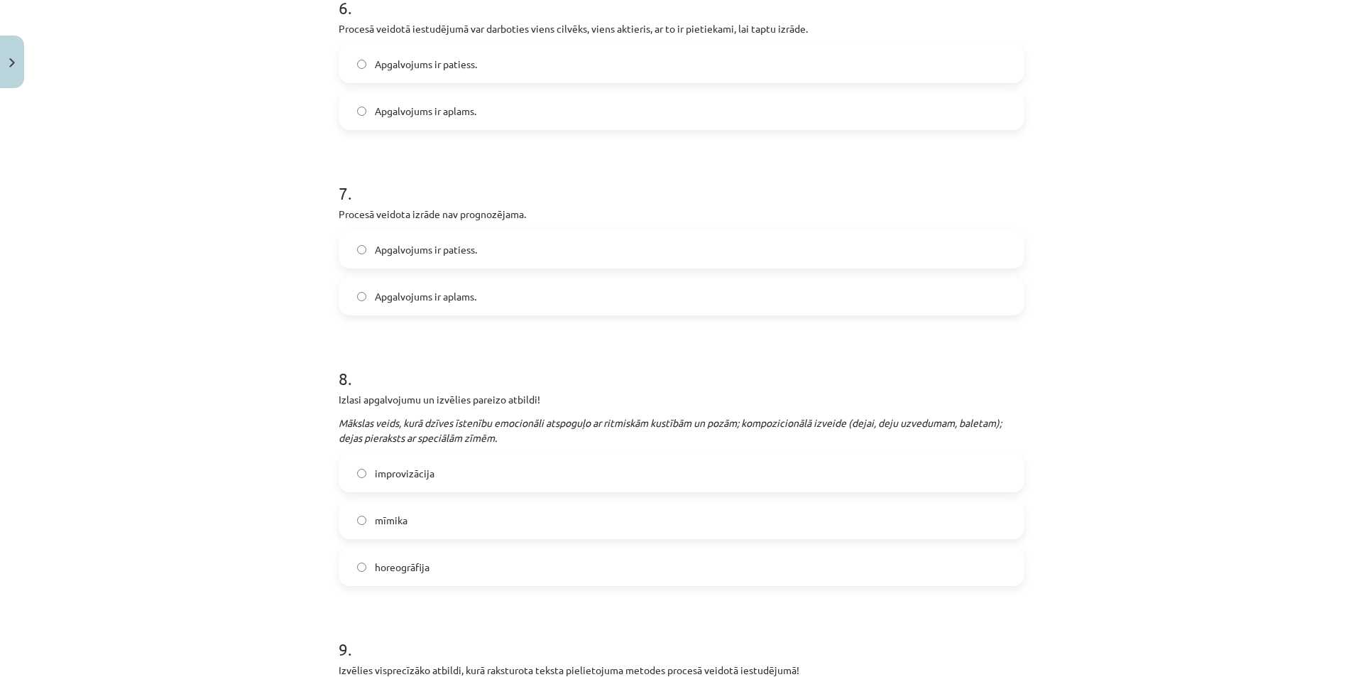
scroll to position [1491, 0]
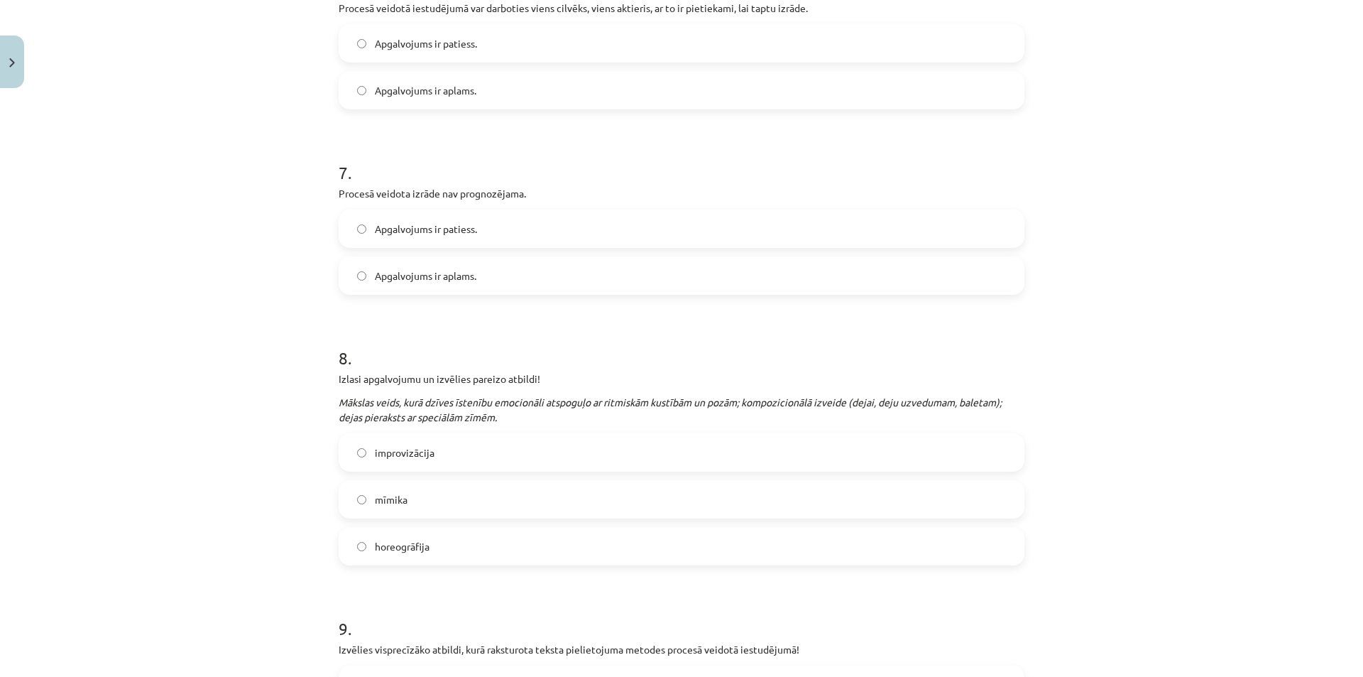
click at [531, 539] on label "horeogrāfija" at bounding box center [681, 546] width 683 height 36
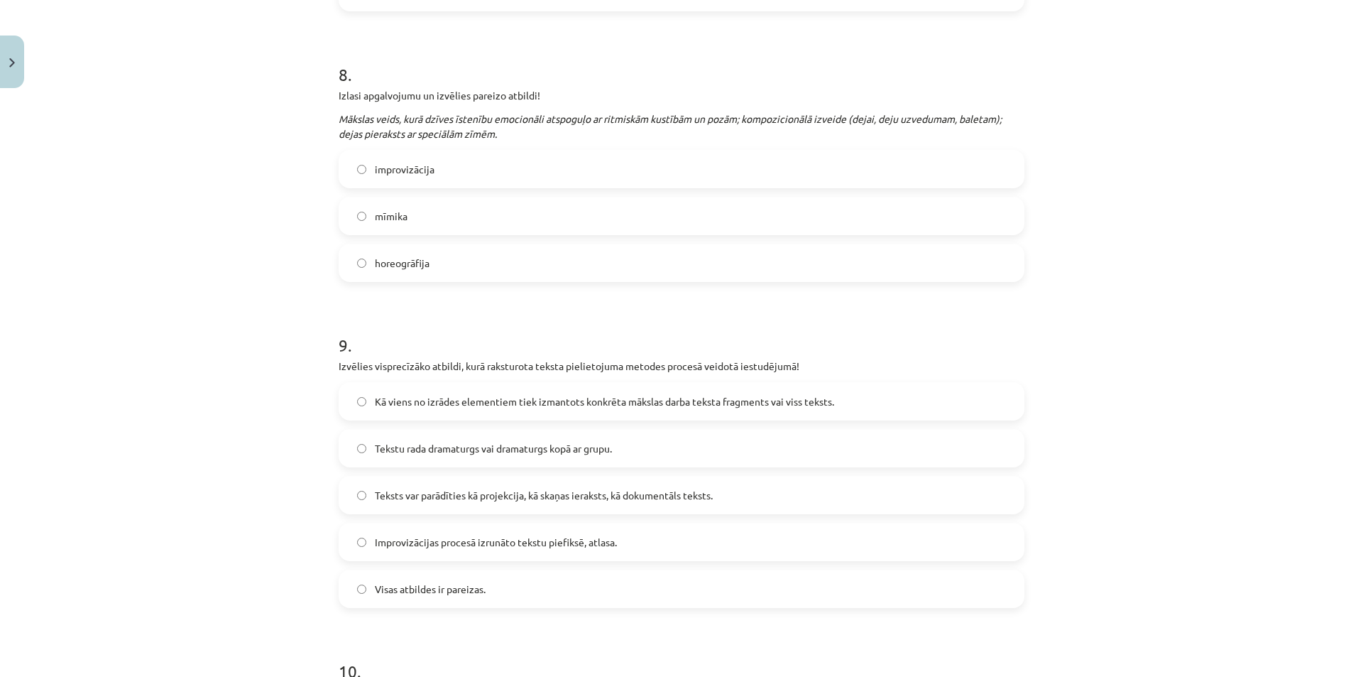
scroll to position [1775, 0]
click at [606, 413] on label "Kā viens no izrādes elementiem tiek izmantots konkrēta mākslas darba teksta fra…" at bounding box center [681, 401] width 683 height 36
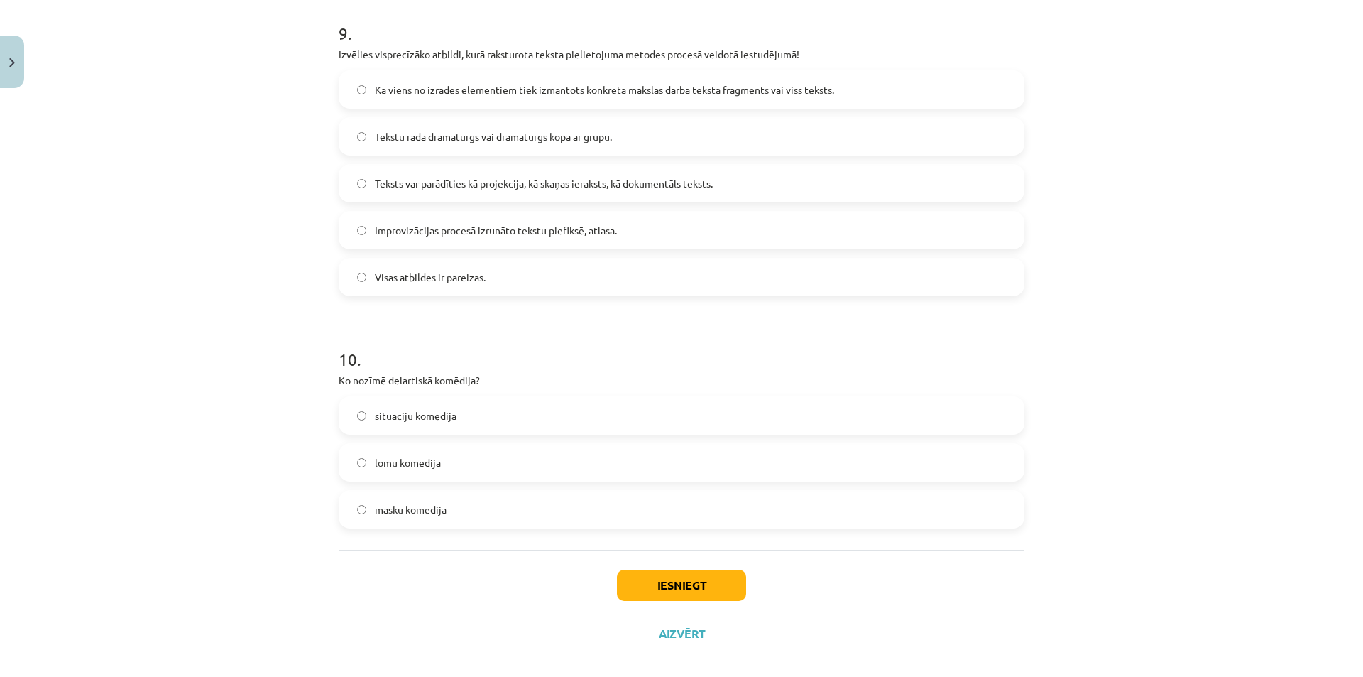
scroll to position [2102, 0]
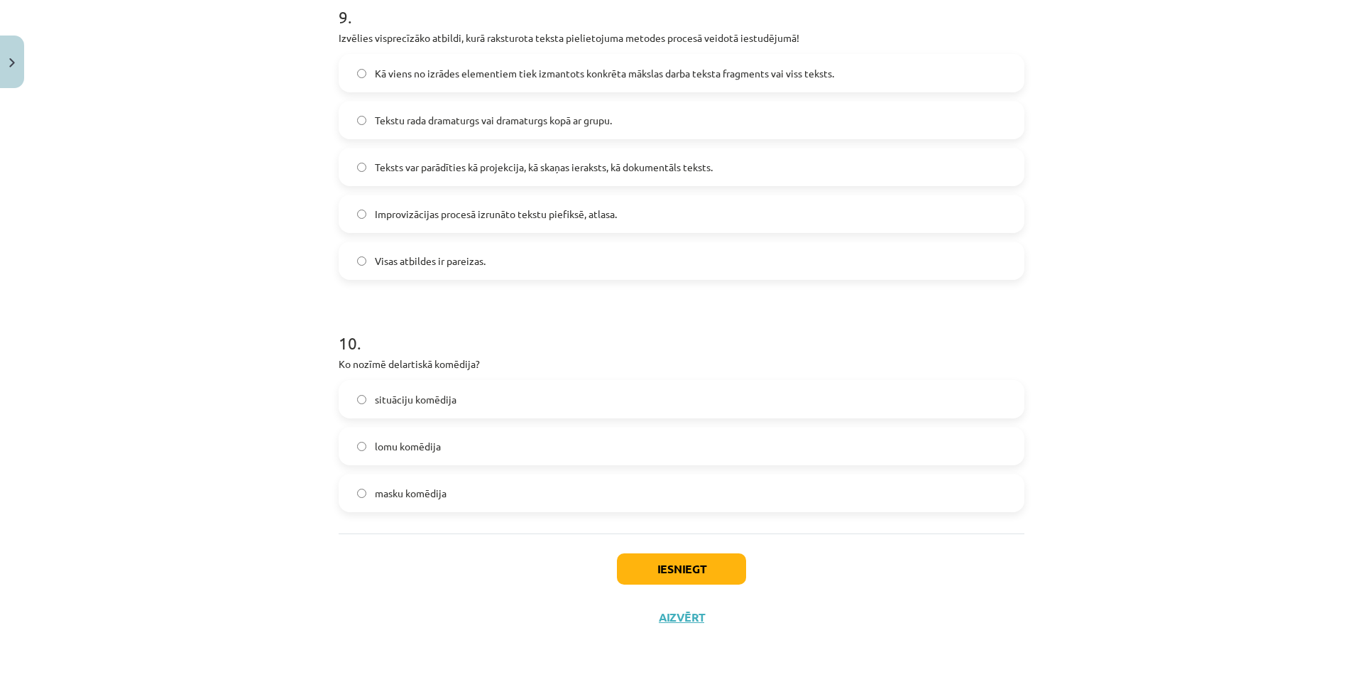
click at [484, 457] on label "lomu komēdija" at bounding box center [681, 446] width 683 height 36
click at [645, 560] on button "Iesniegt" at bounding box center [681, 568] width 129 height 31
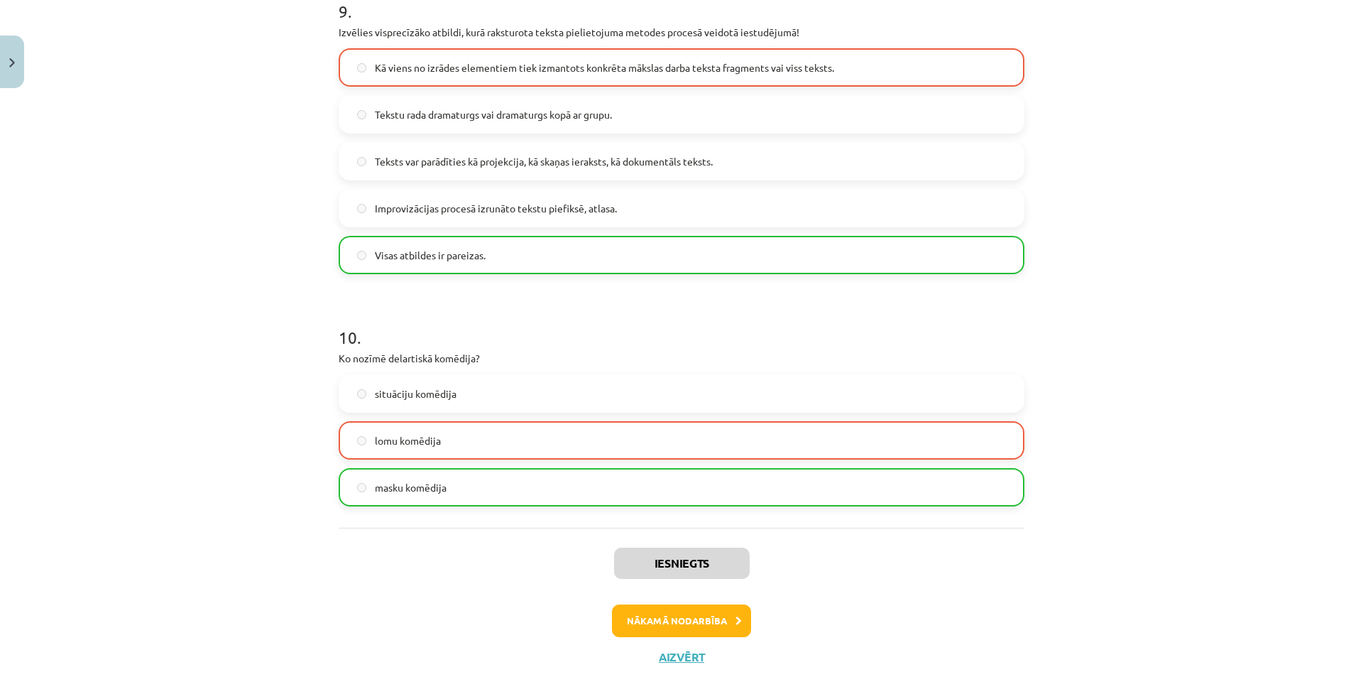
scroll to position [2130, 0]
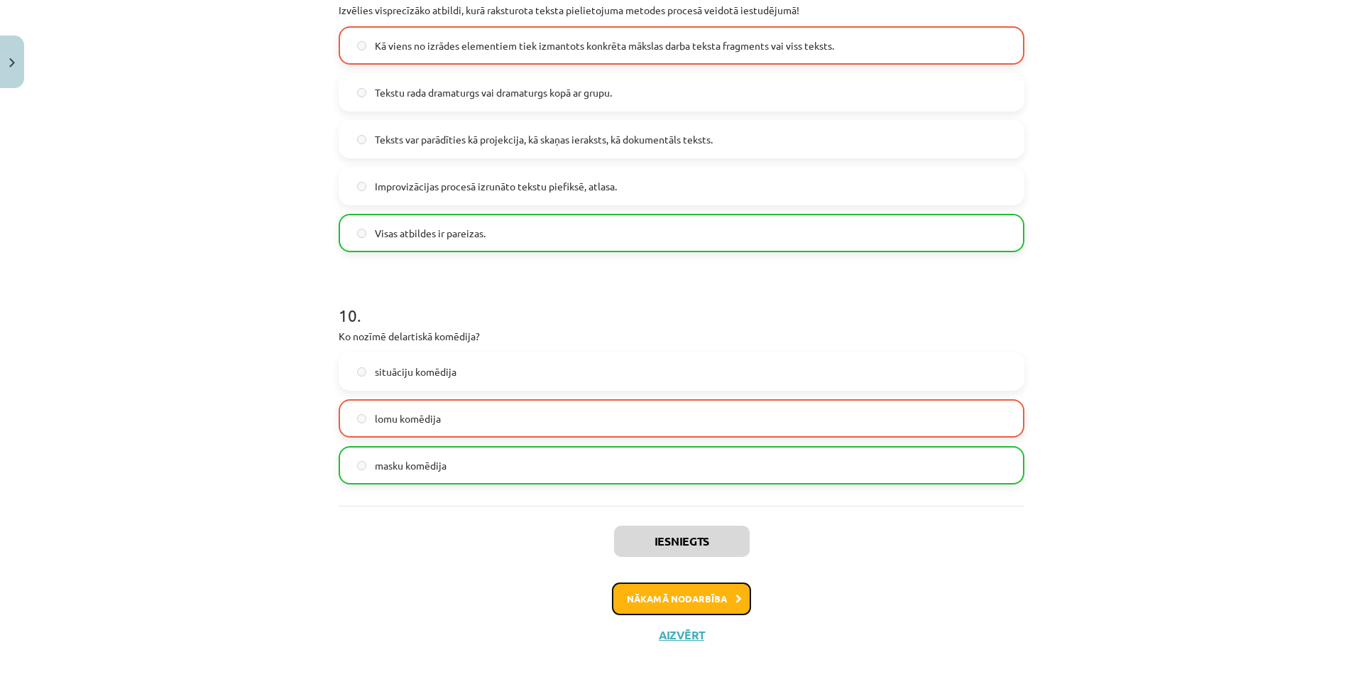
click at [694, 589] on button "Nākamā nodarbība" at bounding box center [681, 598] width 139 height 33
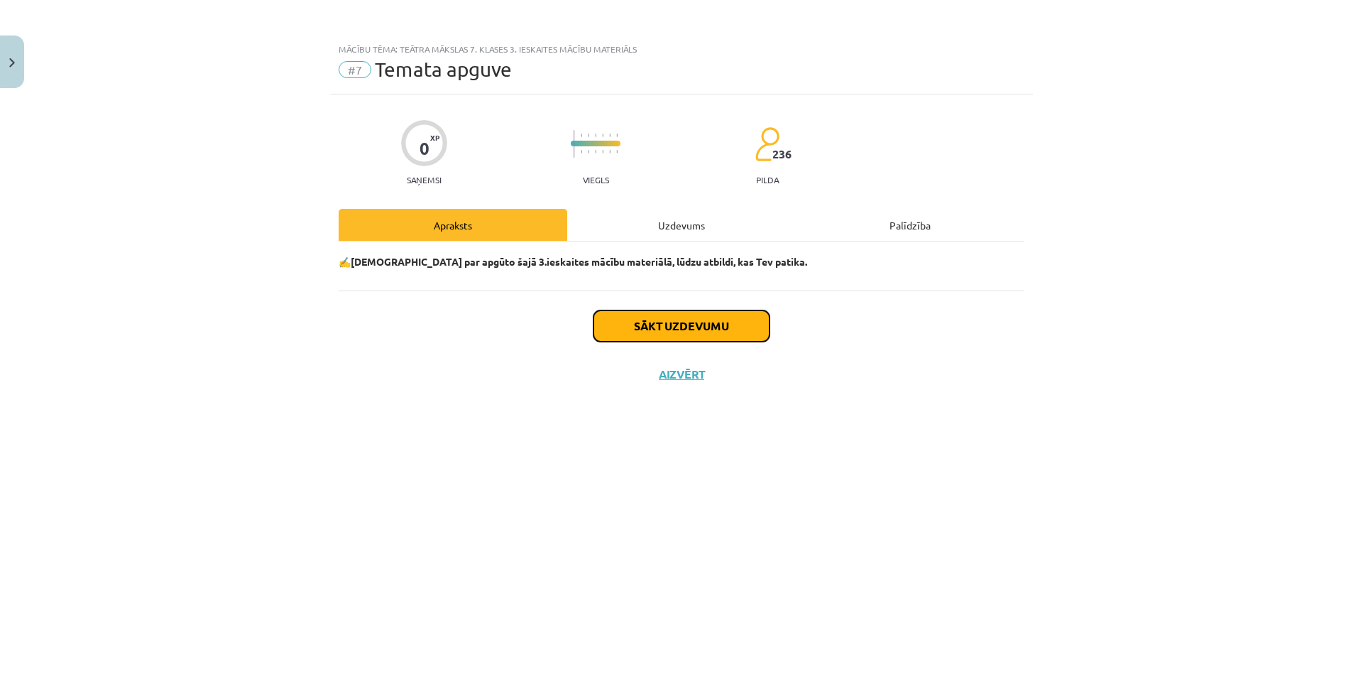
click at [657, 325] on button "Sākt uzdevumu" at bounding box center [682, 325] width 176 height 31
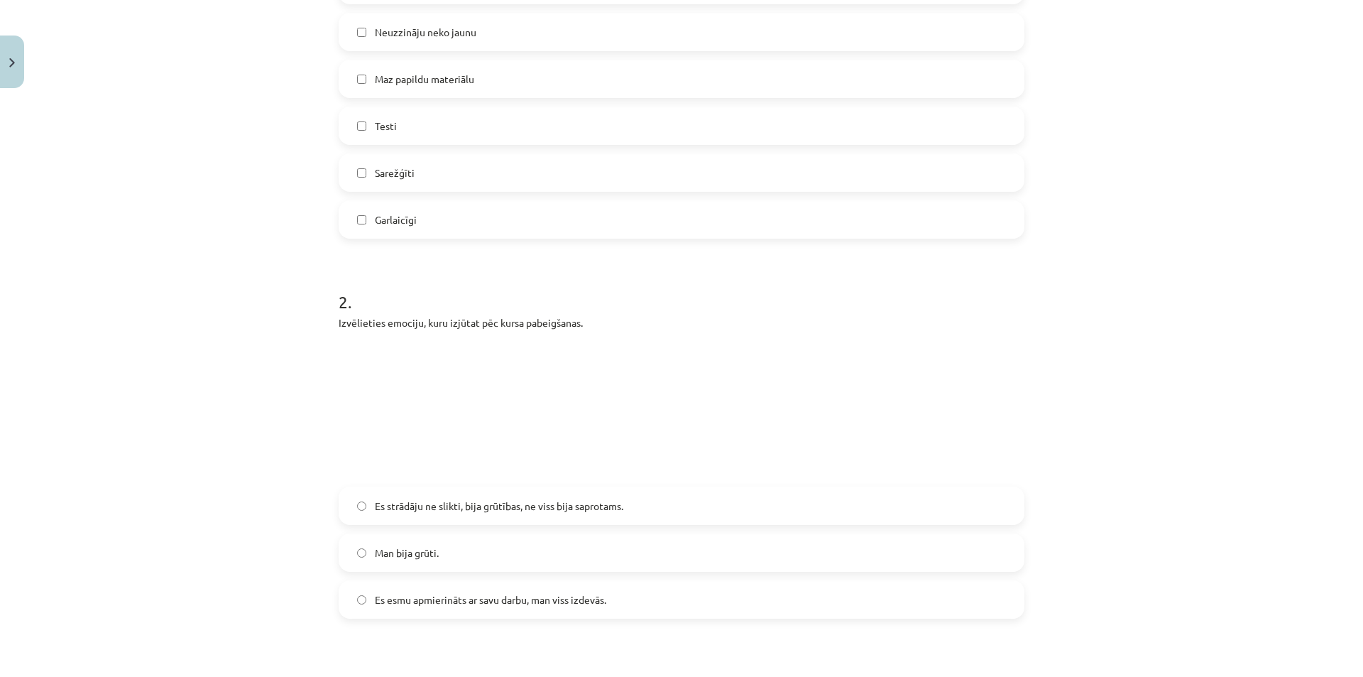
scroll to position [426, 0]
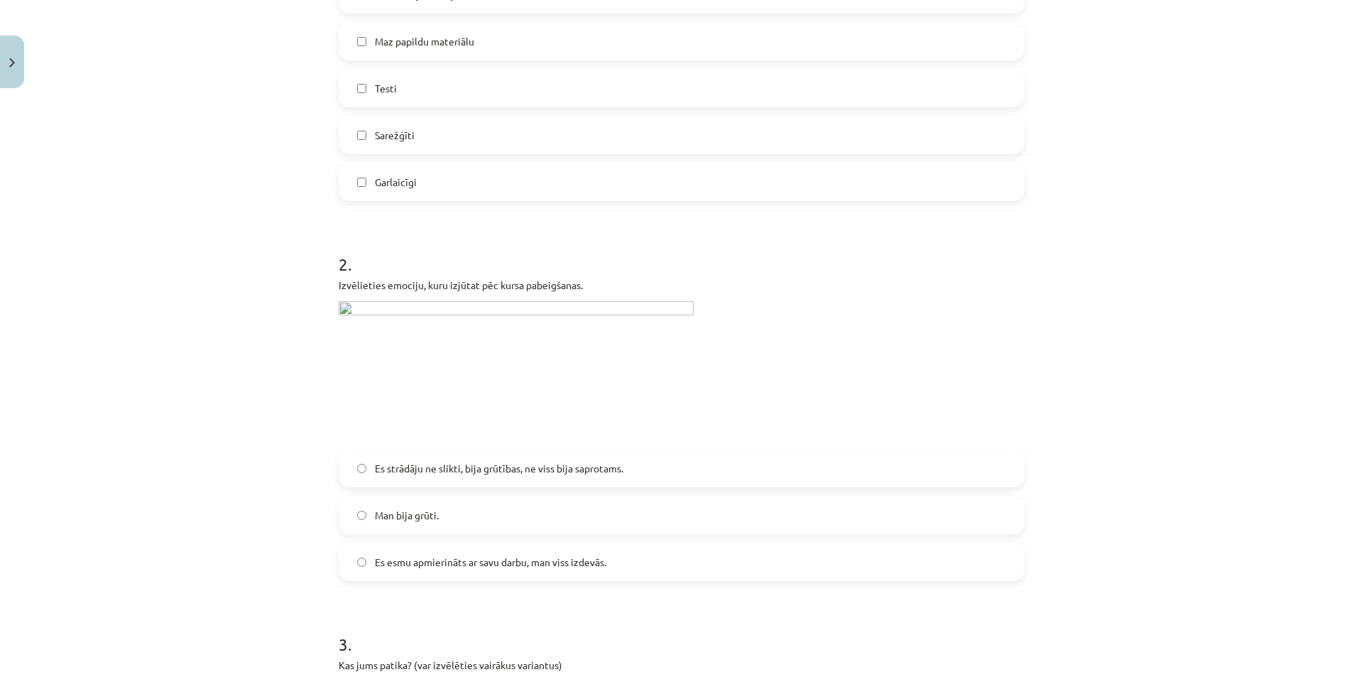
click at [427, 315] on img at bounding box center [516, 370] width 355 height 139
click at [434, 310] on img at bounding box center [516, 370] width 355 height 139
click at [342, 312] on img at bounding box center [516, 370] width 355 height 139
click at [363, 307] on img at bounding box center [516, 370] width 355 height 139
click at [365, 306] on img at bounding box center [516, 370] width 355 height 139
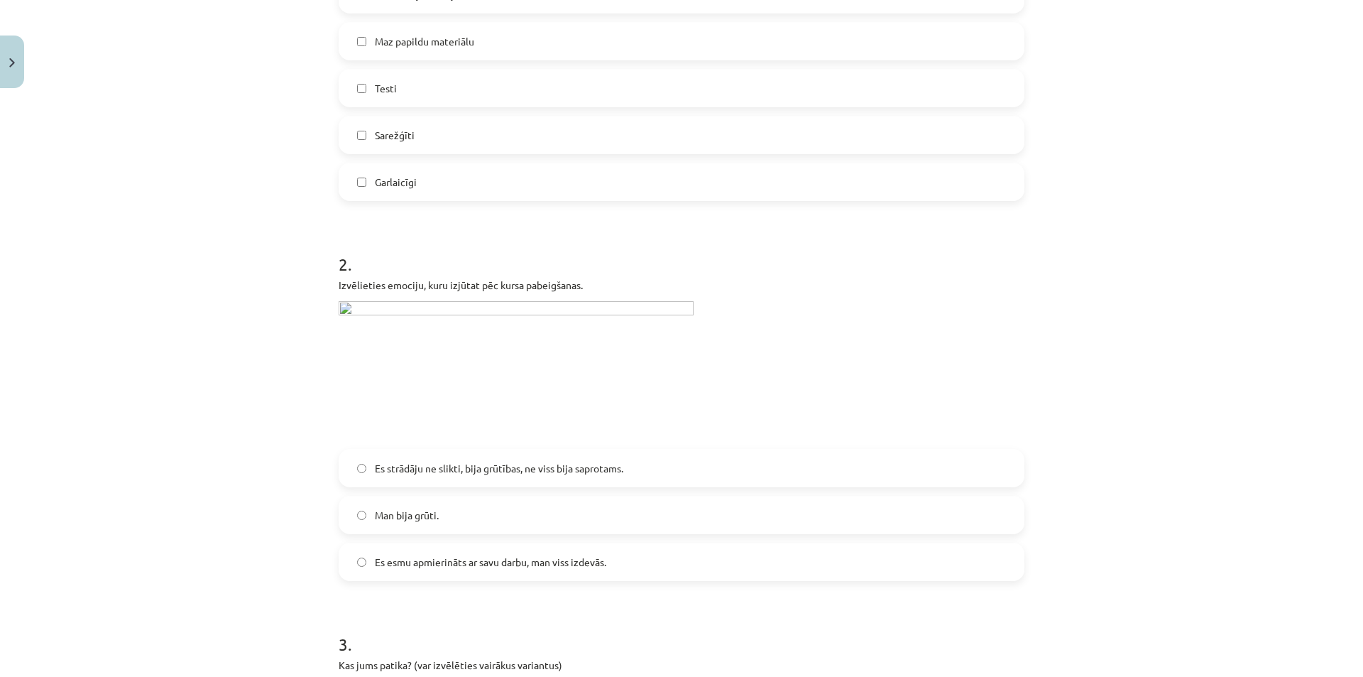
click at [369, 306] on img at bounding box center [516, 370] width 355 height 139
drag, startPoint x: 369, startPoint y: 306, endPoint x: 359, endPoint y: 308, distance: 10.2
click at [359, 308] on img at bounding box center [516, 370] width 355 height 139
click at [359, 307] on img at bounding box center [516, 370] width 355 height 139
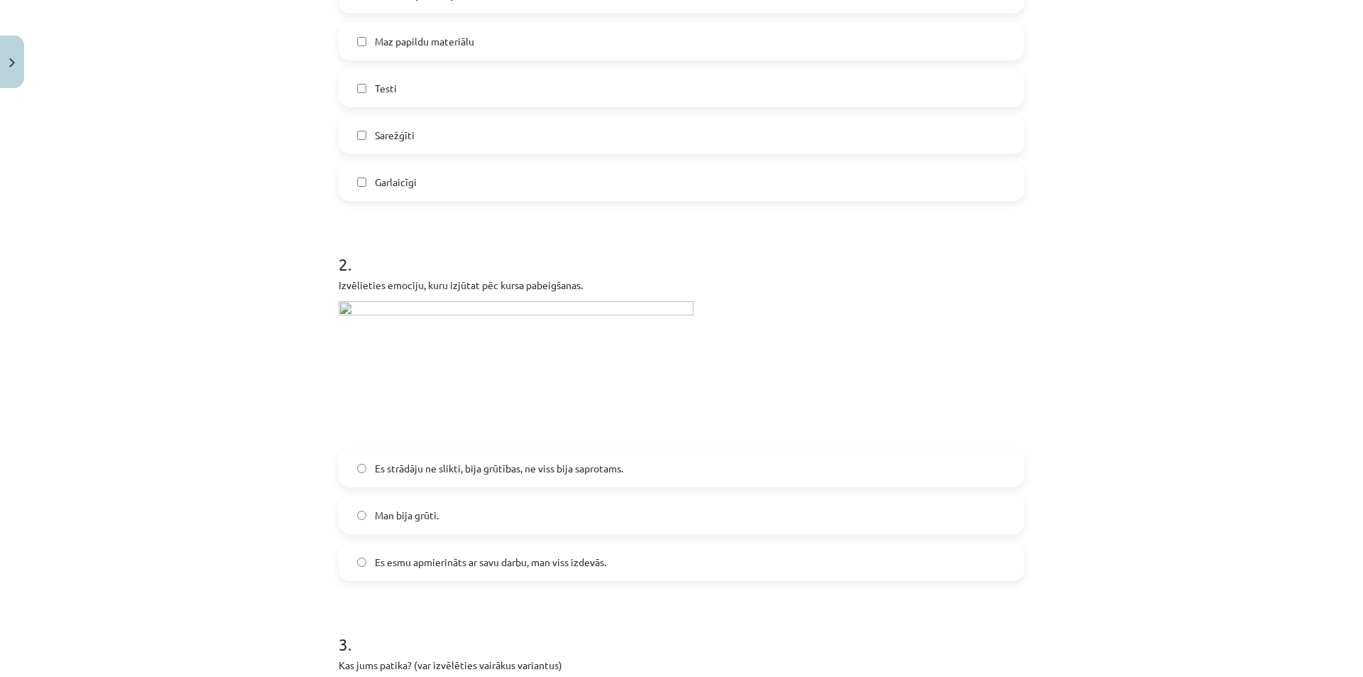
click at [633, 573] on label "Es esmu apmierināts ar savu darbu, man viss izdevās." at bounding box center [681, 562] width 683 height 36
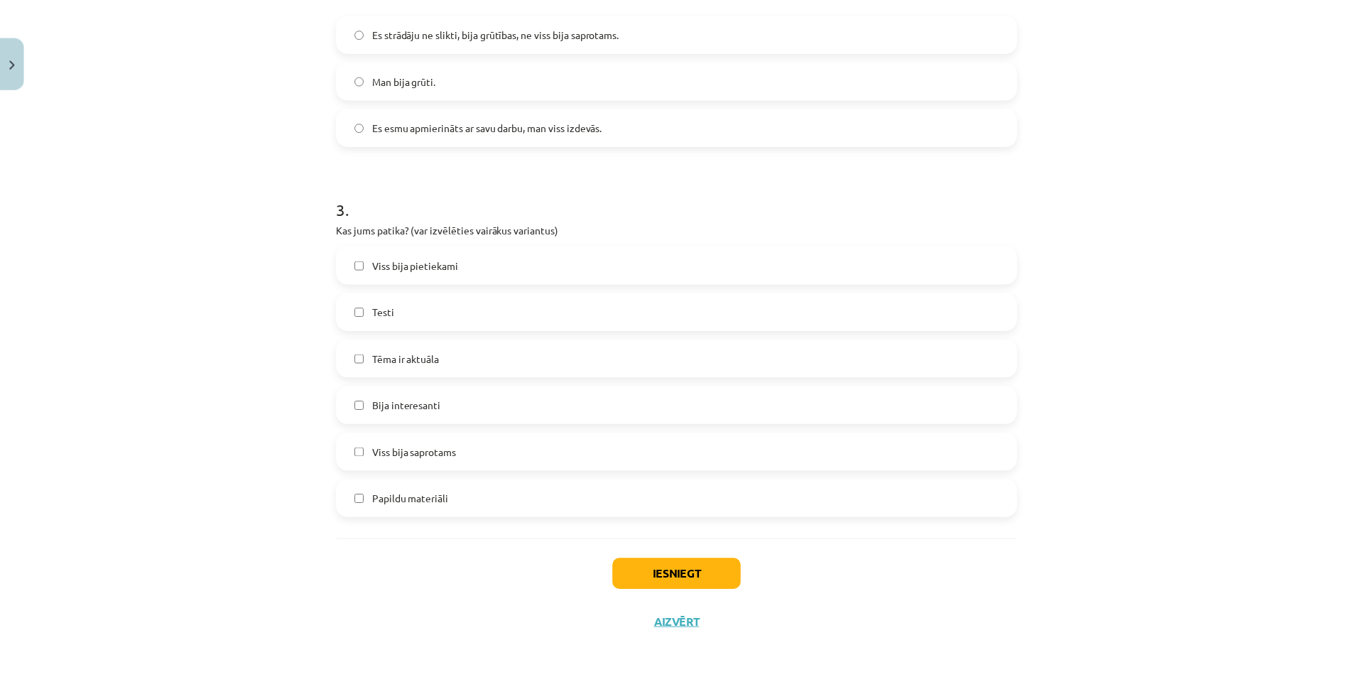
scroll to position [868, 0]
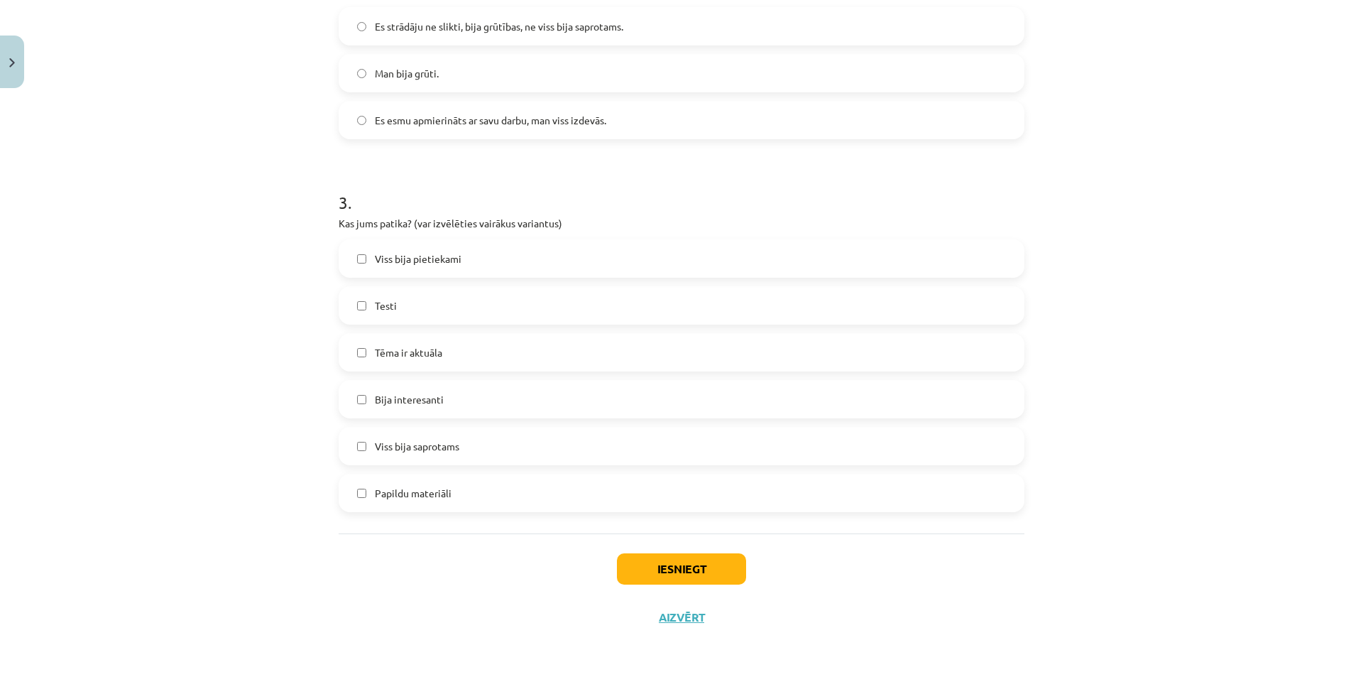
click at [680, 552] on div "Iesniegt Aizvērt" at bounding box center [682, 582] width 686 height 99
click at [680, 560] on button "Iesniegt" at bounding box center [681, 568] width 129 height 31
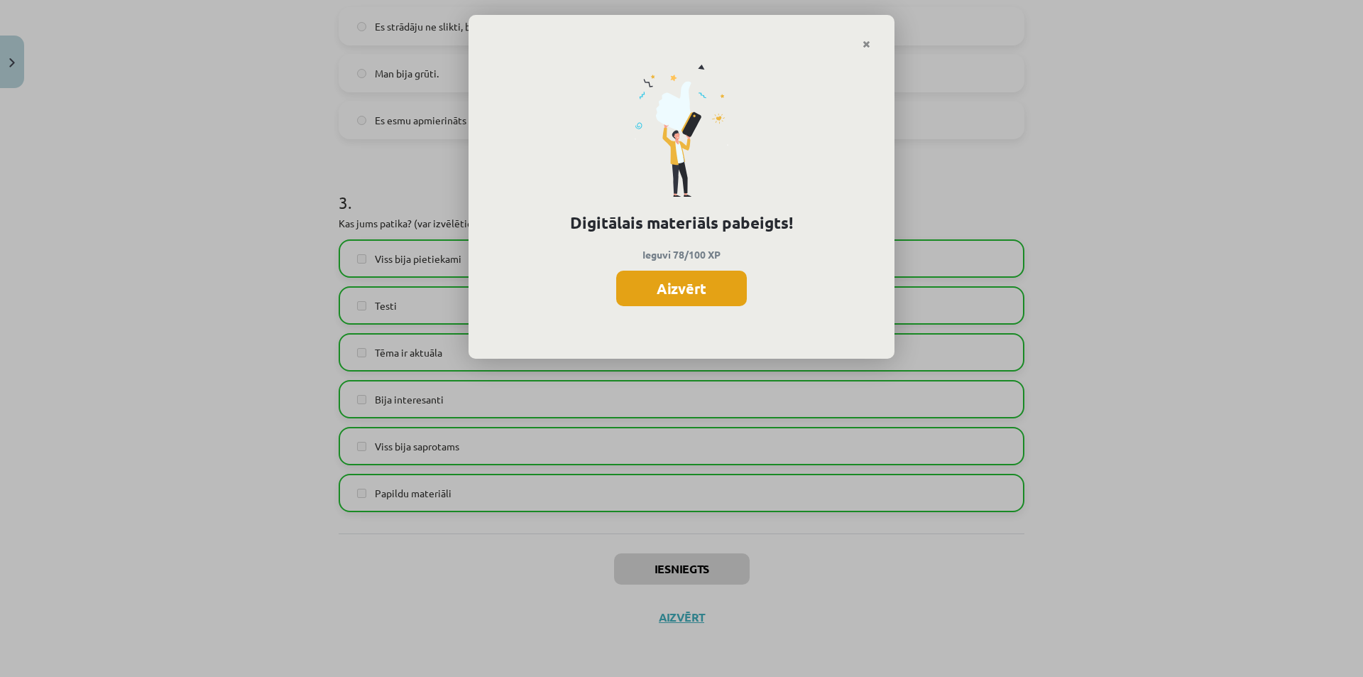
click at [655, 292] on button "Aizvērt" at bounding box center [681, 289] width 131 height 36
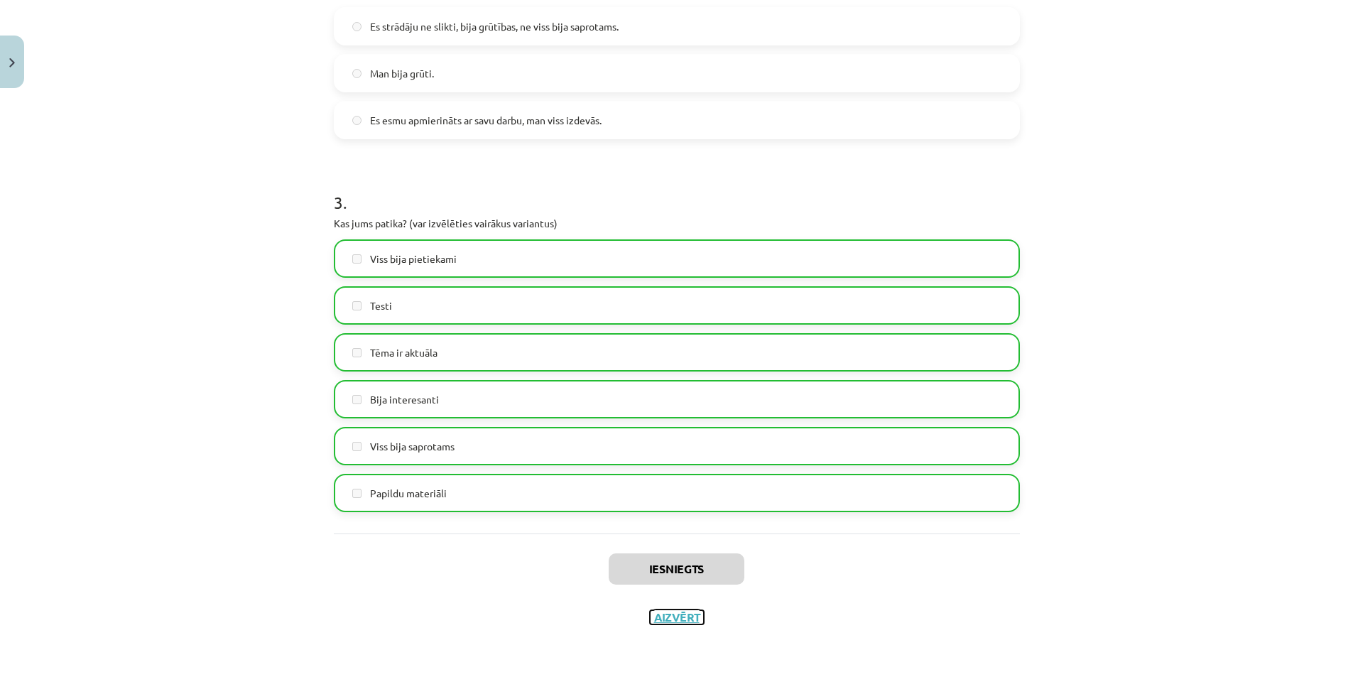
click at [677, 613] on button "Aizvērt" at bounding box center [677, 617] width 54 height 14
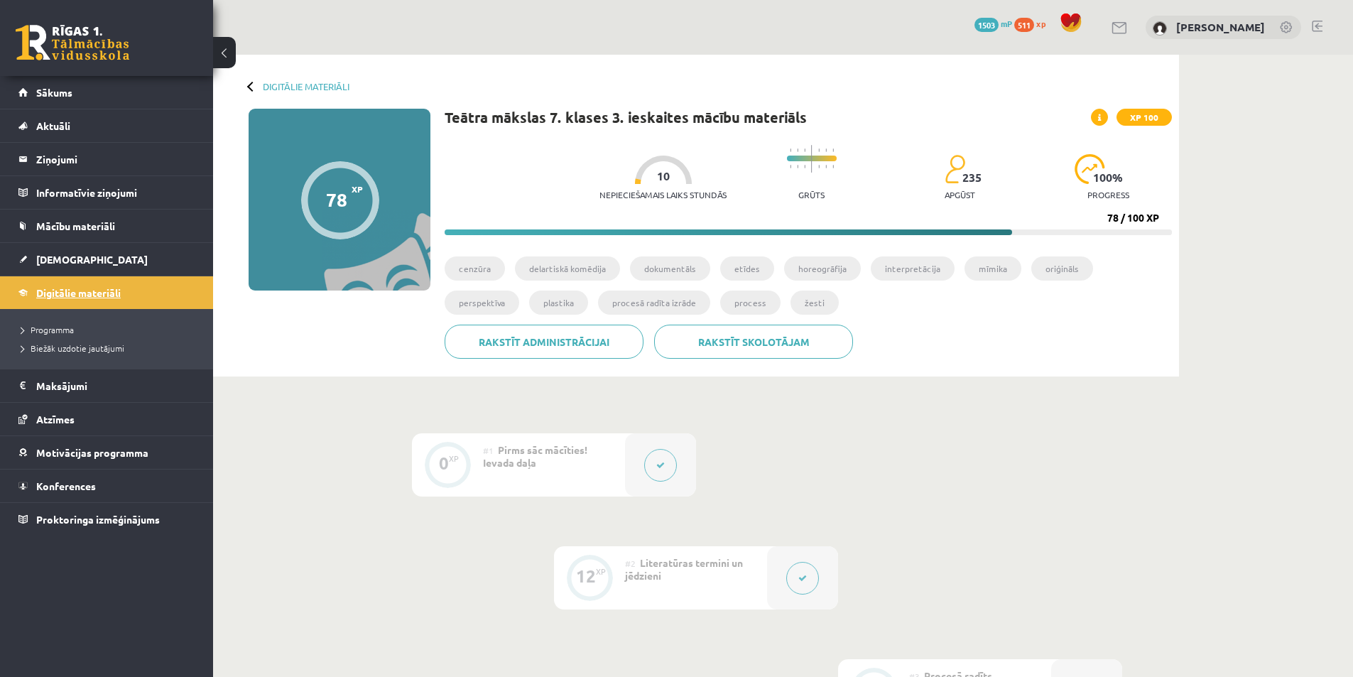
click at [128, 290] on link "Digitālie materiāli" at bounding box center [106, 292] width 177 height 33
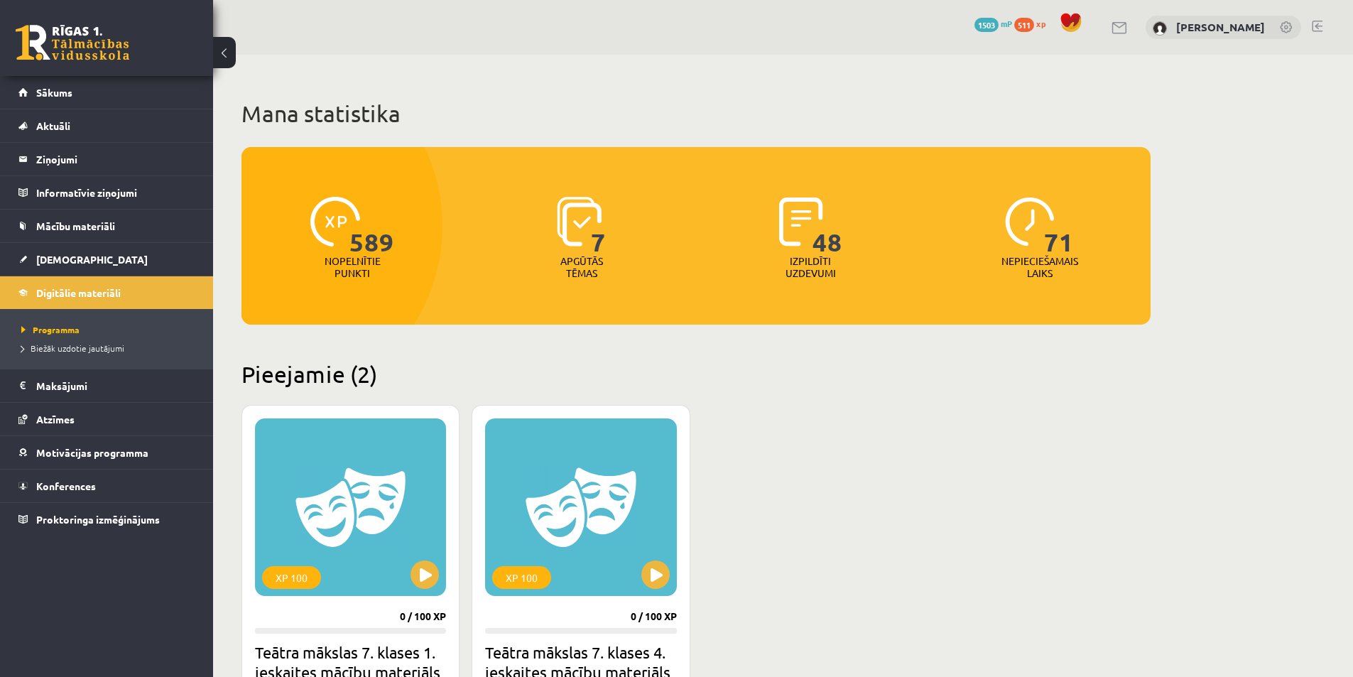
scroll to position [213, 0]
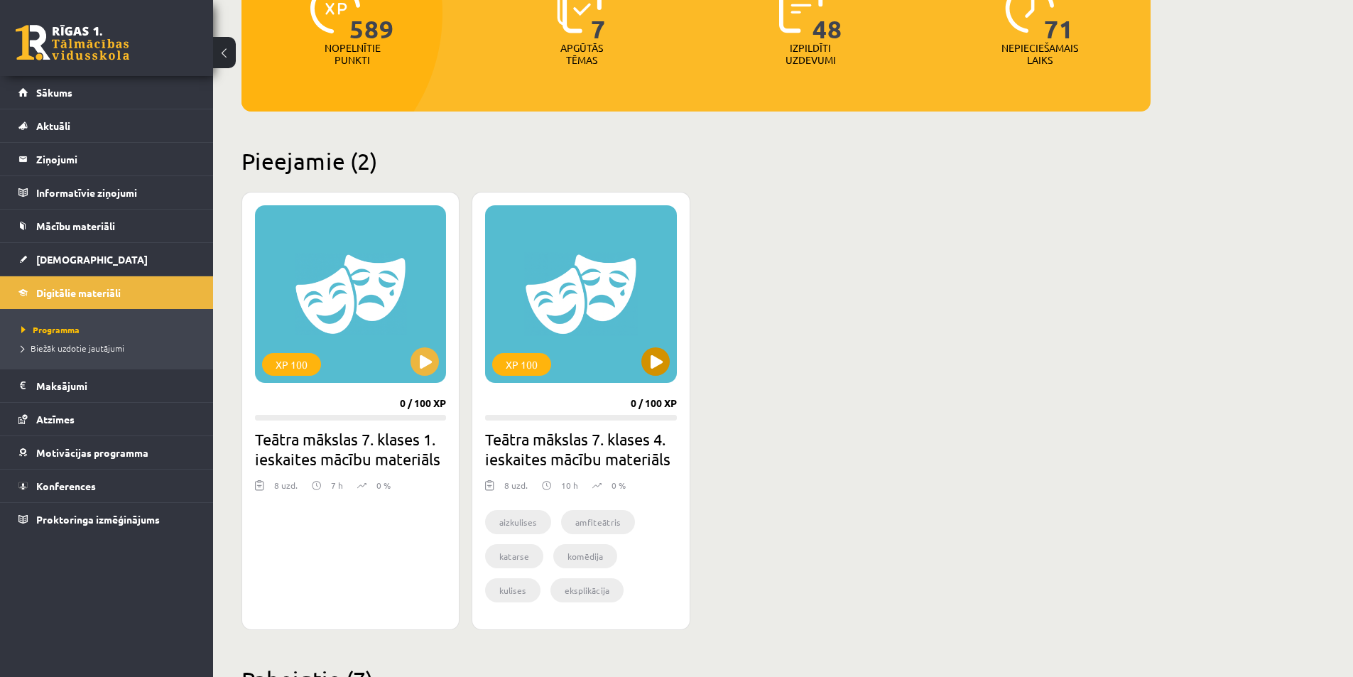
click at [644, 380] on div "XP 100" at bounding box center [580, 294] width 191 height 178
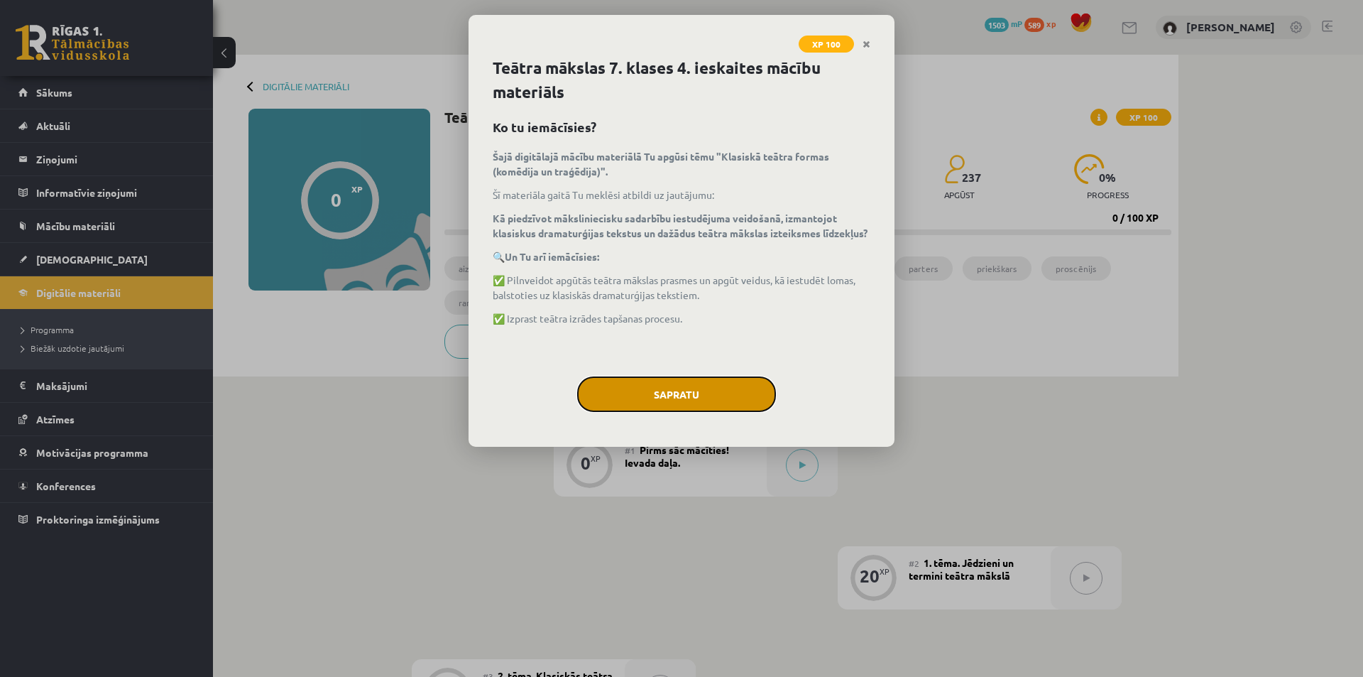
click at [661, 391] on button "Sapratu" at bounding box center [676, 394] width 199 height 36
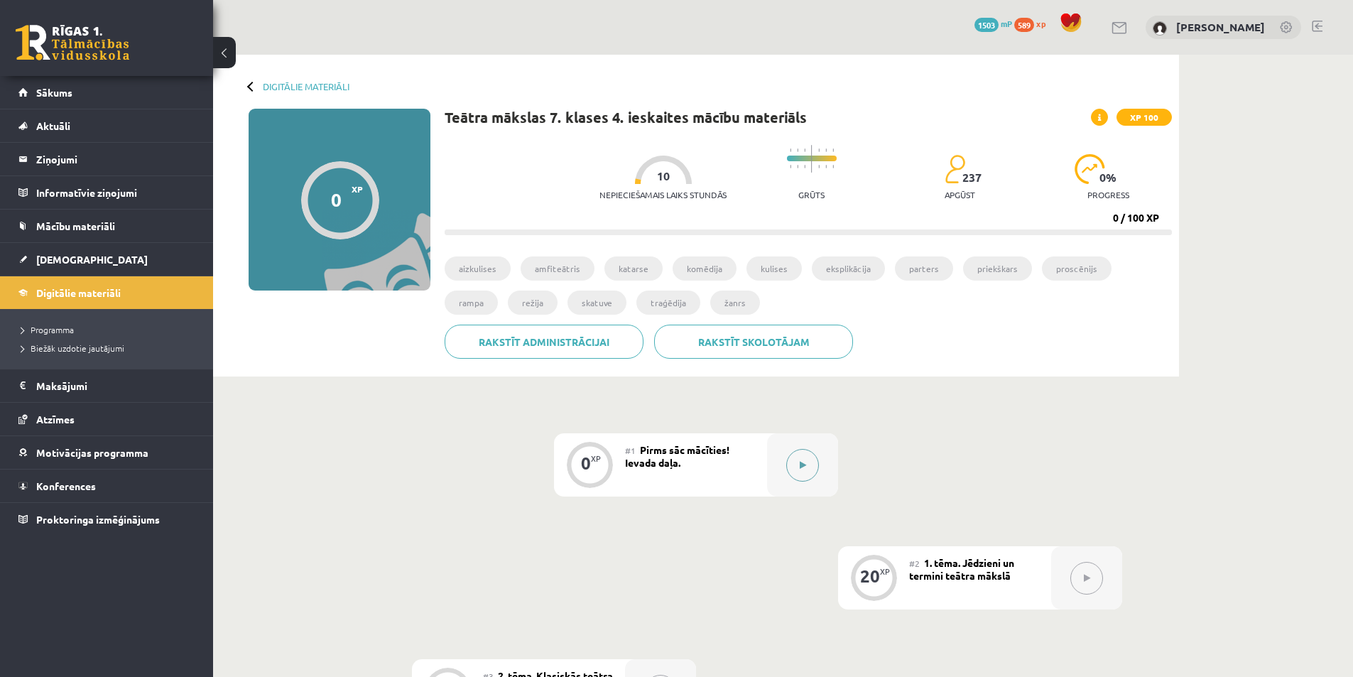
click at [792, 462] on button at bounding box center [802, 465] width 33 height 33
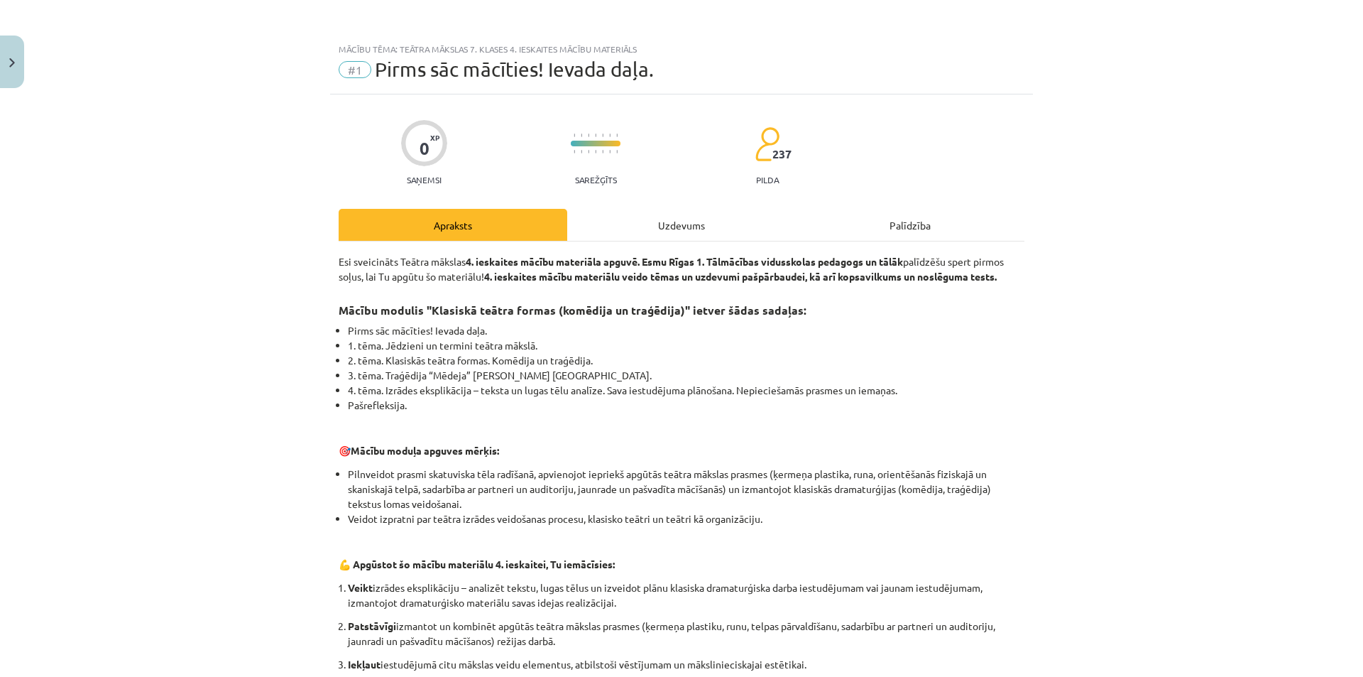
click at [699, 226] on div "Uzdevums" at bounding box center [681, 225] width 229 height 32
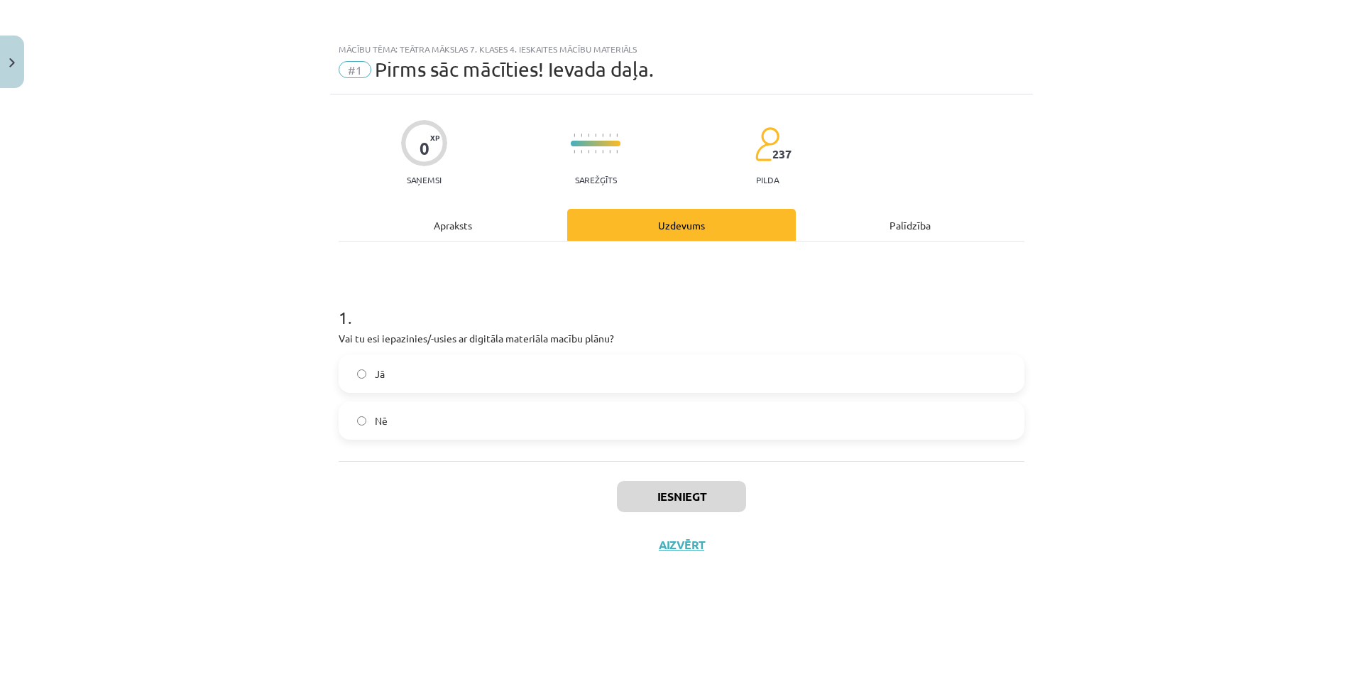
click at [455, 245] on div "1 . Vai tu esi iepazinies/-usies ar digitāla materiāla macību plānu? Jā Nē" at bounding box center [682, 350] width 686 height 219
click at [466, 230] on div "Apraksts" at bounding box center [453, 225] width 229 height 32
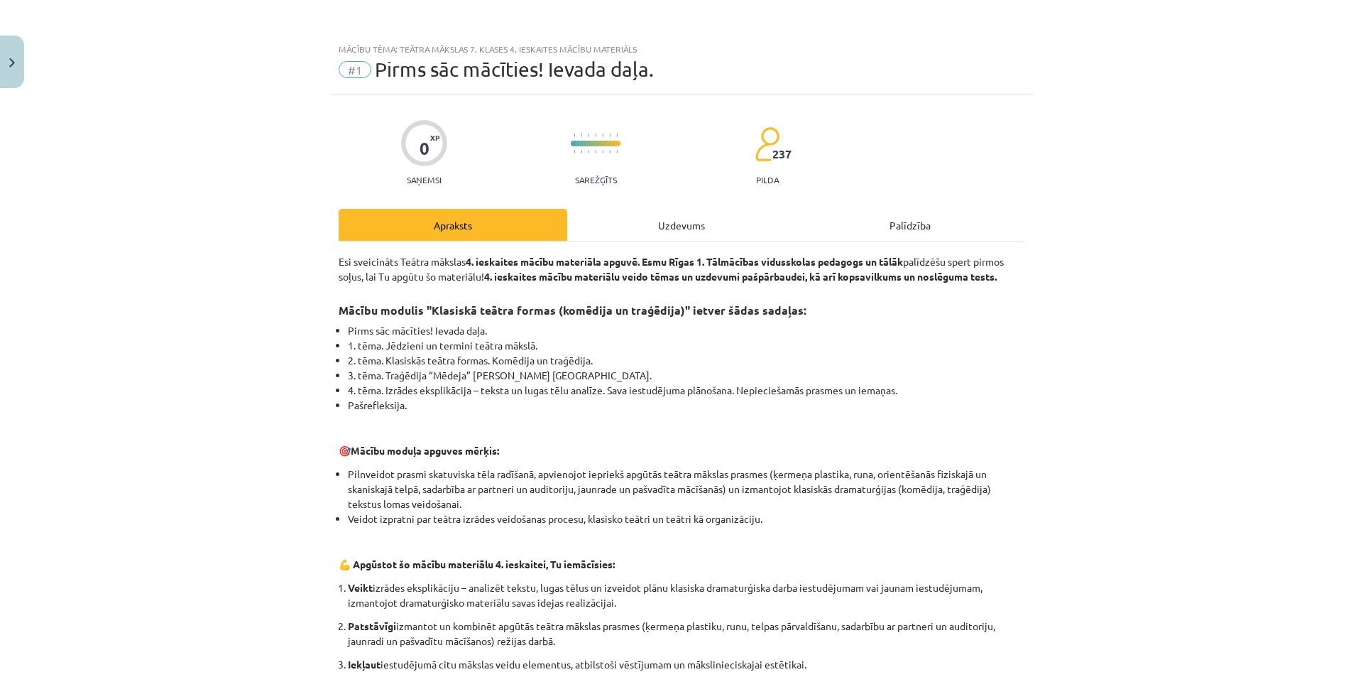
click at [611, 216] on div "Uzdevums" at bounding box center [681, 225] width 229 height 32
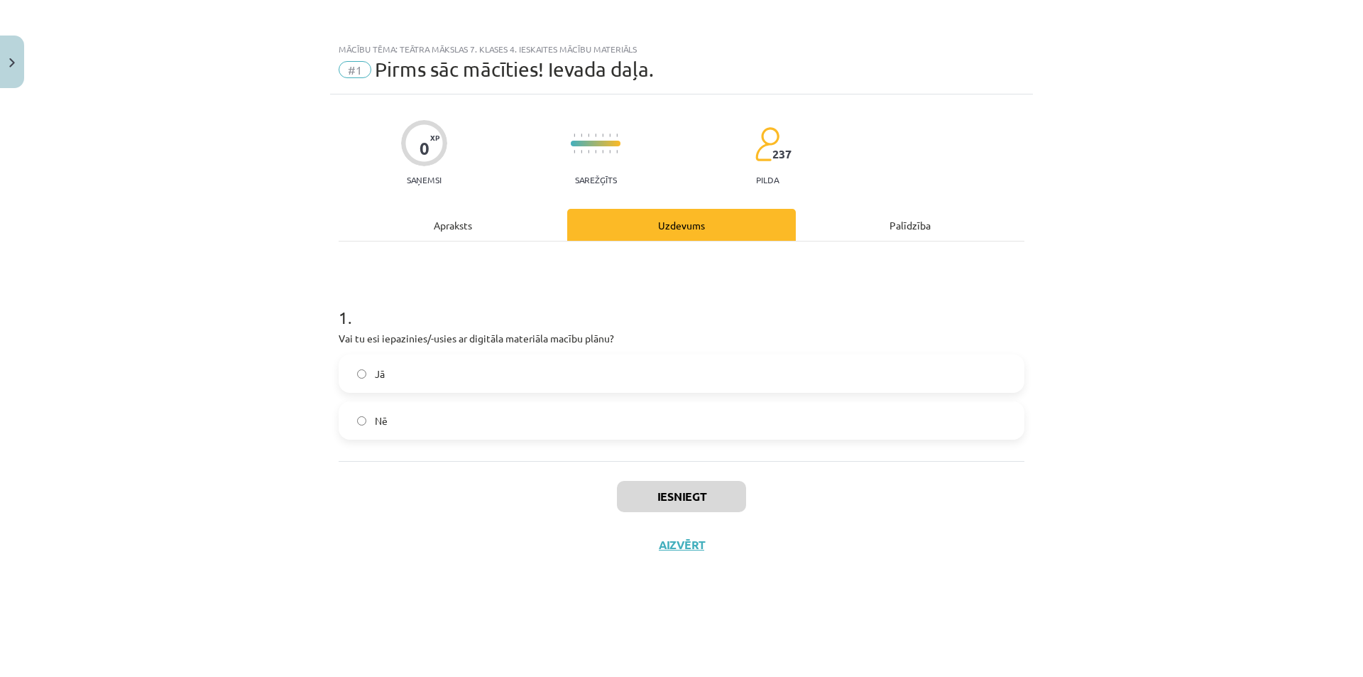
click at [562, 359] on label "Jā" at bounding box center [681, 374] width 683 height 36
click at [635, 476] on div "Iesniegt Aizvērt" at bounding box center [682, 510] width 686 height 99
click at [651, 494] on button "Iesniegt" at bounding box center [681, 496] width 129 height 31
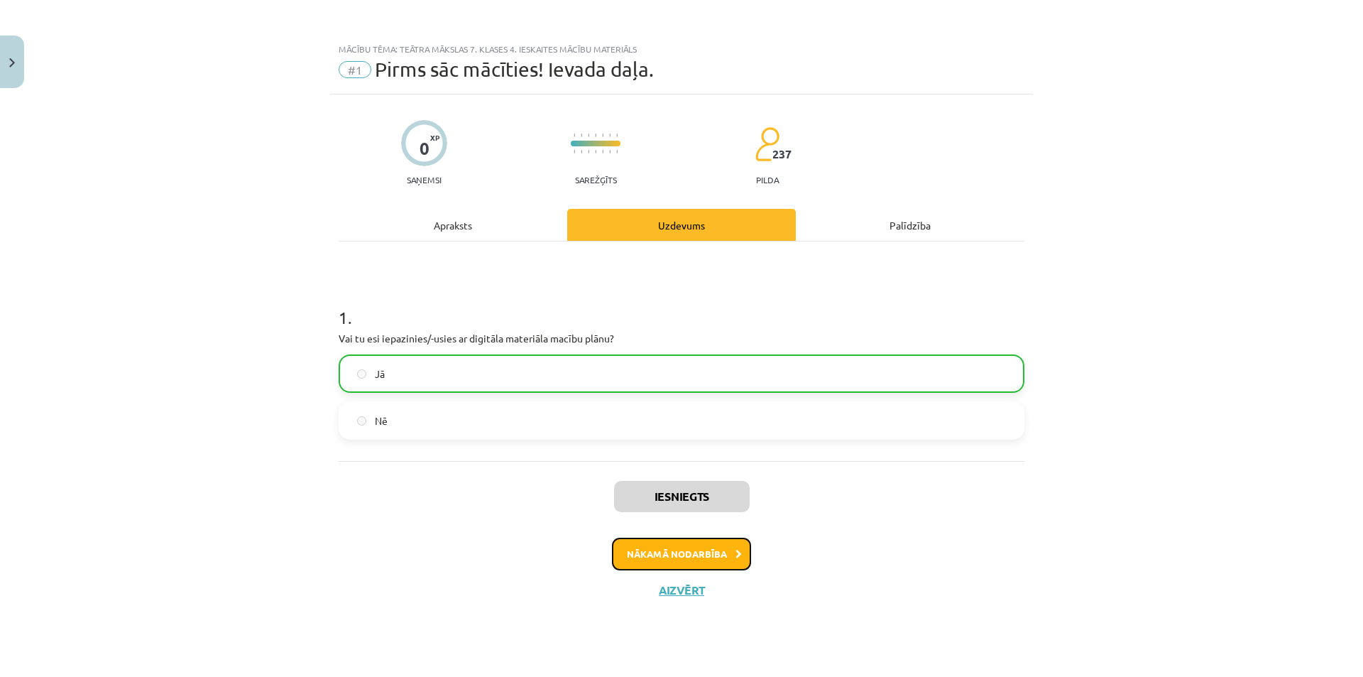
click at [670, 545] on button "Nākamā nodarbība" at bounding box center [681, 553] width 139 height 33
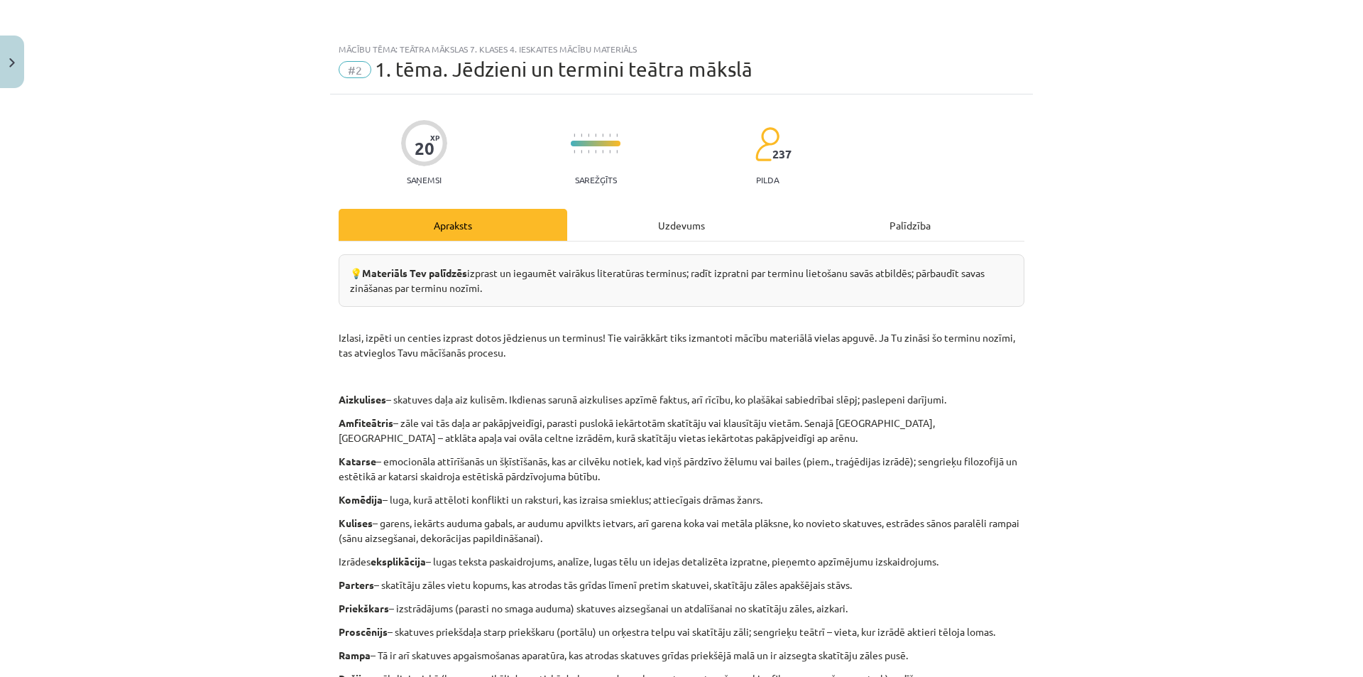
click at [592, 247] on div "💡 Materiāls Tev palīdzēs izprast un iegaumēt vairākus literatūras terminus; rad…" at bounding box center [682, 601] width 686 height 721
click at [595, 234] on div "Uzdevums" at bounding box center [681, 225] width 229 height 32
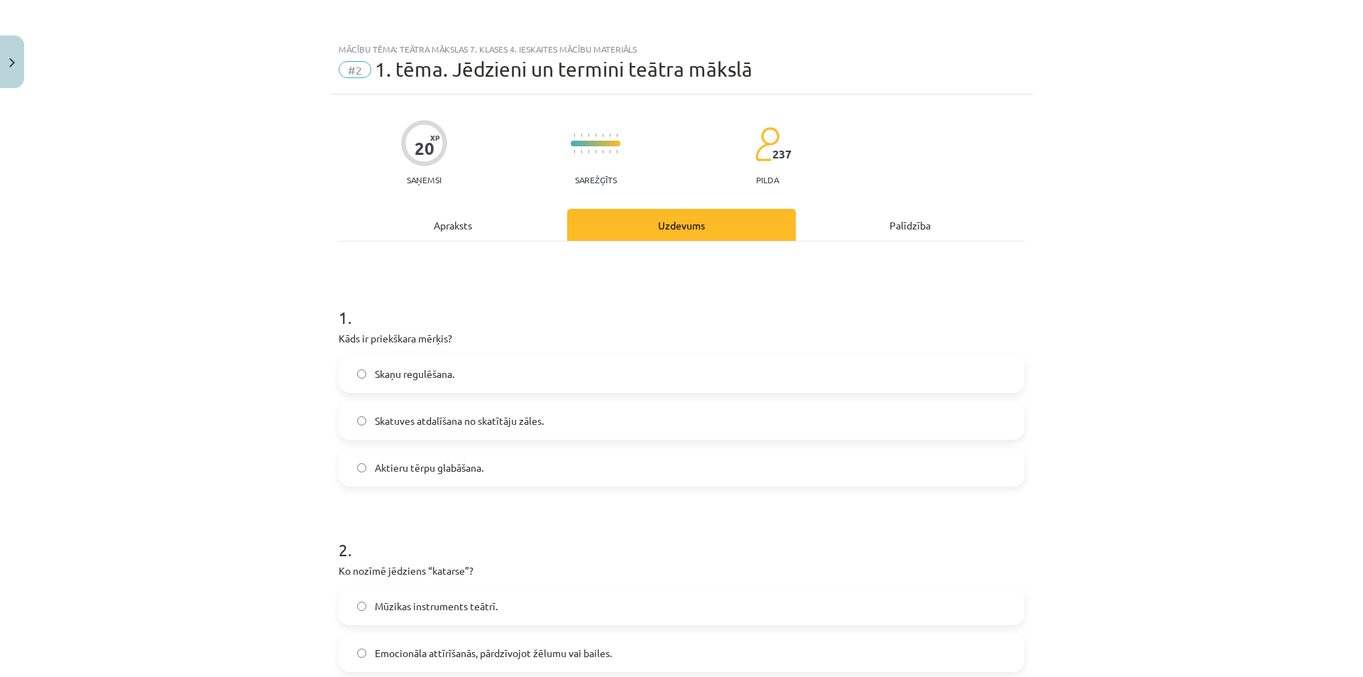
scroll to position [36, 0]
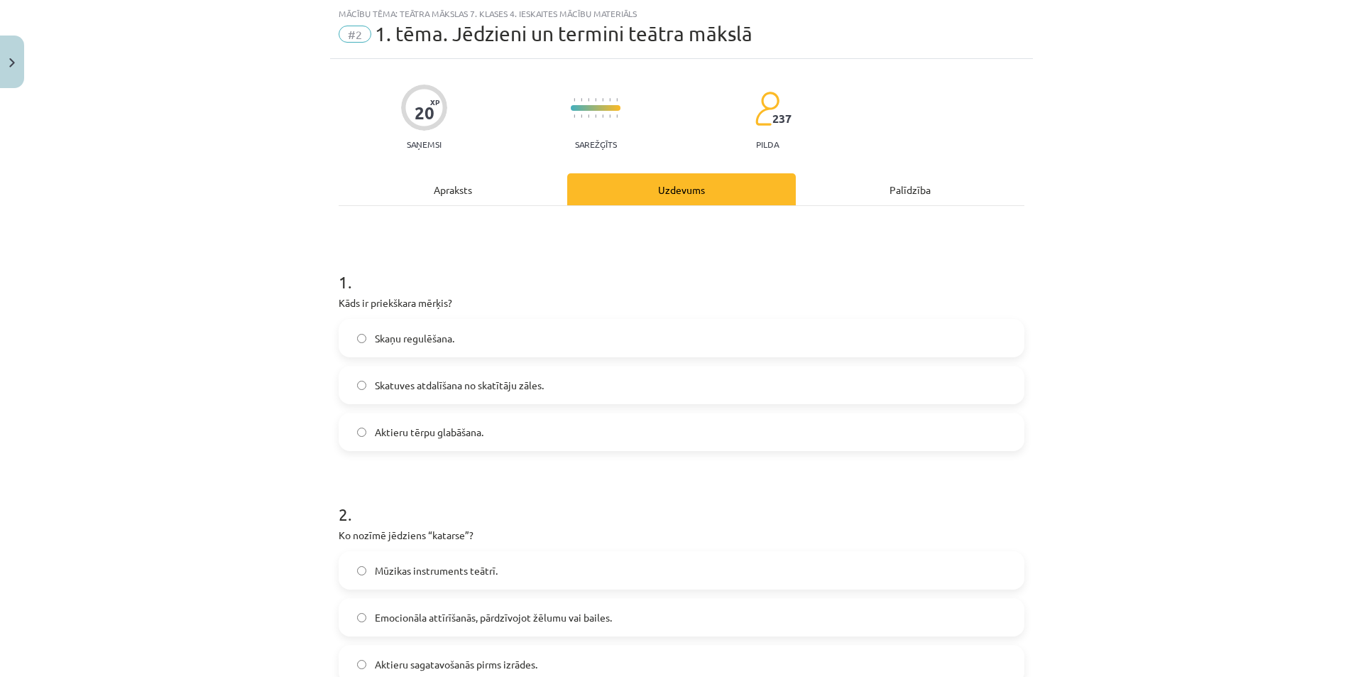
click at [565, 390] on label "Skatuves atdalīšana no skatītāju zāles." at bounding box center [681, 385] width 683 height 36
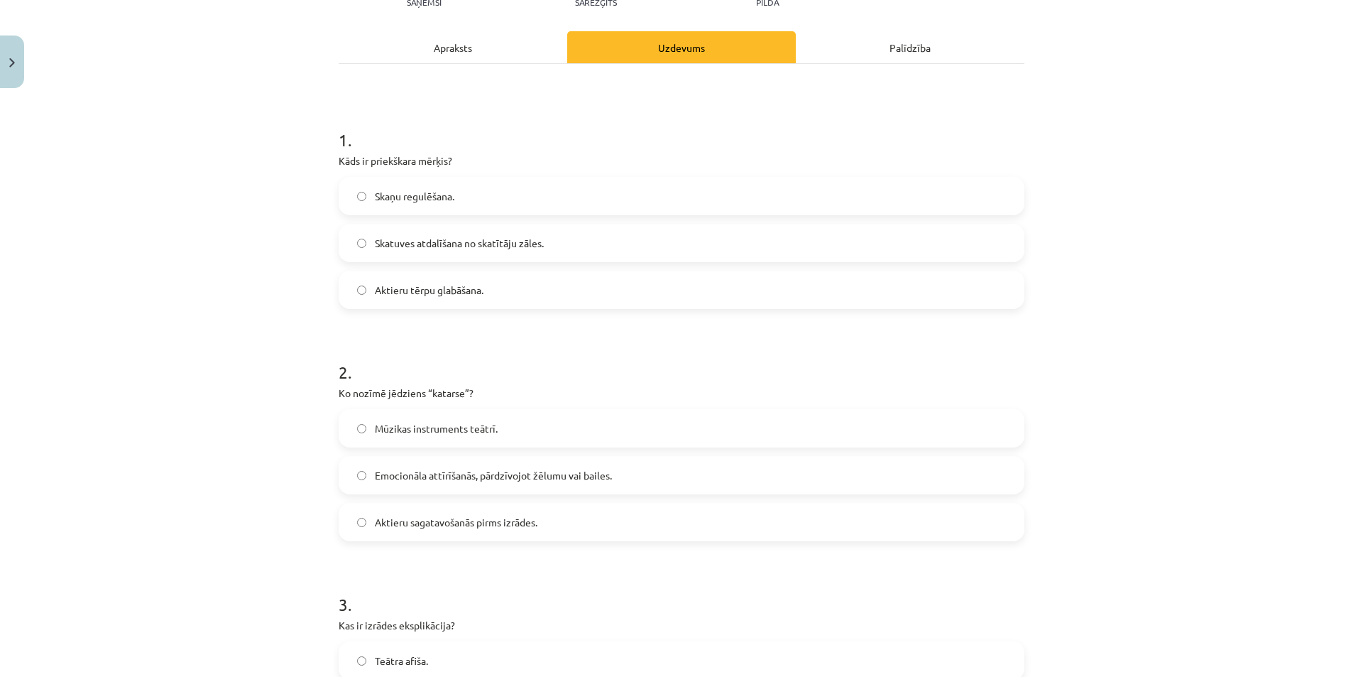
scroll to position [249, 0]
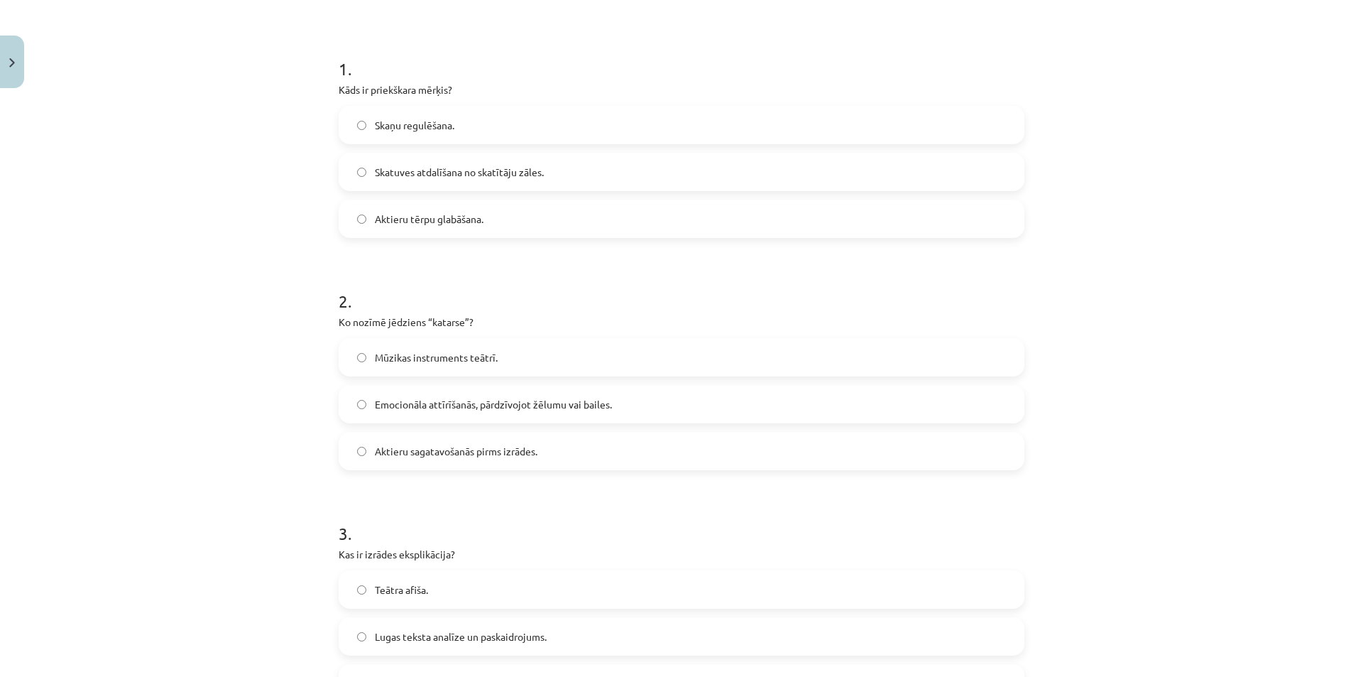
click at [631, 408] on label "Emocionāla attīrīšanās, pārdzīvojot žēlumu vai bailes." at bounding box center [681, 404] width 683 height 36
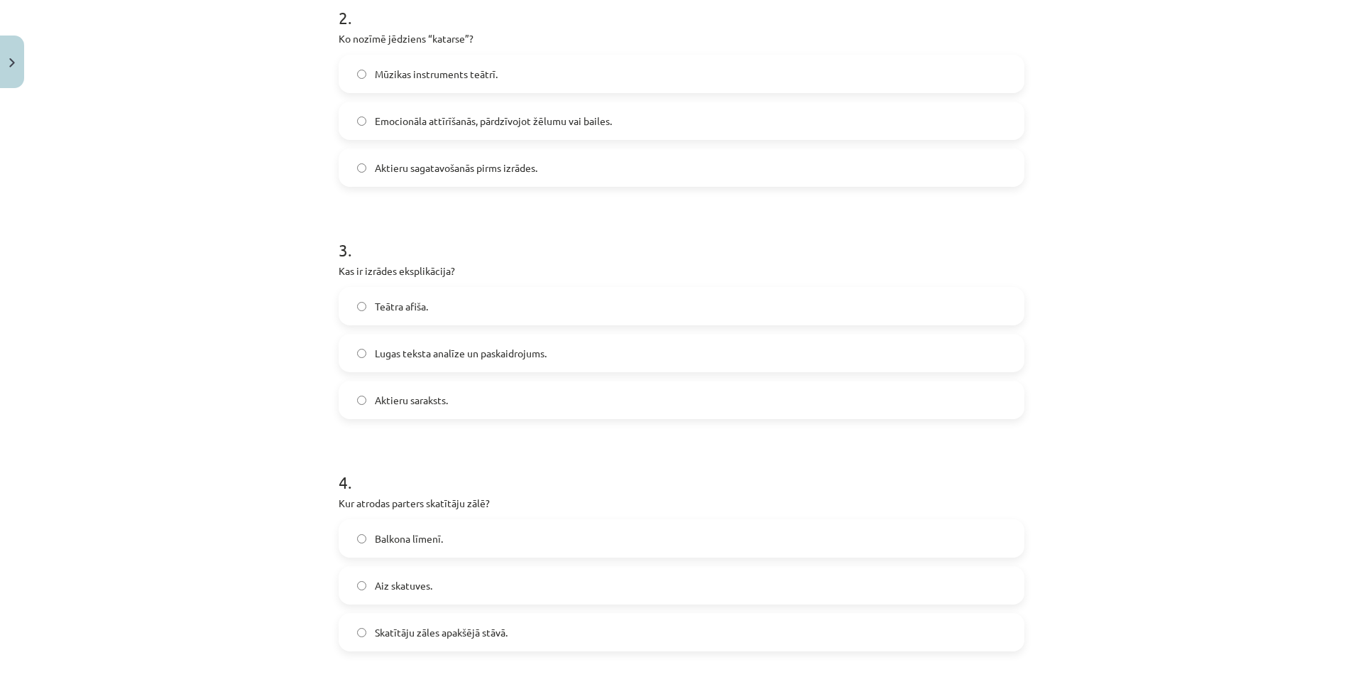
scroll to position [533, 0]
click at [839, 357] on label "Lugas teksta analīze un paskaidrojums." at bounding box center [681, 352] width 683 height 36
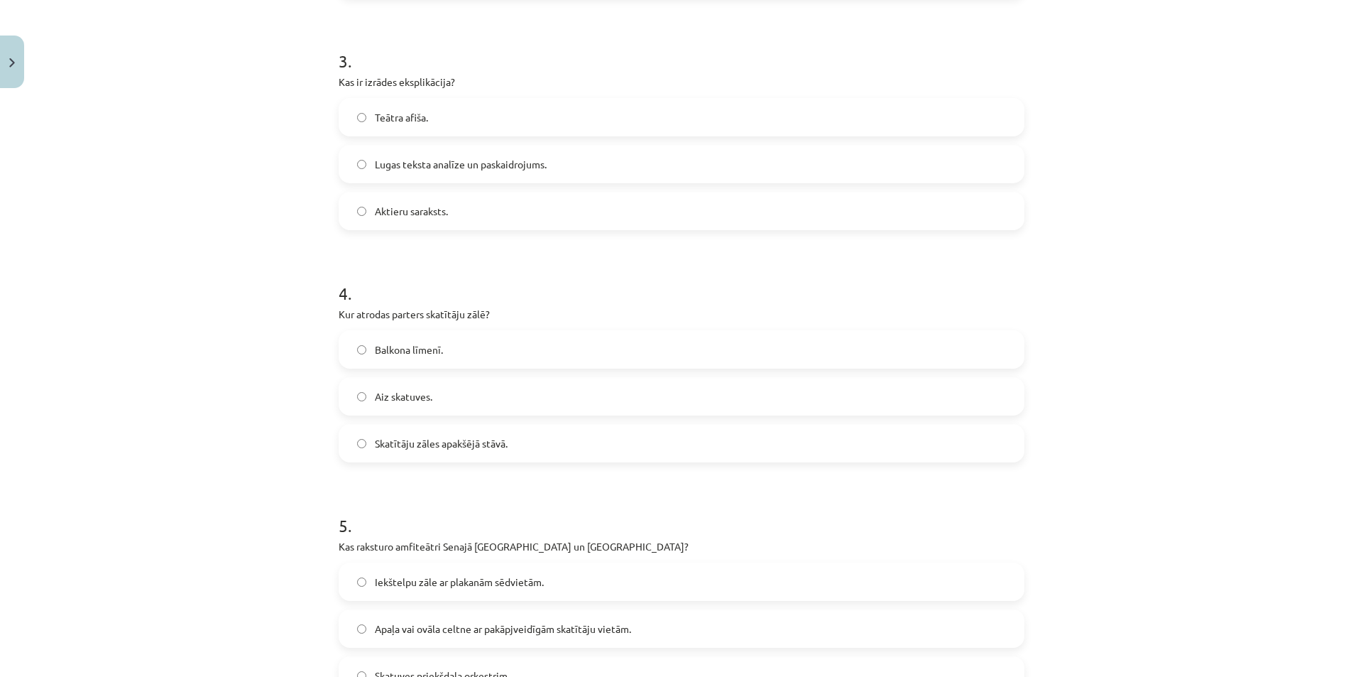
scroll to position [746, 0]
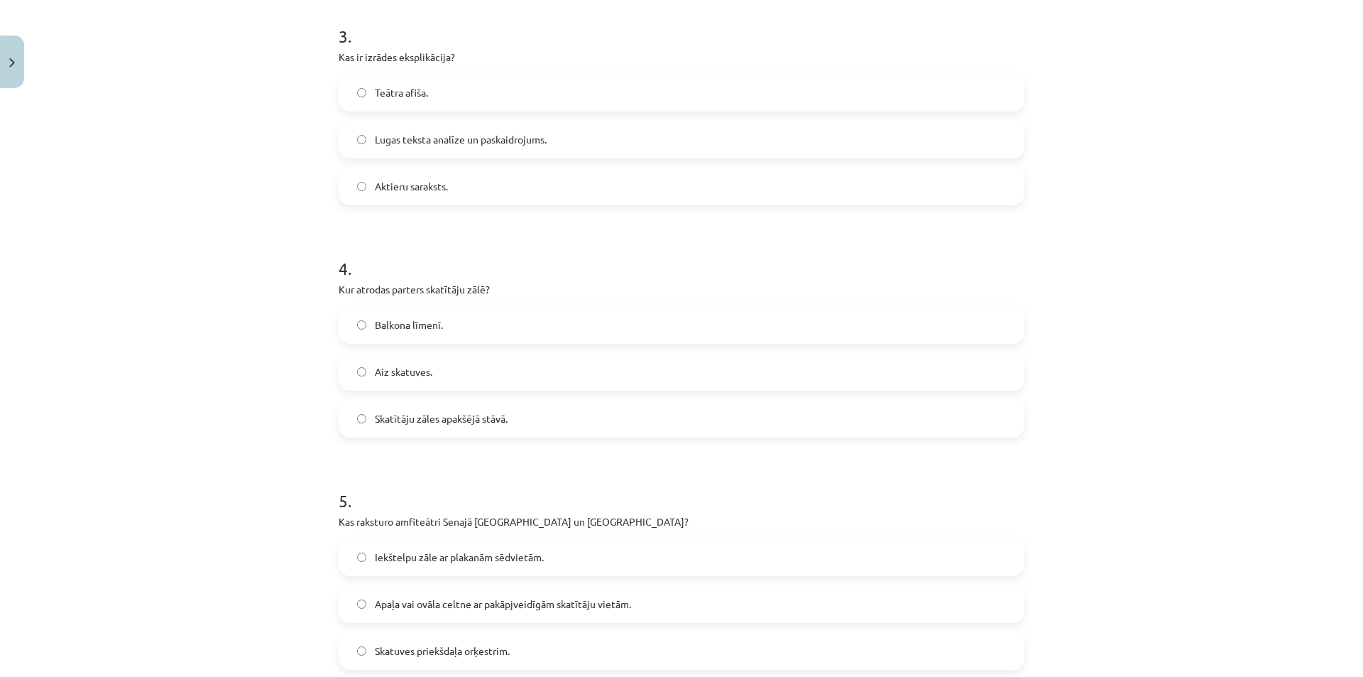
click at [482, 337] on label "Balkona līmenī." at bounding box center [681, 325] width 683 height 36
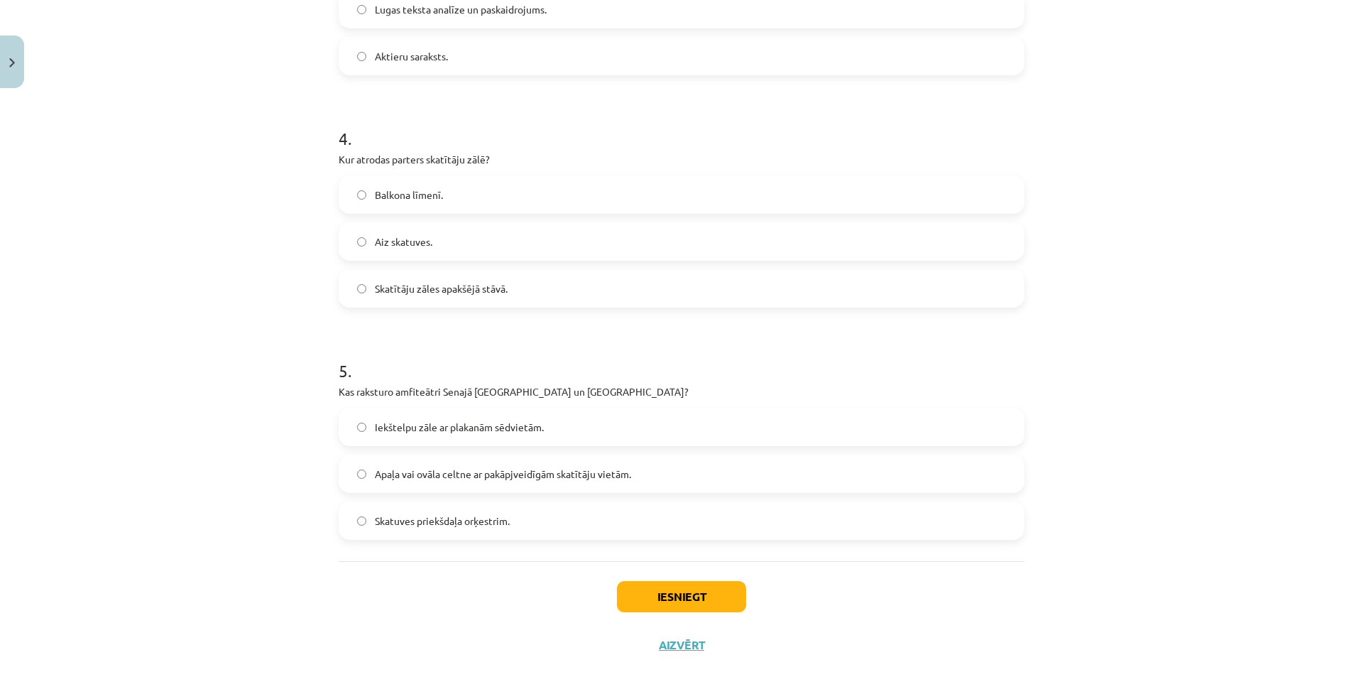
scroll to position [888, 0]
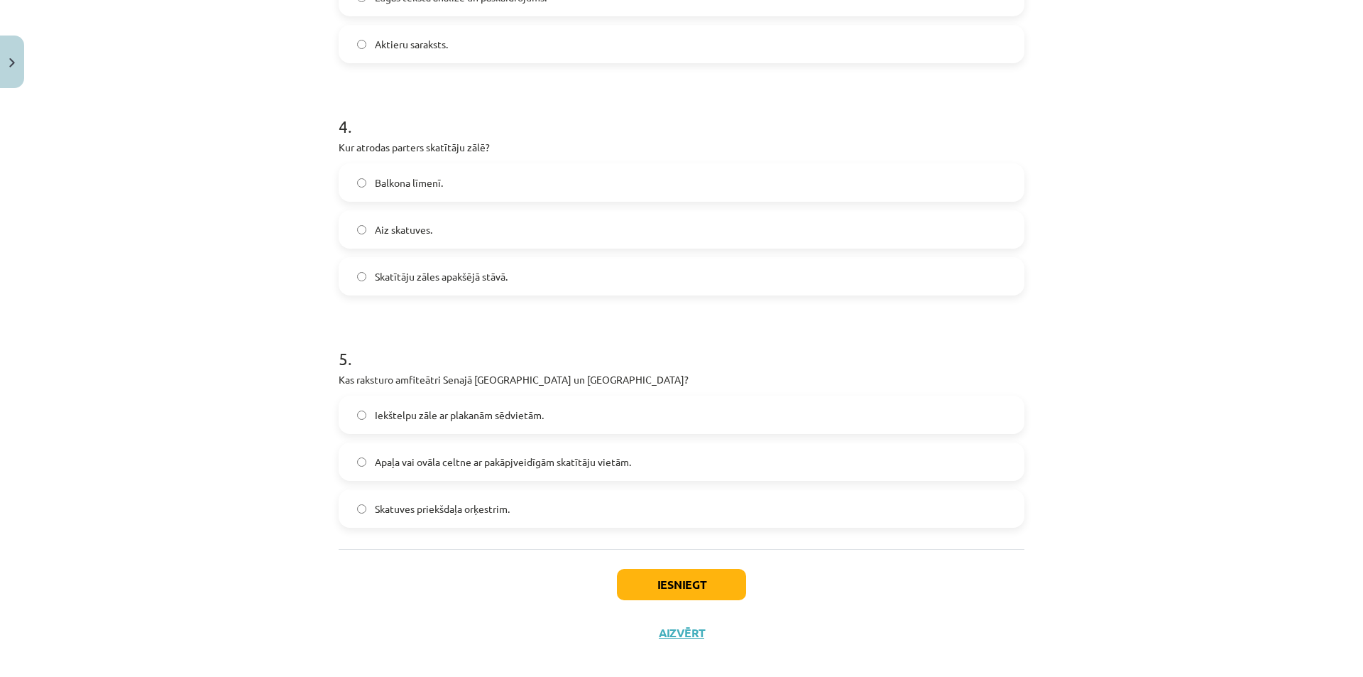
drag, startPoint x: 602, startPoint y: 475, endPoint x: 652, endPoint y: 491, distance: 52.3
click at [604, 475] on label "Apaļa vai ovāla celtne ar pakāpjveidīgām skatītāju vietām." at bounding box center [681, 462] width 683 height 36
click at [695, 571] on button "Iesniegt" at bounding box center [681, 584] width 129 height 31
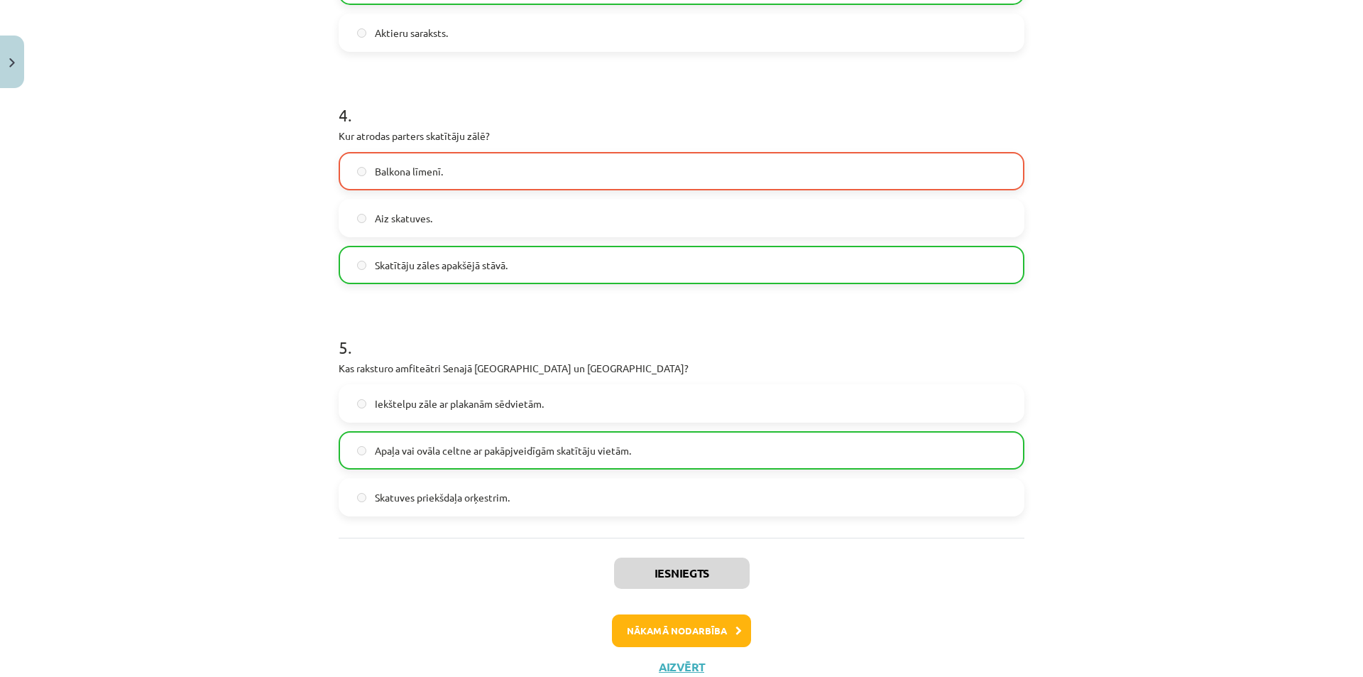
scroll to position [923, 0]
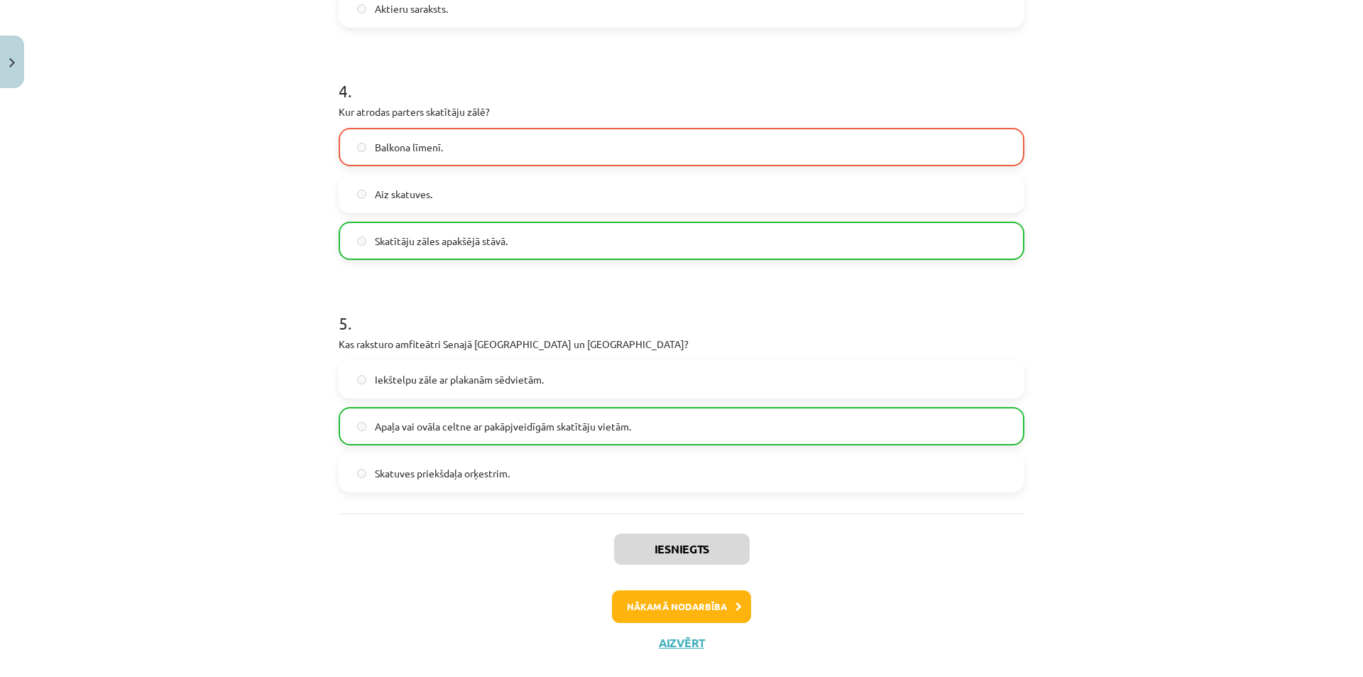
click at [662, 632] on div "Iesniegts Nākamā nodarbība Aizvērt" at bounding box center [682, 585] width 686 height 145
click at [676, 612] on button "Nākamā nodarbība" at bounding box center [681, 606] width 139 height 33
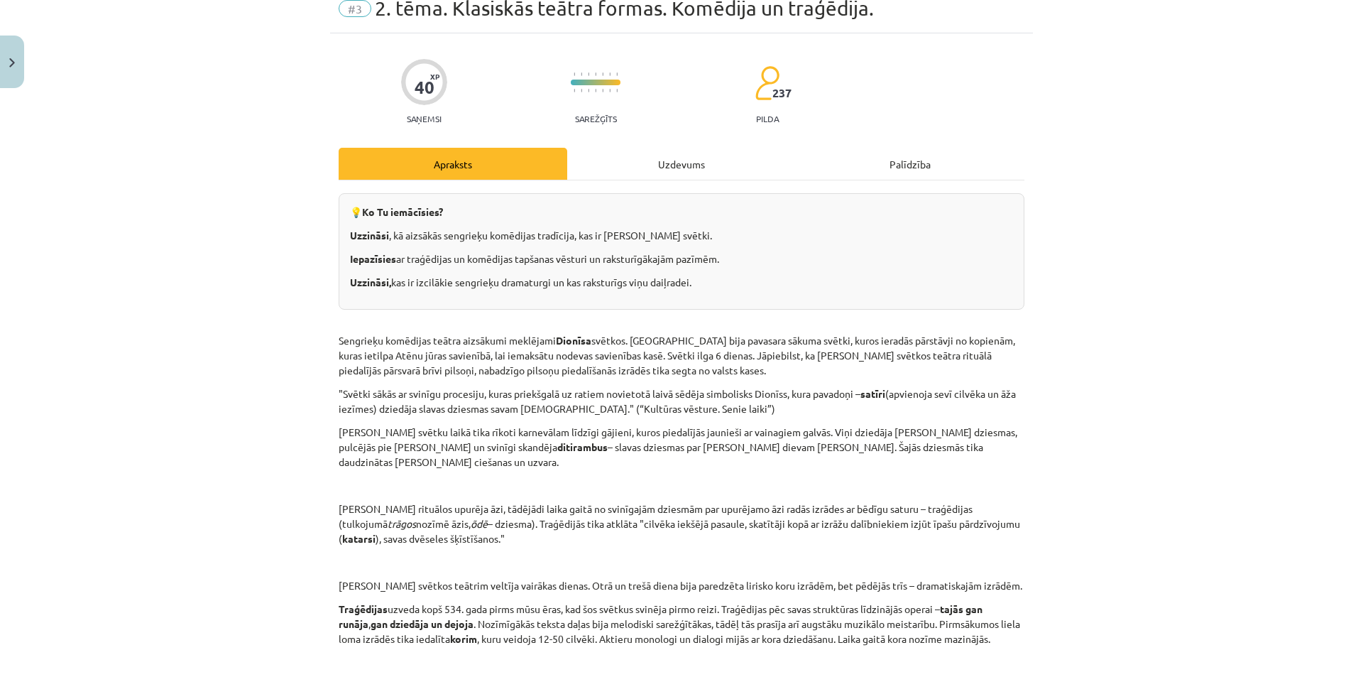
scroll to position [36, 0]
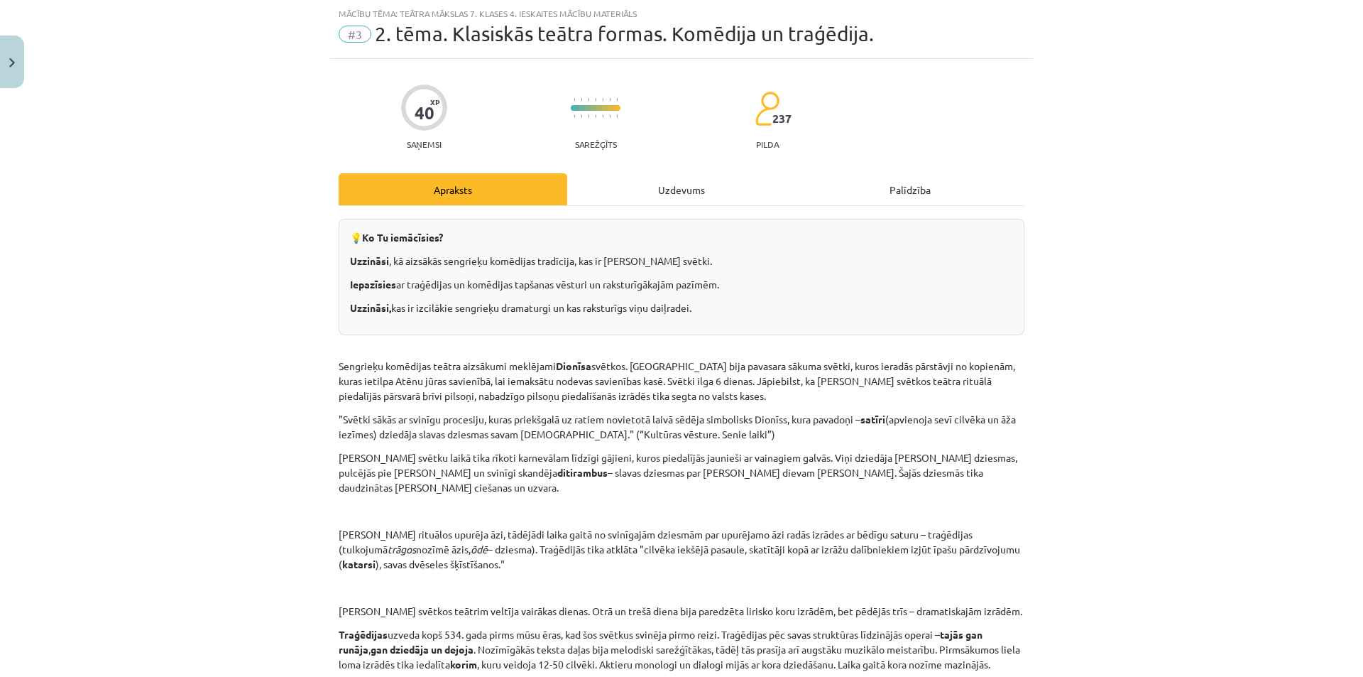
drag, startPoint x: 642, startPoint y: 204, endPoint x: 636, endPoint y: 198, distance: 8.5
click at [636, 198] on div "Uzdevums" at bounding box center [681, 189] width 229 height 32
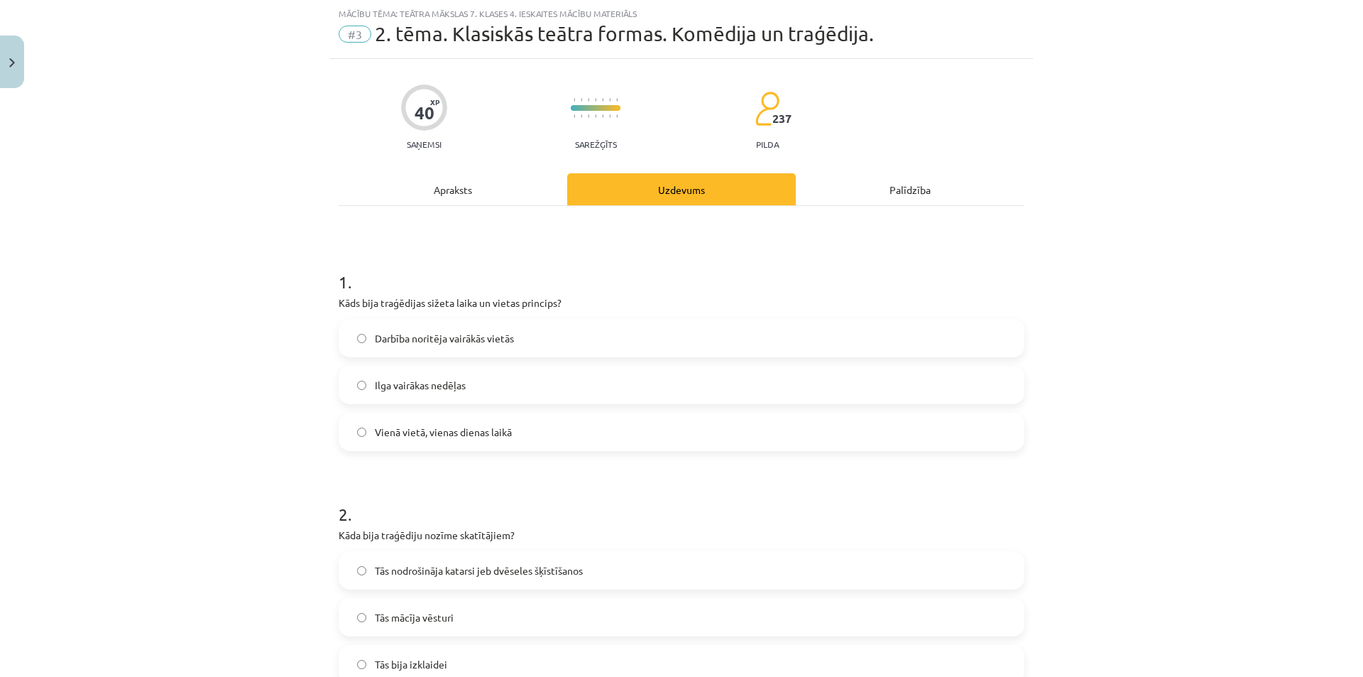
click at [516, 422] on label "Vienā vietā, vienas dienas laikā" at bounding box center [681, 432] width 683 height 36
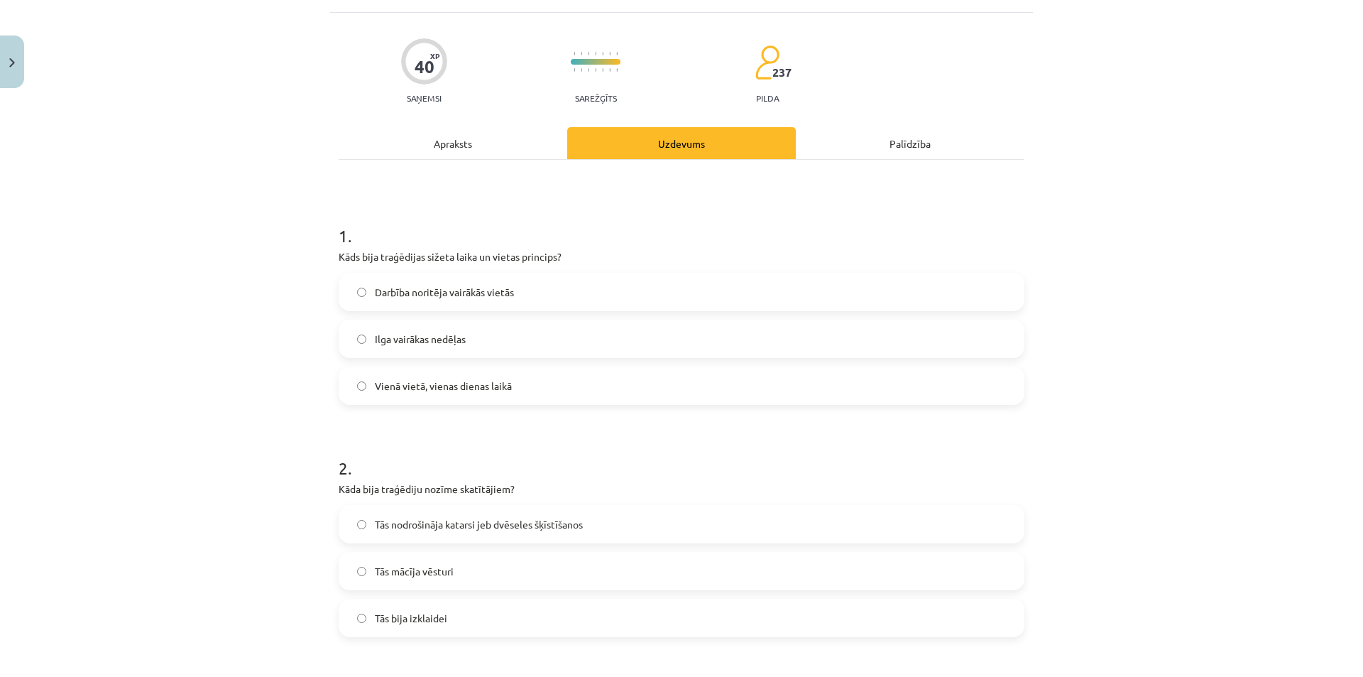
scroll to position [178, 0]
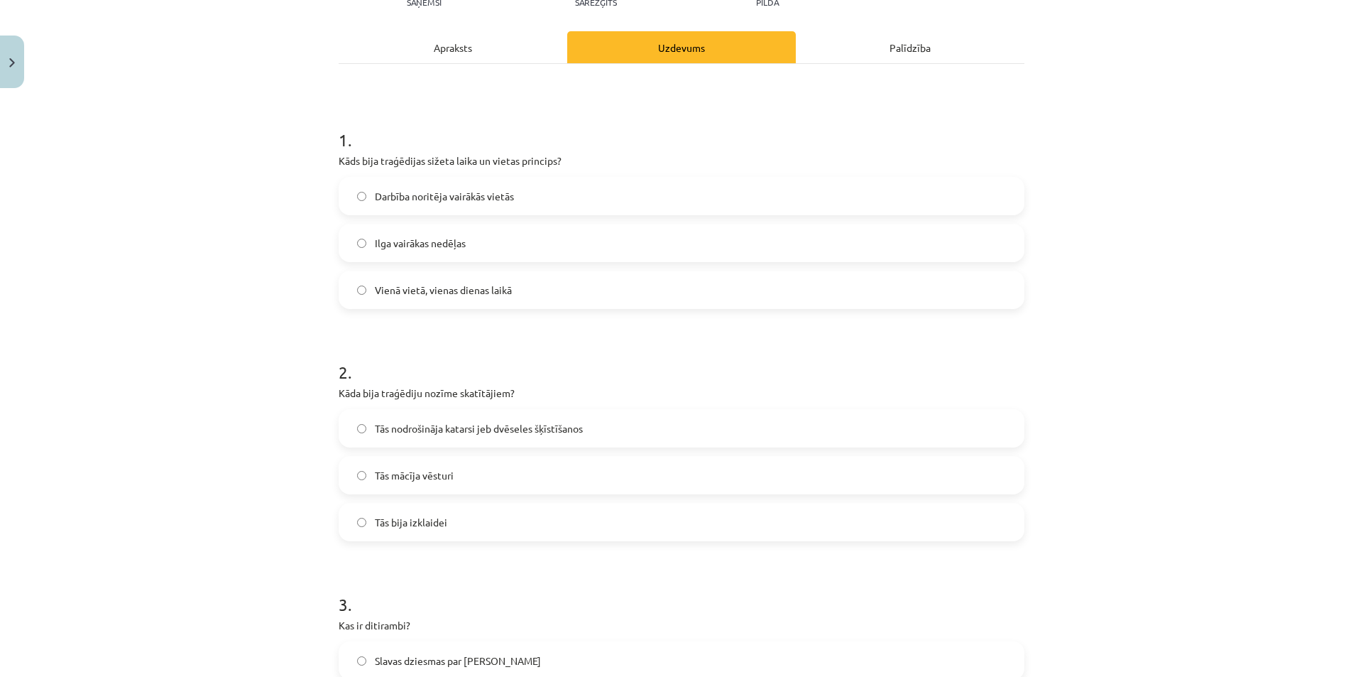
click at [483, 430] on span "Tās nodrošināja katarsi jeb dvēseles šķīstīšanos" at bounding box center [479, 428] width 208 height 15
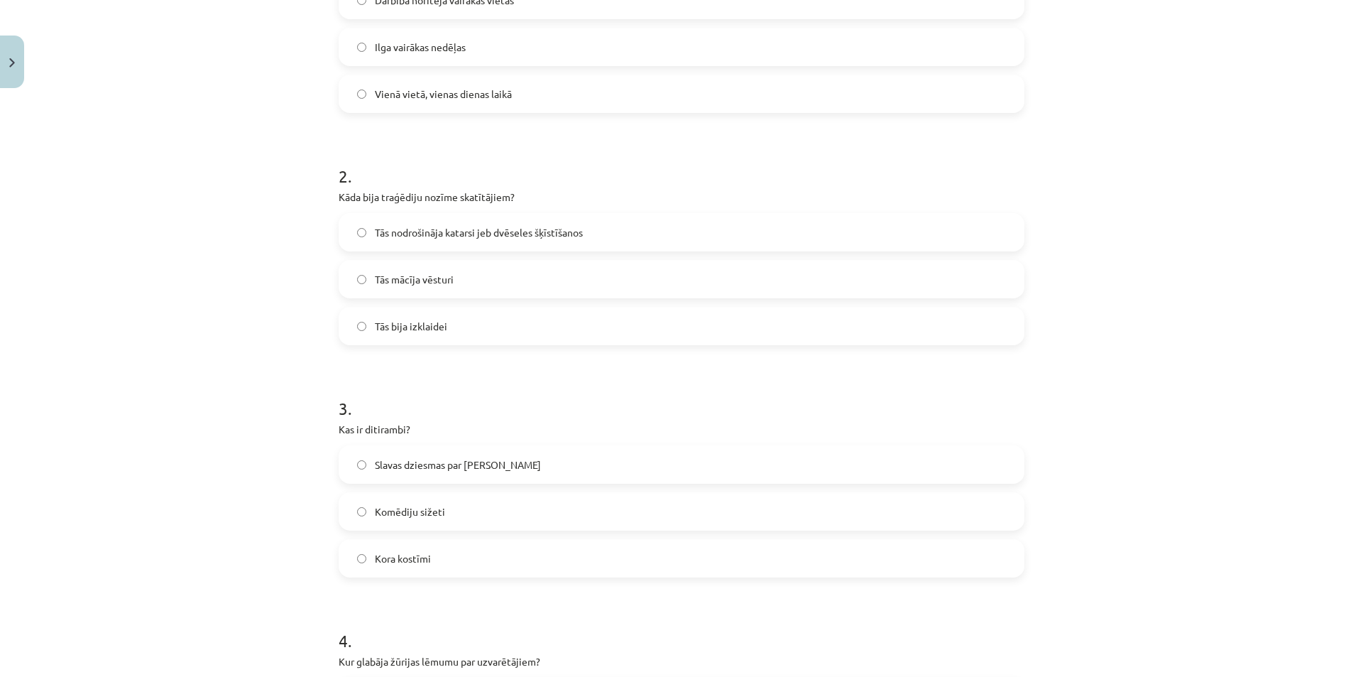
scroll to position [462, 0]
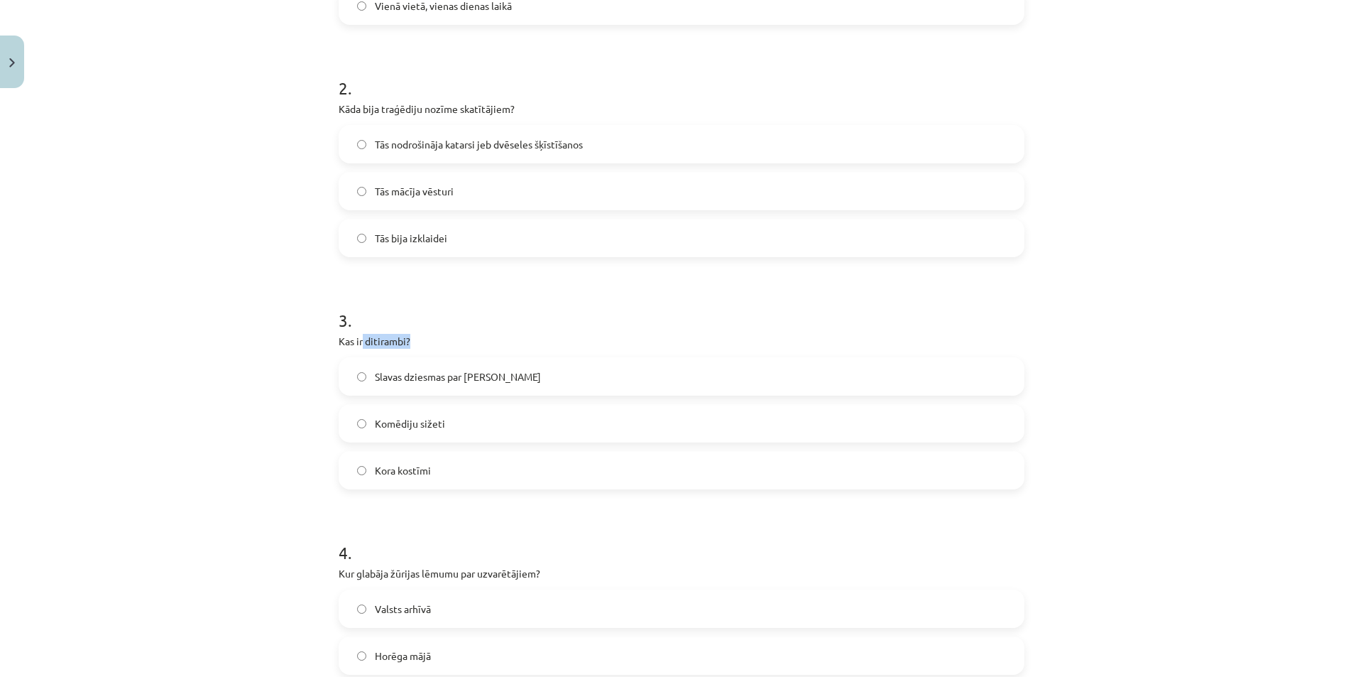
drag, startPoint x: 359, startPoint y: 342, endPoint x: 405, endPoint y: 344, distance: 45.5
click at [405, 344] on p "Kas ir ditirambi?" at bounding box center [682, 341] width 686 height 15
drag, startPoint x: 429, startPoint y: 329, endPoint x: 420, endPoint y: 334, distance: 10.8
click at [426, 330] on div "3 . Kas ir ditirambi? Slavas dziesmas par godu [PERSON_NAME] sižeti  Kora kostī…" at bounding box center [682, 387] width 686 height 204
click at [376, 317] on h1 "3 ." at bounding box center [682, 307] width 686 height 44
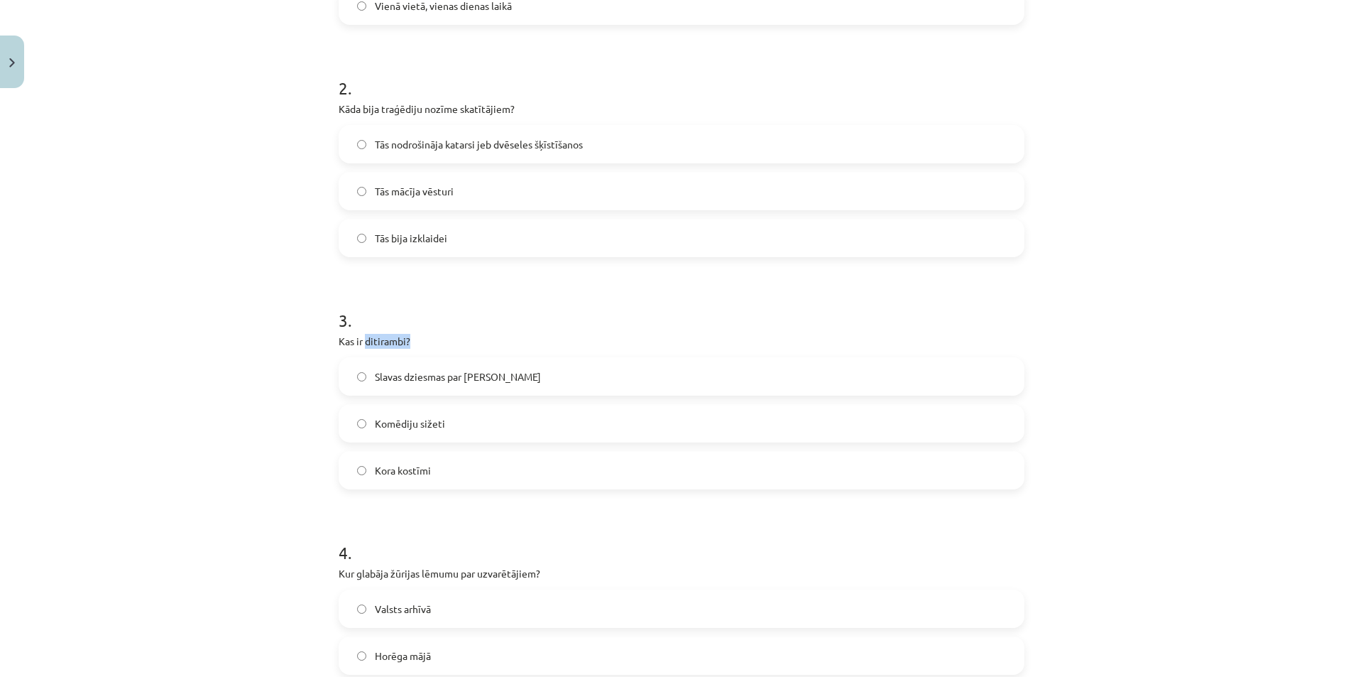
drag, startPoint x: 360, startPoint y: 342, endPoint x: 428, endPoint y: 342, distance: 68.2
click at [428, 342] on p "Kas ir ditirambi?" at bounding box center [682, 341] width 686 height 15
copy p "ditirambi?"
click at [597, 374] on label "Slavas dziesmas par [PERSON_NAME]" at bounding box center [681, 377] width 683 height 36
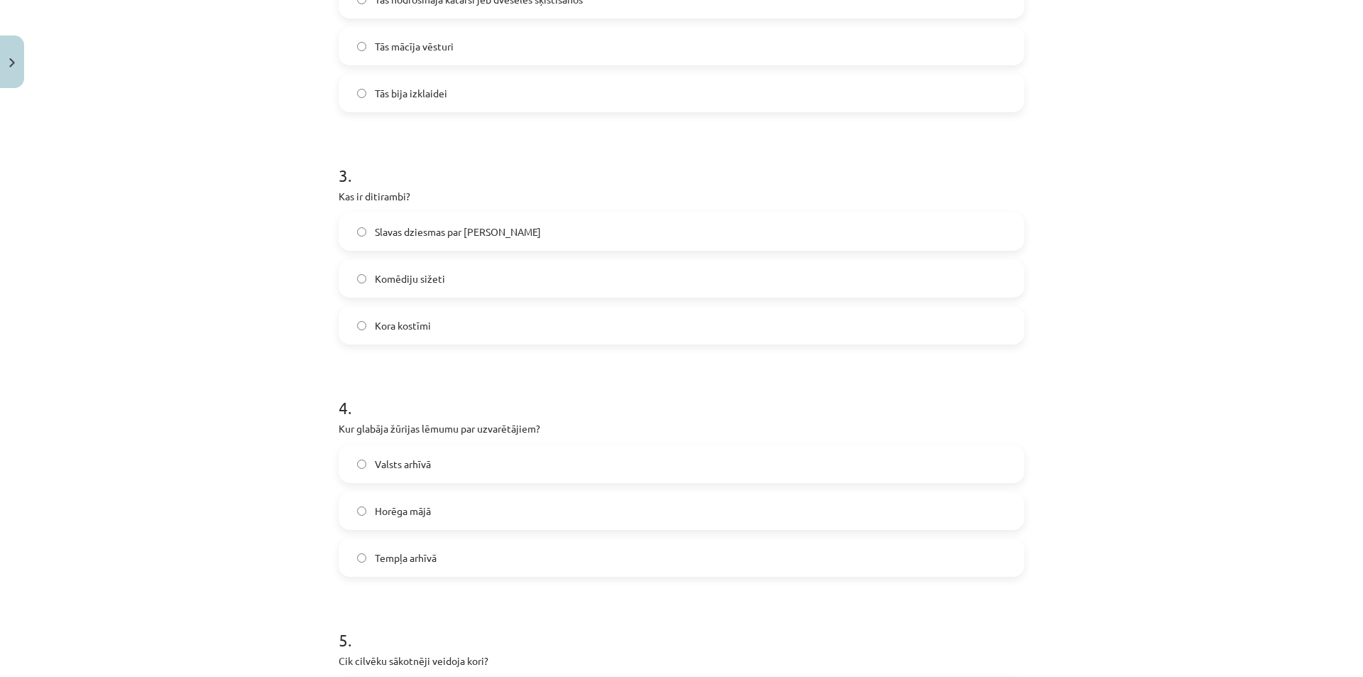
scroll to position [675, 0]
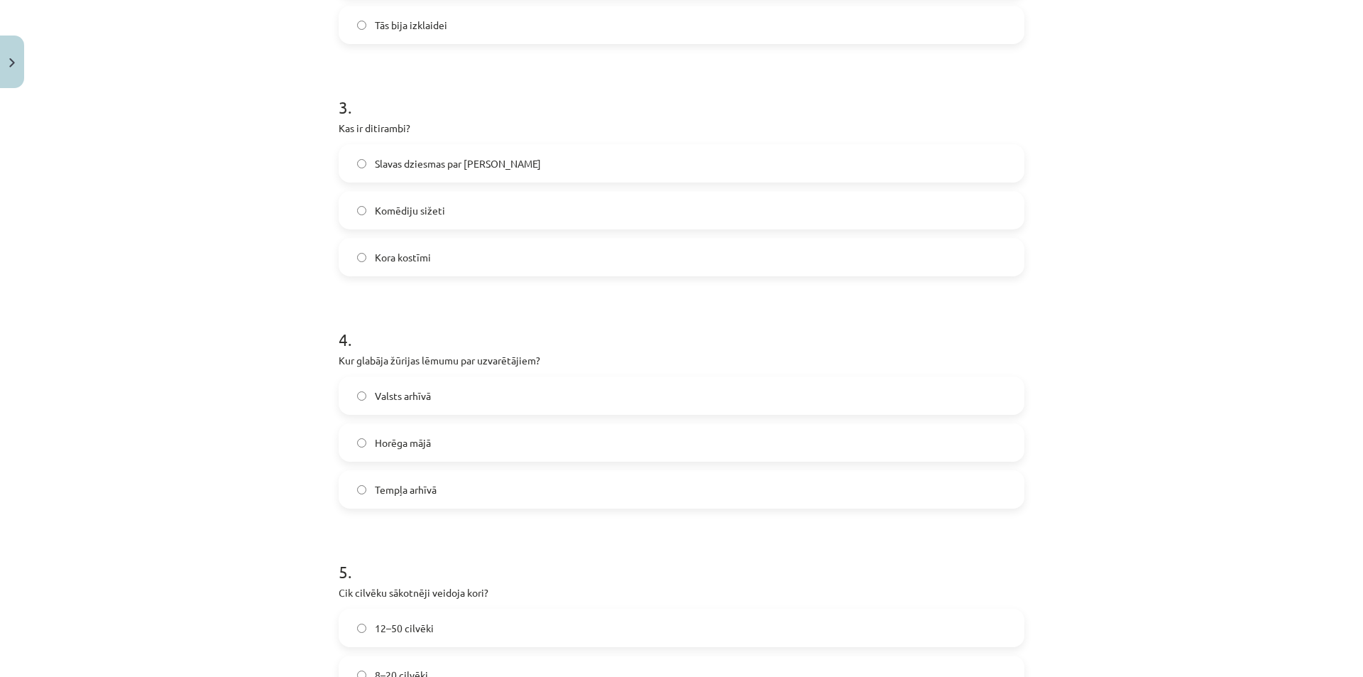
click at [400, 444] on span "Horēga mājā" at bounding box center [403, 442] width 56 height 15
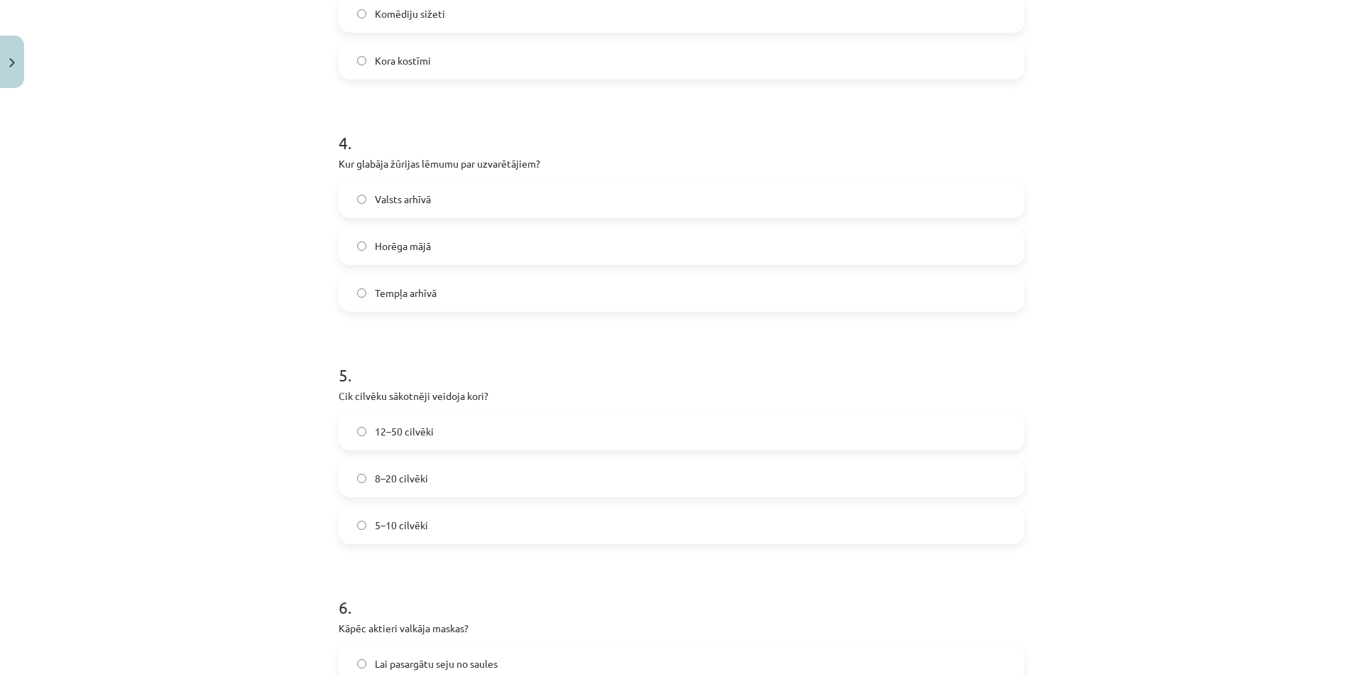
scroll to position [888, 0]
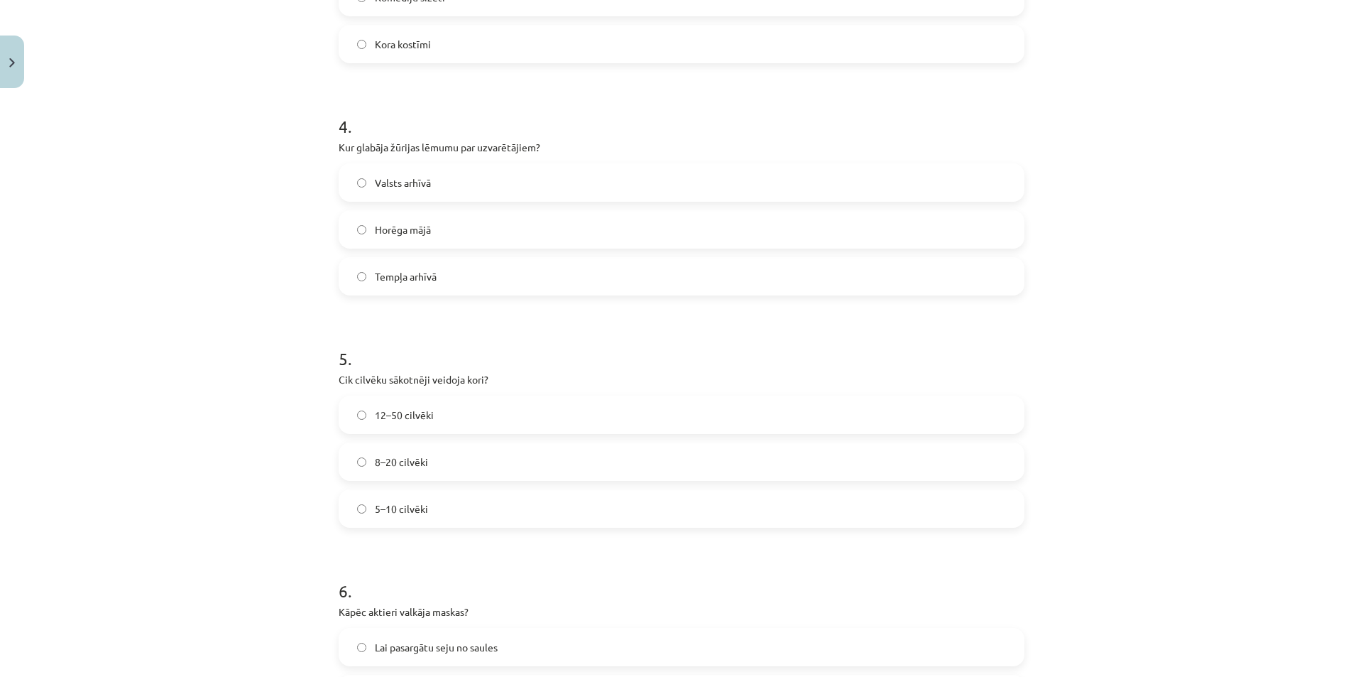
click at [449, 518] on label "5–10 cilvēki" at bounding box center [681, 509] width 683 height 36
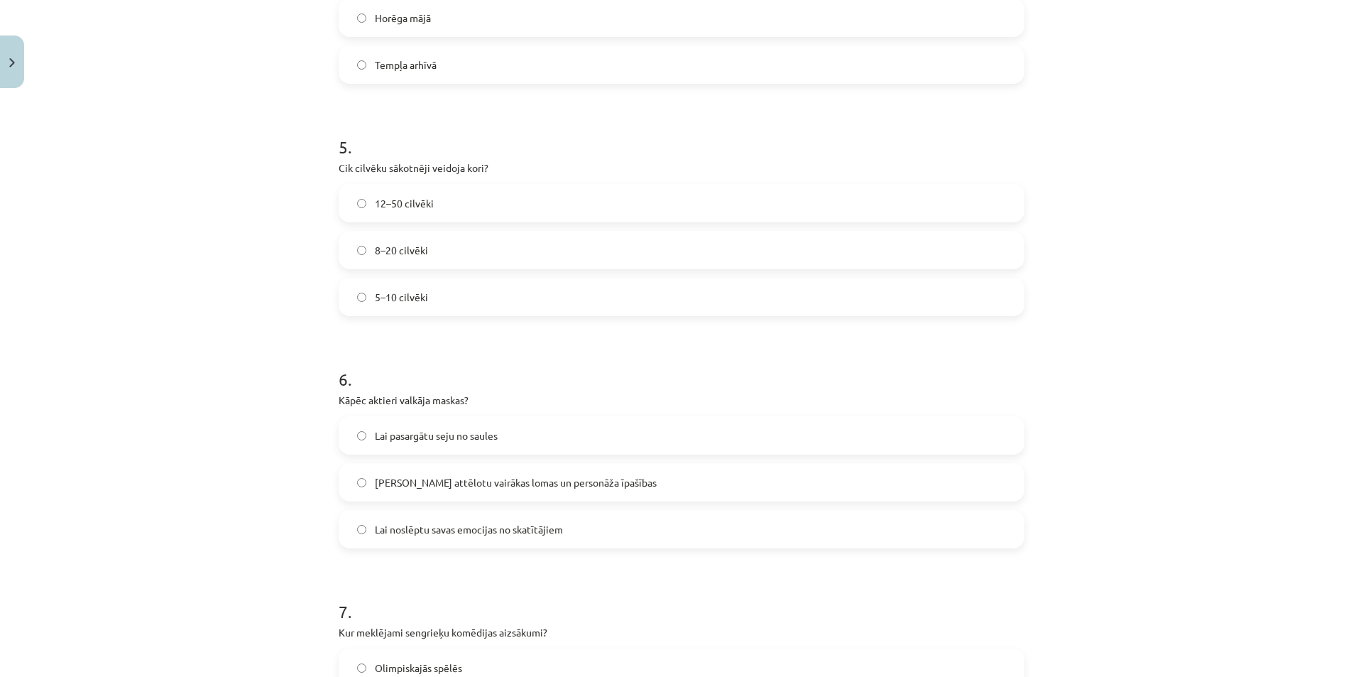
scroll to position [1101, 0]
click at [389, 479] on span "[PERSON_NAME] attēlotu vairākas lomas un personāža īpašības" at bounding box center [516, 481] width 282 height 15
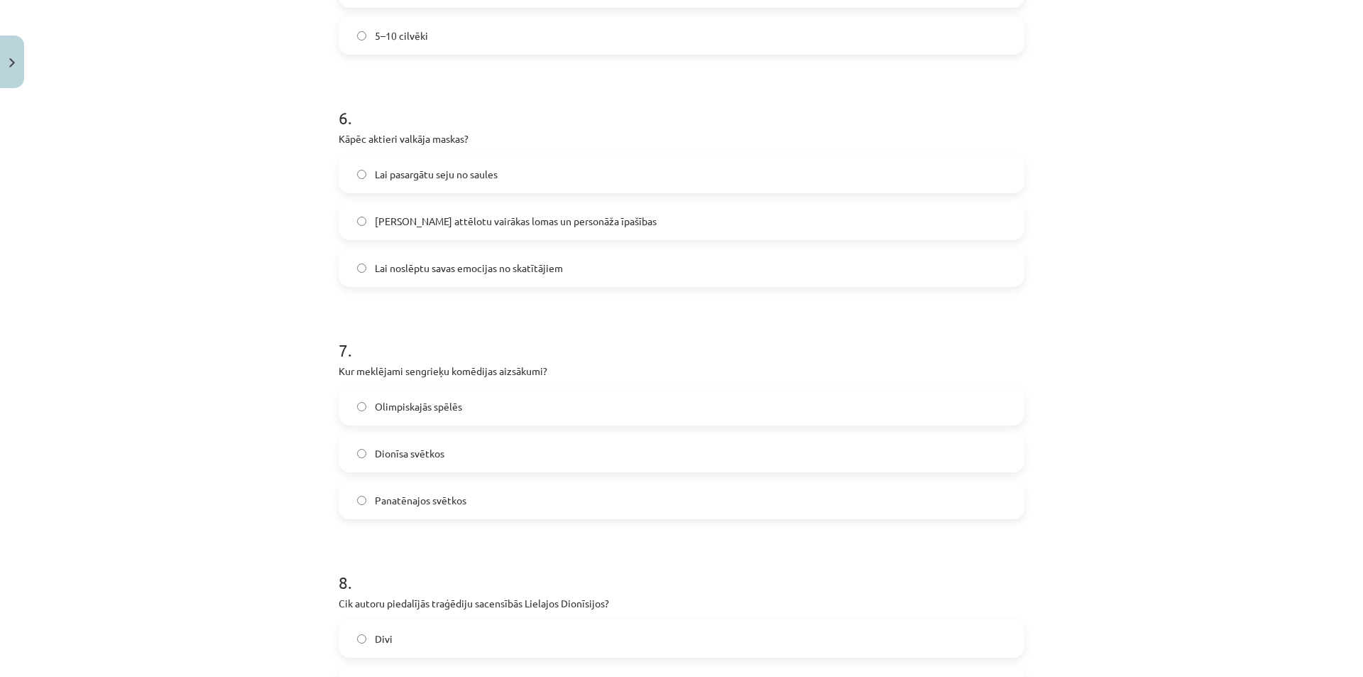
scroll to position [1385, 0]
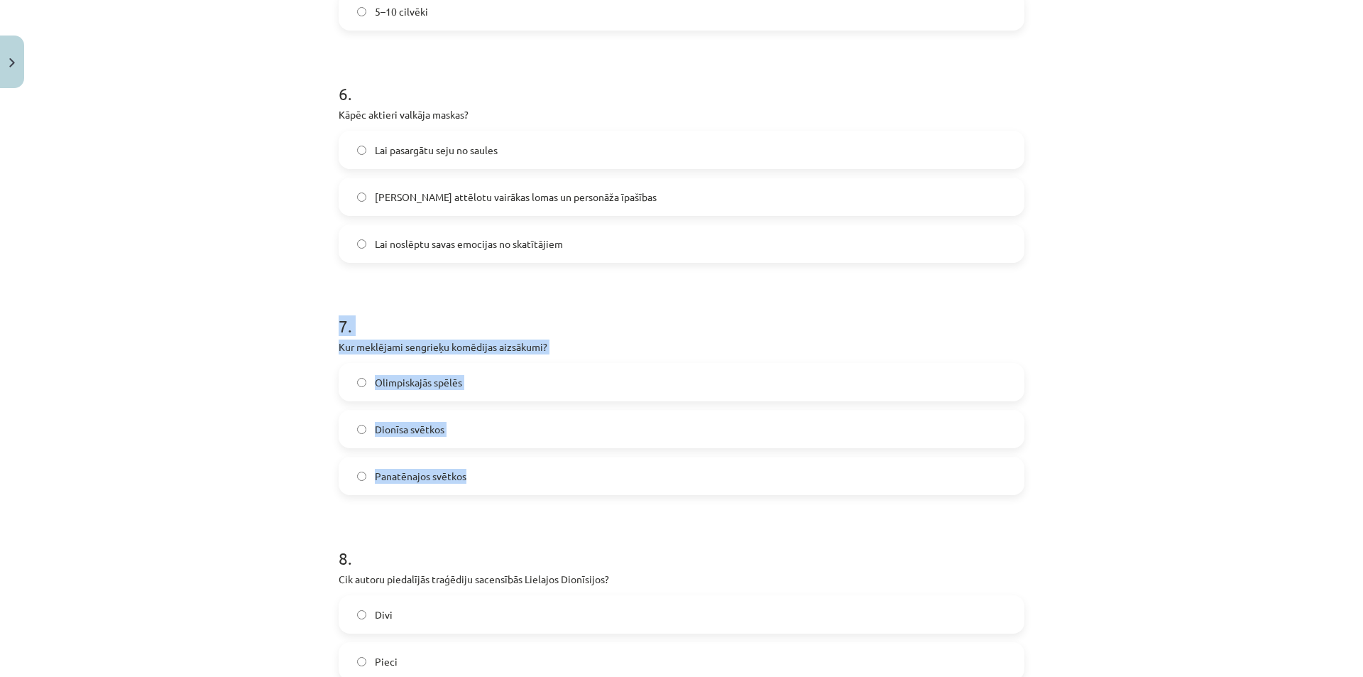
drag, startPoint x: 450, startPoint y: 388, endPoint x: 566, endPoint y: 475, distance: 144.6
click at [566, 475] on div "40 XP Saņemsi Sarežģīts 237 pilda Apraksts Uzdevums Palīdzība 1 . Kāds bija tra…" at bounding box center [681, 15] width 703 height 2611
copy div "7 . Kur meklējami sengrieķu komēdijas aizsākumi? Olimpiskajās spēlēs  [PERSON_N…"
click at [528, 427] on label "Dionīsa svētkos" at bounding box center [681, 429] width 683 height 36
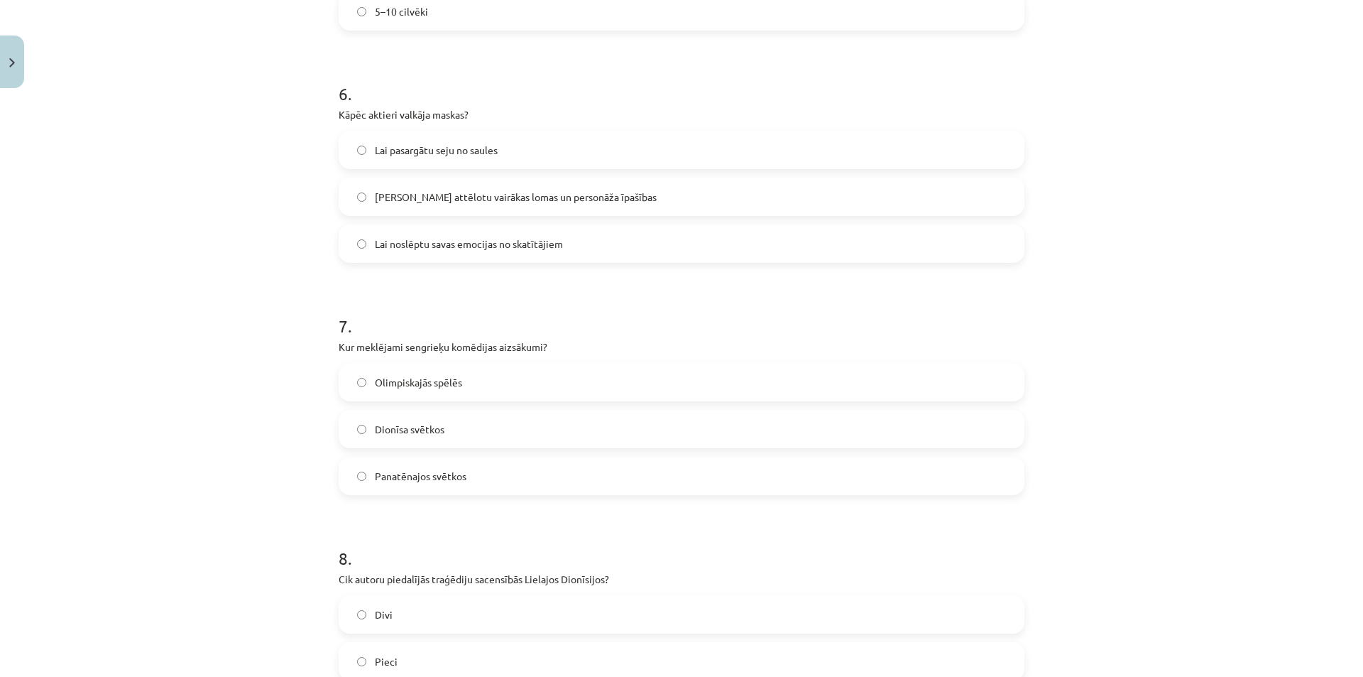
scroll to position [1669, 0]
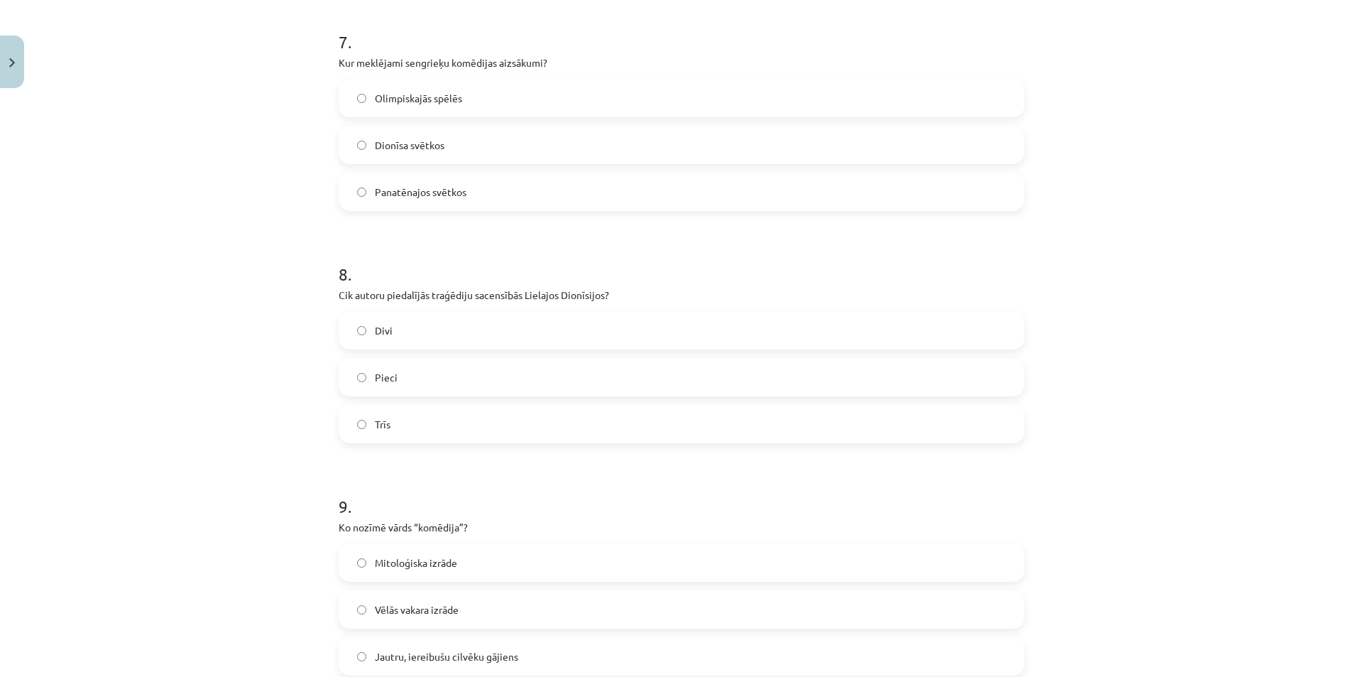
click at [447, 415] on label "Trīs" at bounding box center [681, 424] width 683 height 36
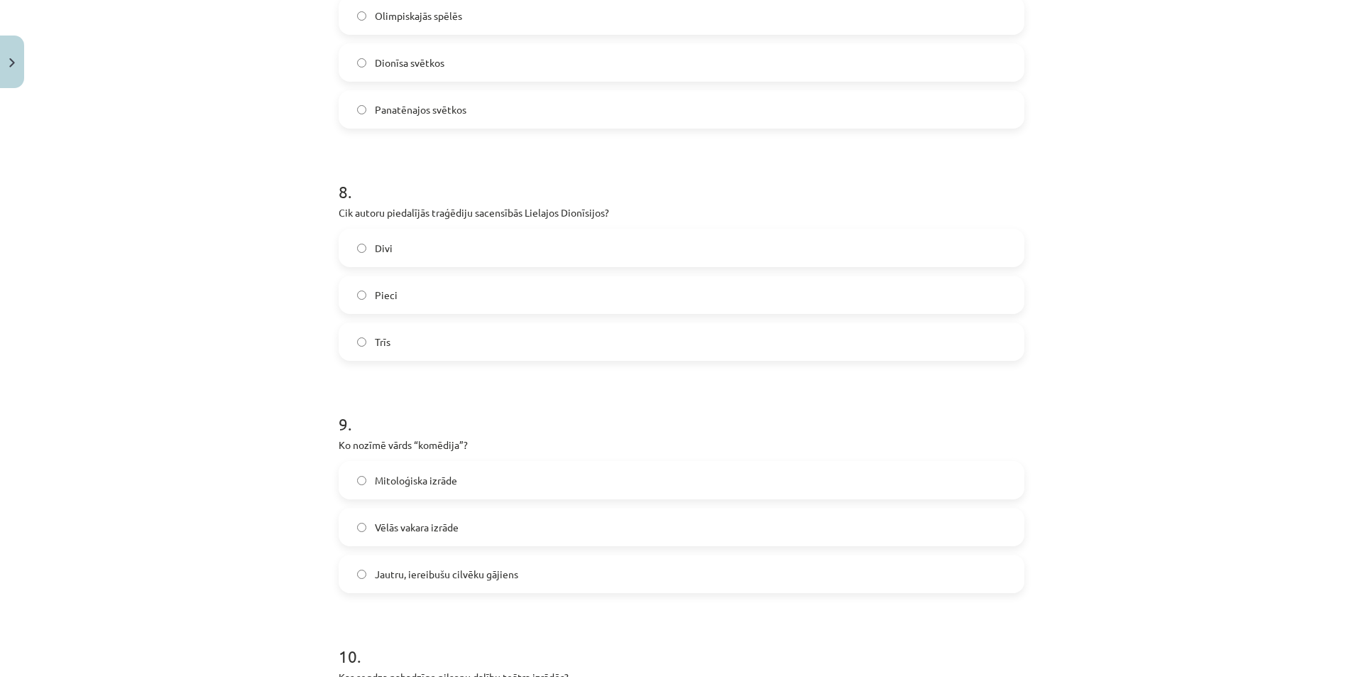
scroll to position [1882, 0]
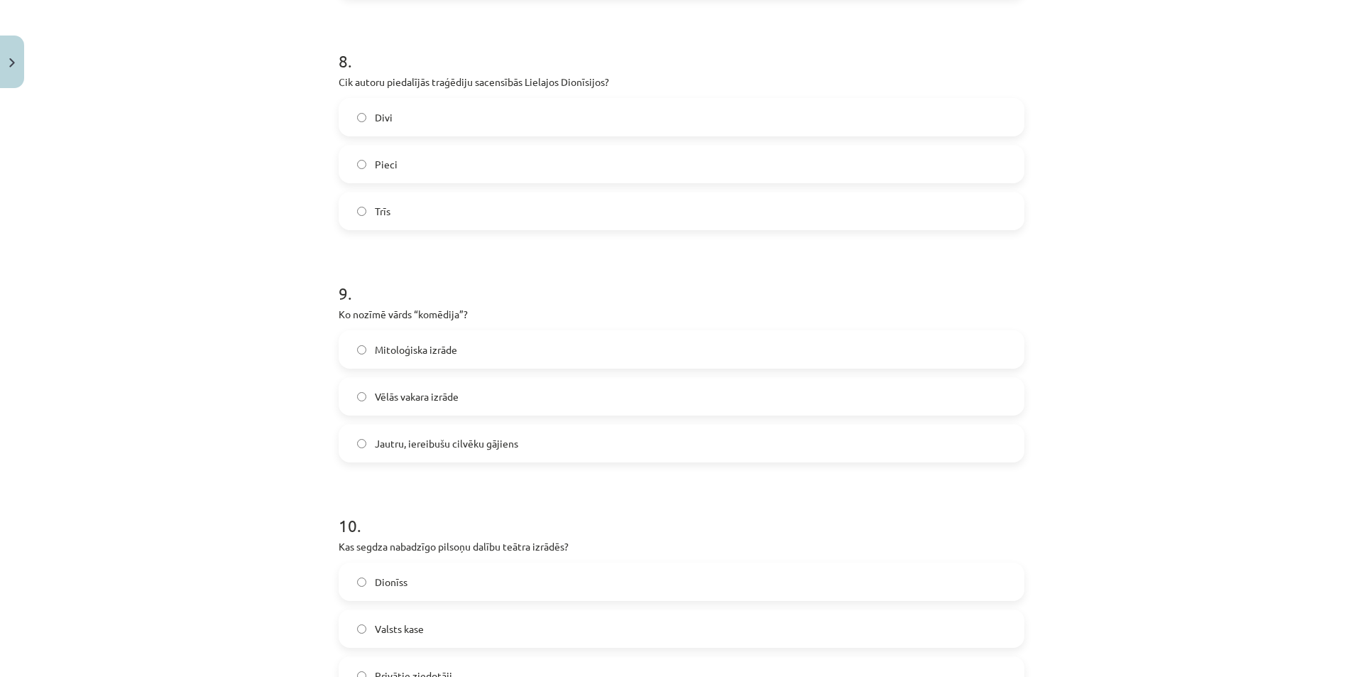
click at [375, 447] on span "Jautru, iereibušu cilvēku gājiens" at bounding box center [446, 443] width 143 height 15
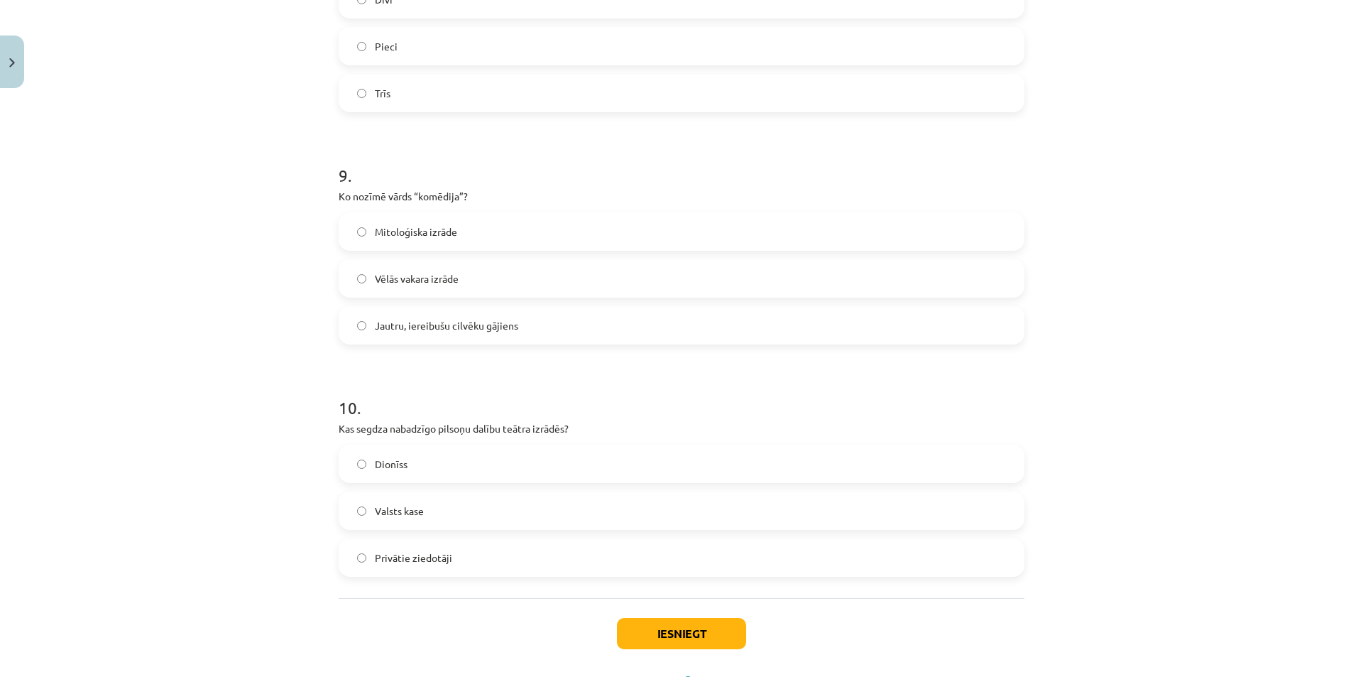
scroll to position [2024, 0]
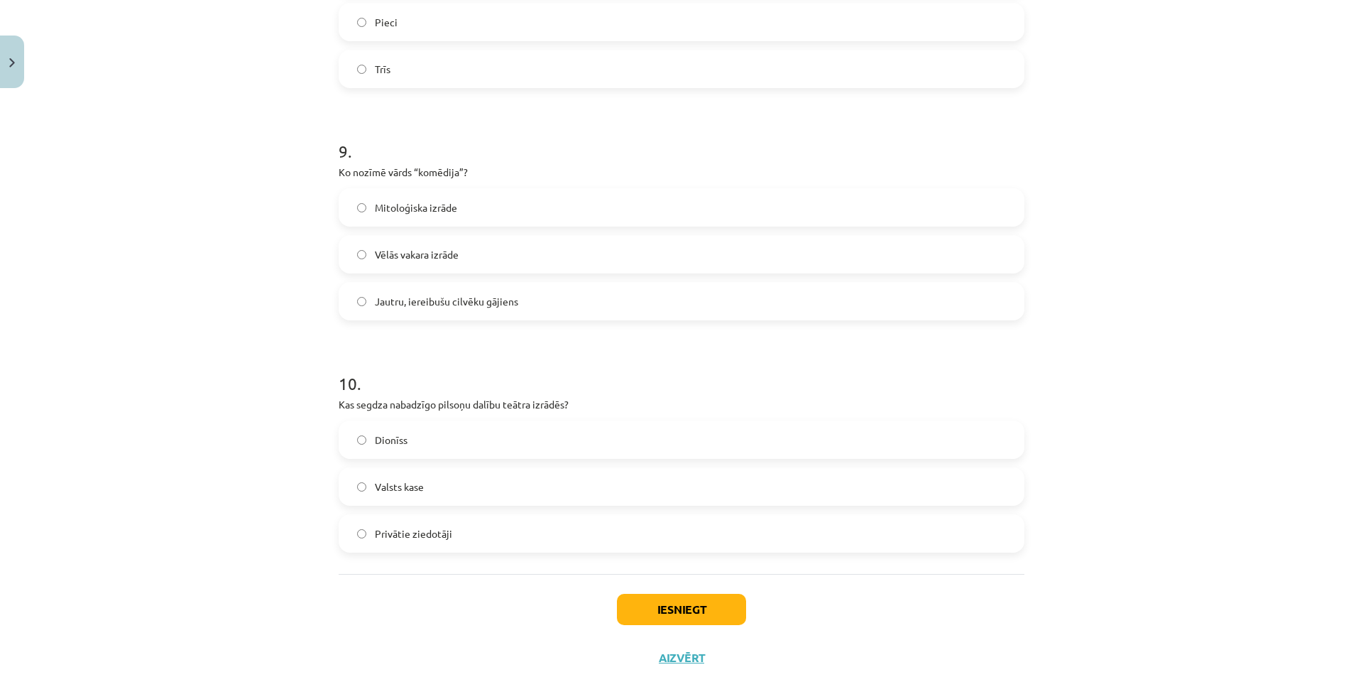
click at [457, 492] on label "Valsts kase" at bounding box center [681, 487] width 683 height 36
click at [655, 609] on button "Iesniegt" at bounding box center [681, 609] width 129 height 31
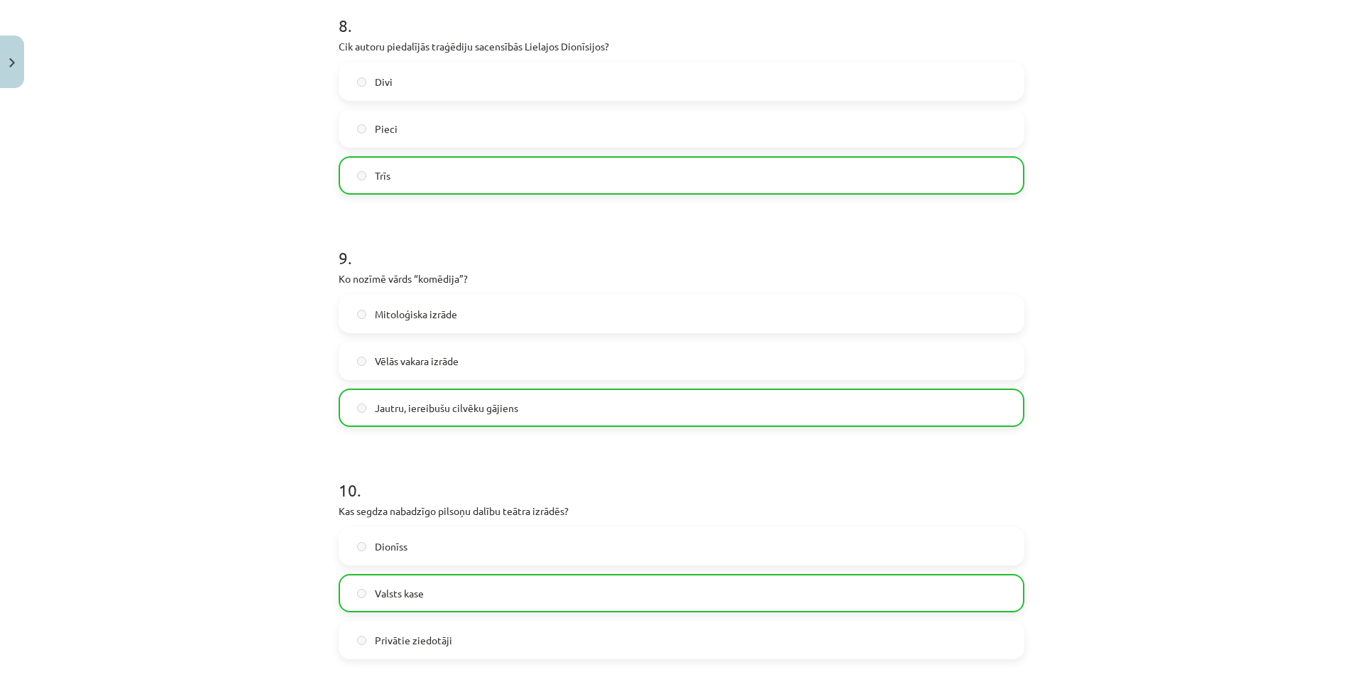
scroll to position [2110, 0]
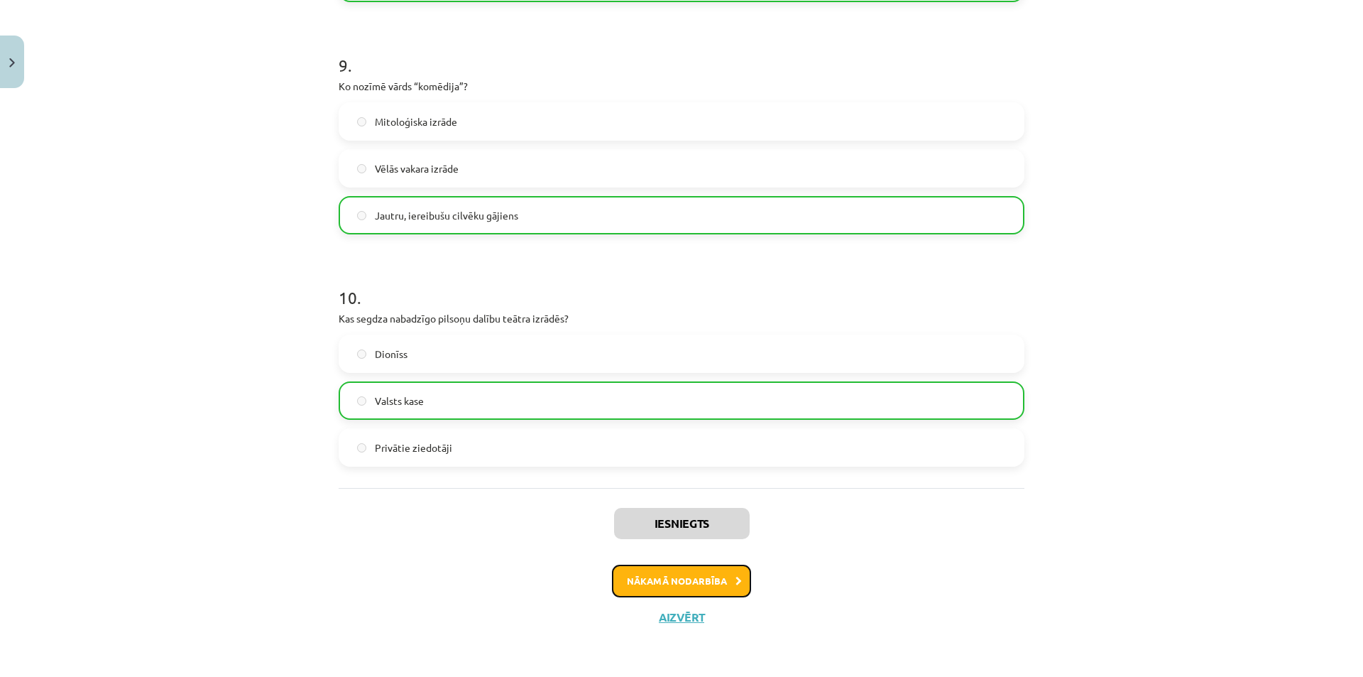
click at [672, 582] on button "Nākamā nodarbība" at bounding box center [681, 580] width 139 height 33
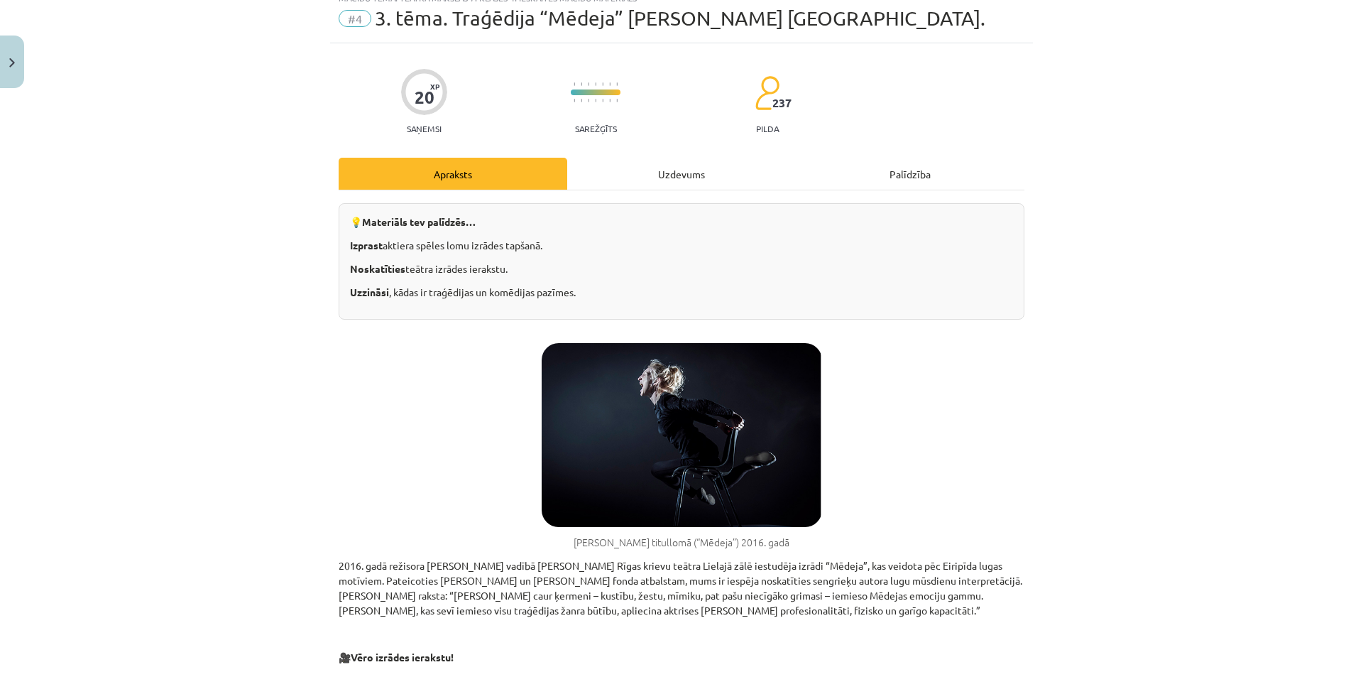
scroll to position [36, 0]
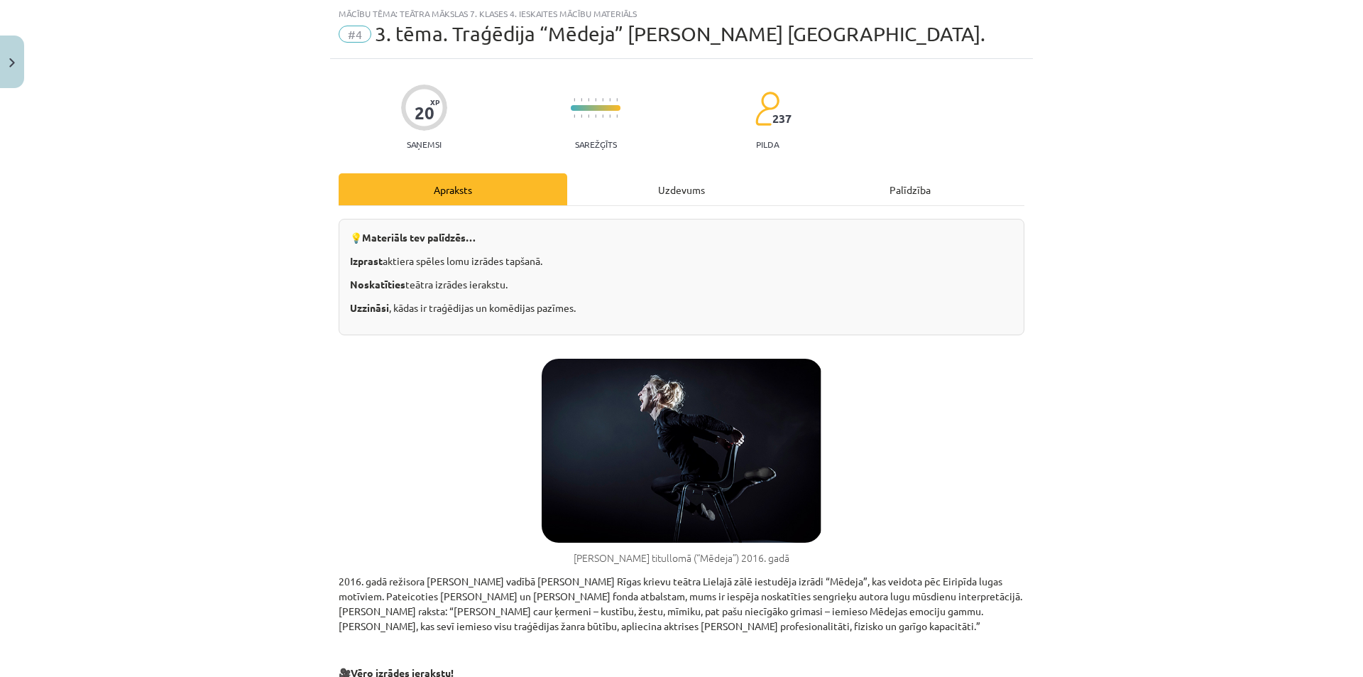
click at [650, 194] on div "Uzdevums" at bounding box center [681, 189] width 229 height 32
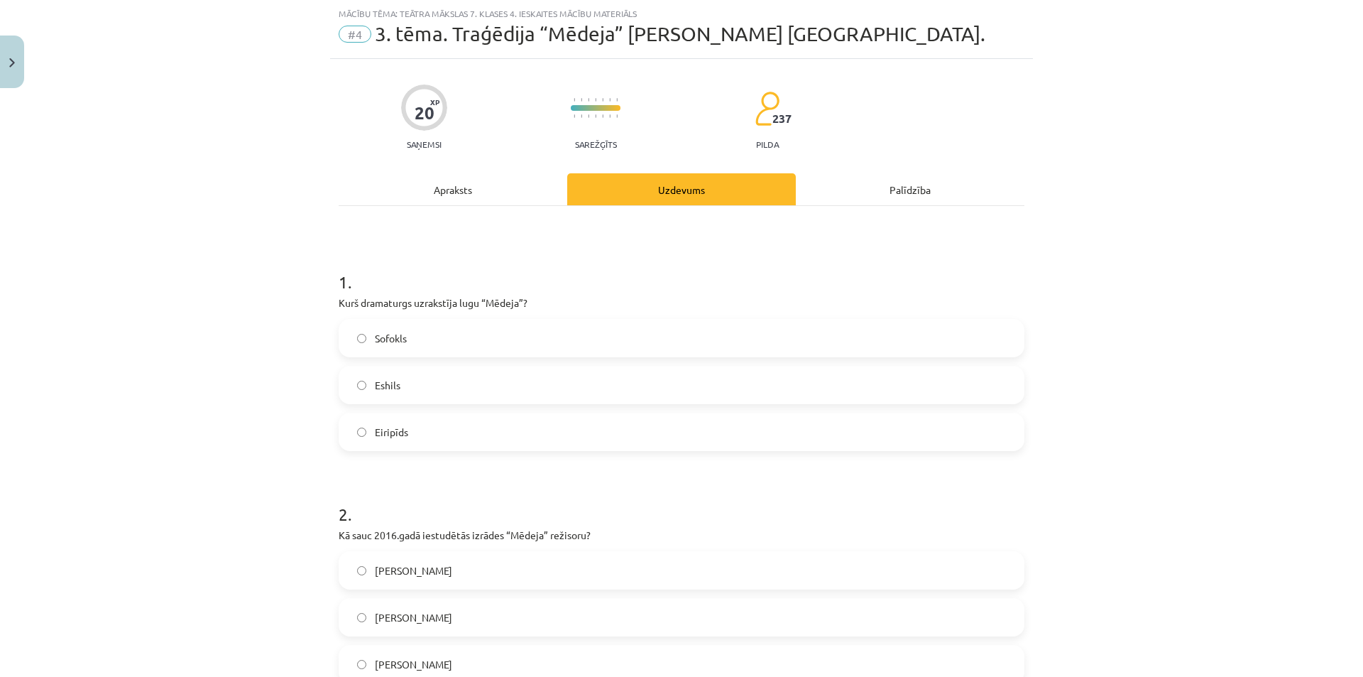
click at [386, 187] on div "Apraksts" at bounding box center [453, 189] width 229 height 32
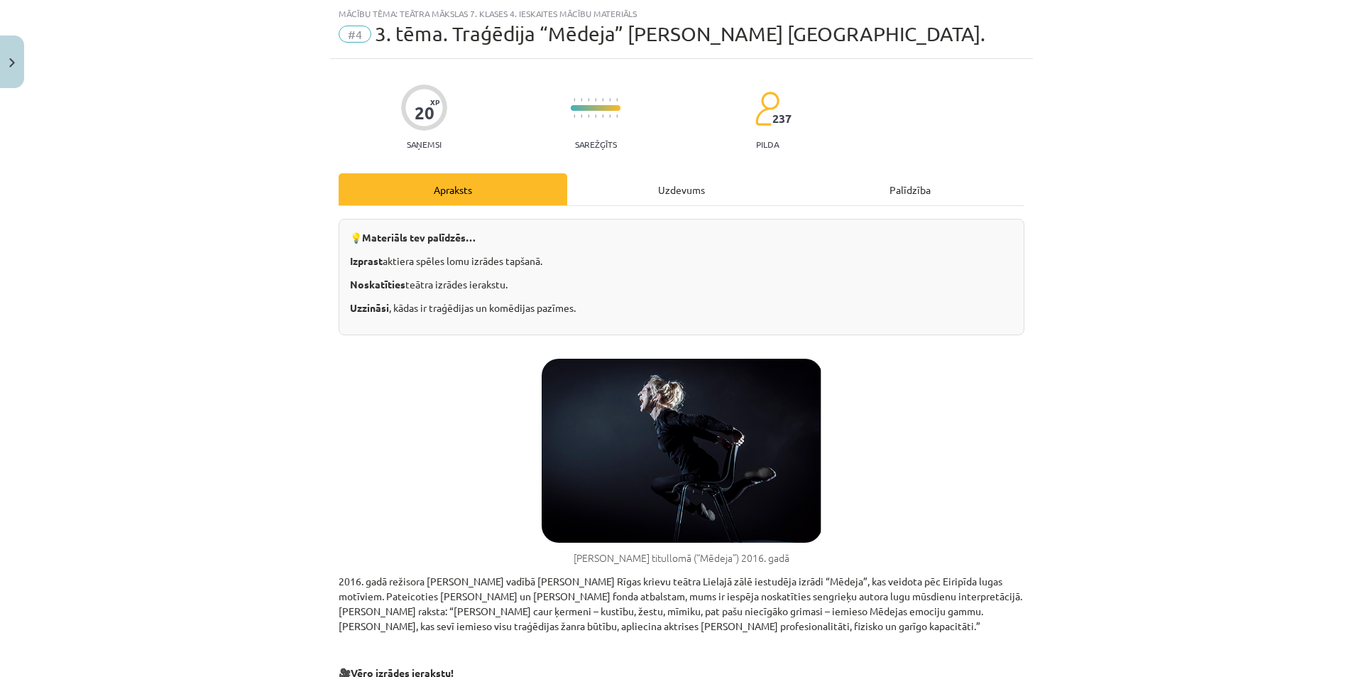
click at [635, 178] on div "Uzdevums" at bounding box center [681, 189] width 229 height 32
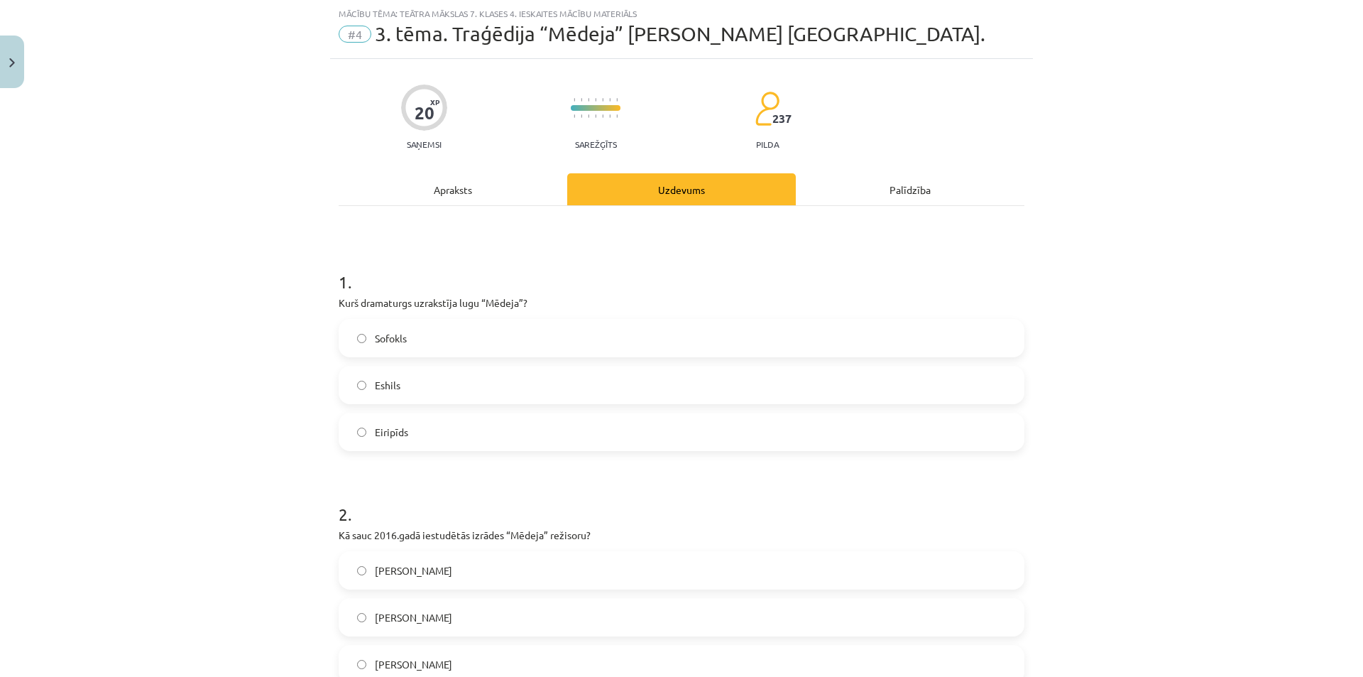
click at [447, 192] on div "Apraksts" at bounding box center [453, 189] width 229 height 32
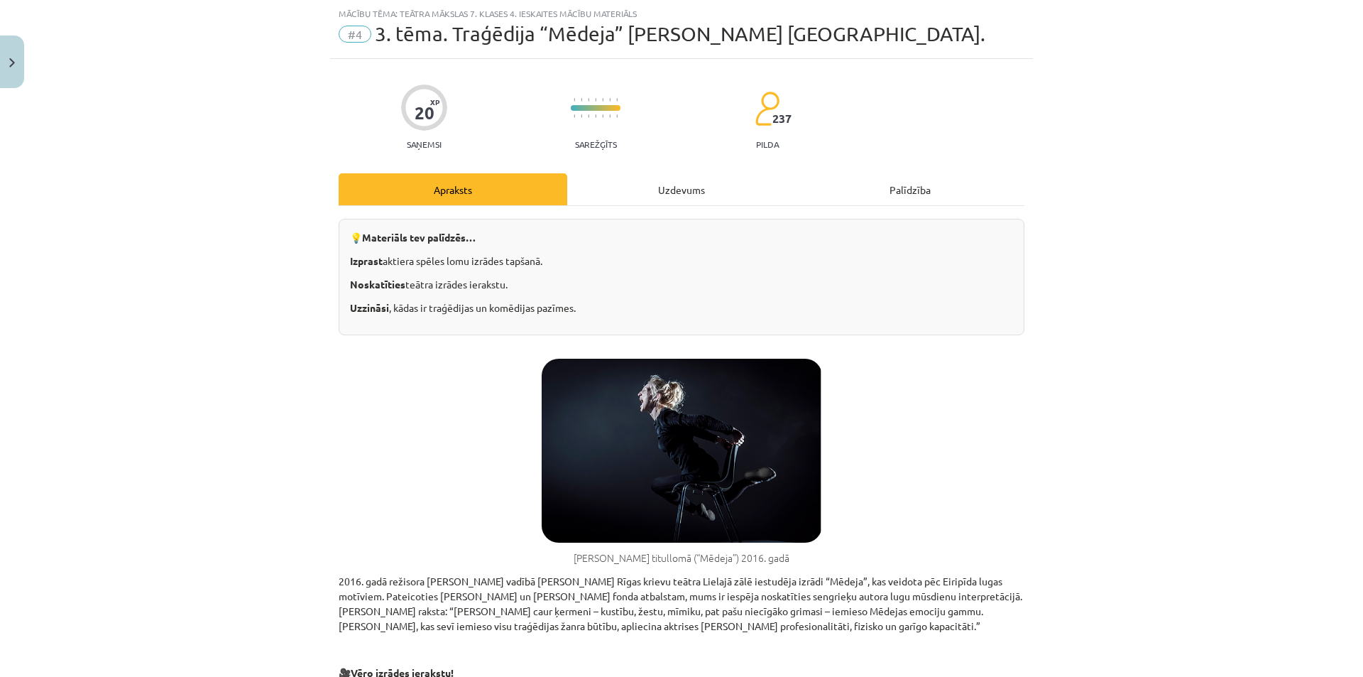
click at [642, 178] on div "Uzdevums" at bounding box center [681, 189] width 229 height 32
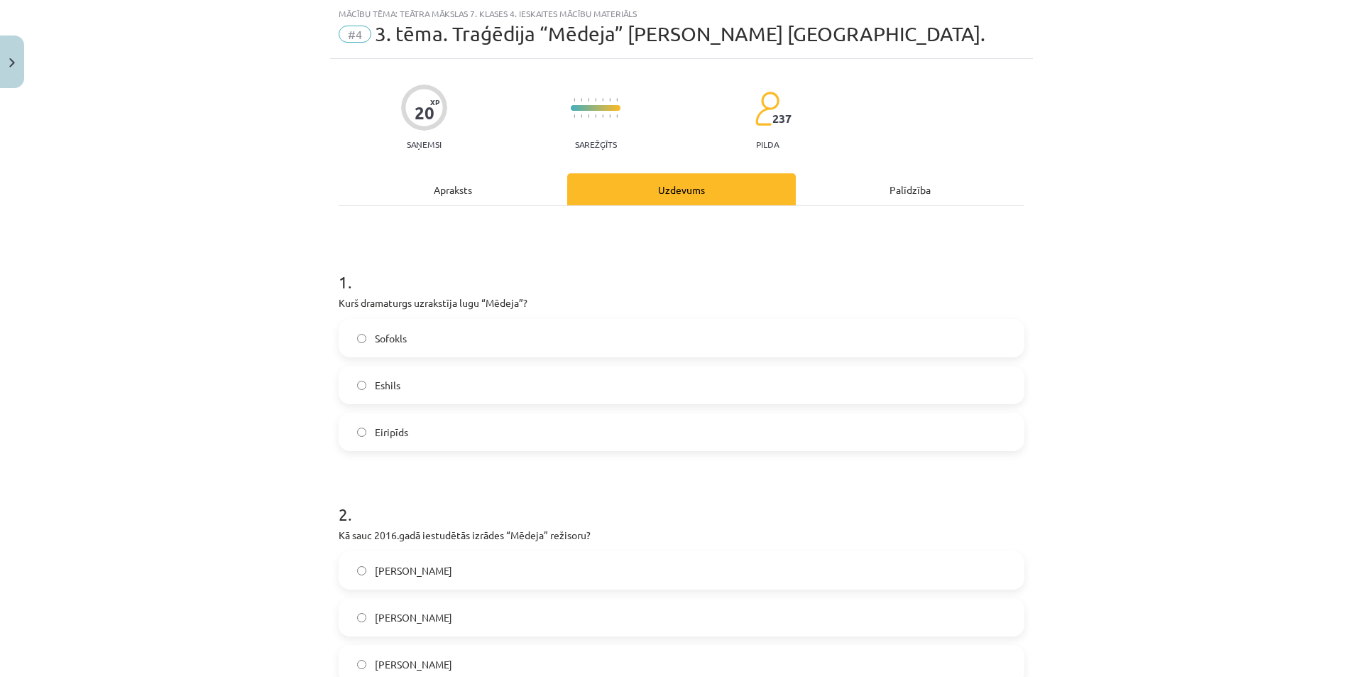
click at [484, 183] on div "Apraksts" at bounding box center [453, 189] width 229 height 32
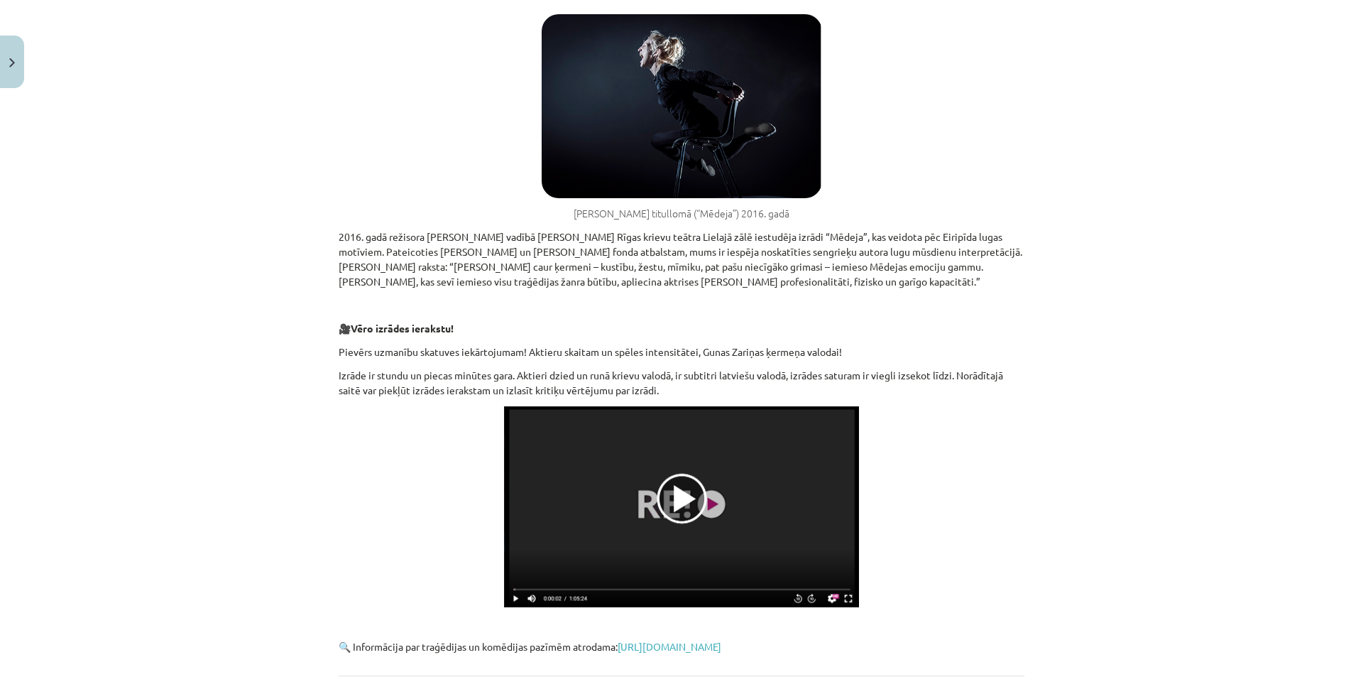
scroll to position [309, 0]
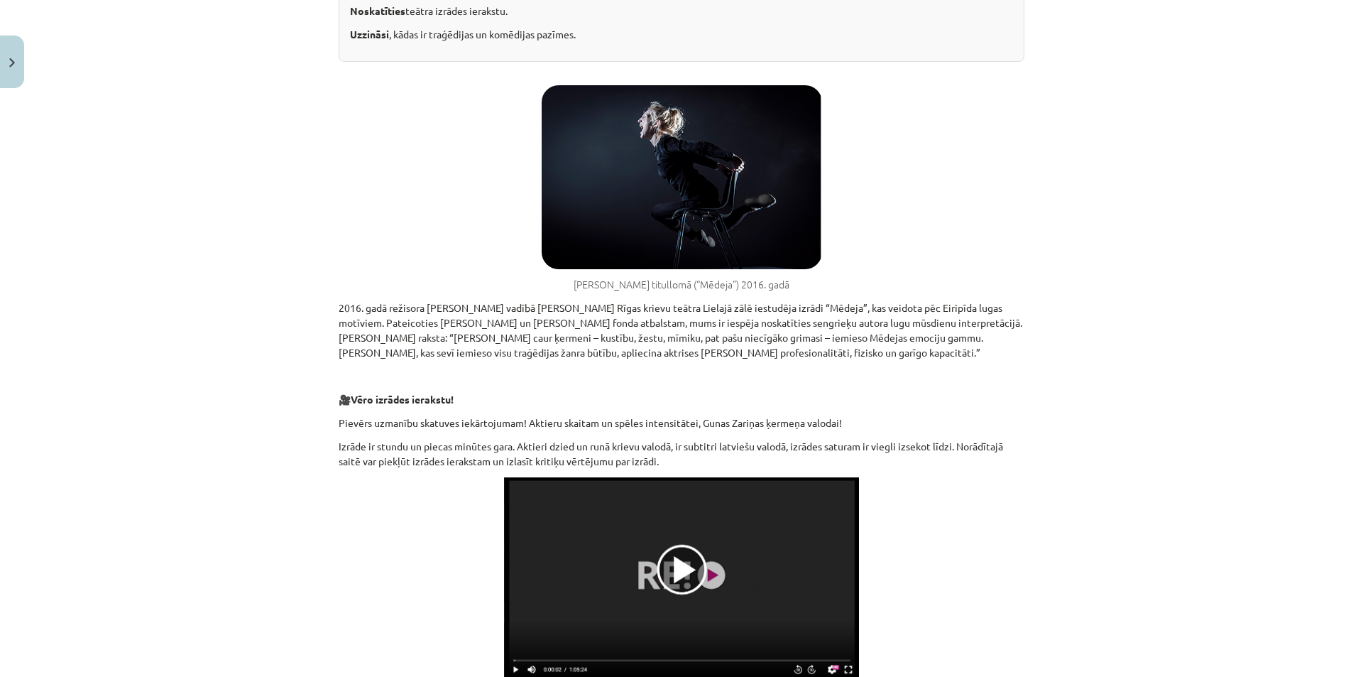
drag, startPoint x: 442, startPoint y: 563, endPoint x: 388, endPoint y: 606, distance: 68.6
click at [437, 566] on p at bounding box center [682, 577] width 686 height 201
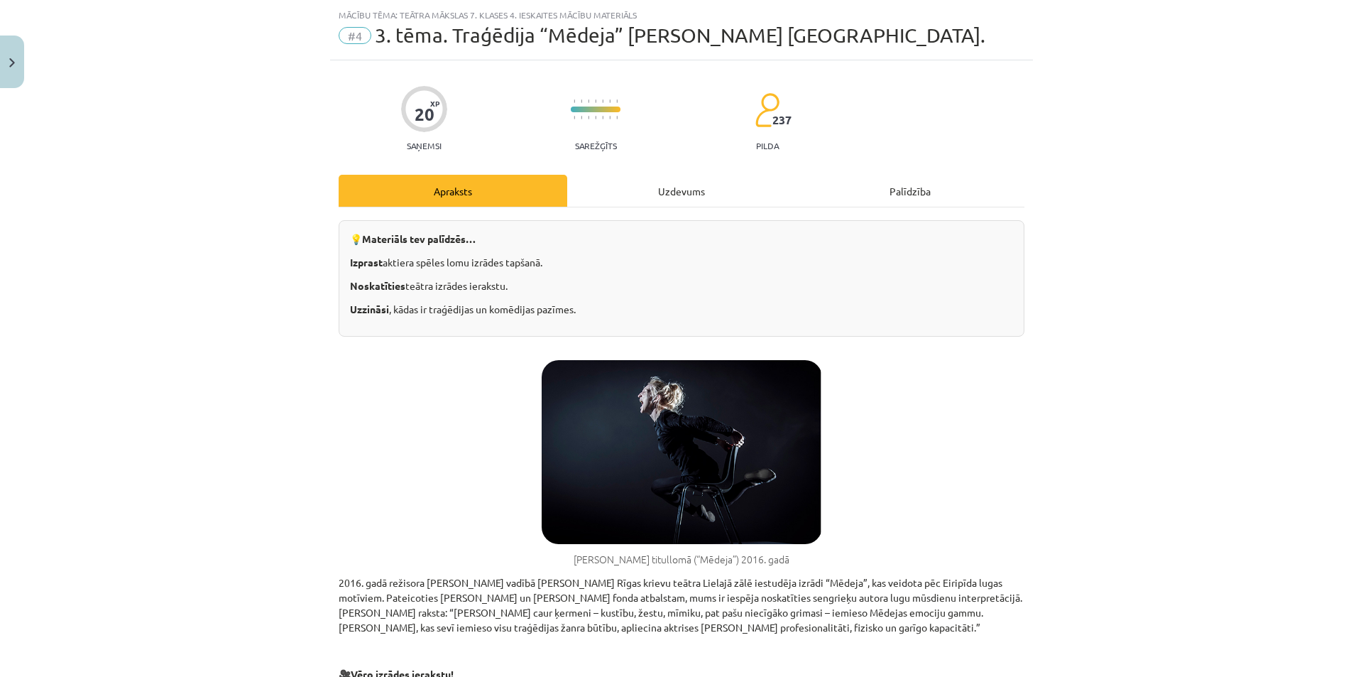
scroll to position [0, 0]
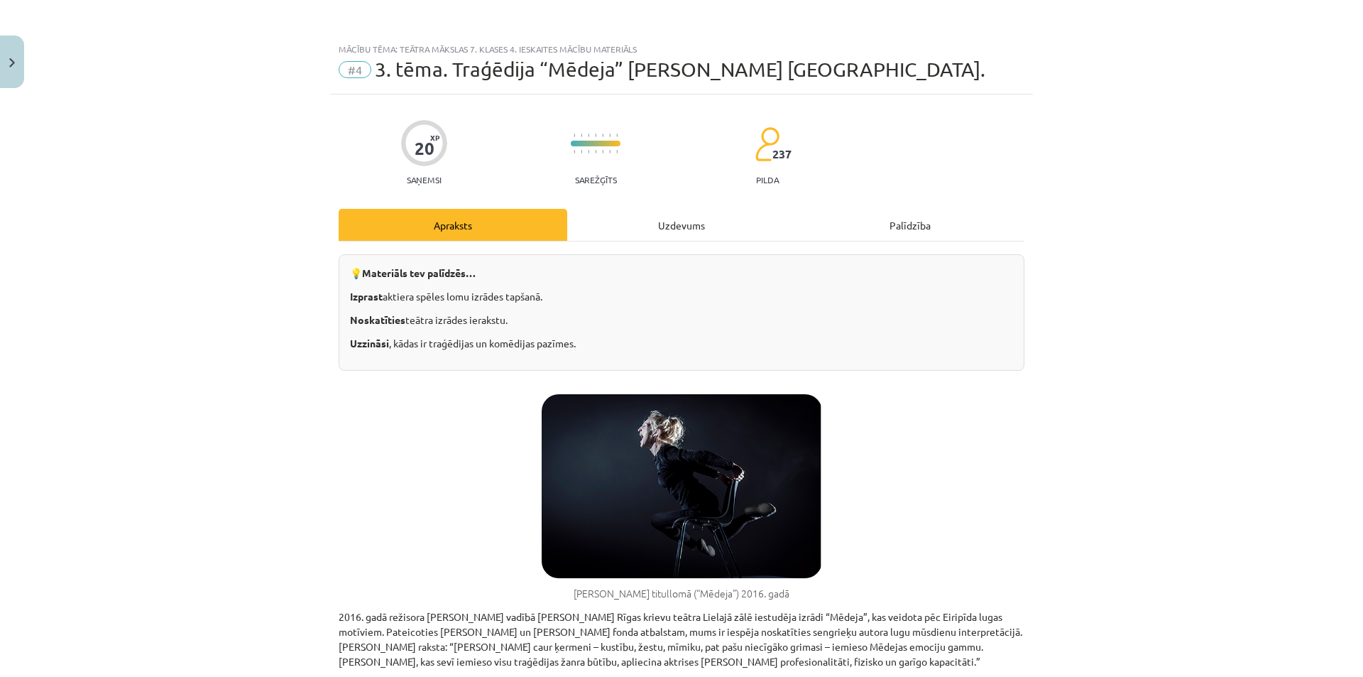
click at [678, 224] on div "Uzdevums" at bounding box center [681, 225] width 229 height 32
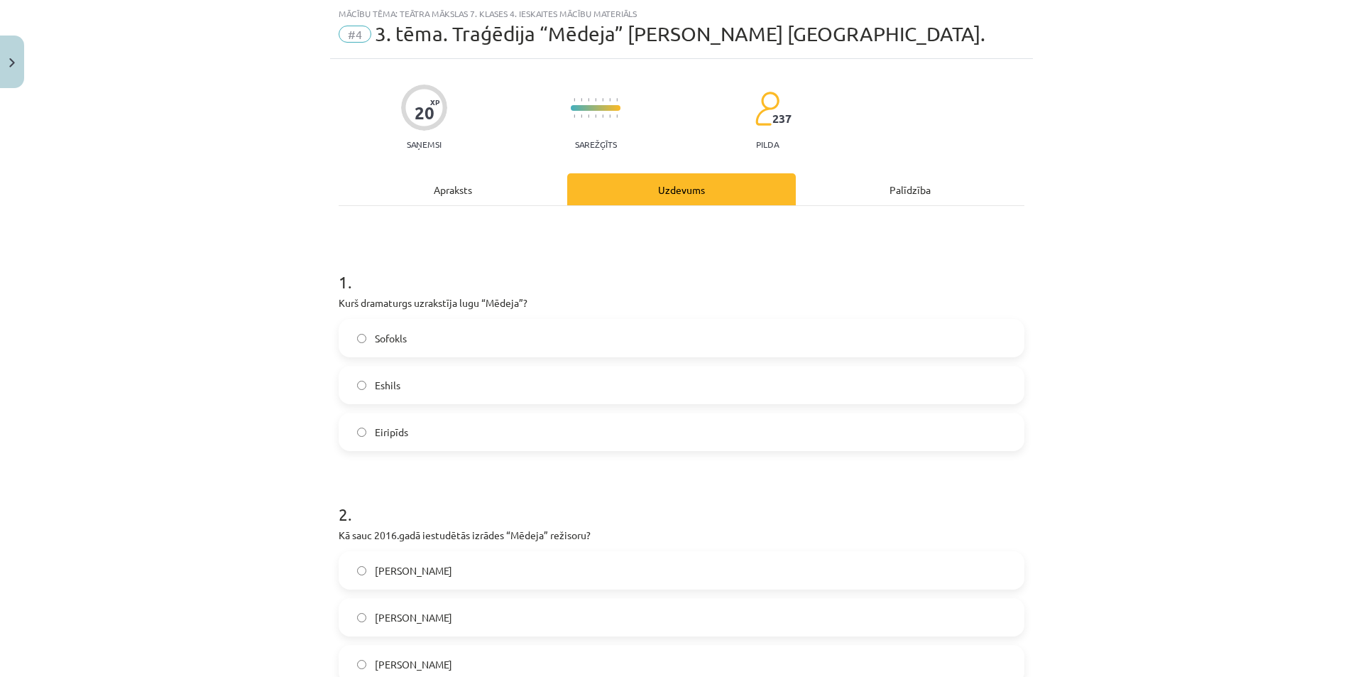
click at [463, 379] on label "Eshils" at bounding box center [681, 385] width 683 height 36
click at [449, 189] on div "Apraksts" at bounding box center [453, 189] width 229 height 32
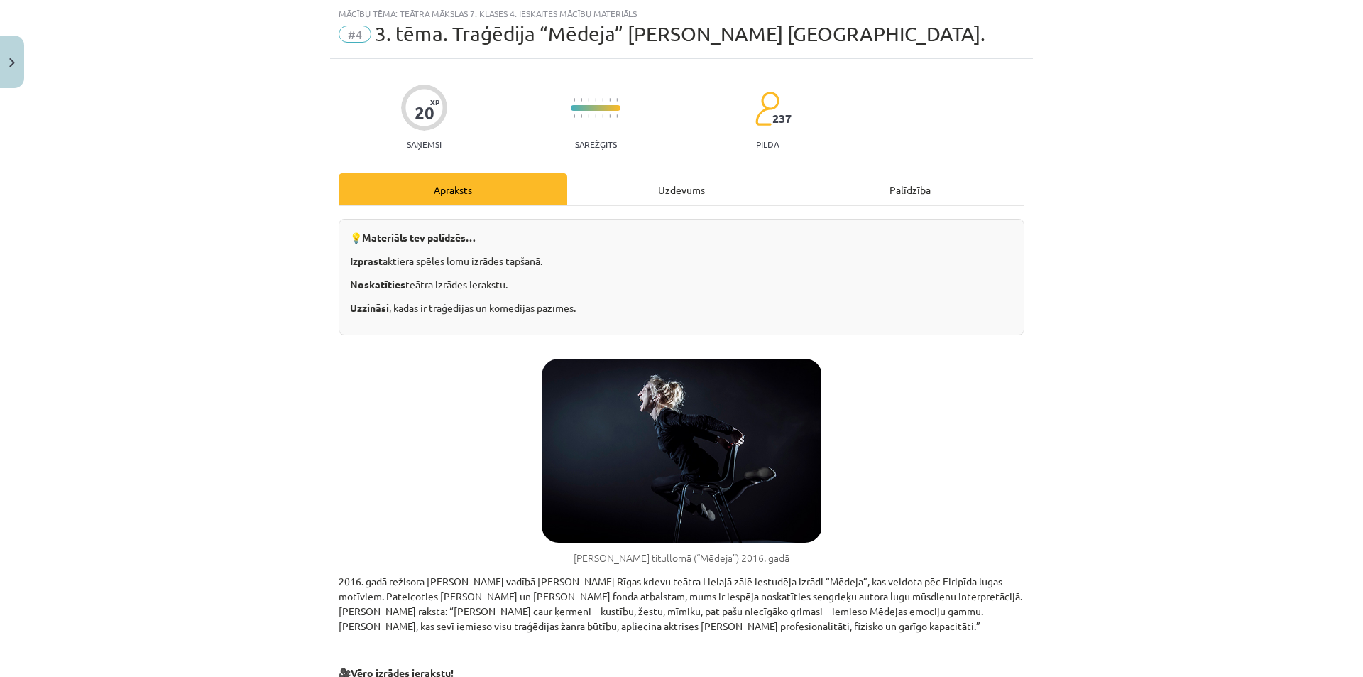
scroll to position [107, 0]
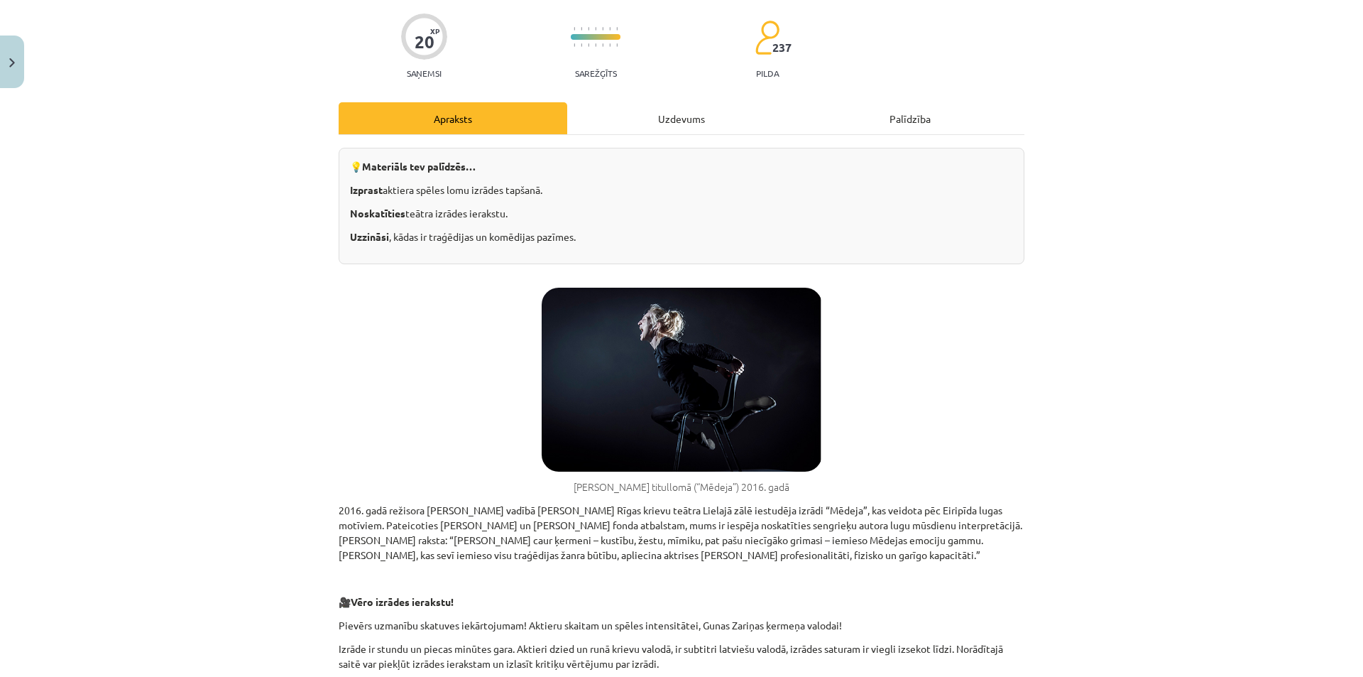
click at [620, 121] on div "Uzdevums" at bounding box center [681, 118] width 229 height 32
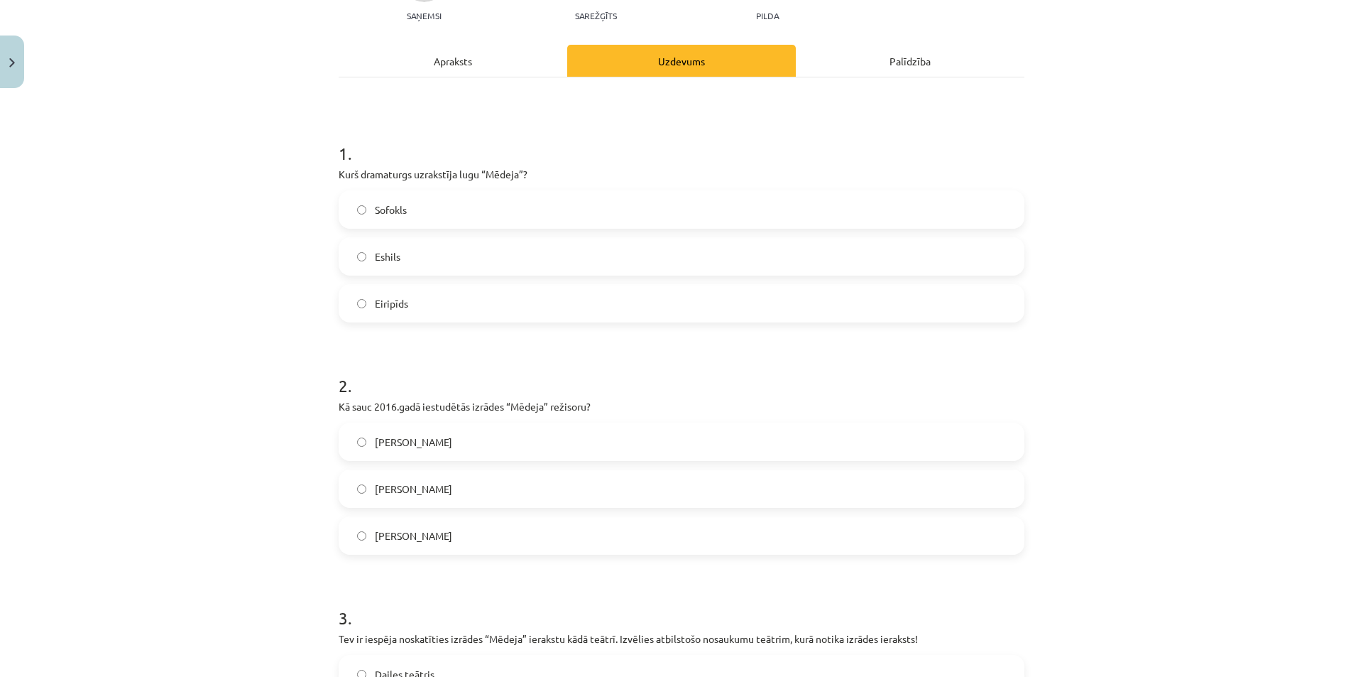
scroll to position [178, 0]
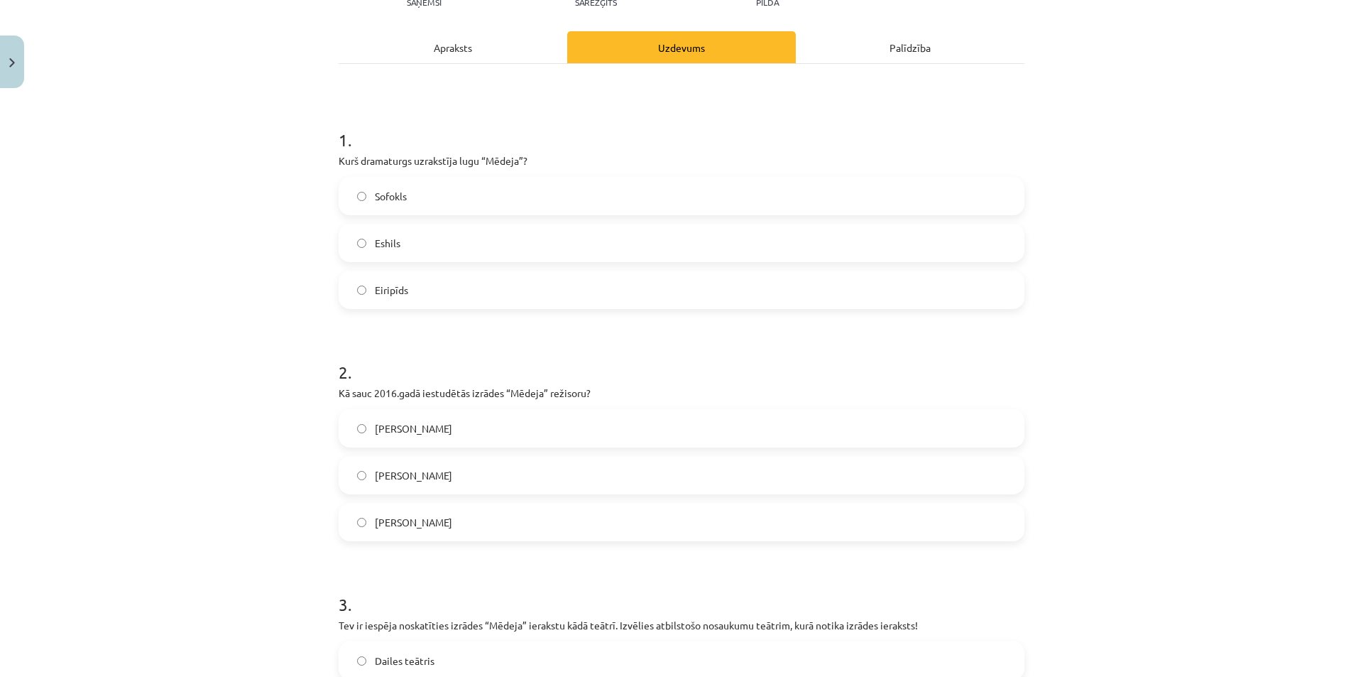
click at [440, 531] on label "[PERSON_NAME]" at bounding box center [681, 522] width 683 height 36
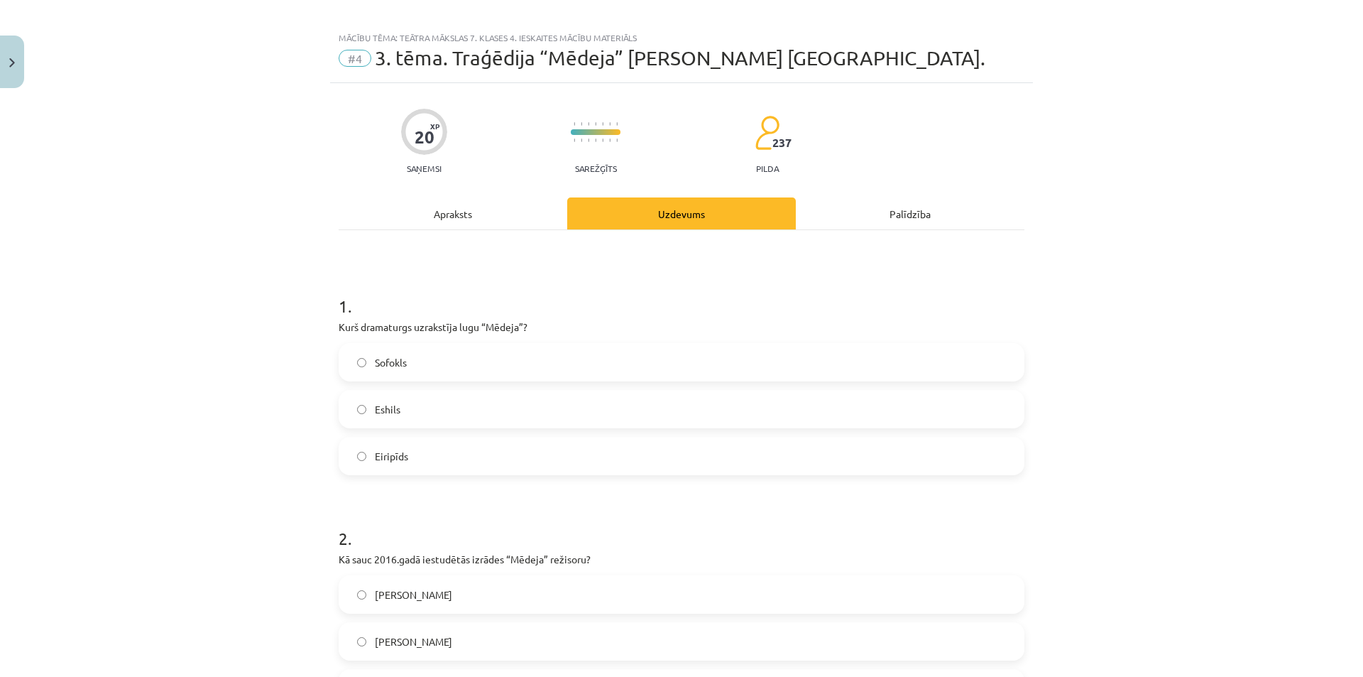
scroll to position [0, 0]
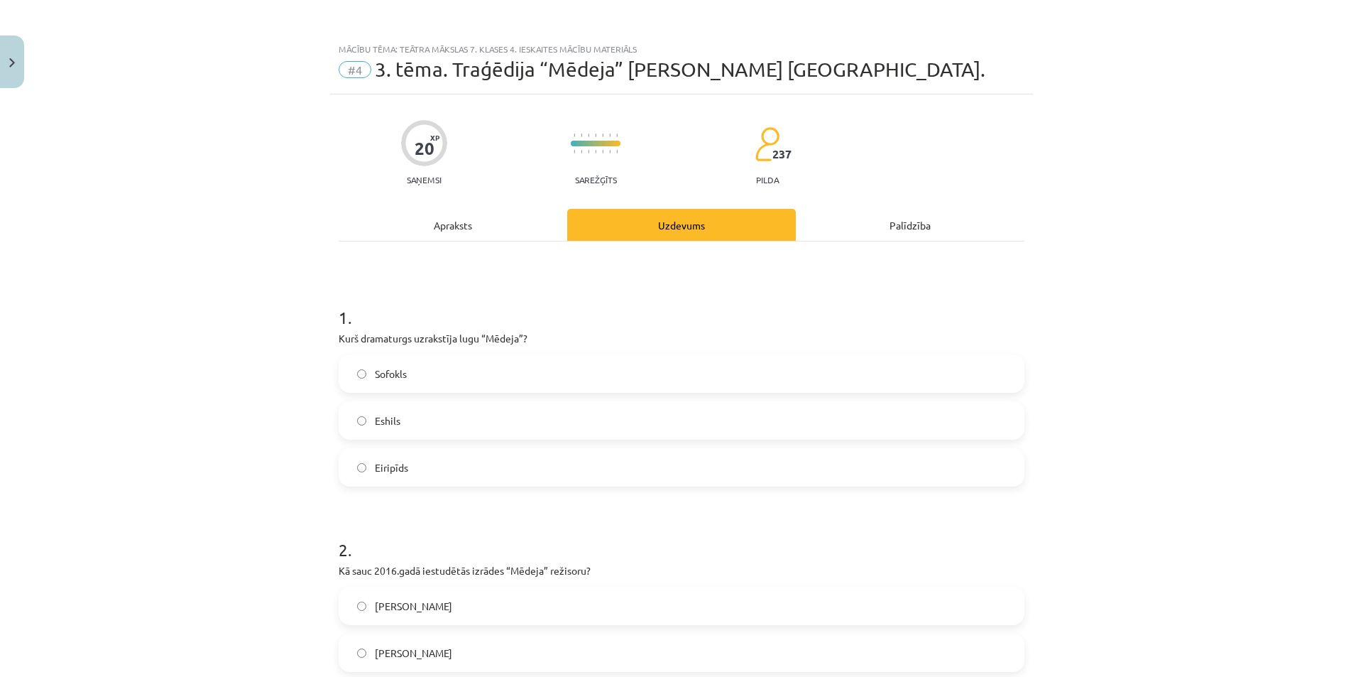
click at [499, 240] on div "Apraksts" at bounding box center [453, 225] width 229 height 32
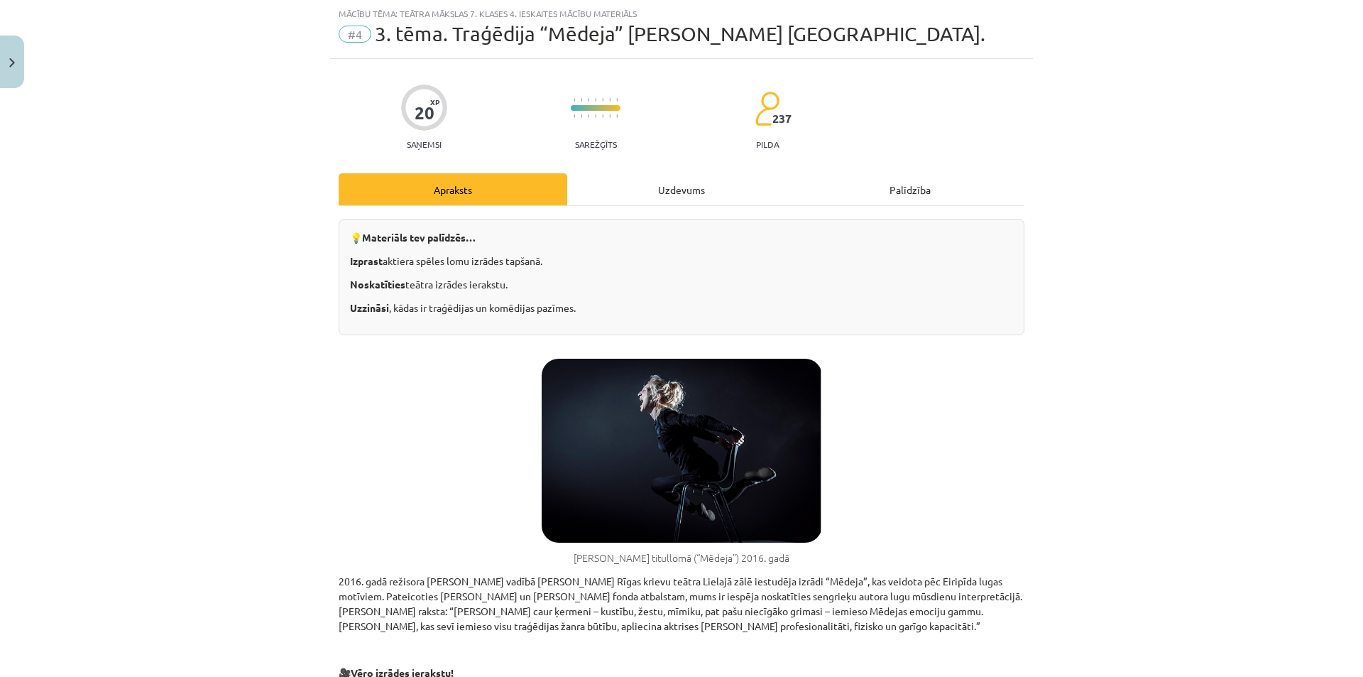
scroll to position [107, 0]
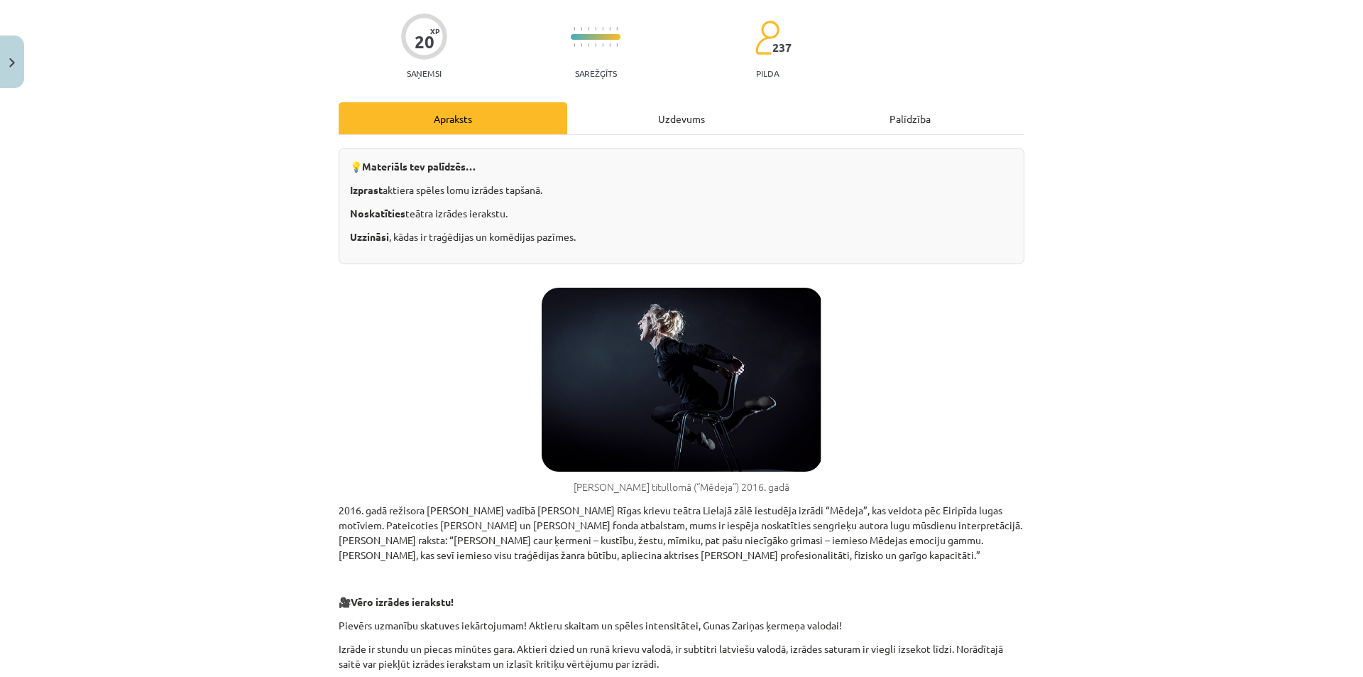
click at [619, 113] on div "Uzdevums" at bounding box center [681, 118] width 229 height 32
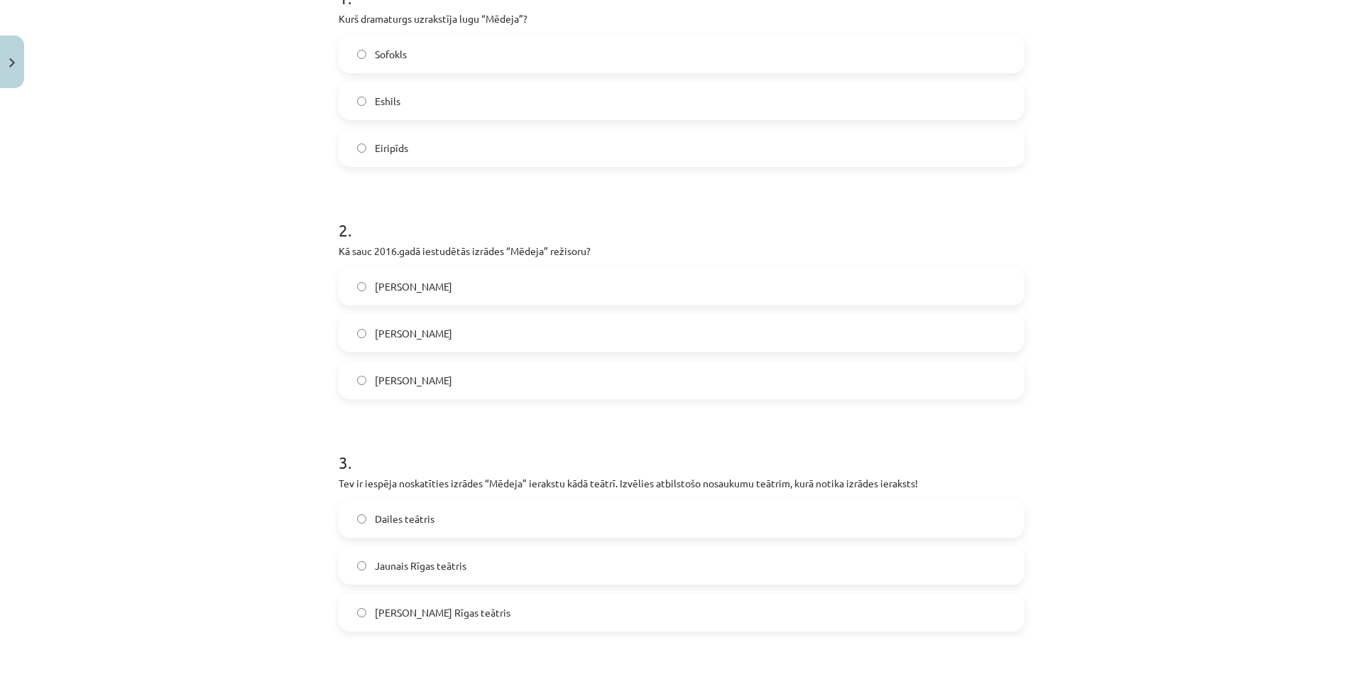
click at [535, 615] on label "[PERSON_NAME] Rīgas teātris" at bounding box center [681, 612] width 683 height 36
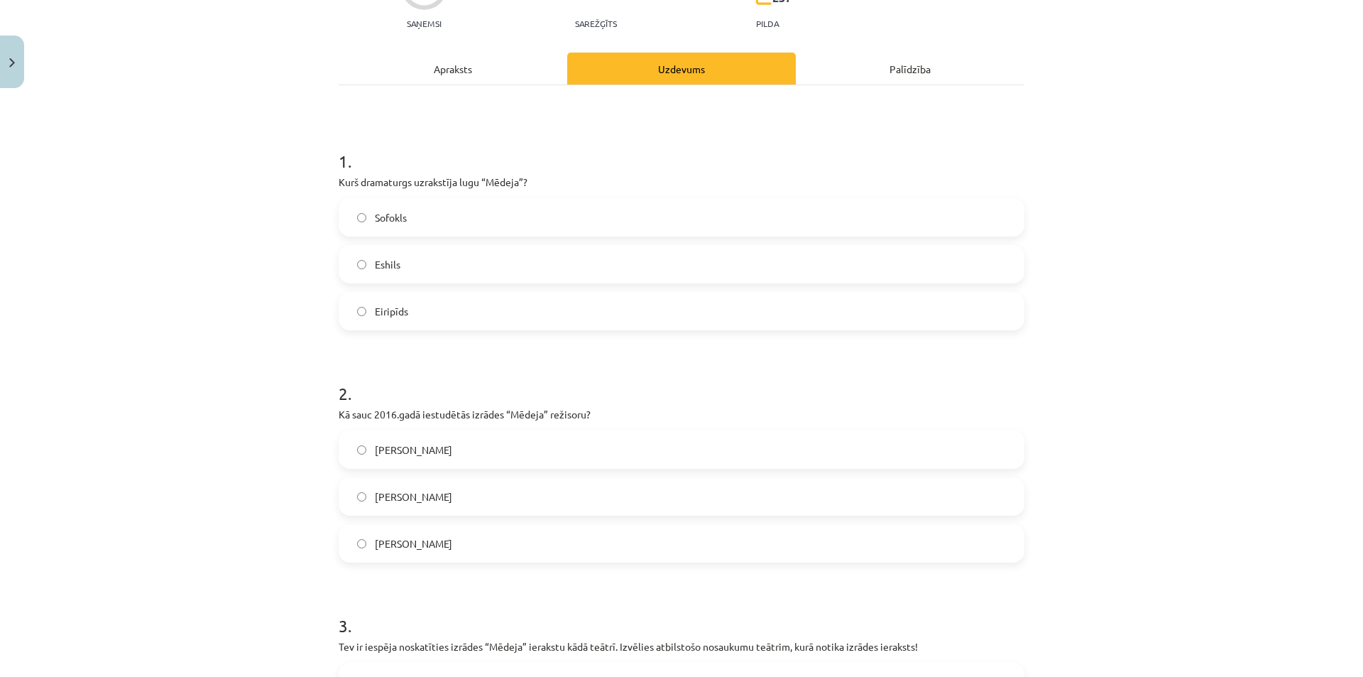
scroll to position [36, 0]
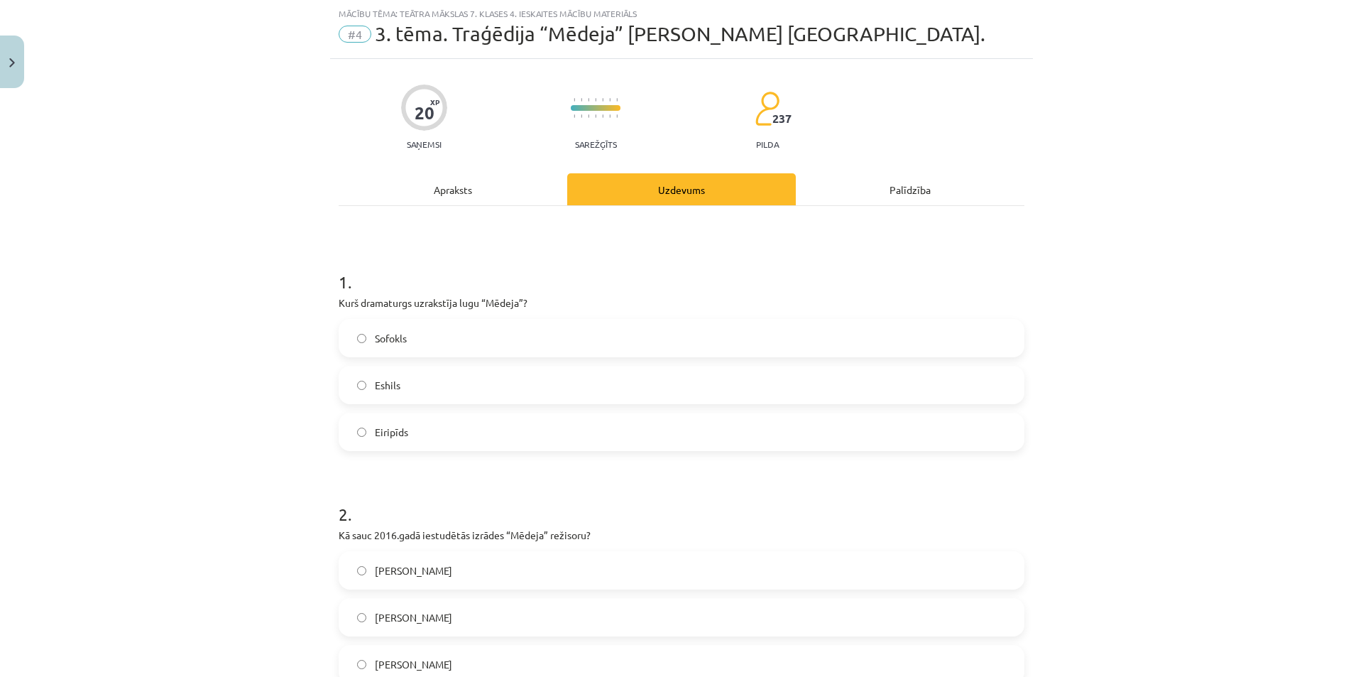
click at [493, 184] on div "Apraksts" at bounding box center [453, 189] width 229 height 32
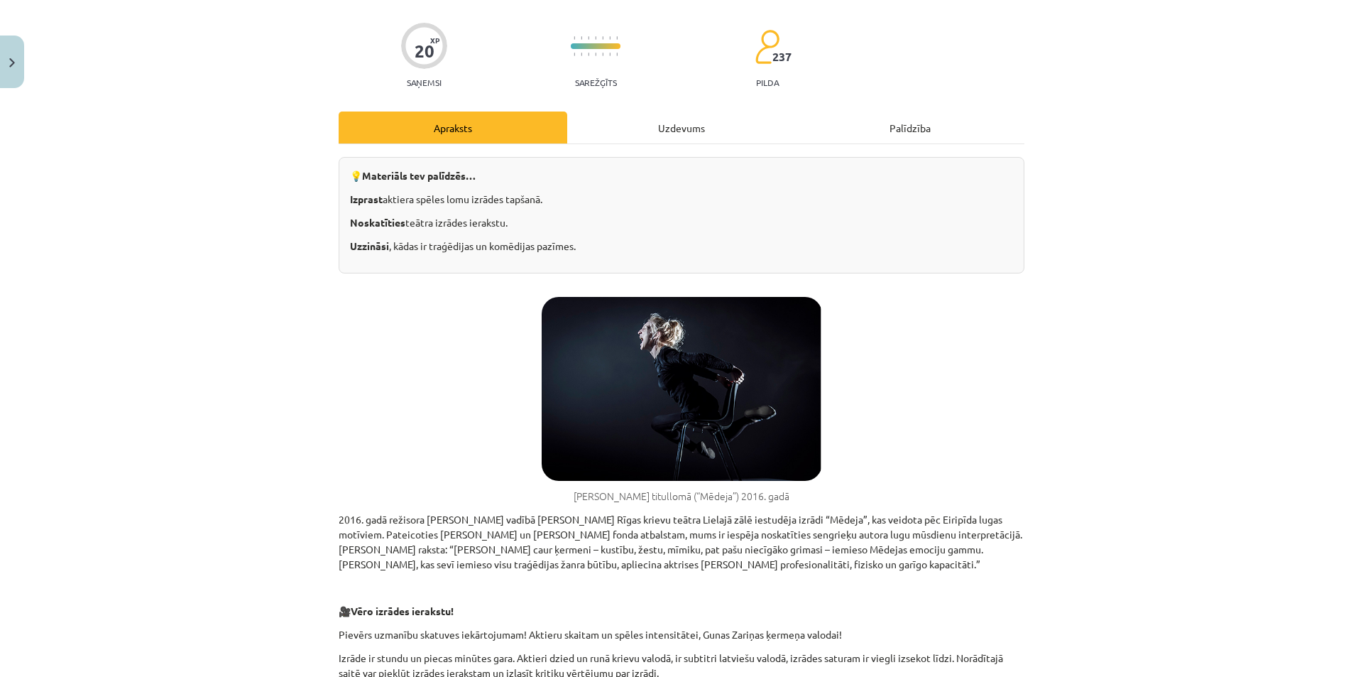
scroll to position [178, 0]
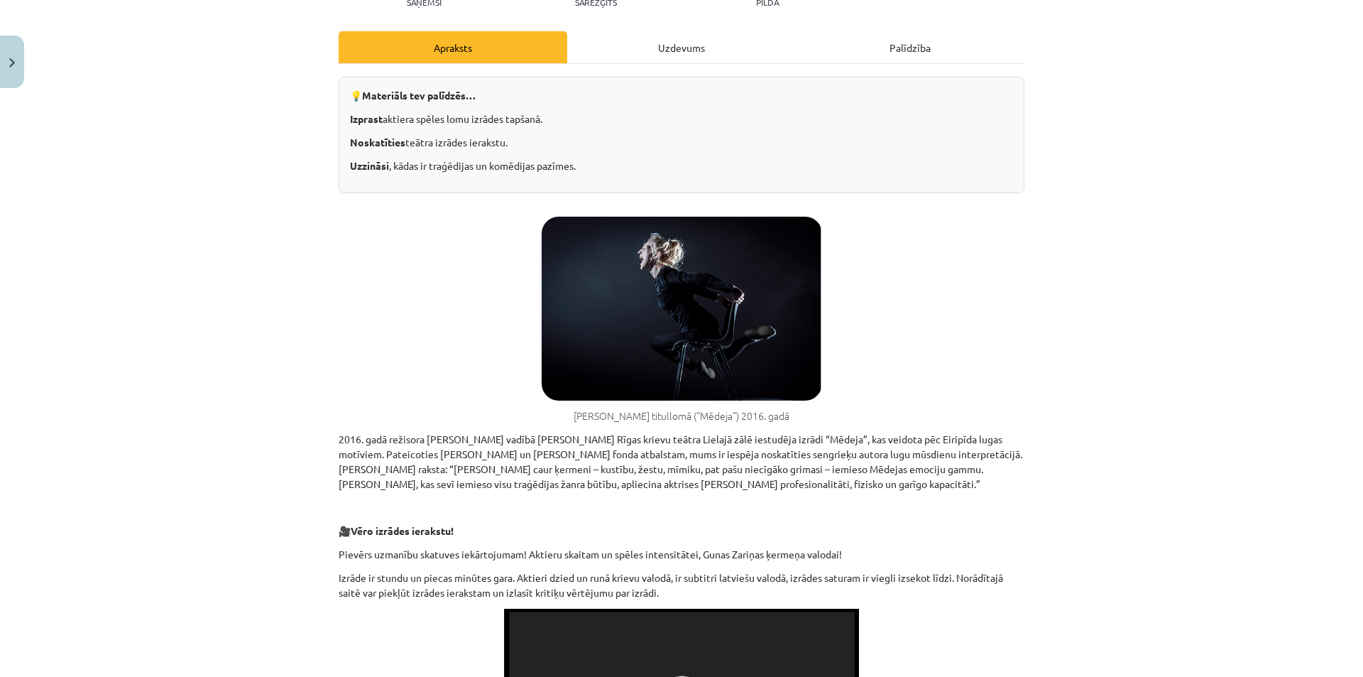
click at [632, 62] on div "Uzdevums" at bounding box center [681, 47] width 229 height 32
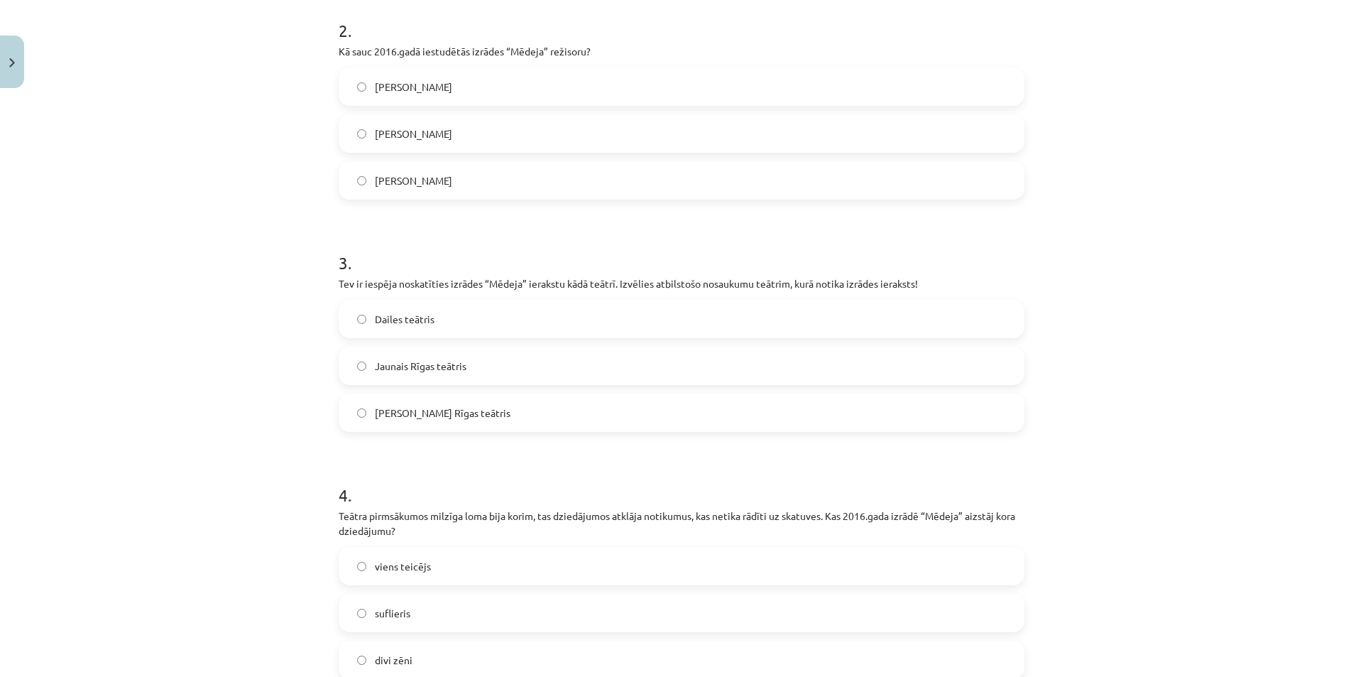
scroll to position [604, 0]
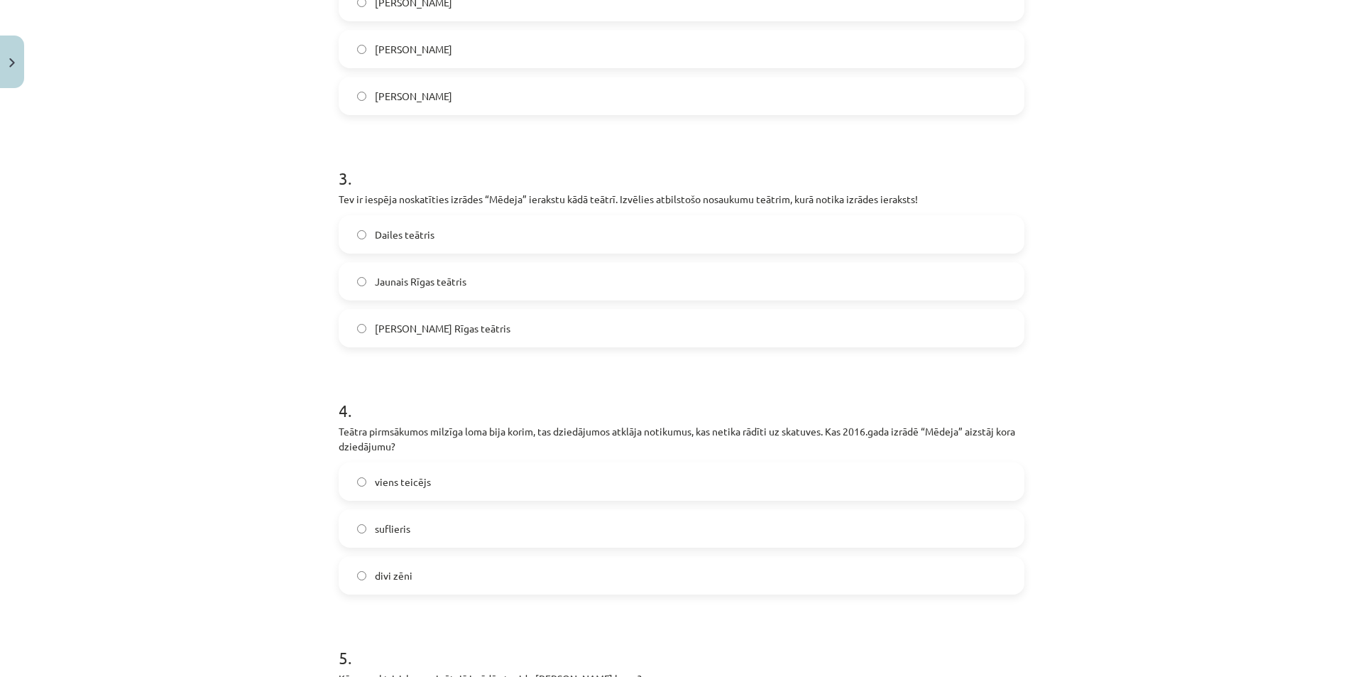
drag, startPoint x: 670, startPoint y: 478, endPoint x: 676, endPoint y: 484, distance: 9.0
click at [676, 484] on label "viens teicējs" at bounding box center [681, 482] width 683 height 36
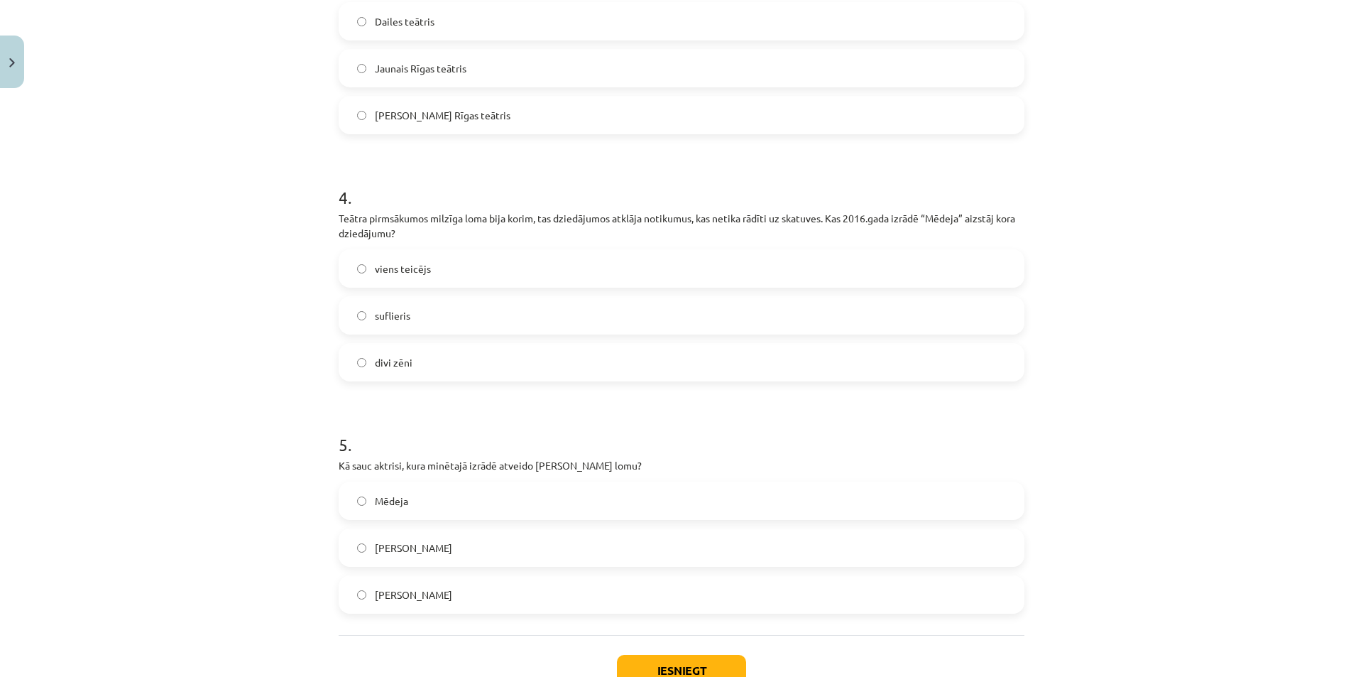
click at [538, 540] on label "[PERSON_NAME]" at bounding box center [681, 548] width 683 height 36
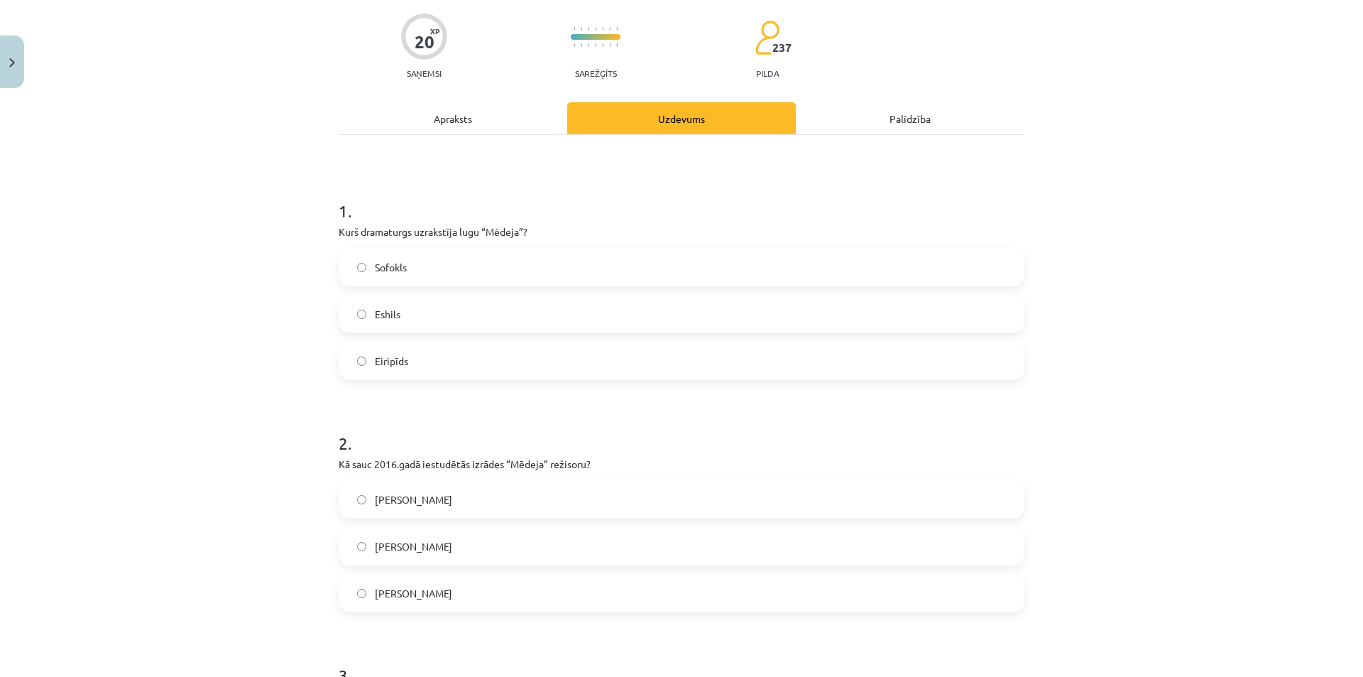
click at [511, 131] on div "Apraksts" at bounding box center [453, 118] width 229 height 32
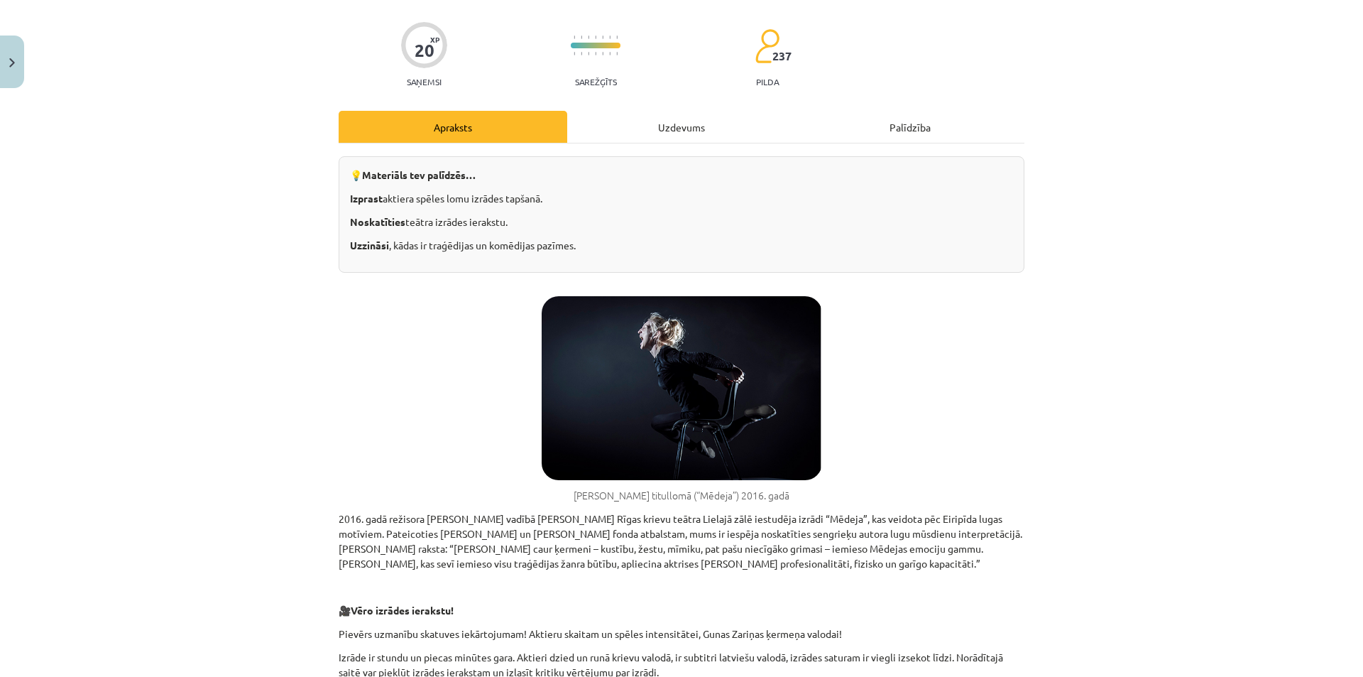
scroll to position [178, 0]
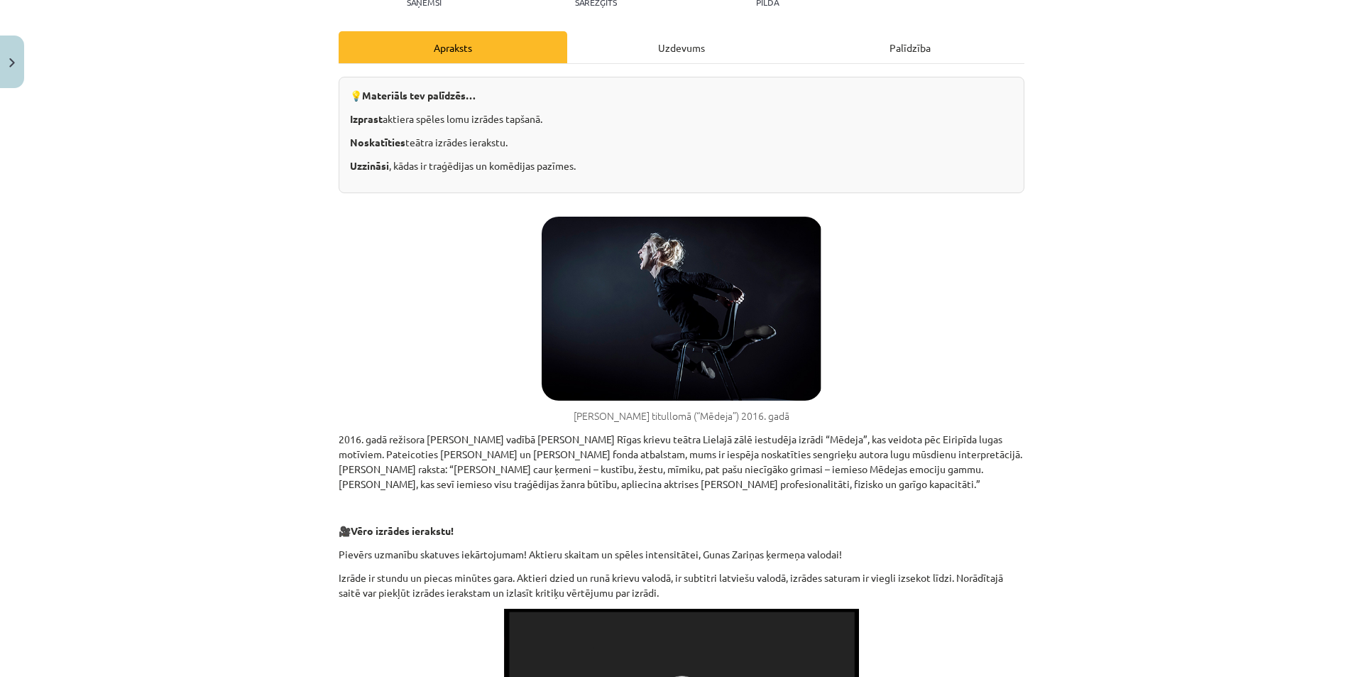
click at [662, 55] on div "Uzdevums" at bounding box center [681, 47] width 229 height 32
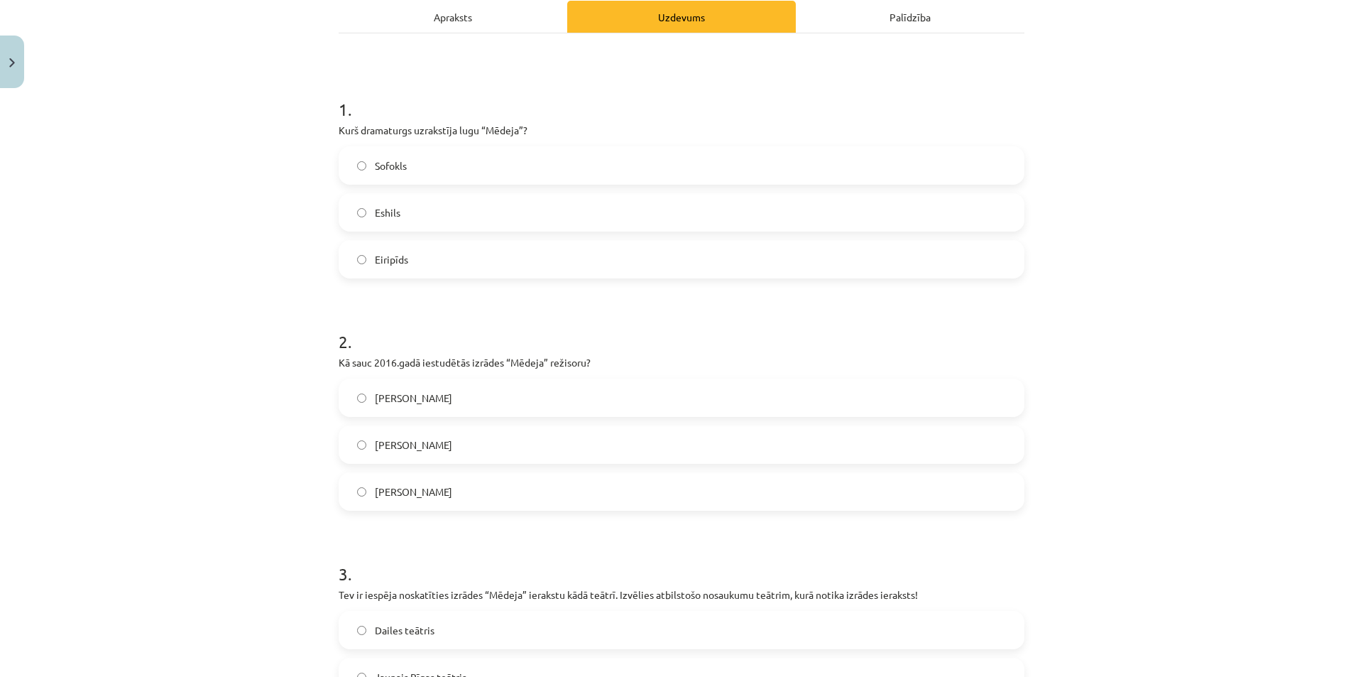
click at [503, 23] on div "Apraksts" at bounding box center [453, 17] width 229 height 32
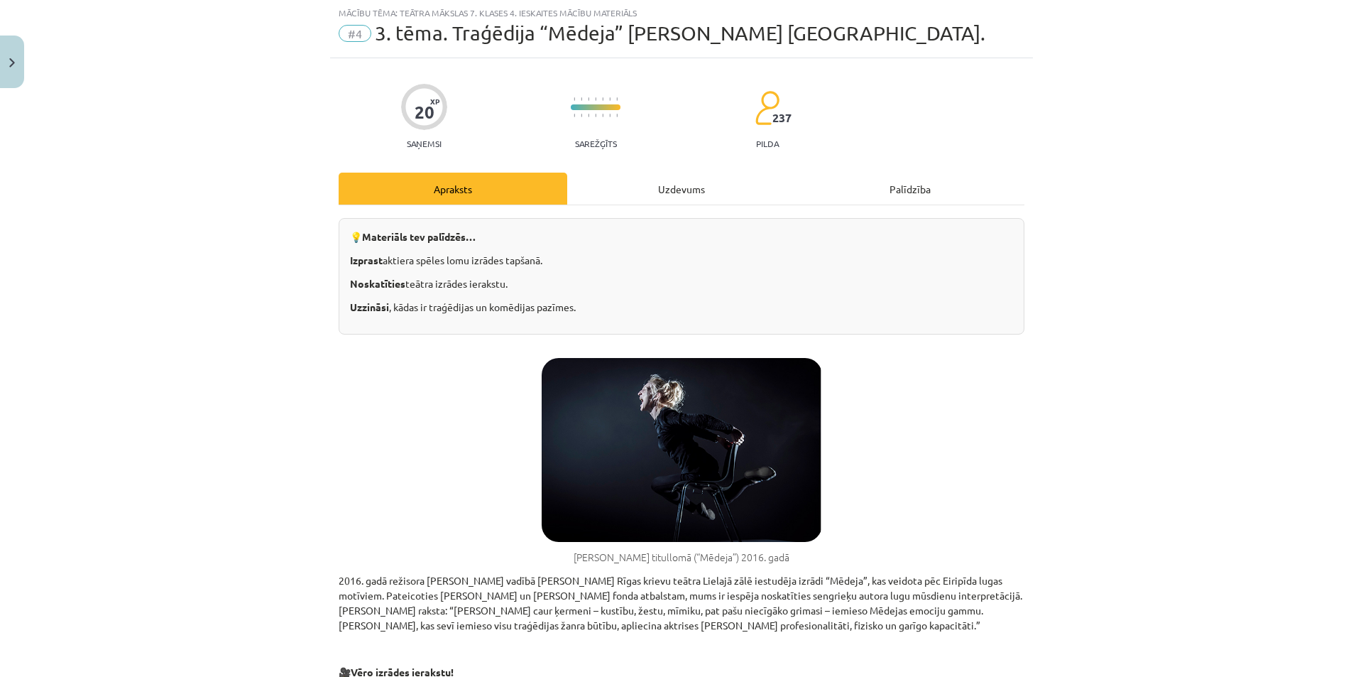
scroll to position [36, 0]
click at [630, 192] on div "Uzdevums" at bounding box center [681, 189] width 229 height 32
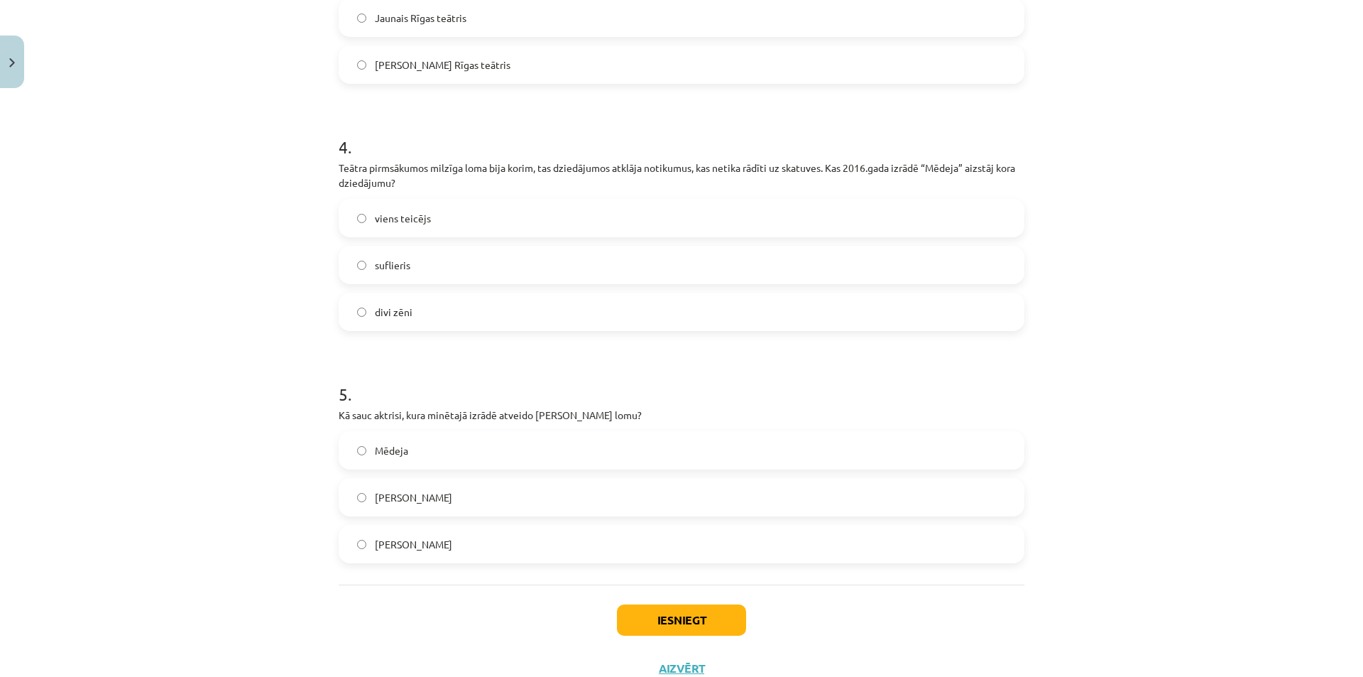
scroll to position [918, 0]
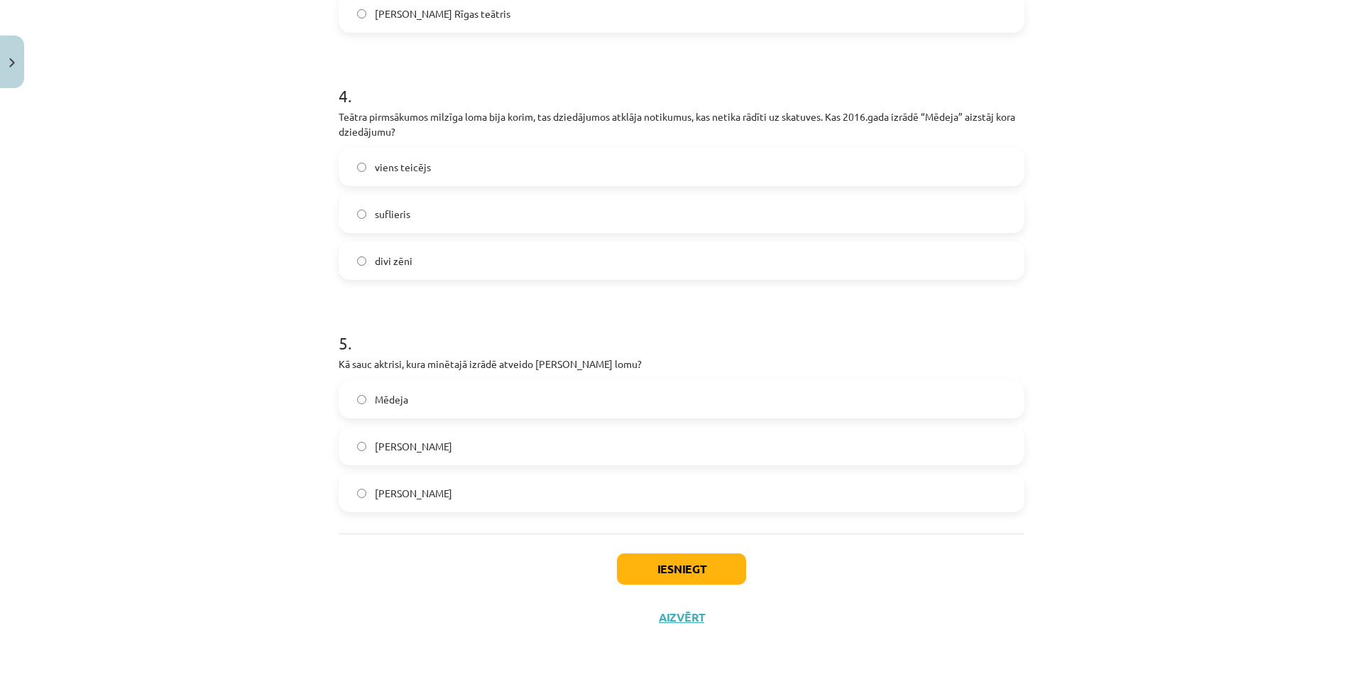
click at [437, 498] on label "[PERSON_NAME]" at bounding box center [681, 493] width 683 height 36
click at [675, 570] on button "Iesniegt" at bounding box center [681, 568] width 129 height 31
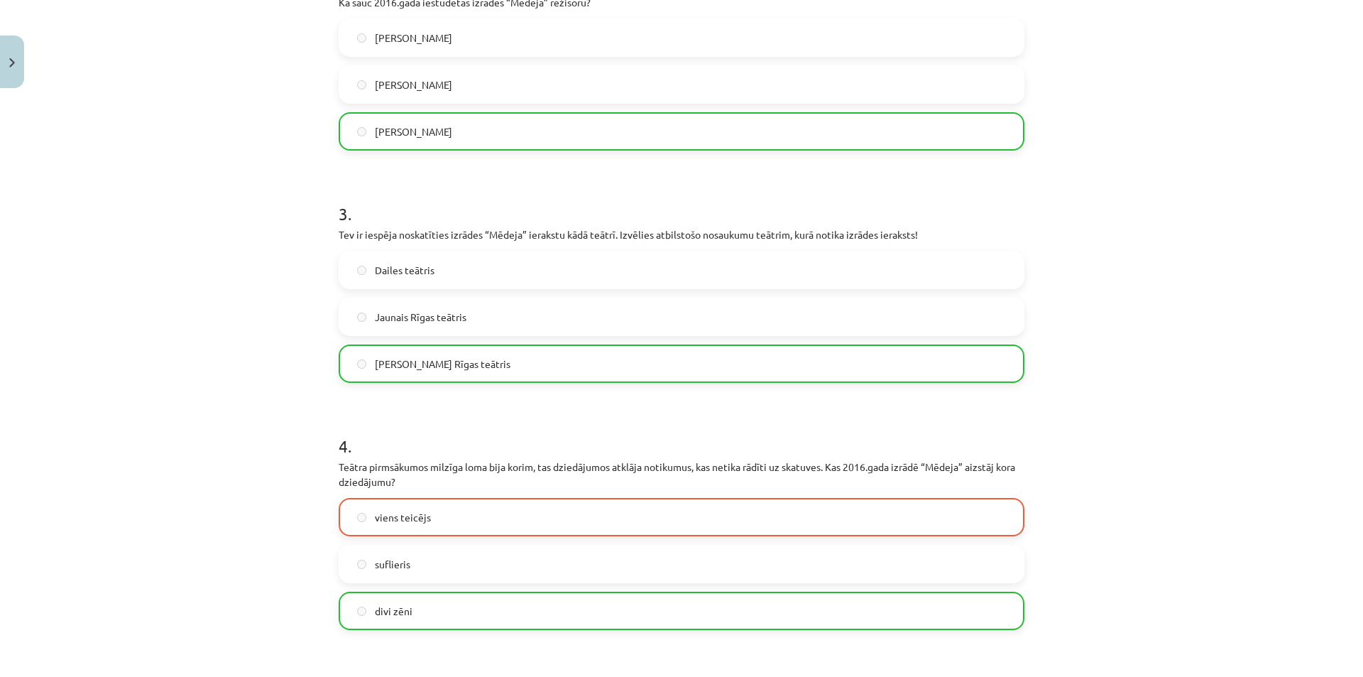
scroll to position [781, 0]
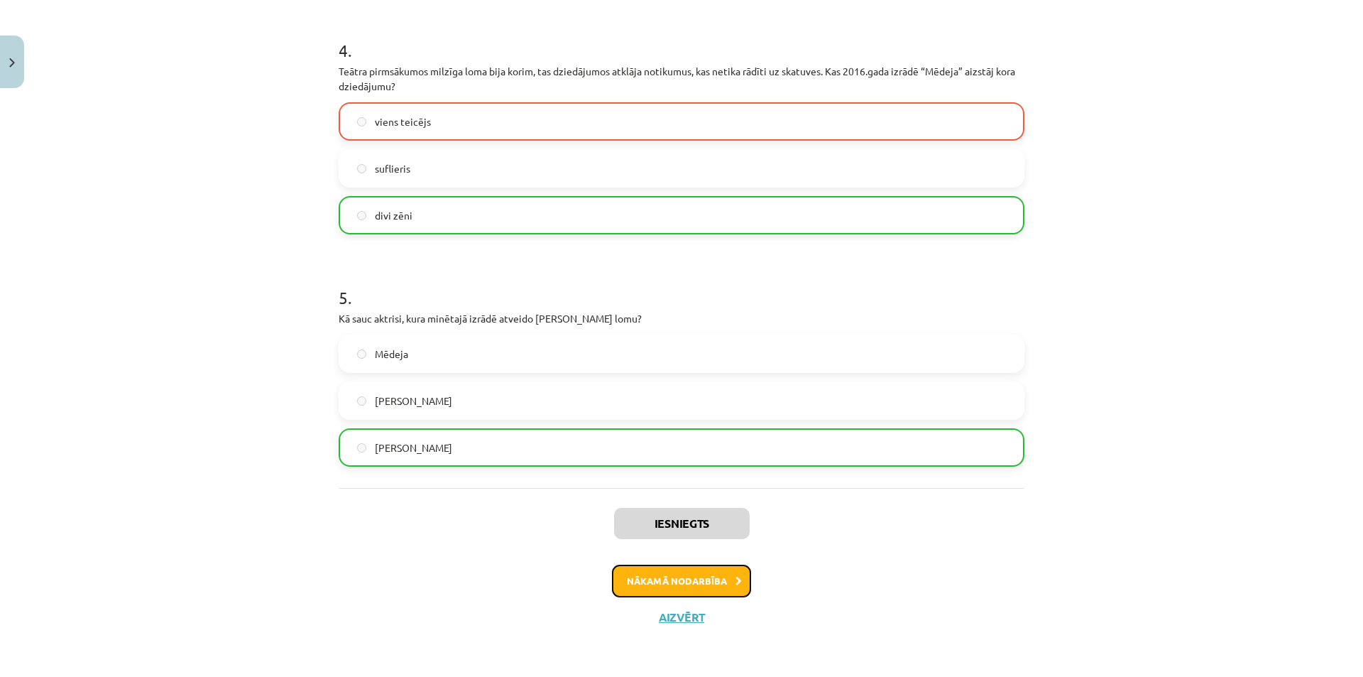
click at [675, 583] on button "Nākamā nodarbība" at bounding box center [681, 580] width 139 height 33
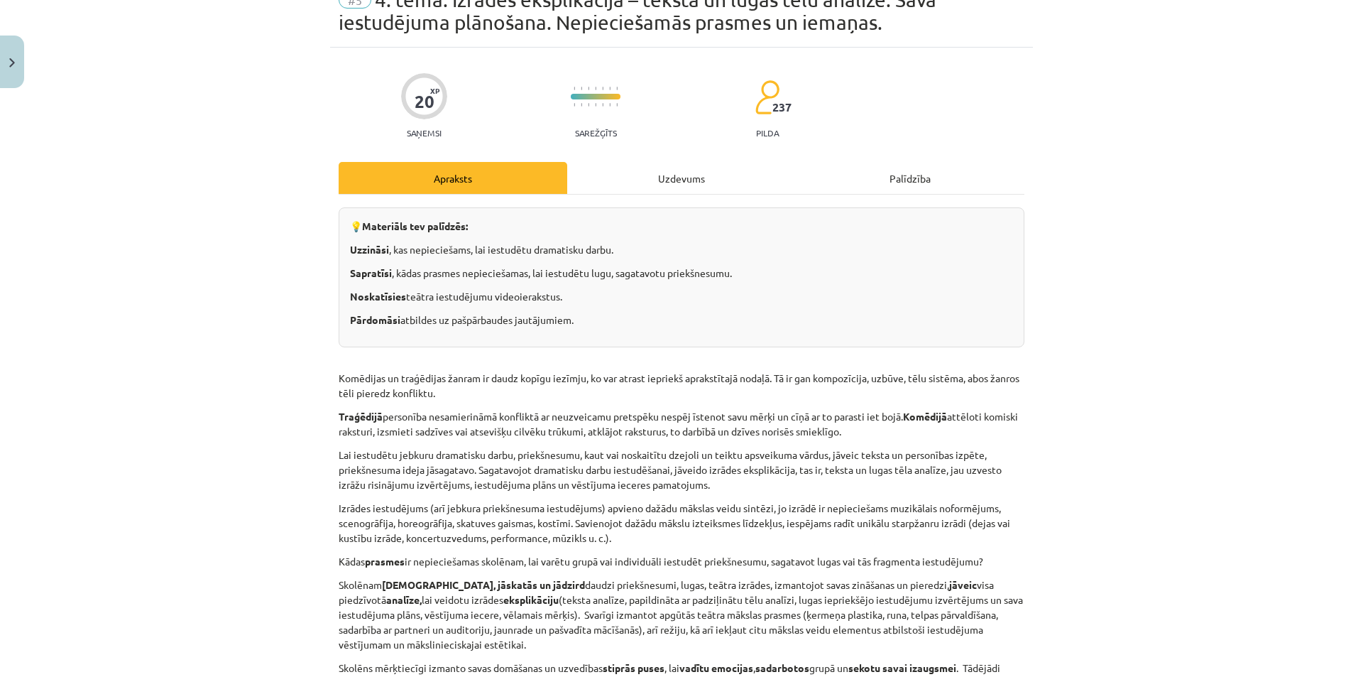
scroll to position [36, 0]
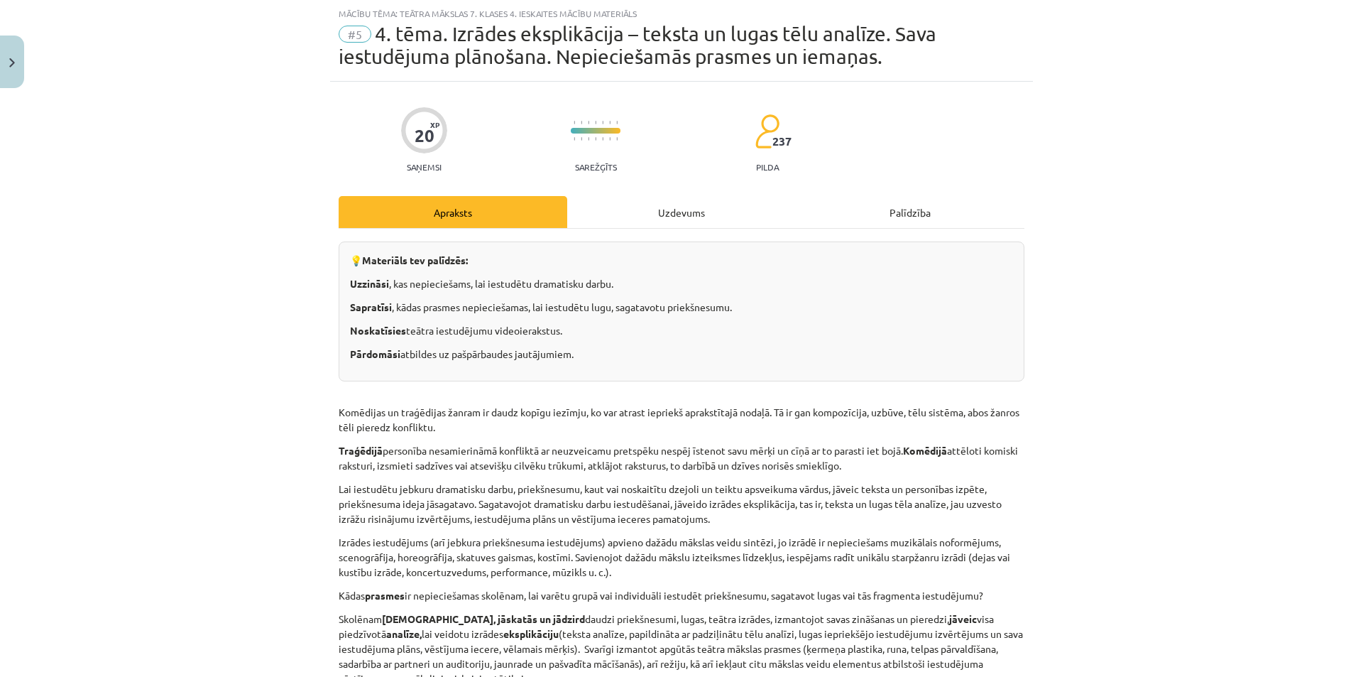
click at [645, 212] on div "Uzdevums" at bounding box center [681, 212] width 229 height 32
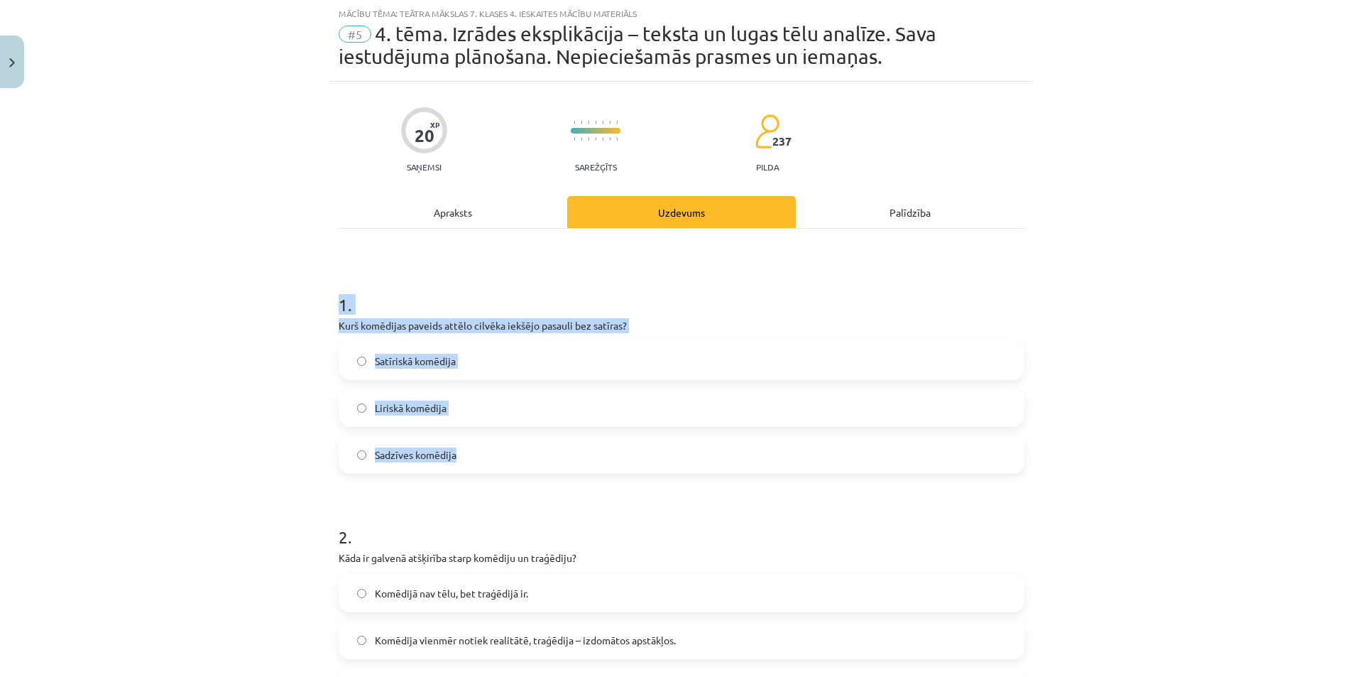
drag, startPoint x: 288, startPoint y: 299, endPoint x: 547, endPoint y: 457, distance: 303.3
click at [547, 457] on div "Mācību tēma: Teātra mākslas 7. klases 4. ieskaites mācību materiāls #5 4. tēma.…" at bounding box center [681, 338] width 1363 height 677
copy div "1 . Kurš komēdijas paveids attēlo cilvēka iekšējo pasauli bez satīras? Satīrisk…"
click at [533, 422] on label "Liriskā komēdija" at bounding box center [681, 408] width 683 height 36
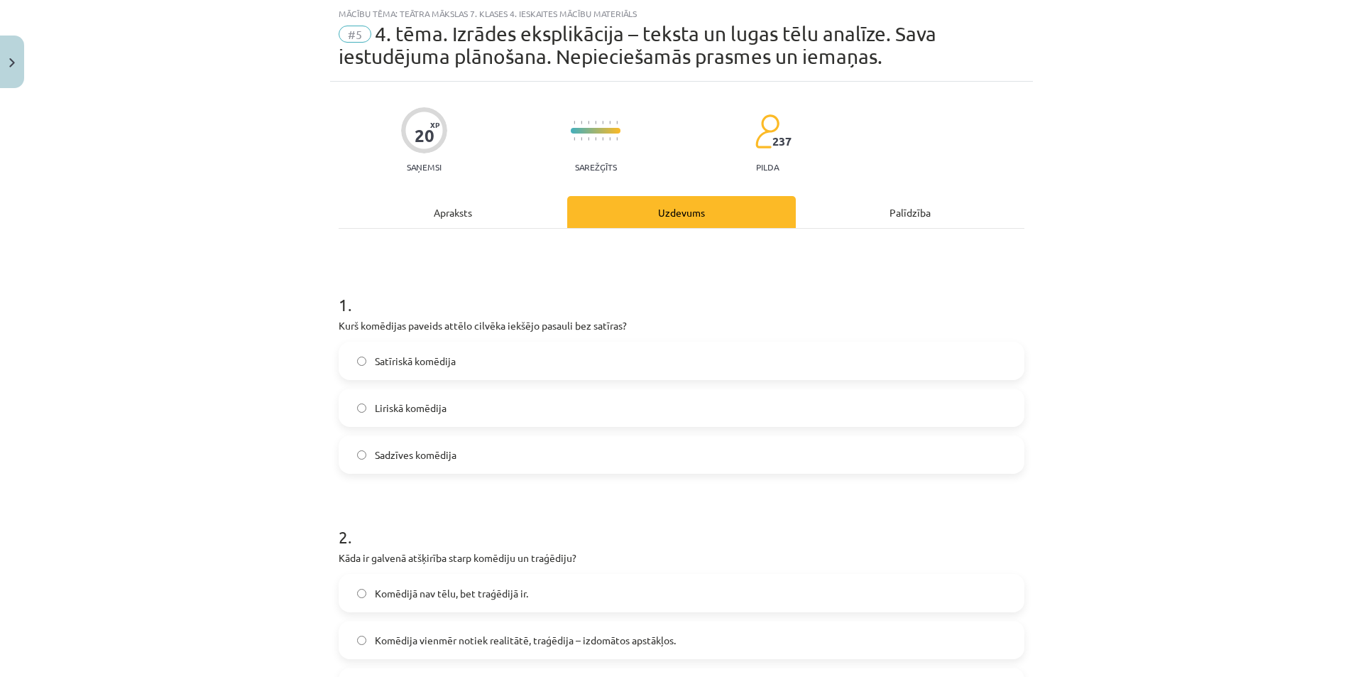
scroll to position [320, 0]
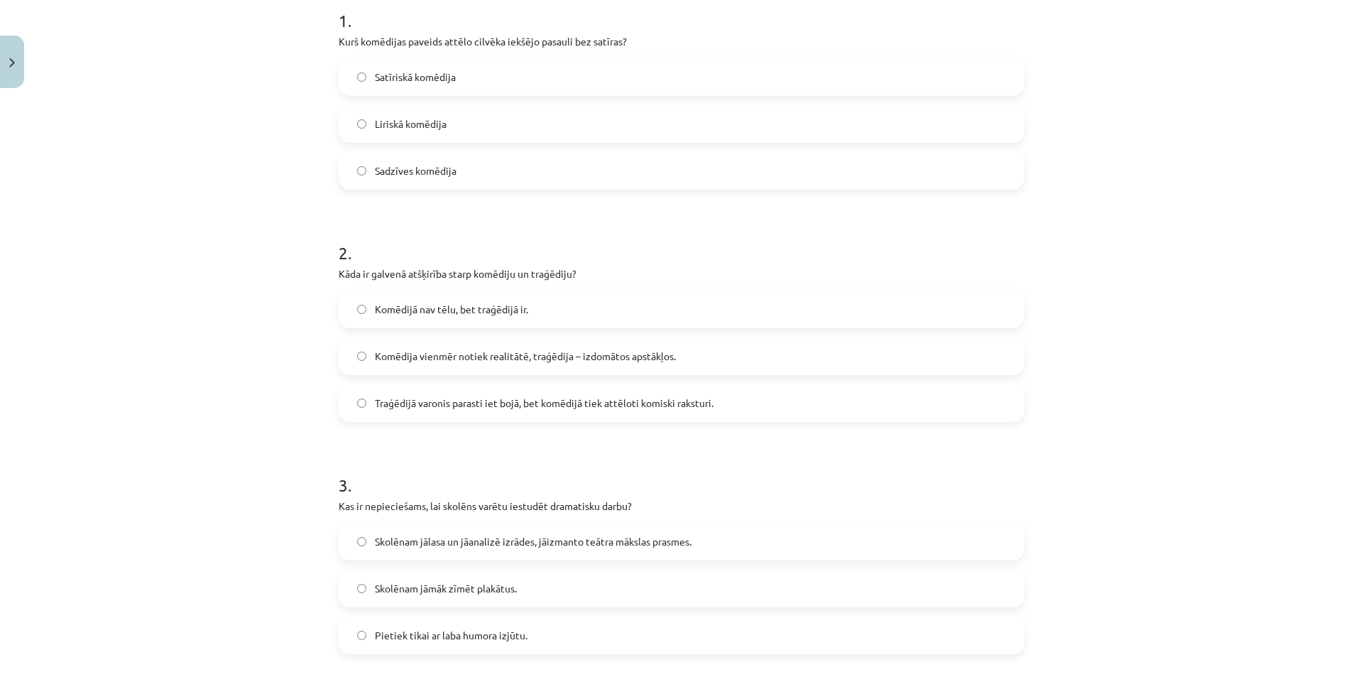
click at [466, 404] on span "Traģēdijā varonis parasti iet bojā, bet komēdijā tiek attēloti komiski raksturi." at bounding box center [544, 402] width 339 height 15
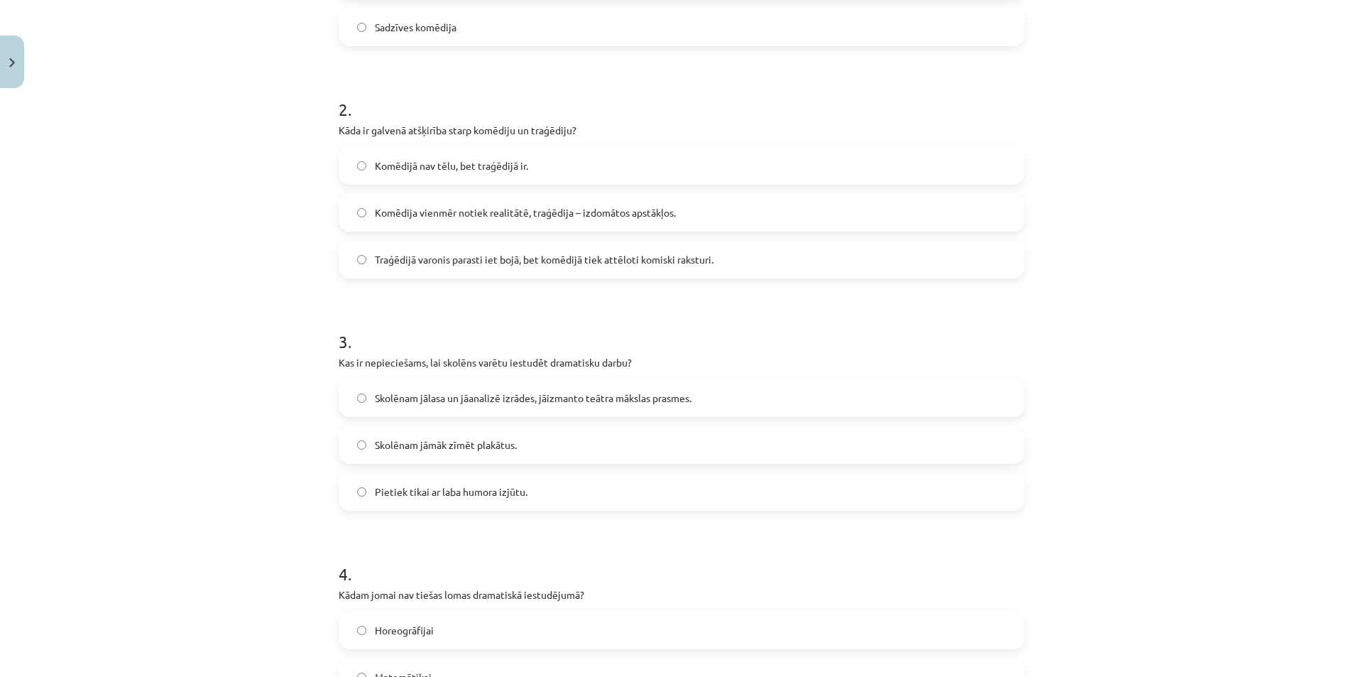
scroll to position [533, 0]
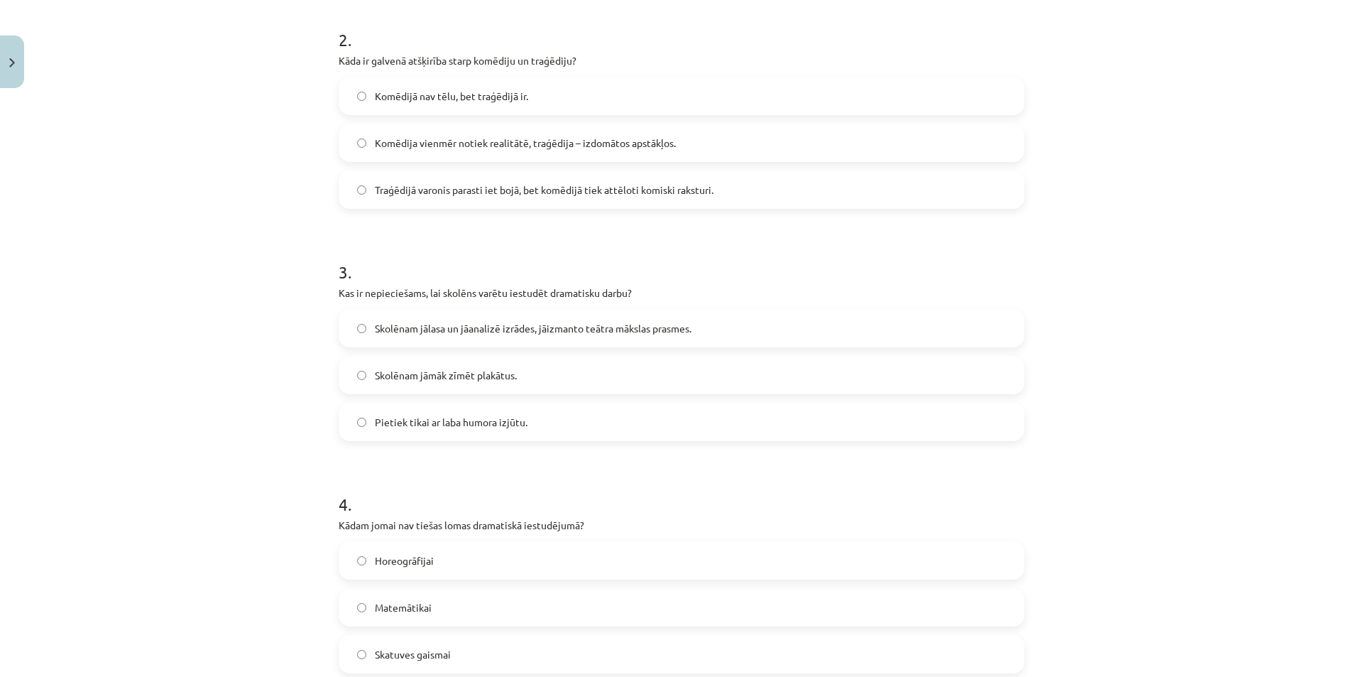
click at [456, 314] on label "Skolēnam jālasa un jāanalizē izrādes, jāizmanto teātra mākslas prasmes." at bounding box center [681, 328] width 683 height 36
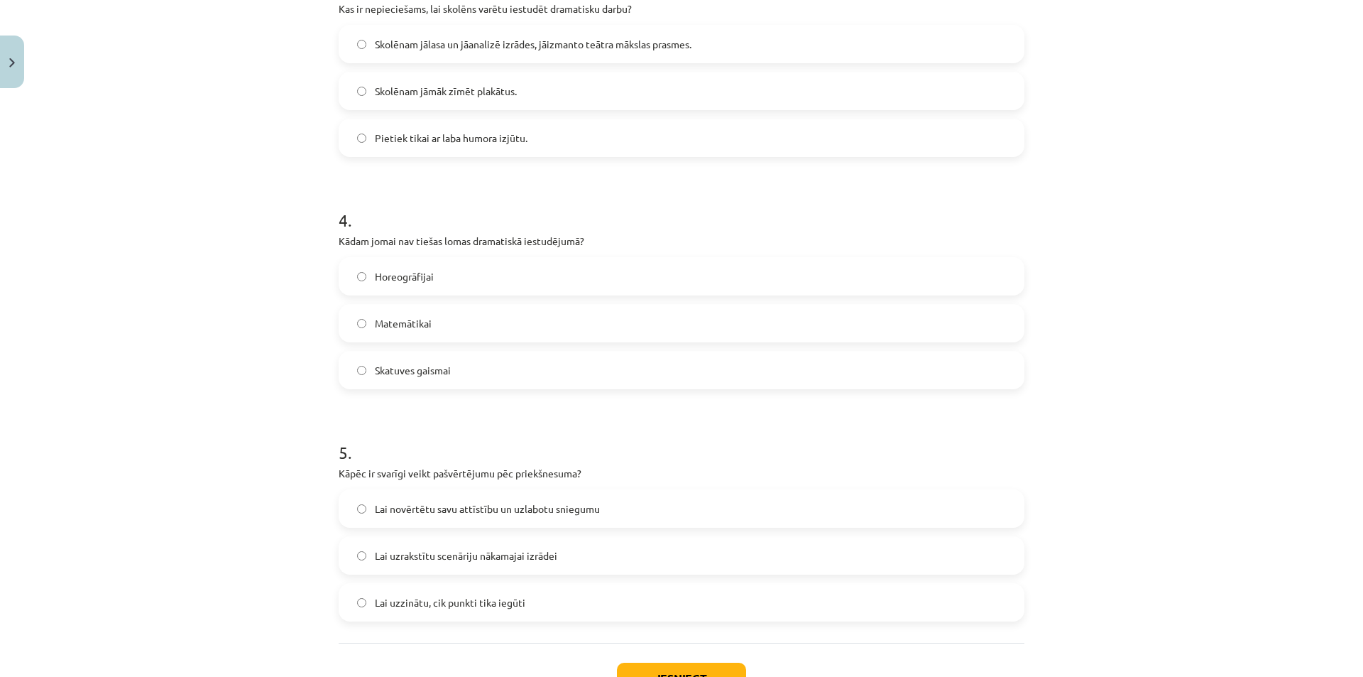
scroll to position [888, 0]
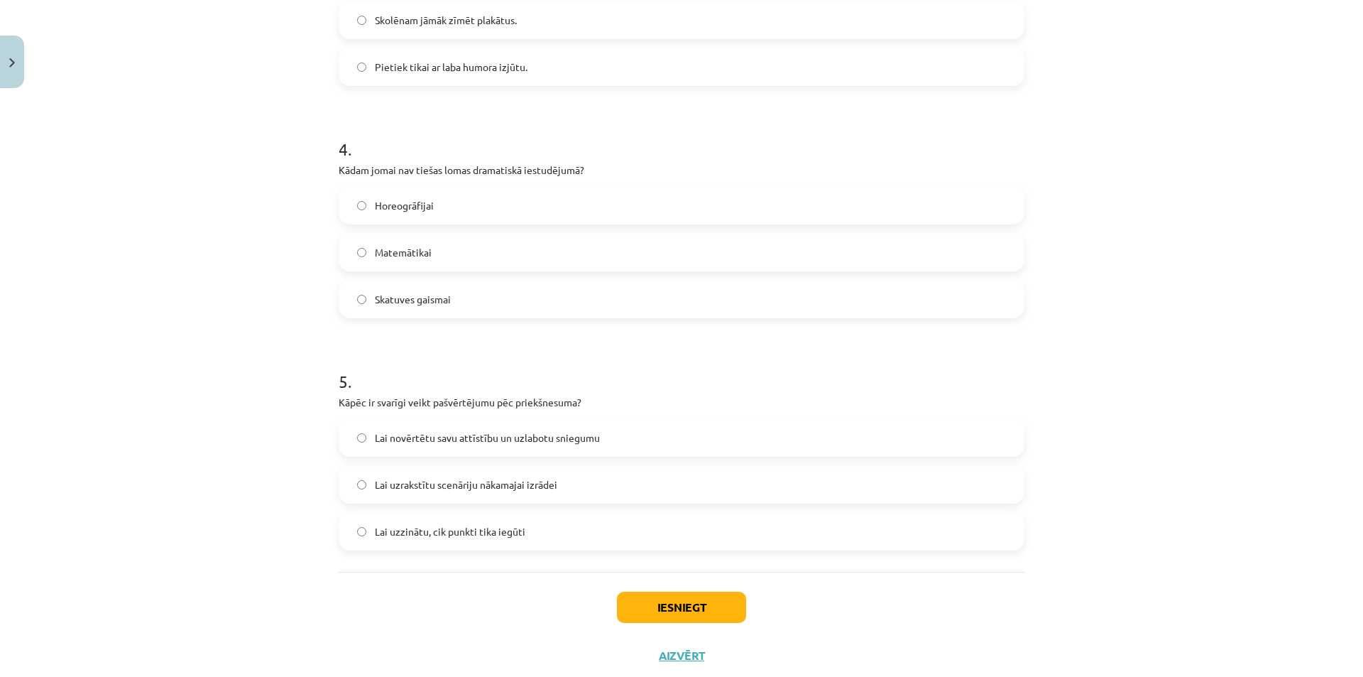
click at [438, 270] on div "Matemātikai" at bounding box center [682, 252] width 686 height 38
click at [466, 237] on label "Matemātikai" at bounding box center [681, 252] width 683 height 36
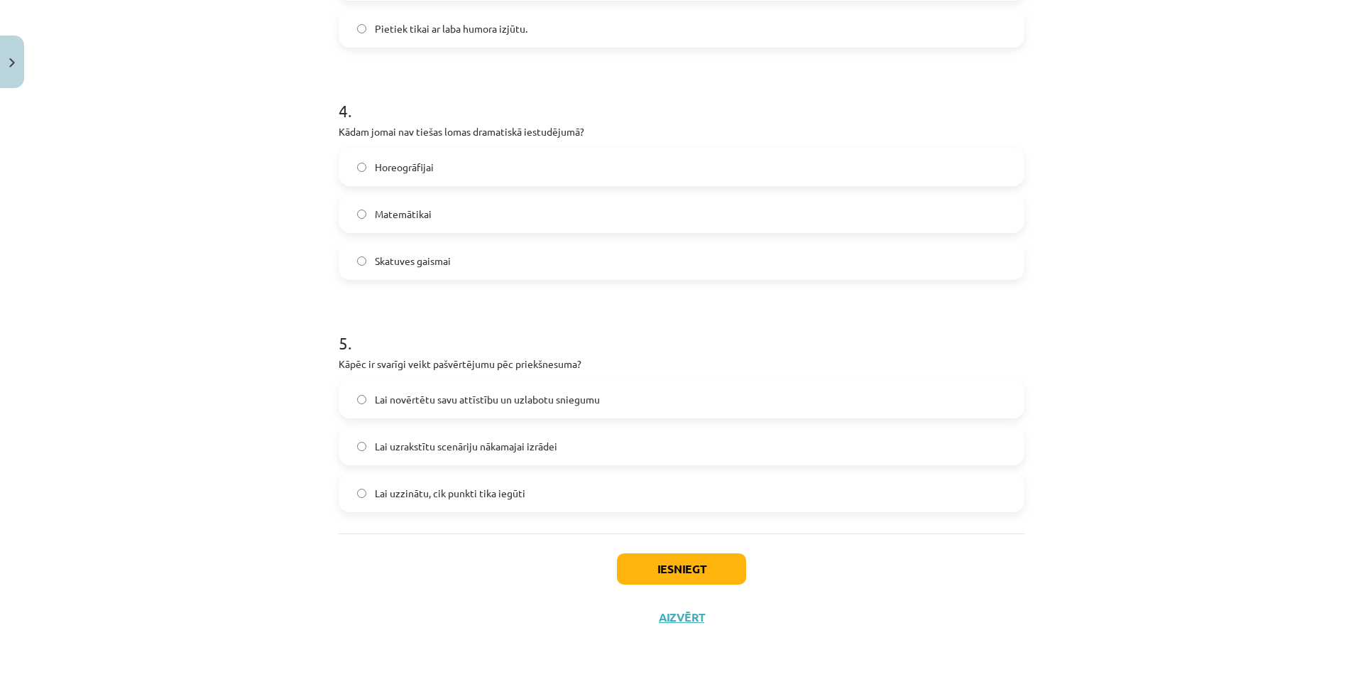
click at [391, 408] on label "Lai novērtētu savu attīstību un uzlabotu sniegumu" at bounding box center [681, 399] width 683 height 36
click at [660, 564] on button "Iesniegt" at bounding box center [681, 568] width 129 height 31
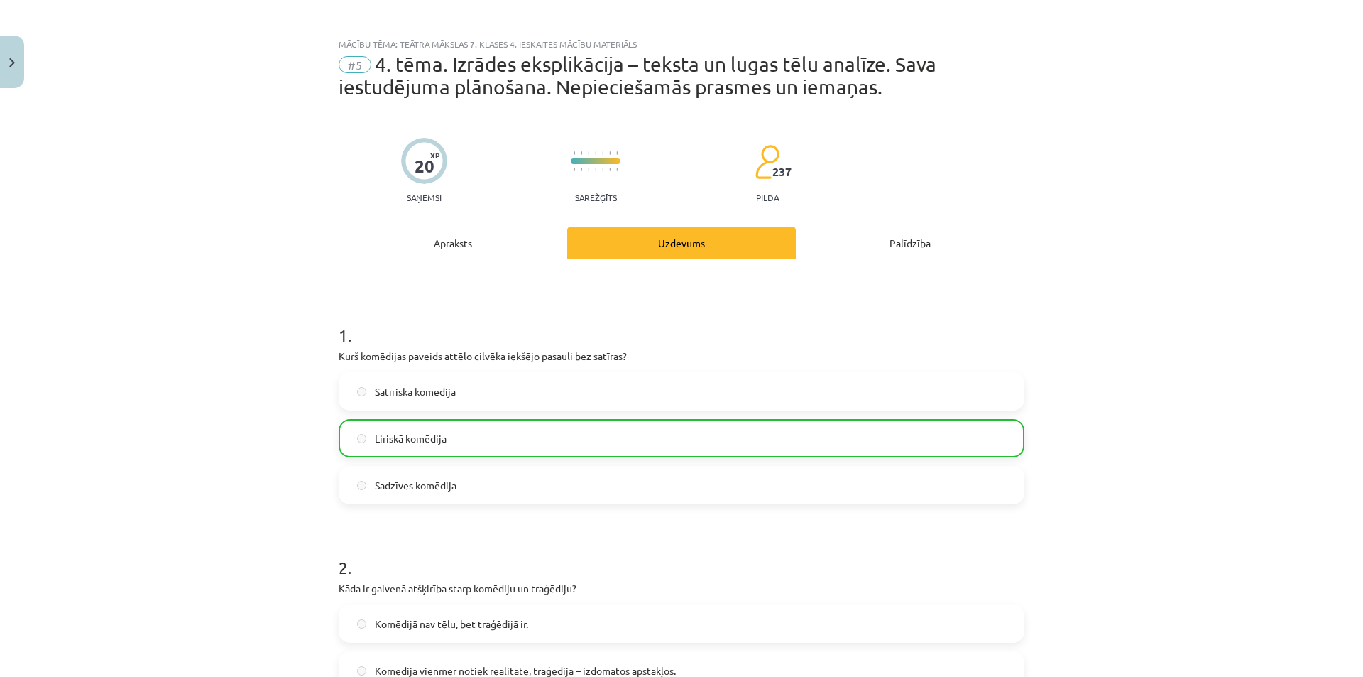
scroll to position [0, 0]
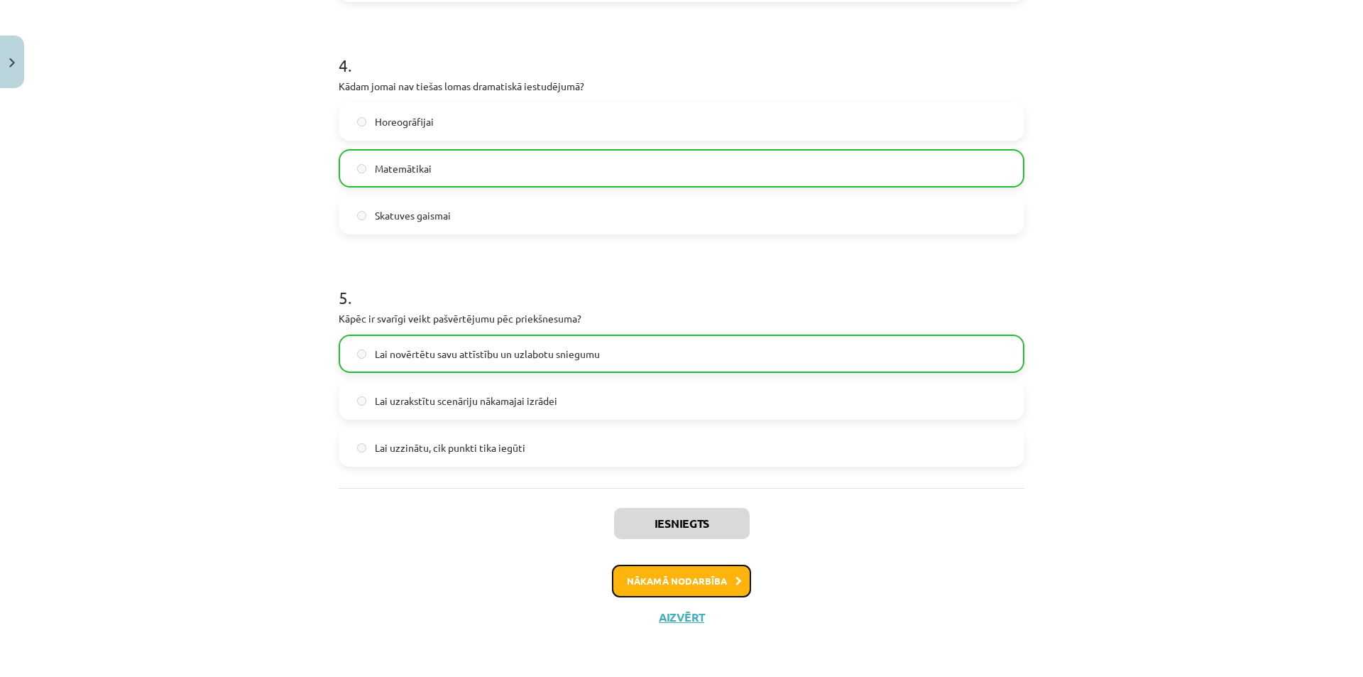
click at [667, 572] on button "Nākamā nodarbība" at bounding box center [681, 580] width 139 height 33
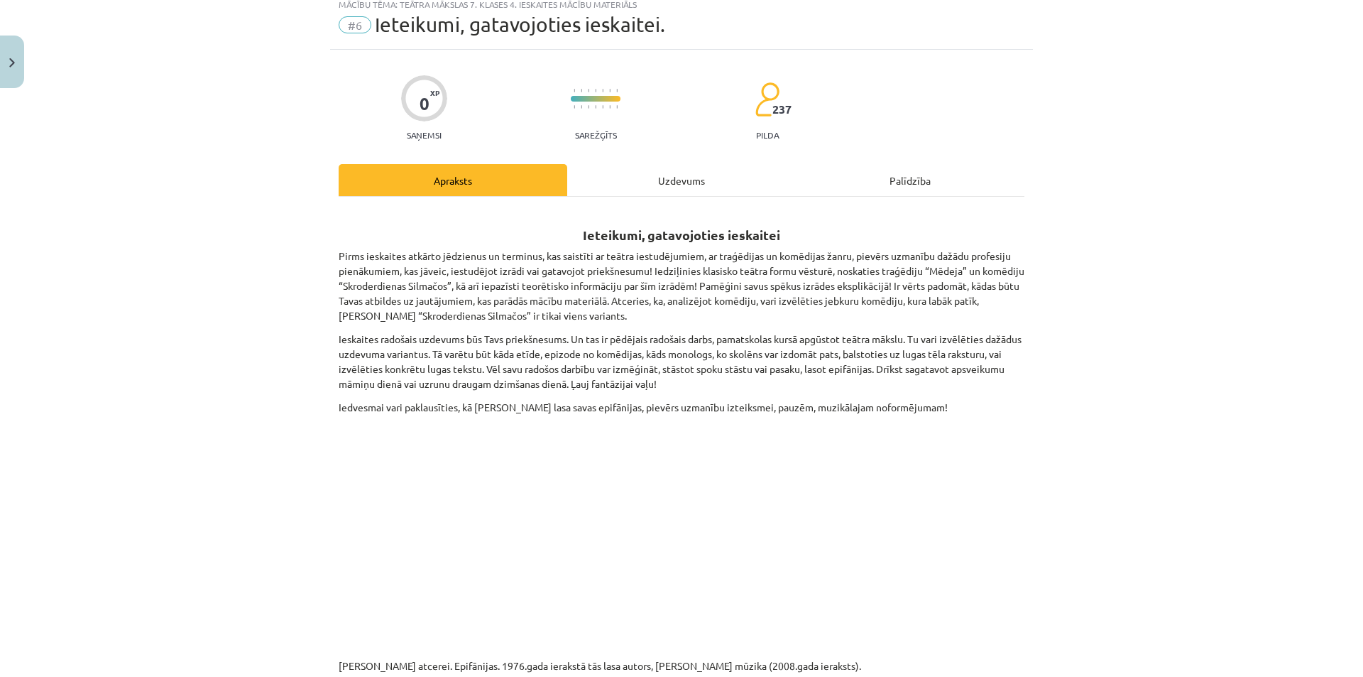
scroll to position [36, 0]
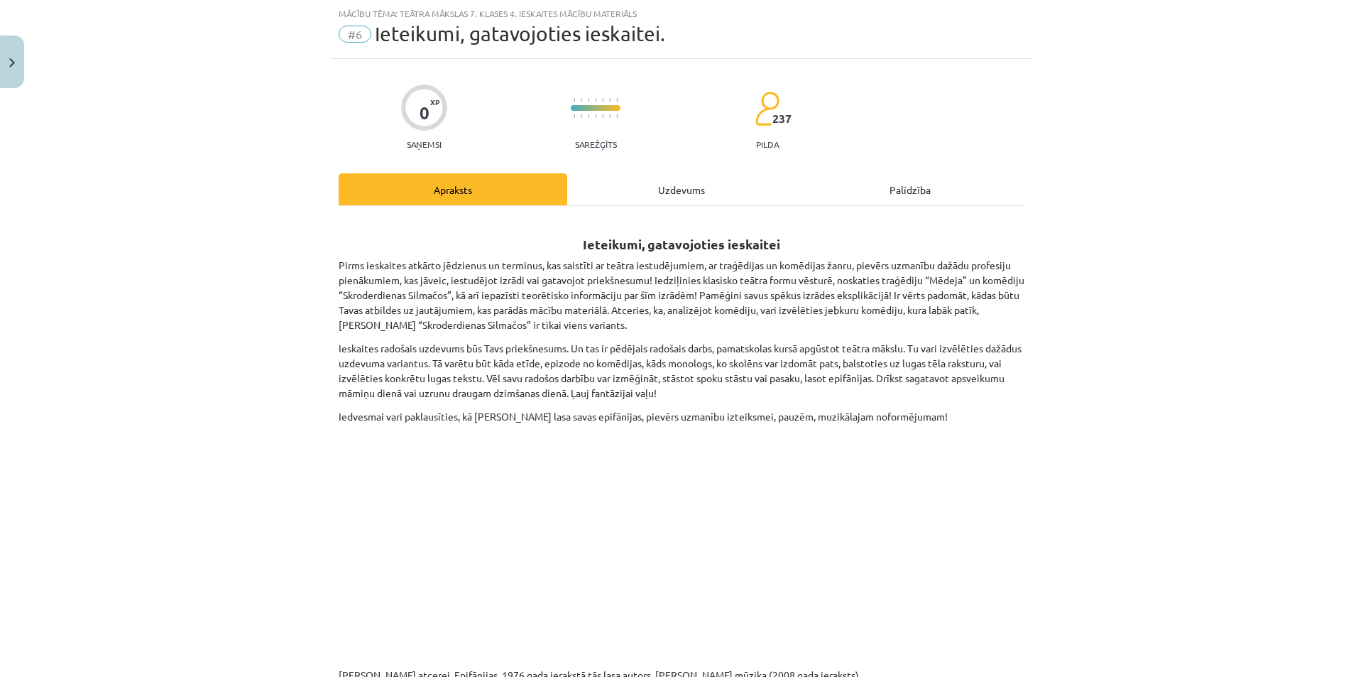
click at [628, 190] on div "Uzdevums" at bounding box center [681, 189] width 229 height 32
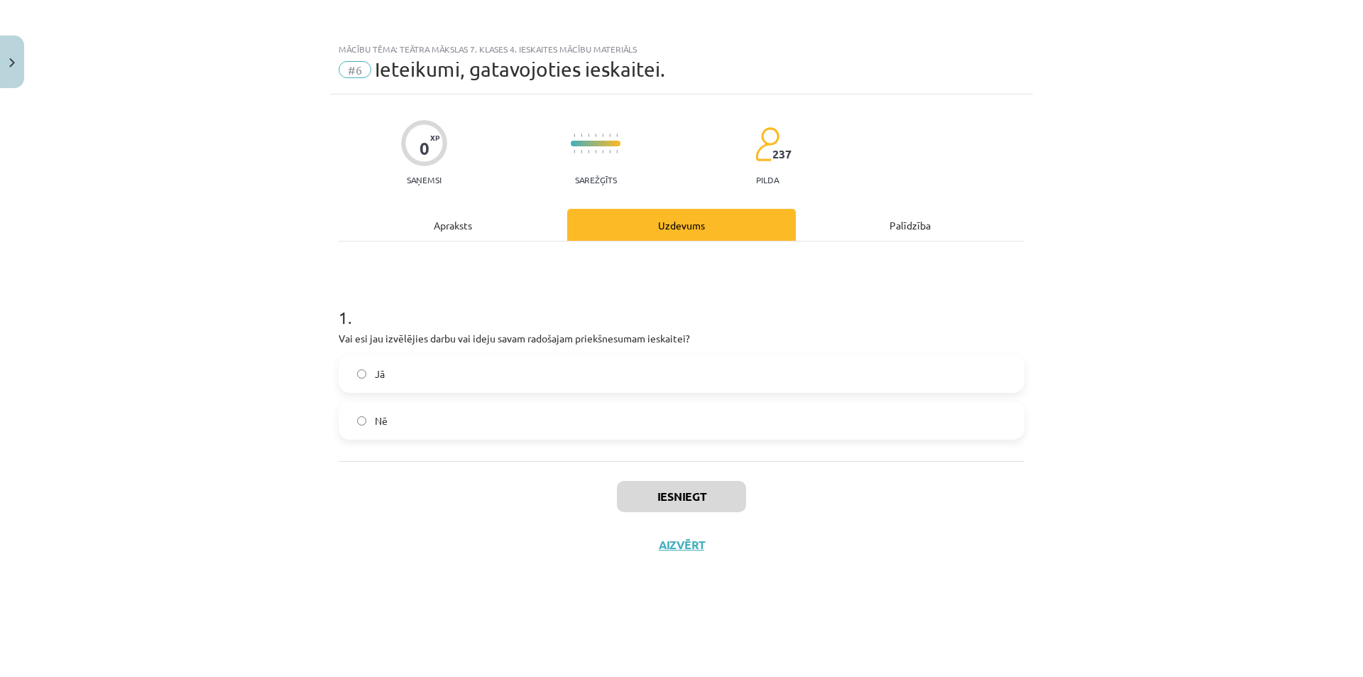
scroll to position [0, 0]
click at [560, 414] on label "Nē" at bounding box center [681, 421] width 683 height 36
click at [642, 502] on button "Iesniegt" at bounding box center [681, 496] width 129 height 31
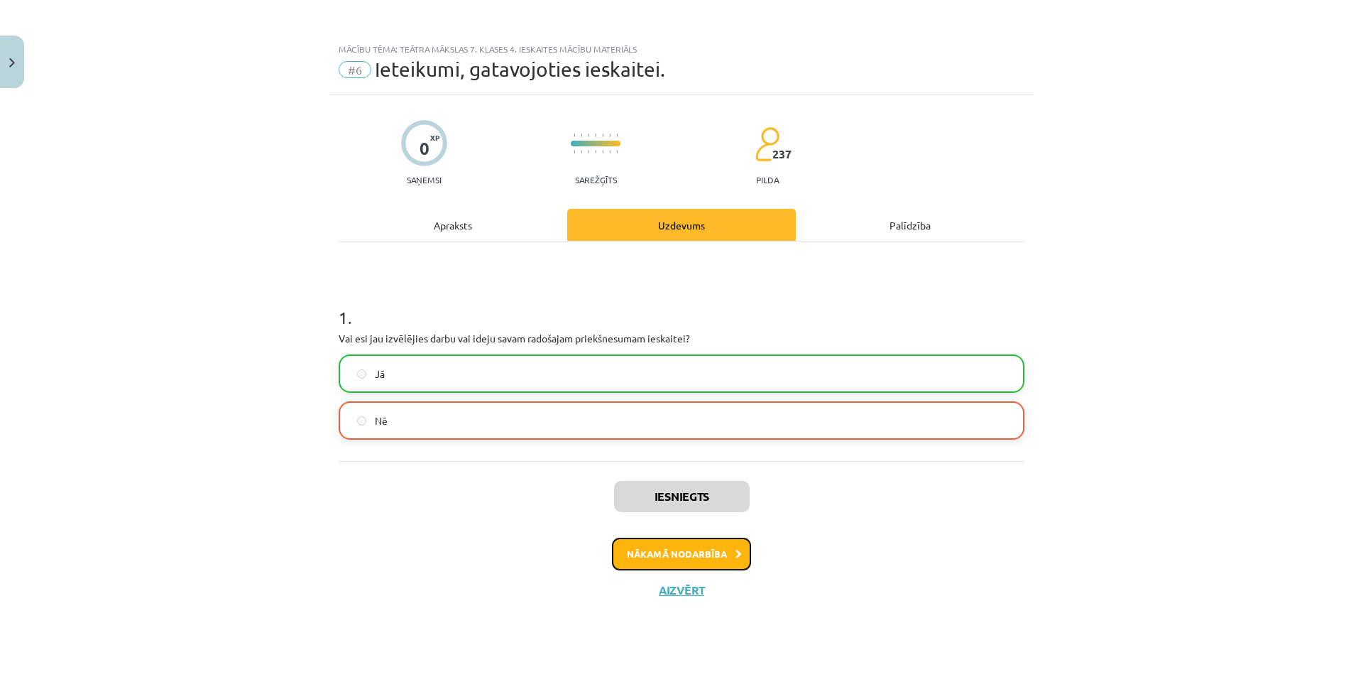
click at [687, 559] on button "Nākamā nodarbība" at bounding box center [681, 553] width 139 height 33
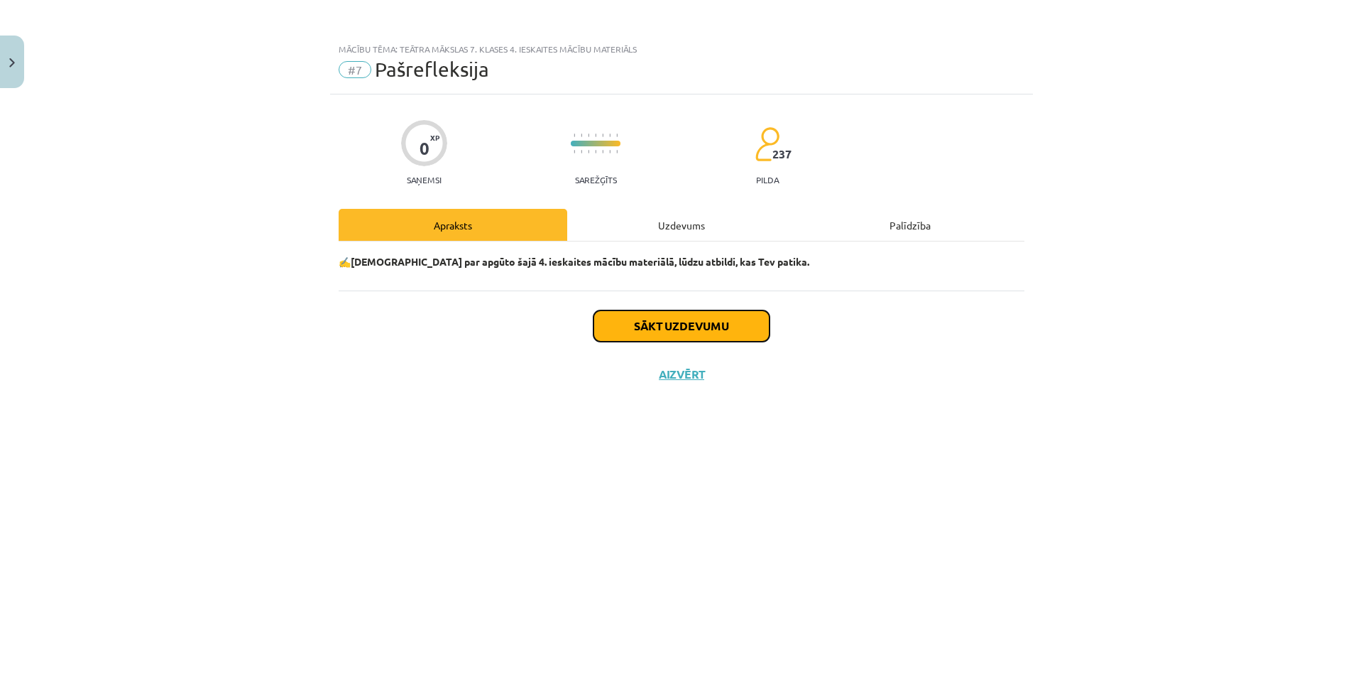
click at [660, 336] on button "Sākt uzdevumu" at bounding box center [682, 325] width 176 height 31
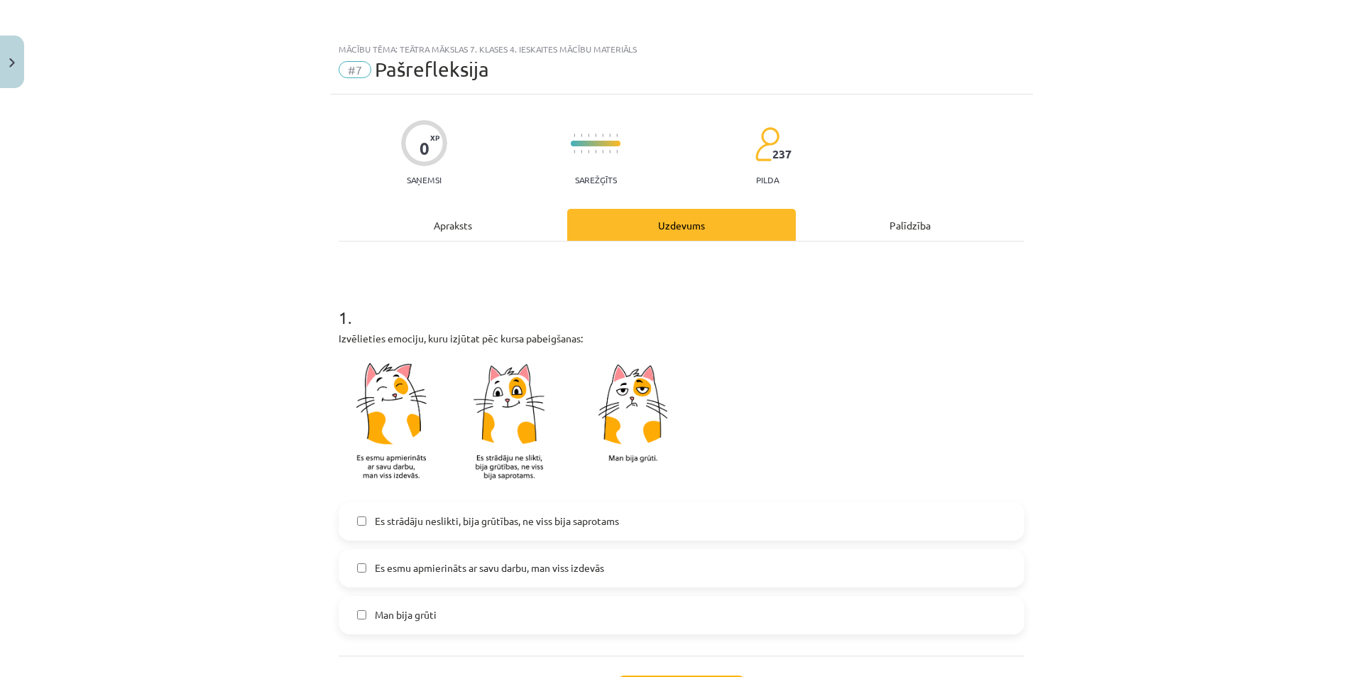
click at [536, 525] on span "Es strādāju neslikti, bija grūtības, ne viss bija saprotams" at bounding box center [497, 520] width 244 height 15
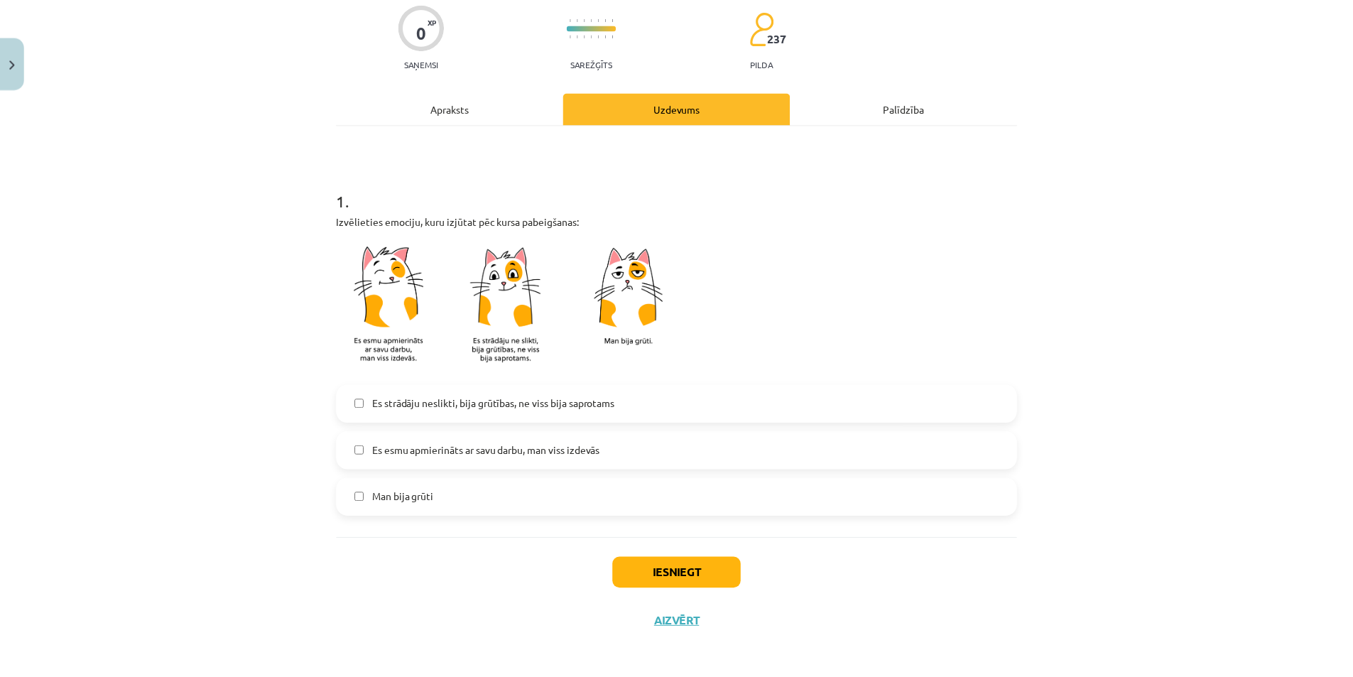
scroll to position [122, 0]
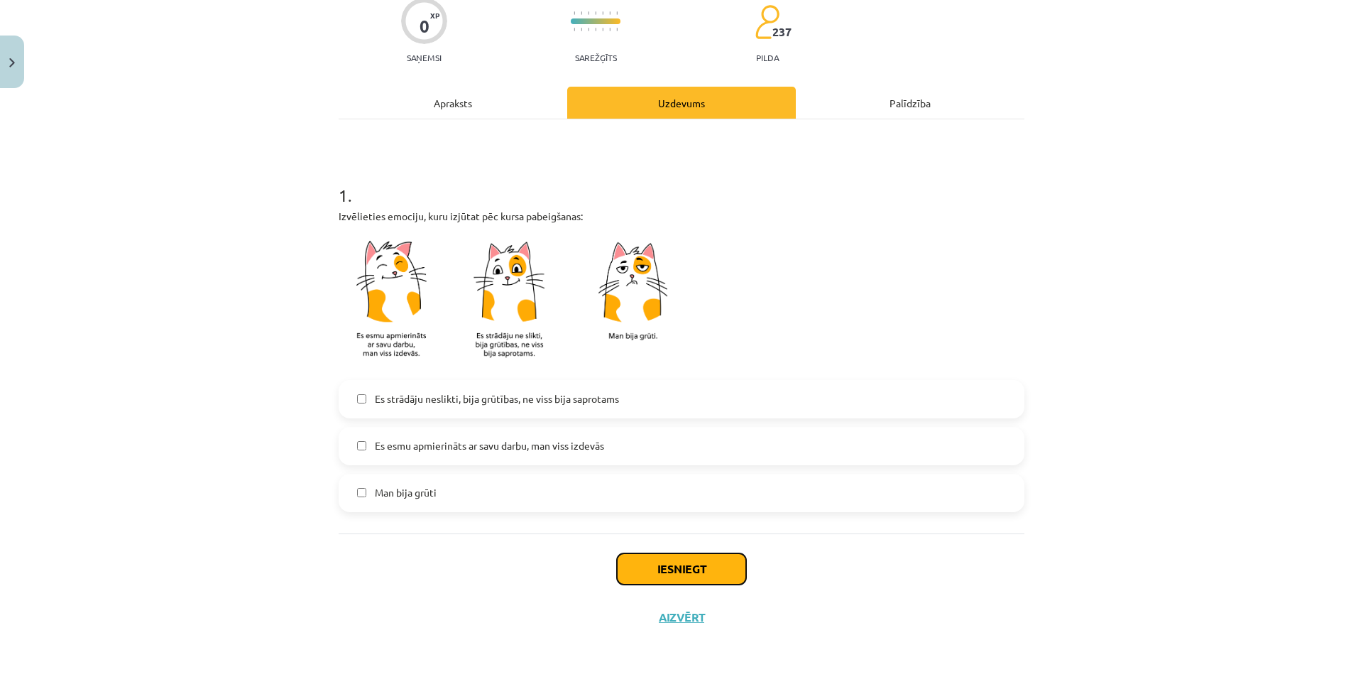
click at [689, 564] on button "Iesniegt" at bounding box center [681, 568] width 129 height 31
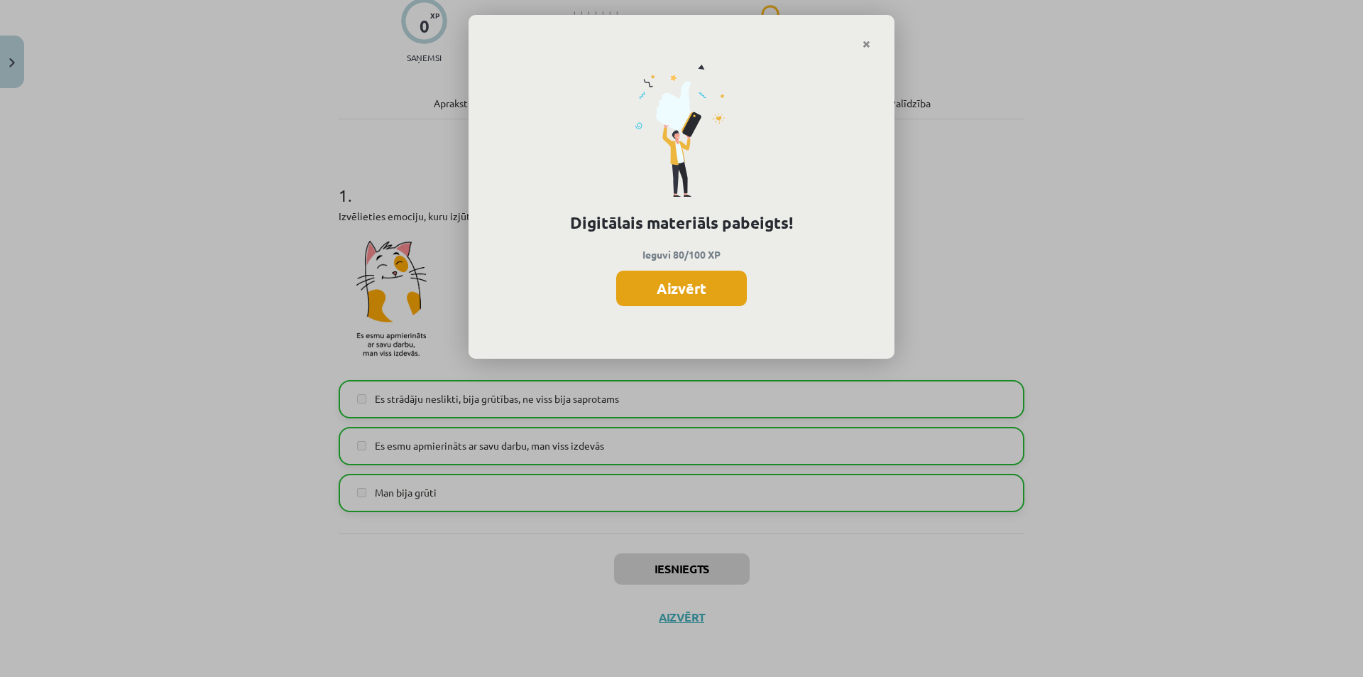
click at [704, 281] on button "Aizvērt" at bounding box center [681, 289] width 131 height 36
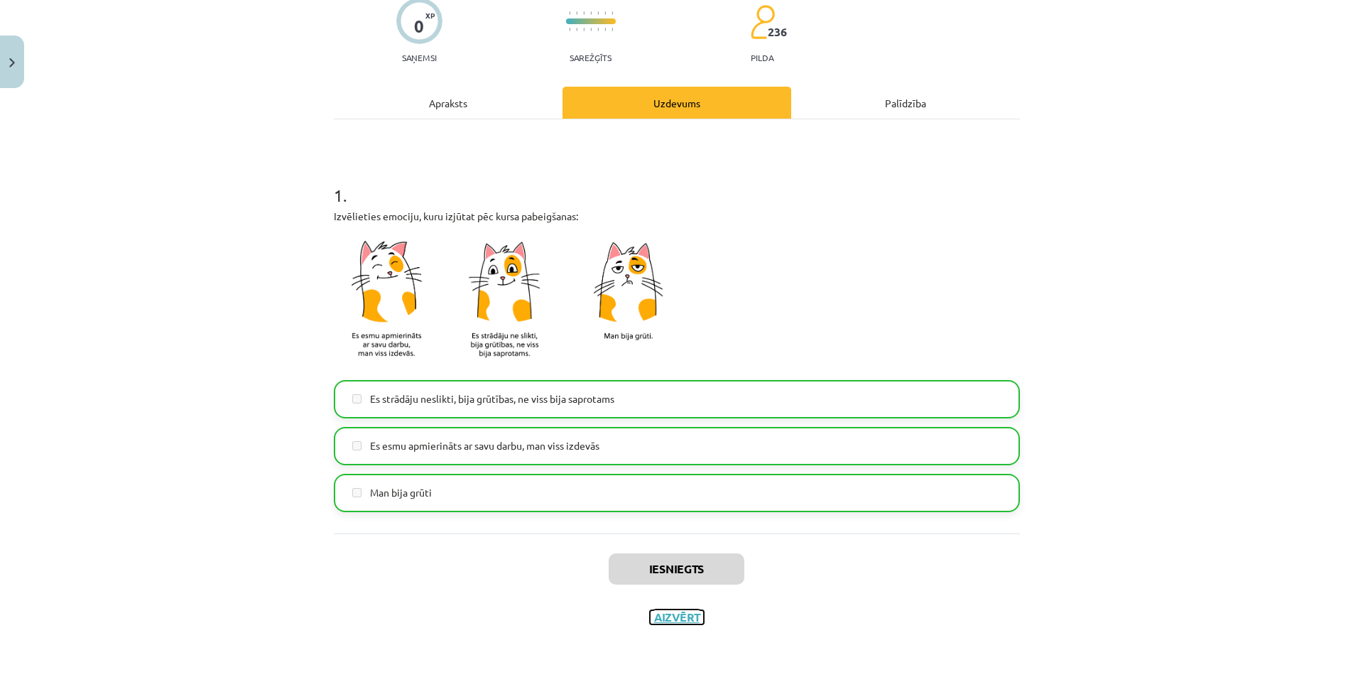
click at [650, 620] on button "Aizvērt" at bounding box center [677, 617] width 54 height 14
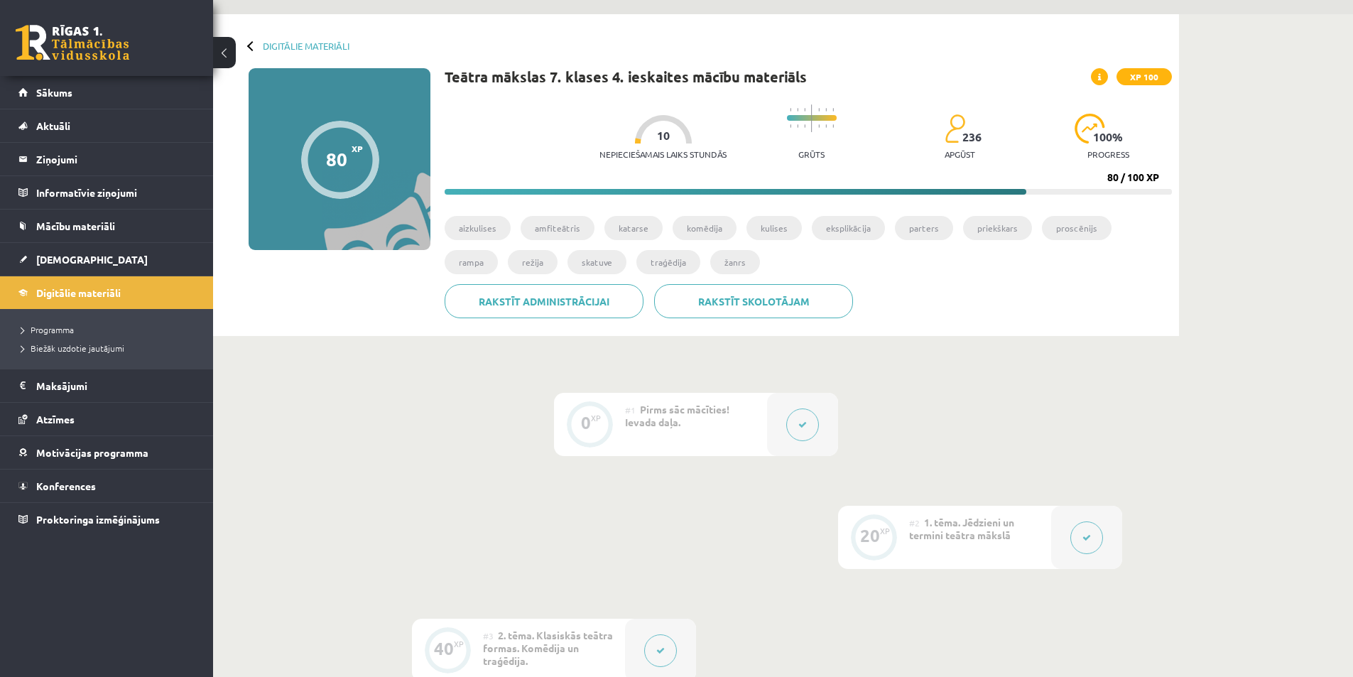
scroll to position [142, 0]
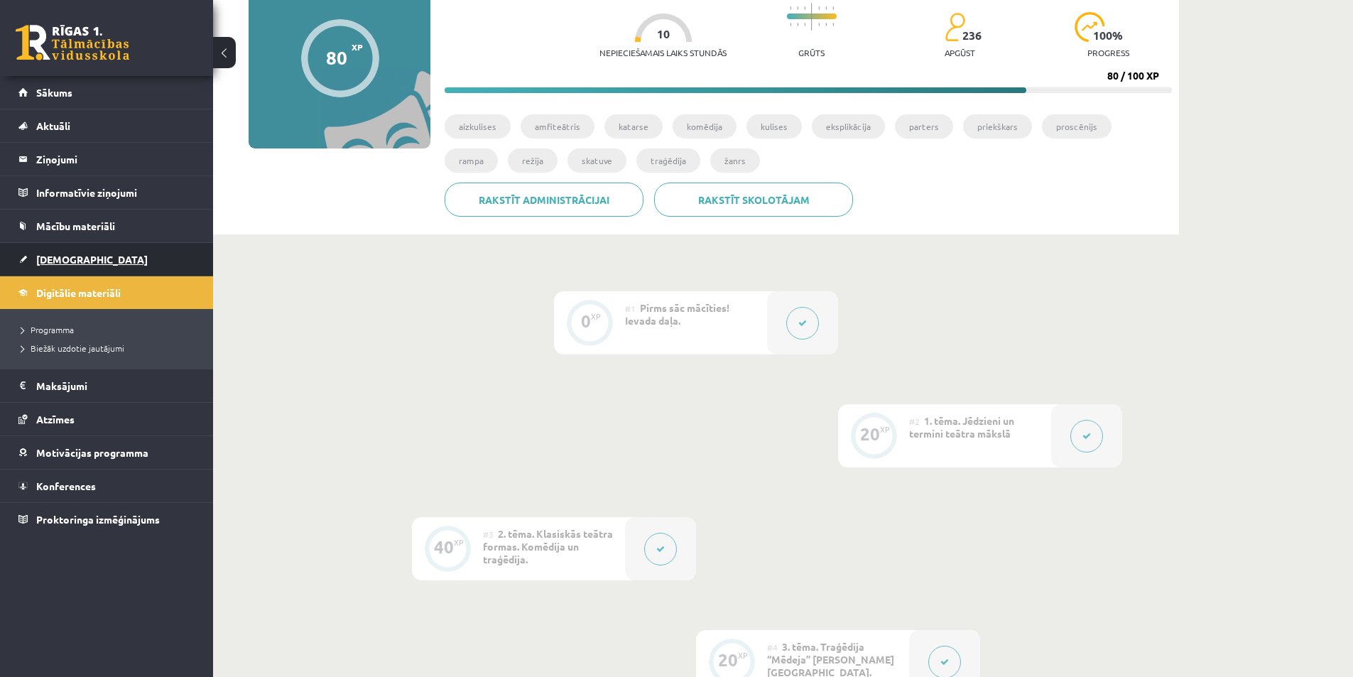
click at [126, 264] on link "[DEMOGRAPHIC_DATA]" at bounding box center [106, 259] width 177 height 33
